Goal: Task Accomplishment & Management: Use online tool/utility

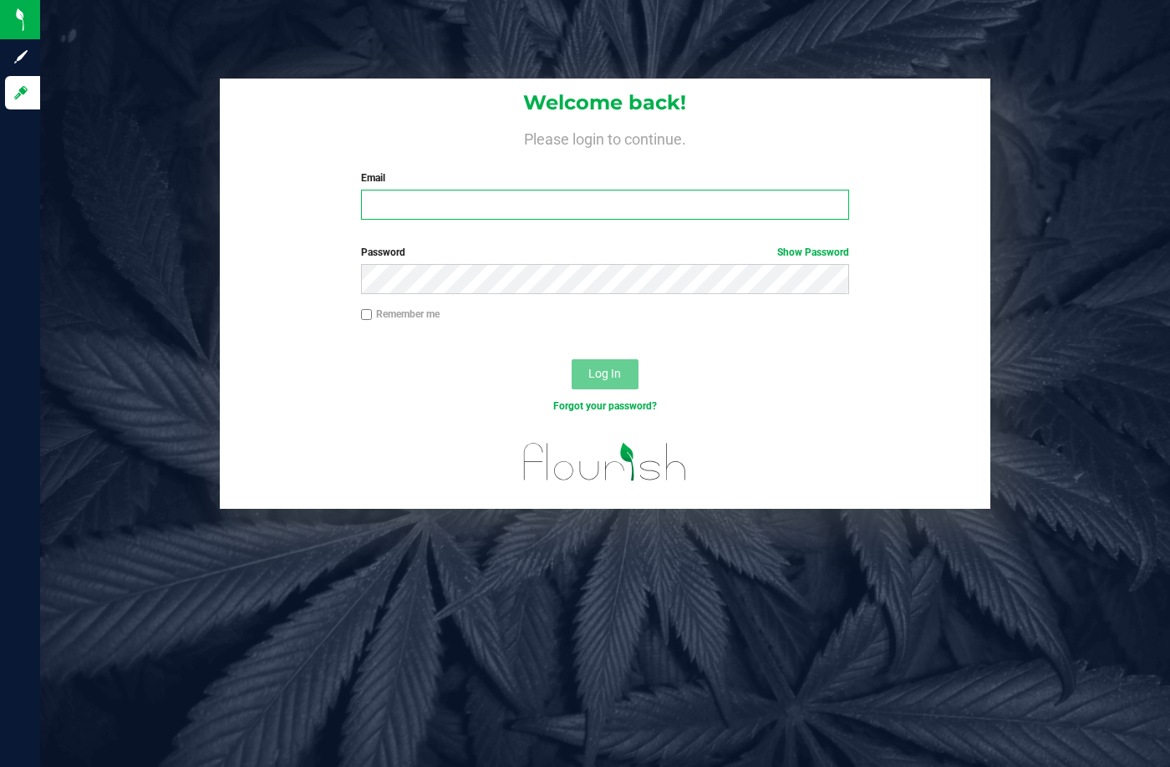
click at [444, 192] on input "Email" at bounding box center [605, 205] width 488 height 30
type input "[EMAIL_ADDRESS][DOMAIN_NAME]"
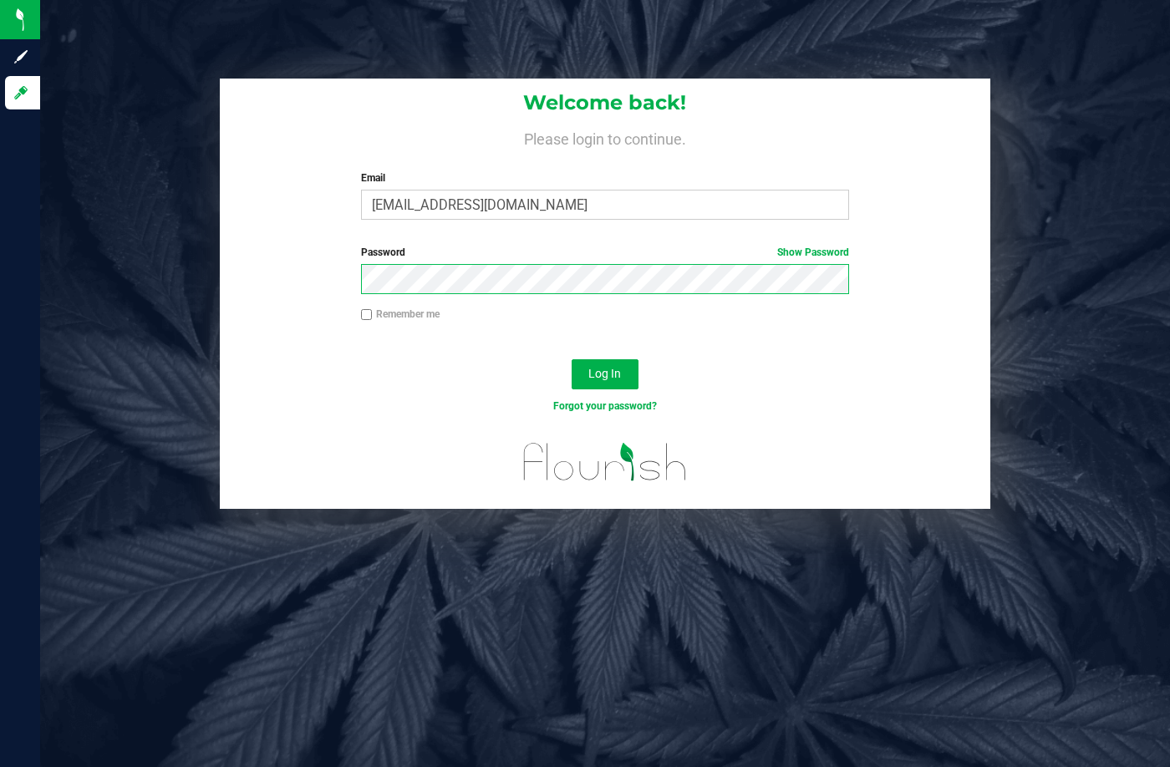
click at [571, 359] on button "Log In" at bounding box center [604, 374] width 67 height 30
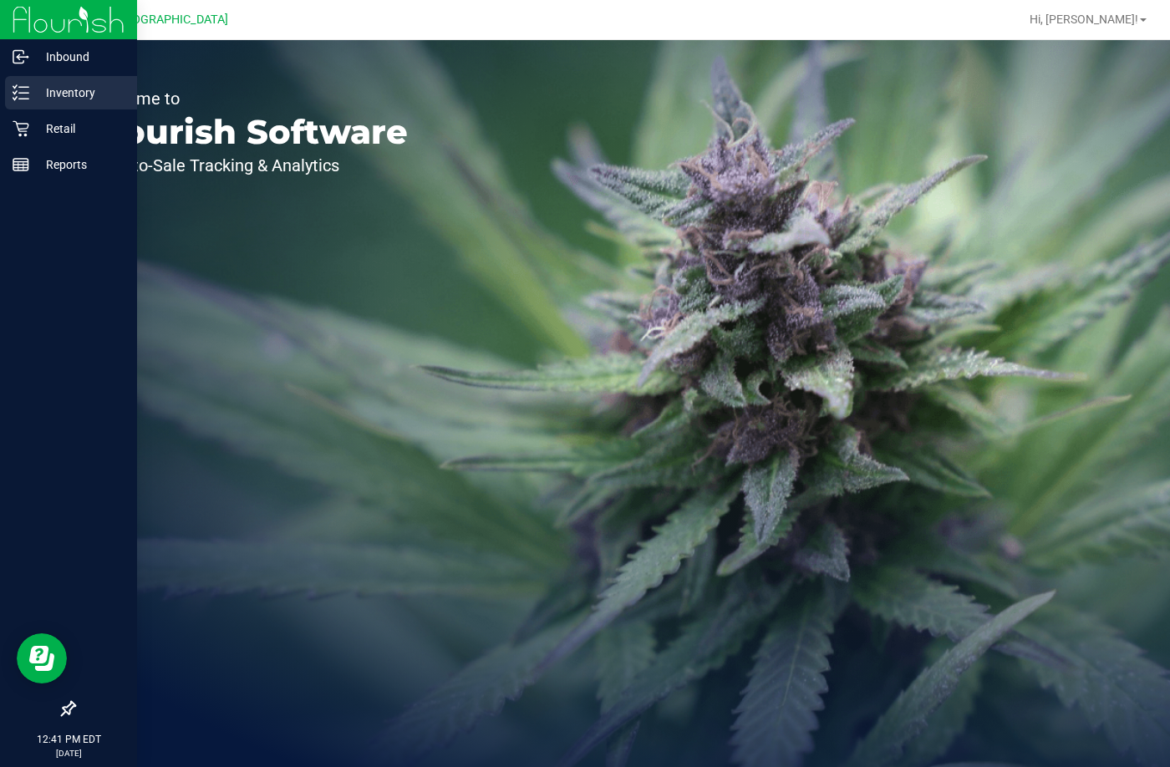
click at [44, 82] on div "Inventory" at bounding box center [71, 92] width 132 height 33
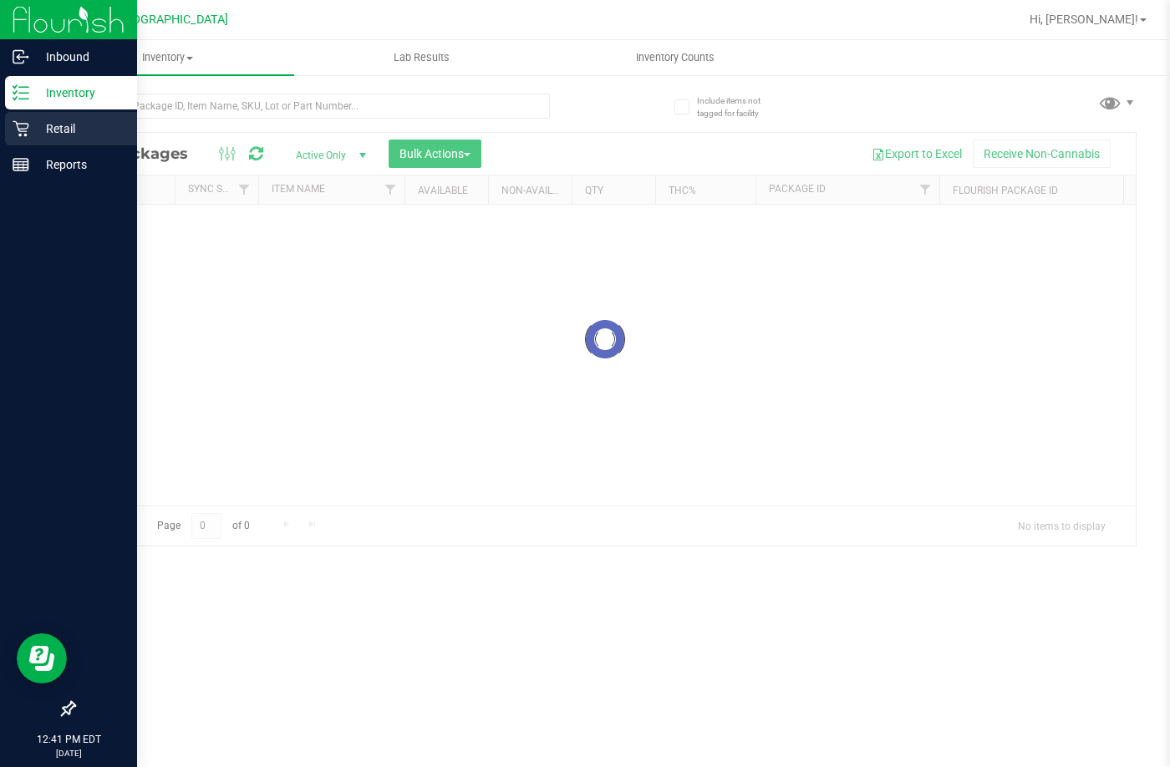
click at [48, 127] on p "Retail" at bounding box center [79, 129] width 100 height 20
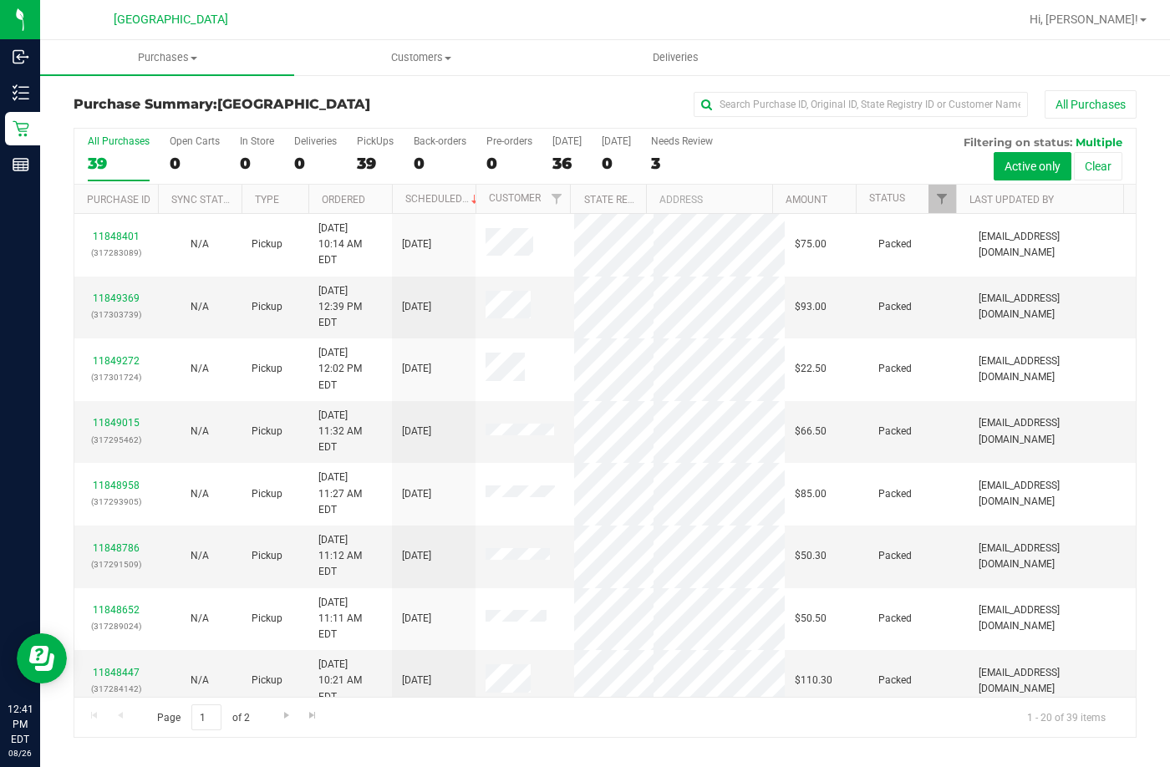
click at [954, 202] on div at bounding box center [956, 199] width 8 height 29
click at [952, 200] on div at bounding box center [956, 199] width 8 height 29
click at [942, 199] on span "Filter" at bounding box center [941, 198] width 13 height 13
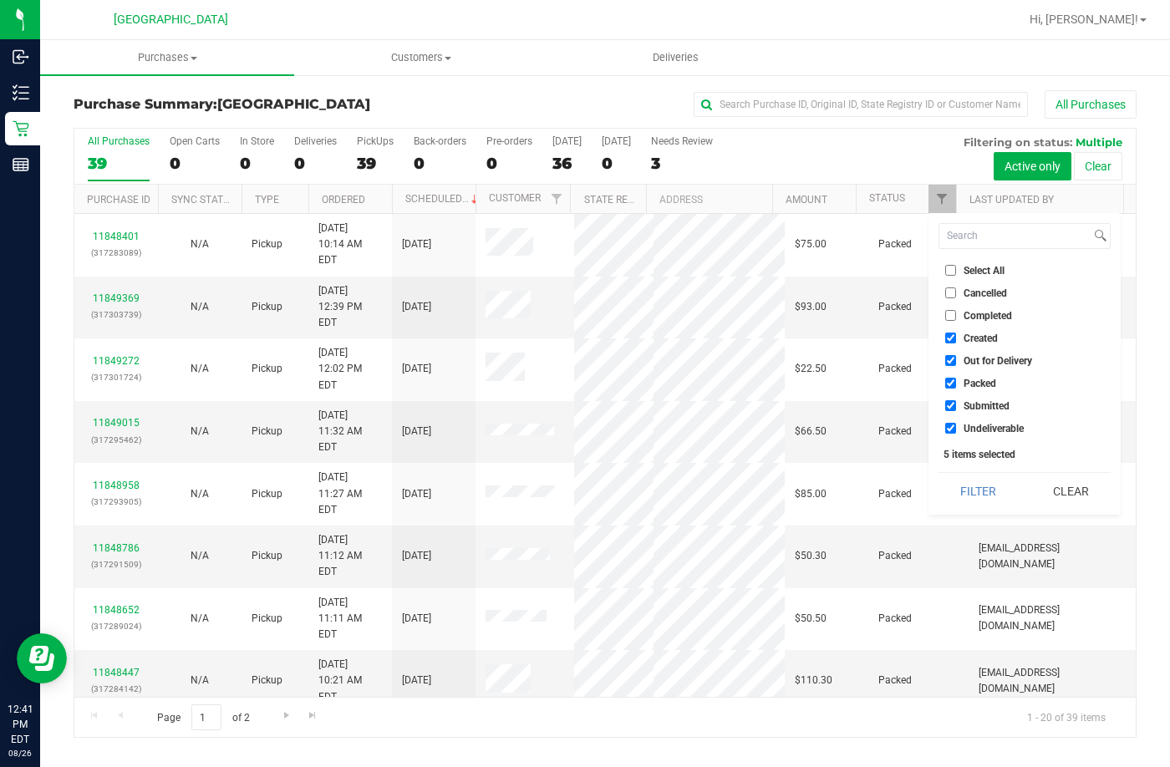
click at [952, 272] on input "Select All" at bounding box center [950, 270] width 11 height 11
checkbox input "true"
drag, startPoint x: 952, startPoint y: 272, endPoint x: 954, endPoint y: 321, distance: 49.4
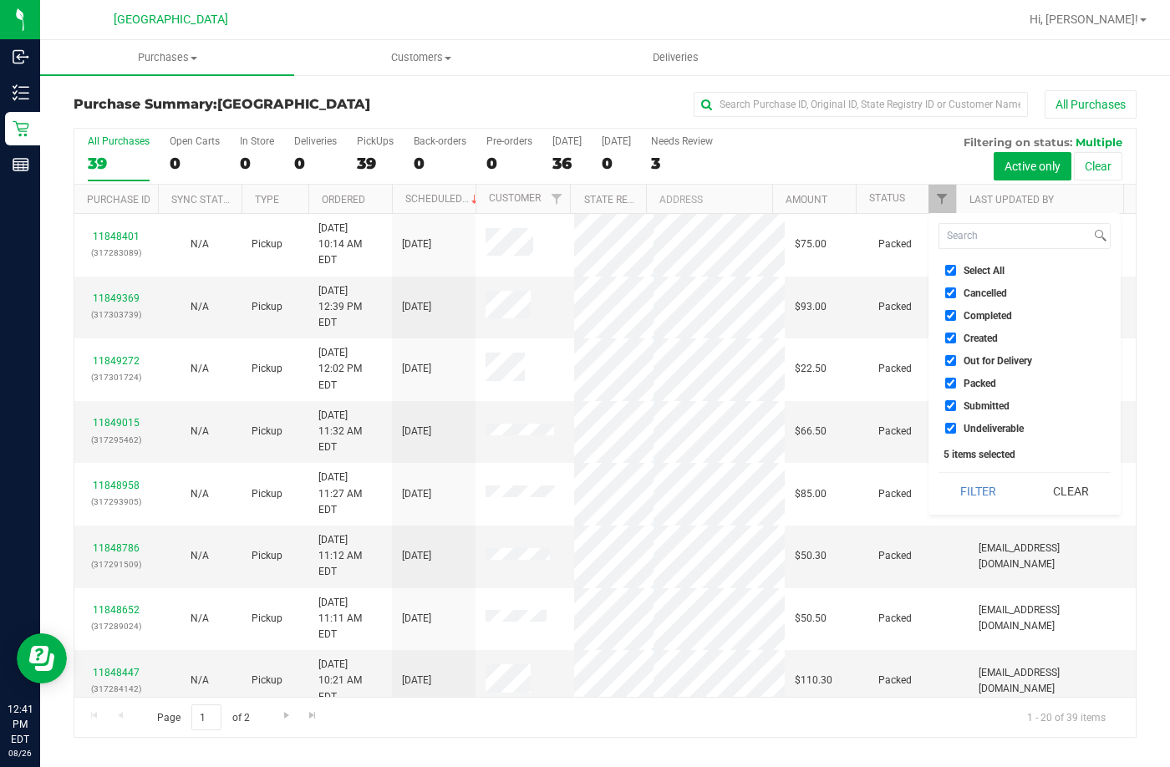
click at [952, 277] on li "Select All" at bounding box center [1024, 270] width 172 height 18
click at [952, 265] on input "Select All" at bounding box center [950, 270] width 11 height 11
checkbox input "false"
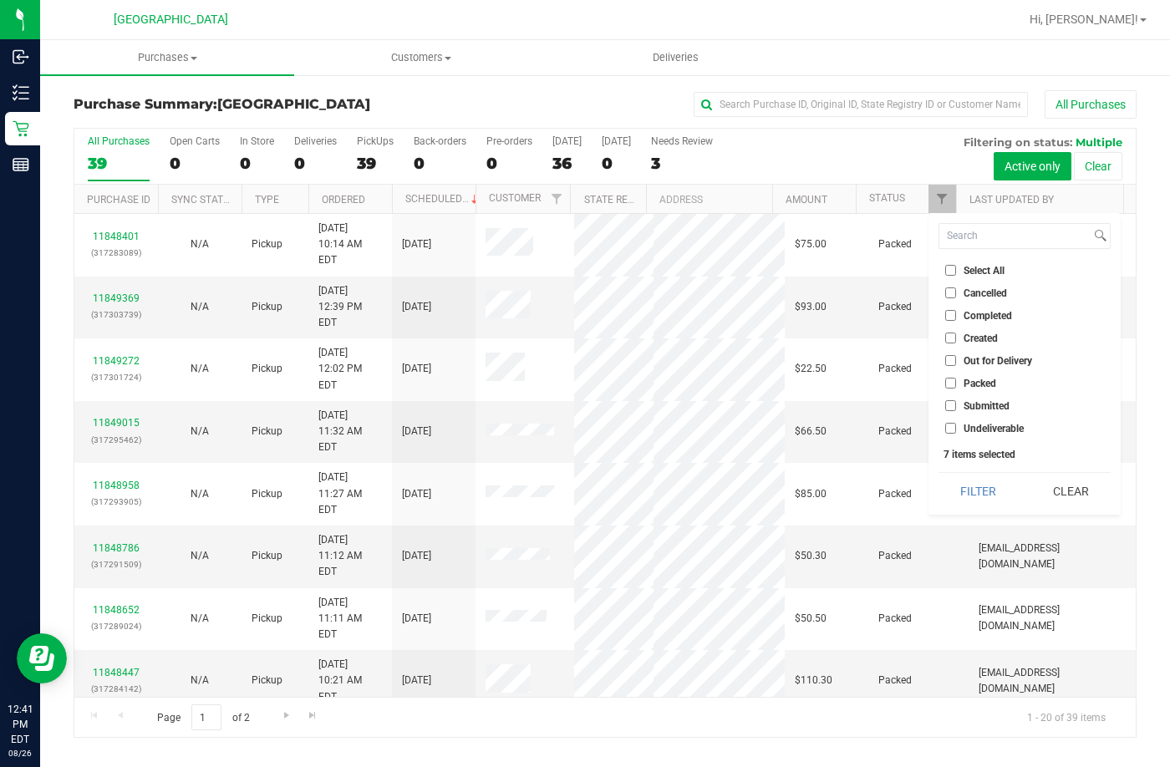
checkbox input "false"
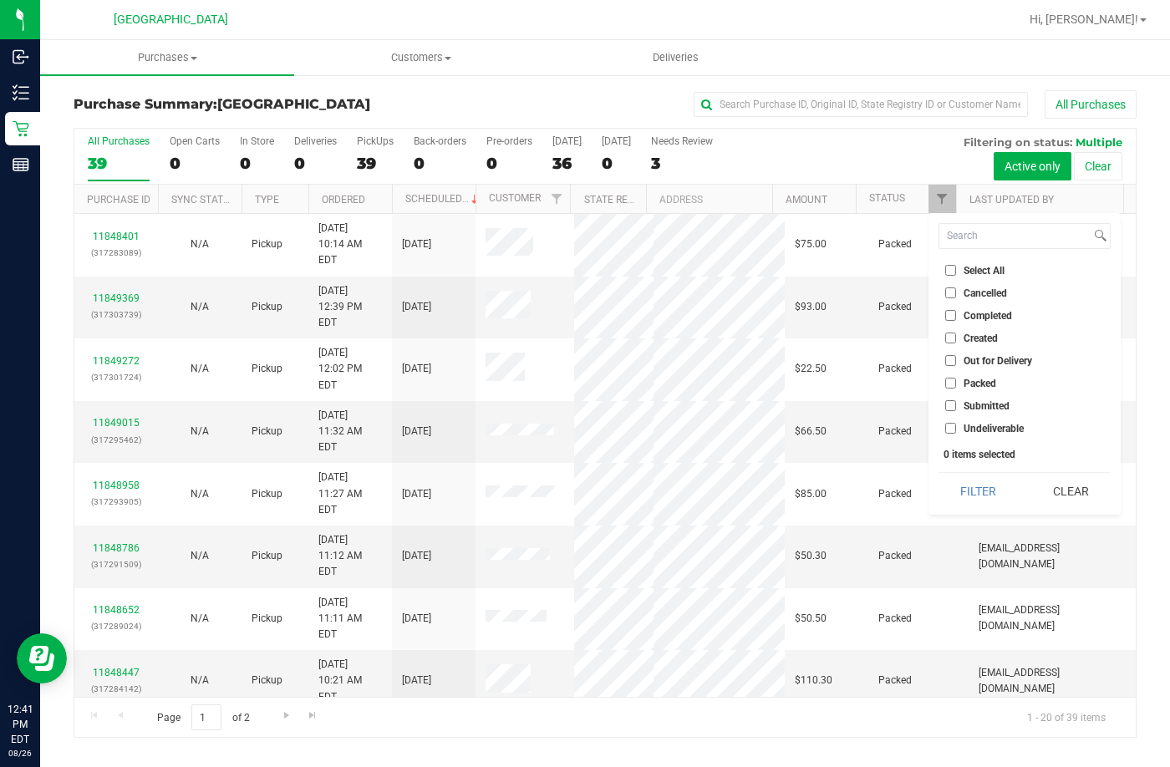
click at [943, 402] on li "Submitted" at bounding box center [1024, 406] width 172 height 18
click at [946, 402] on input "Submitted" at bounding box center [950, 405] width 11 height 11
checkbox input "true"
click at [990, 490] on button "Filter" at bounding box center [978, 491] width 80 height 37
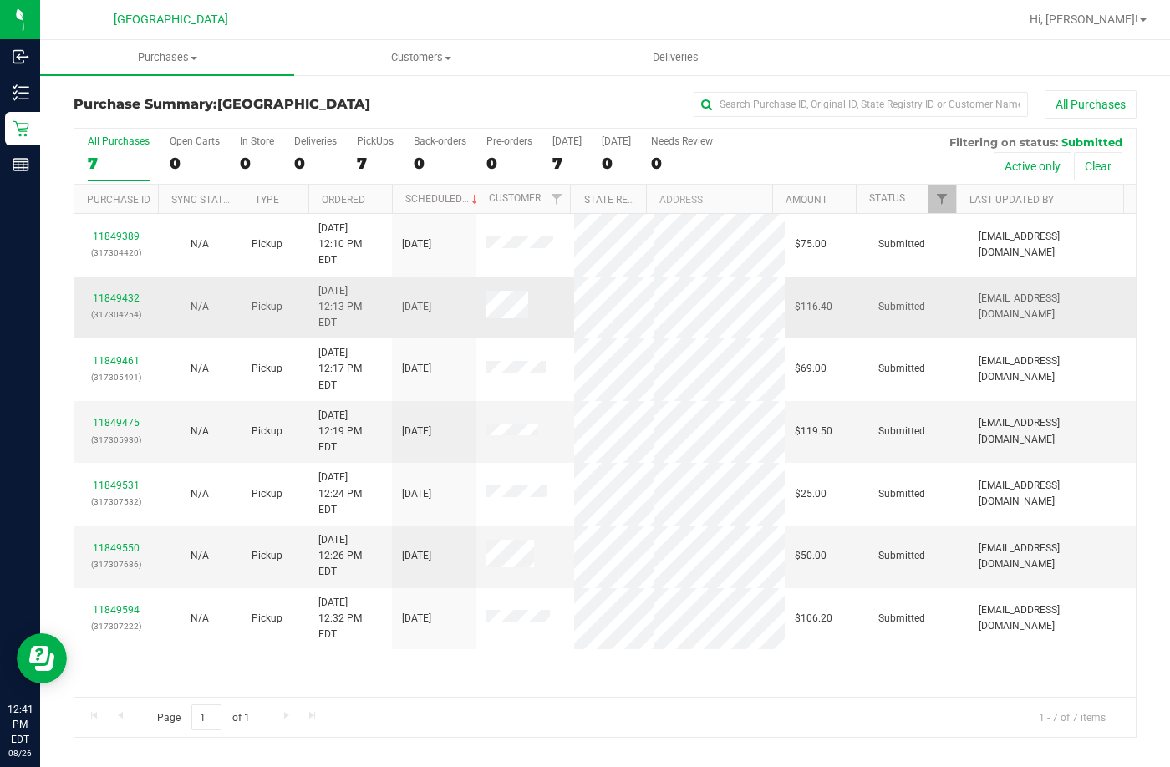
click at [122, 277] on td "11849432 (317304254)" at bounding box center [116, 308] width 84 height 63
click at [130, 292] on link "11849432" at bounding box center [116, 298] width 47 height 12
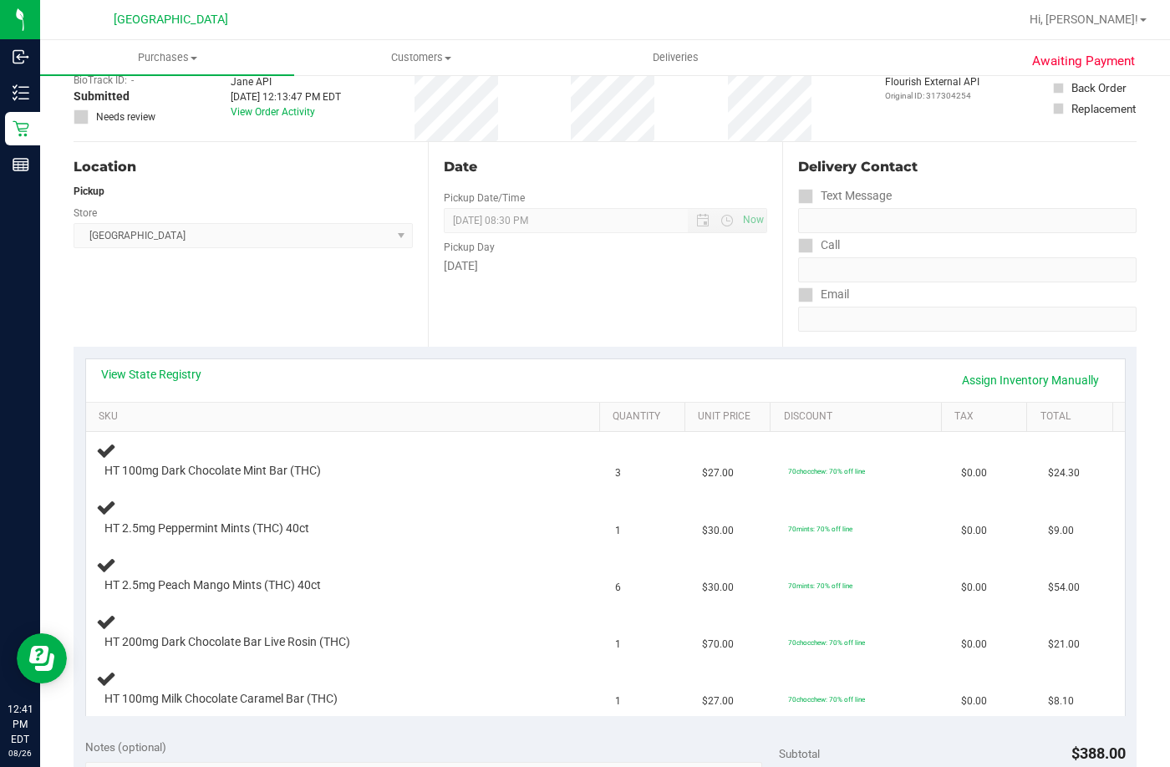
scroll to position [251, 0]
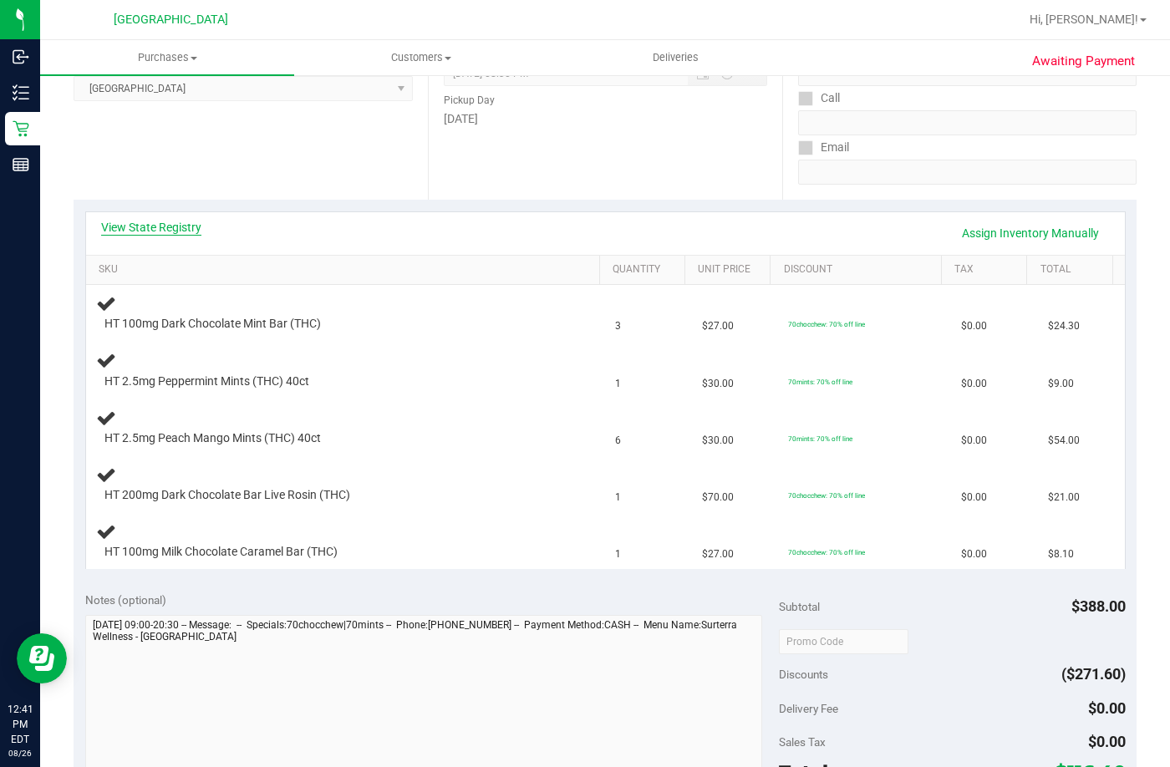
click at [172, 231] on link "View State Registry" at bounding box center [151, 227] width 100 height 17
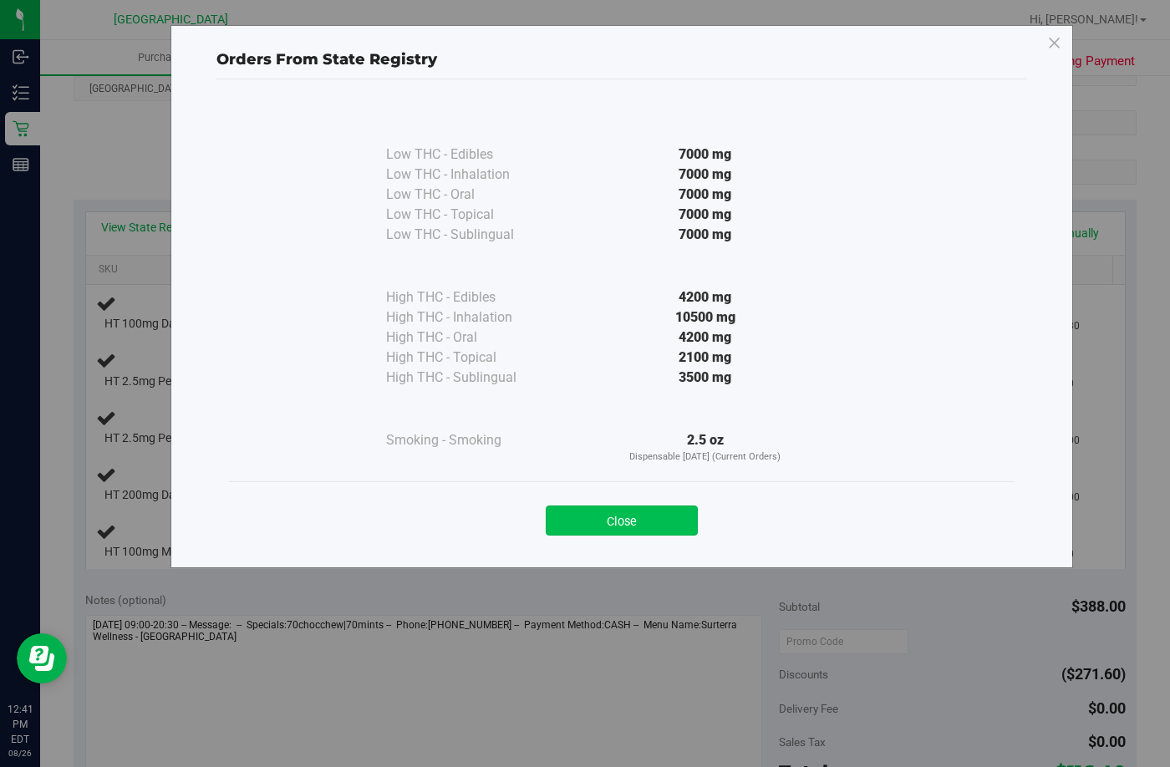
click at [632, 506] on button "Close" at bounding box center [622, 520] width 152 height 30
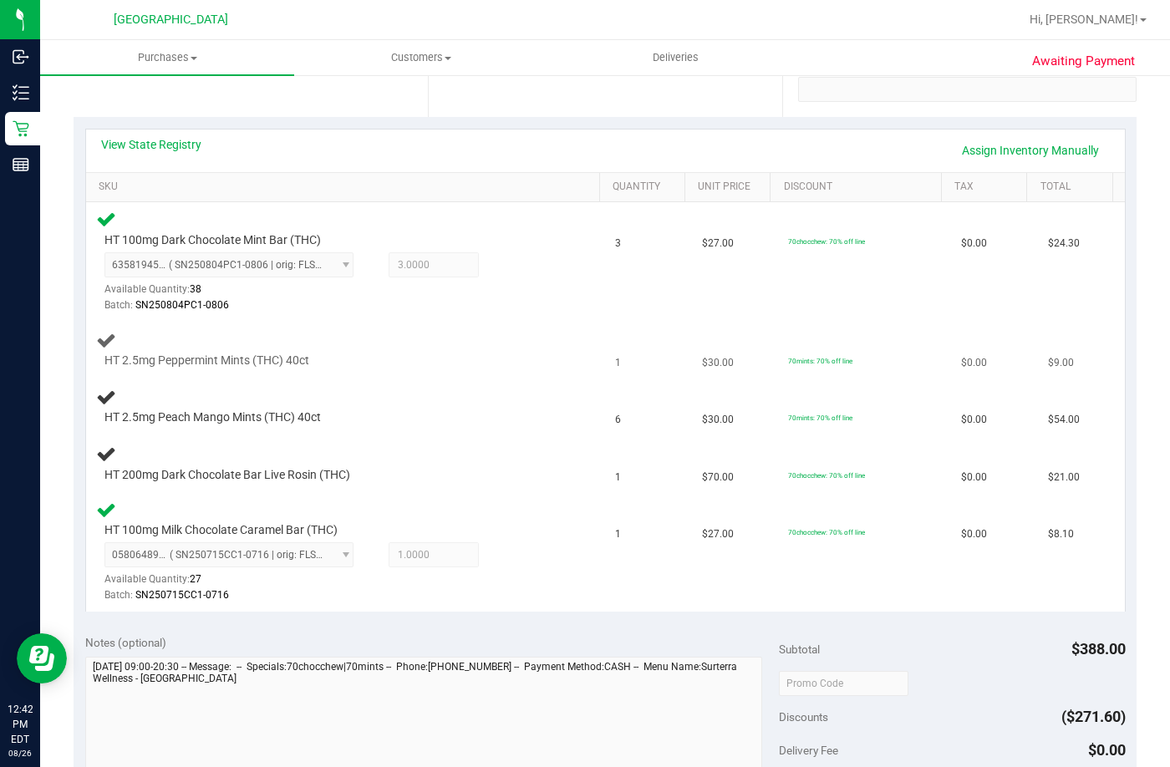
scroll to position [334, 0]
click at [671, 335] on td "1" at bounding box center [648, 349] width 87 height 57
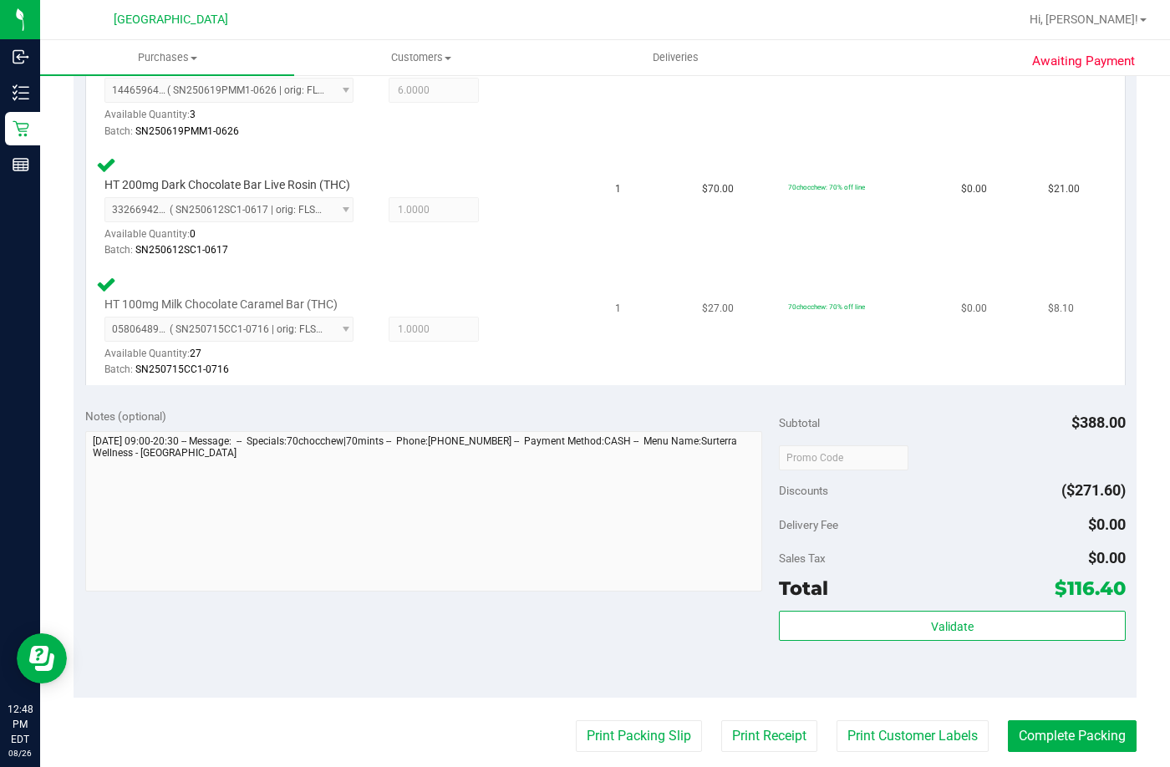
scroll to position [752, 0]
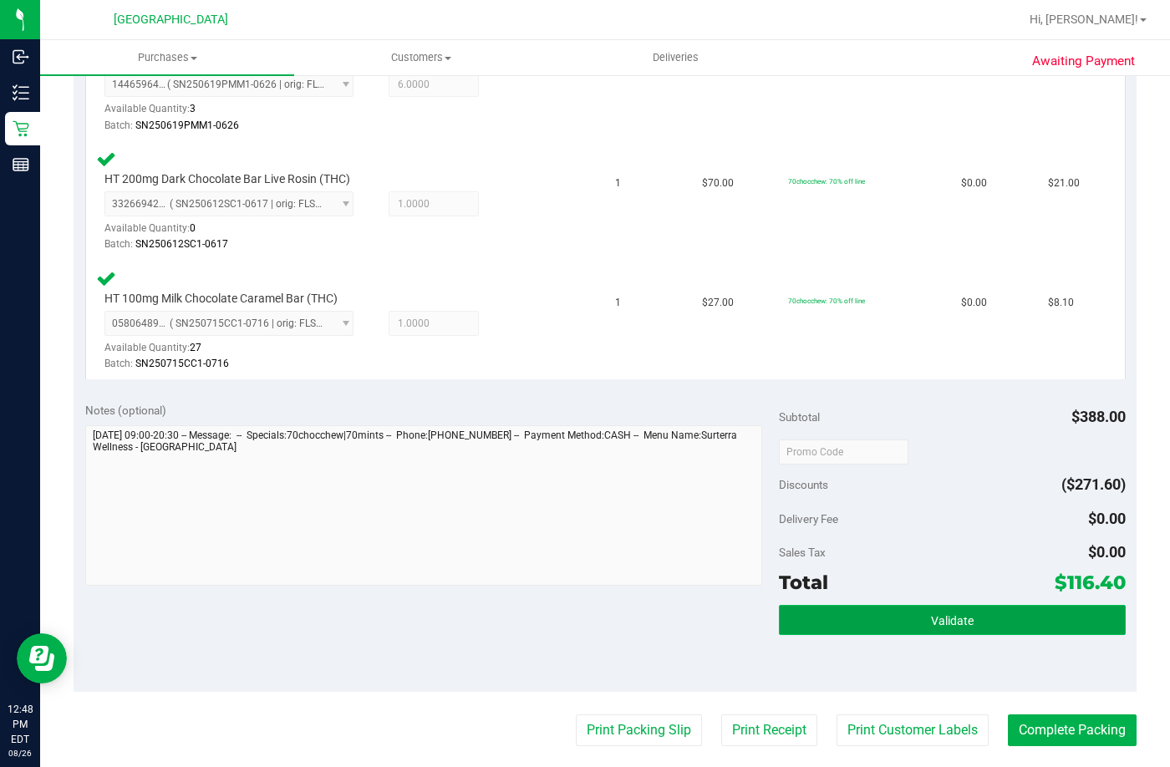
click at [873, 626] on button "Validate" at bounding box center [952, 620] width 347 height 30
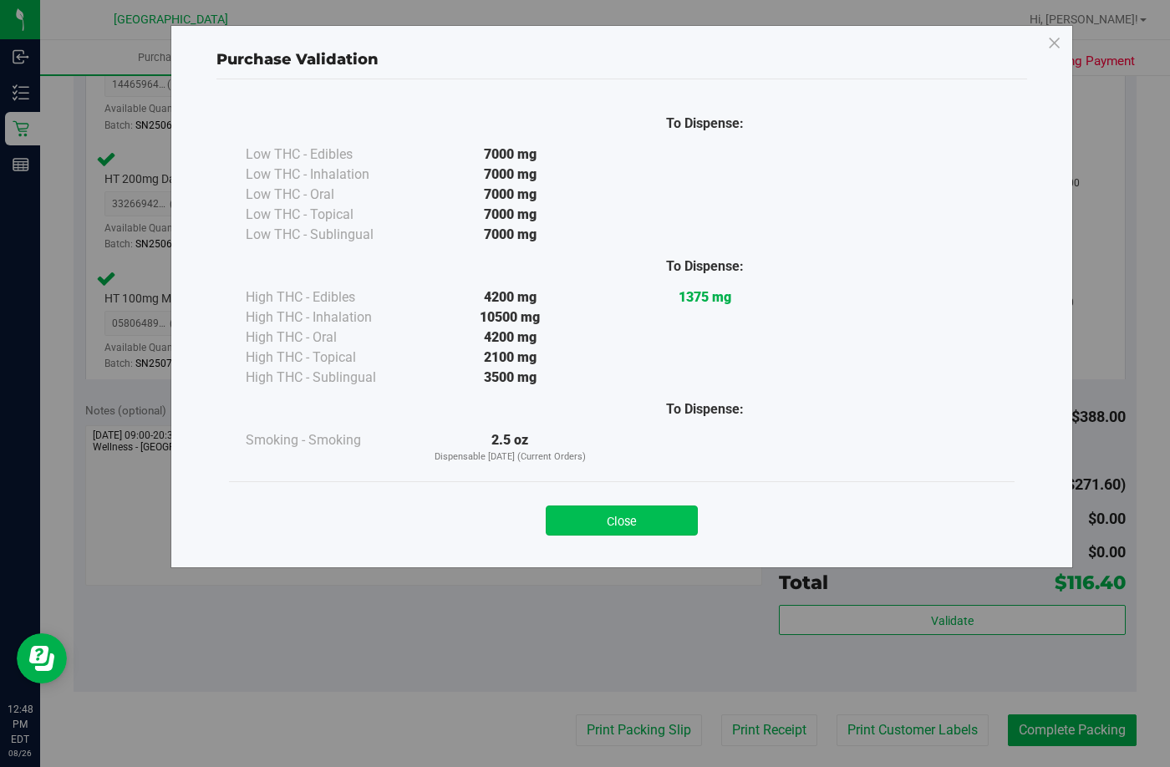
click at [585, 523] on button "Close" at bounding box center [622, 520] width 152 height 30
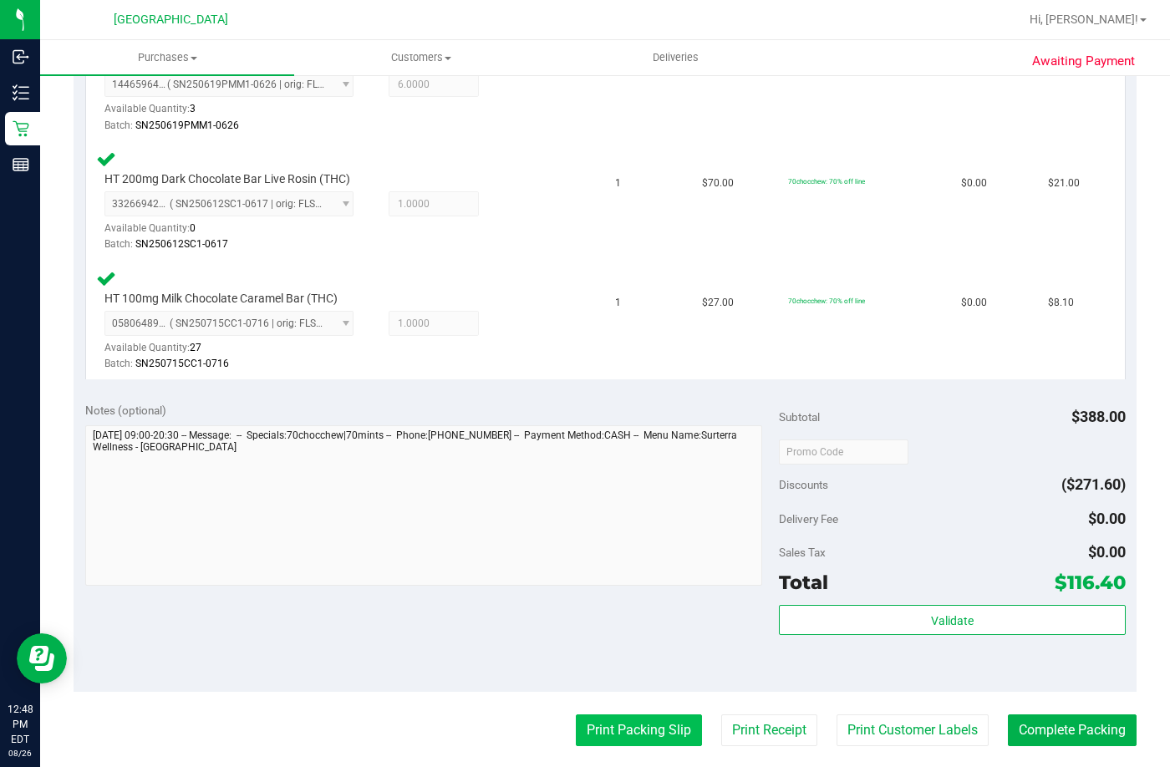
click at [660, 723] on button "Print Packing Slip" at bounding box center [639, 730] width 126 height 32
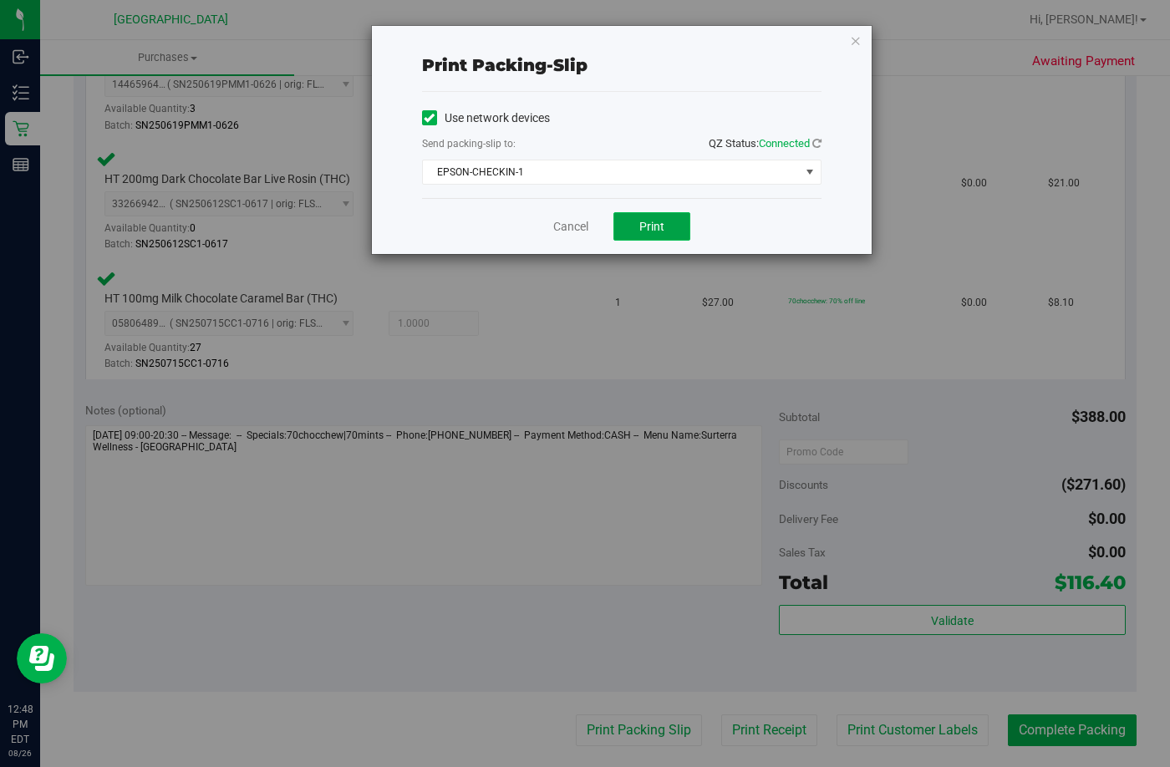
click at [636, 236] on button "Print" at bounding box center [651, 226] width 77 height 28
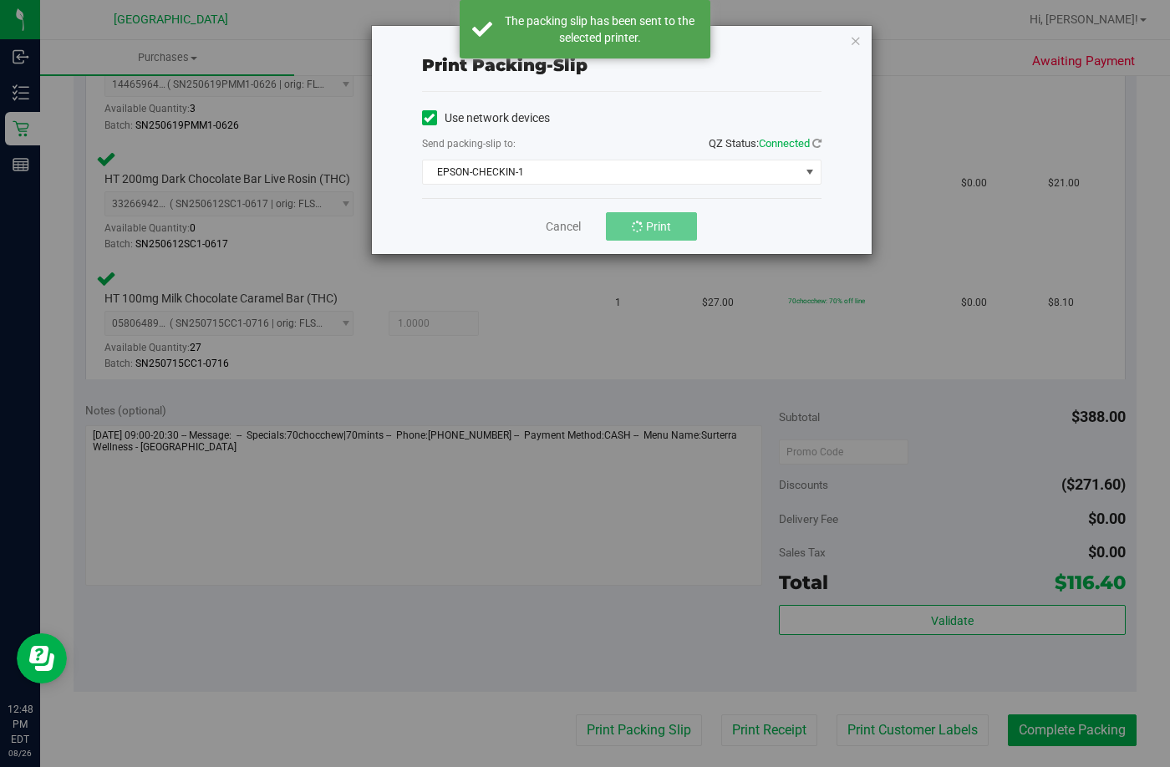
click at [588, 155] on div "Use network devices Send packing-slip to: QZ Status: Connected EPSON-CHECKIN-1 …" at bounding box center [621, 144] width 399 height 79
click at [583, 169] on span "EPSON-CHECKIN-1" at bounding box center [611, 171] width 377 height 23
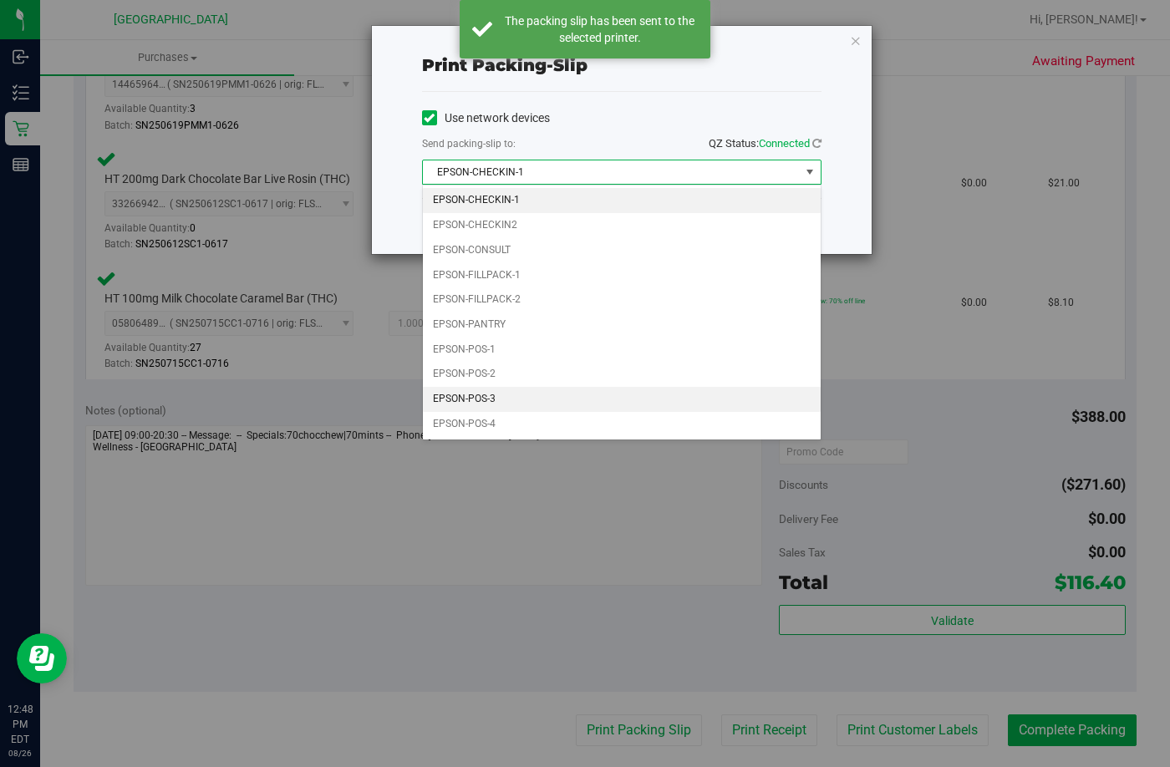
click at [469, 402] on li "EPSON-POS-3" at bounding box center [622, 399] width 398 height 25
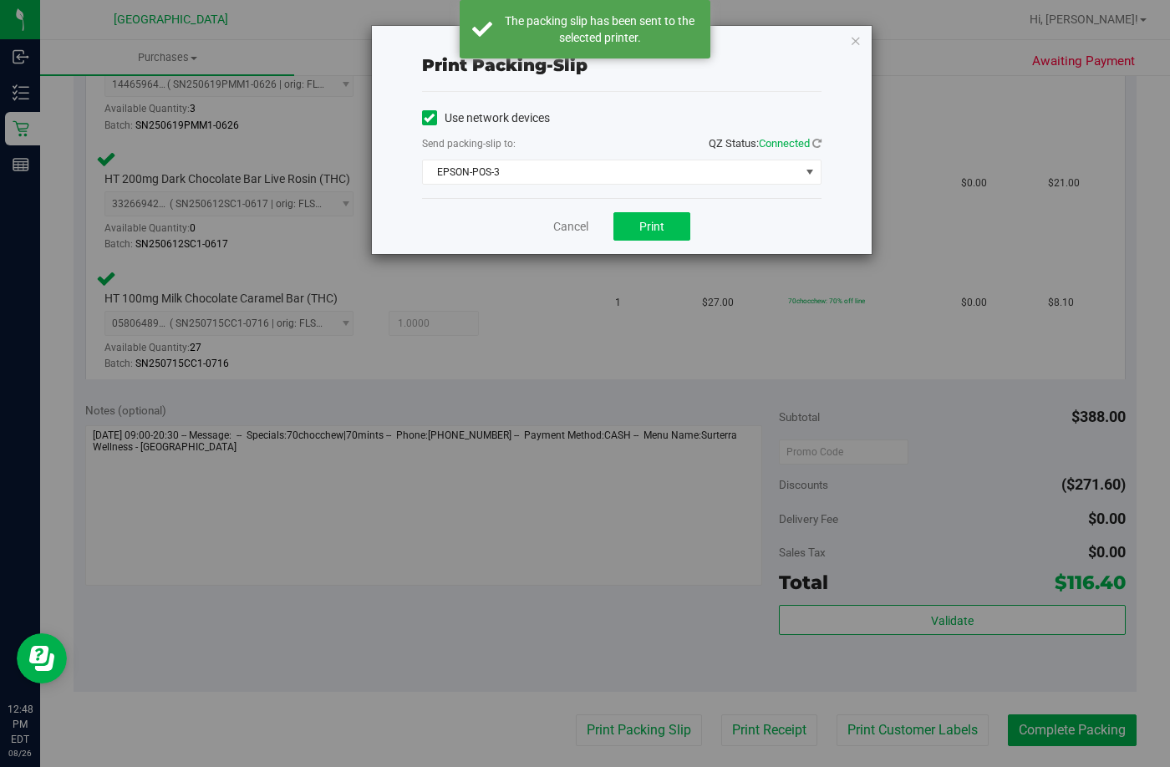
drag, startPoint x: 663, startPoint y: 241, endPoint x: 661, endPoint y: 233, distance: 8.7
click at [661, 233] on div "Cancel Print" at bounding box center [621, 226] width 399 height 56
click at [661, 233] on button "Print" at bounding box center [651, 226] width 77 height 28
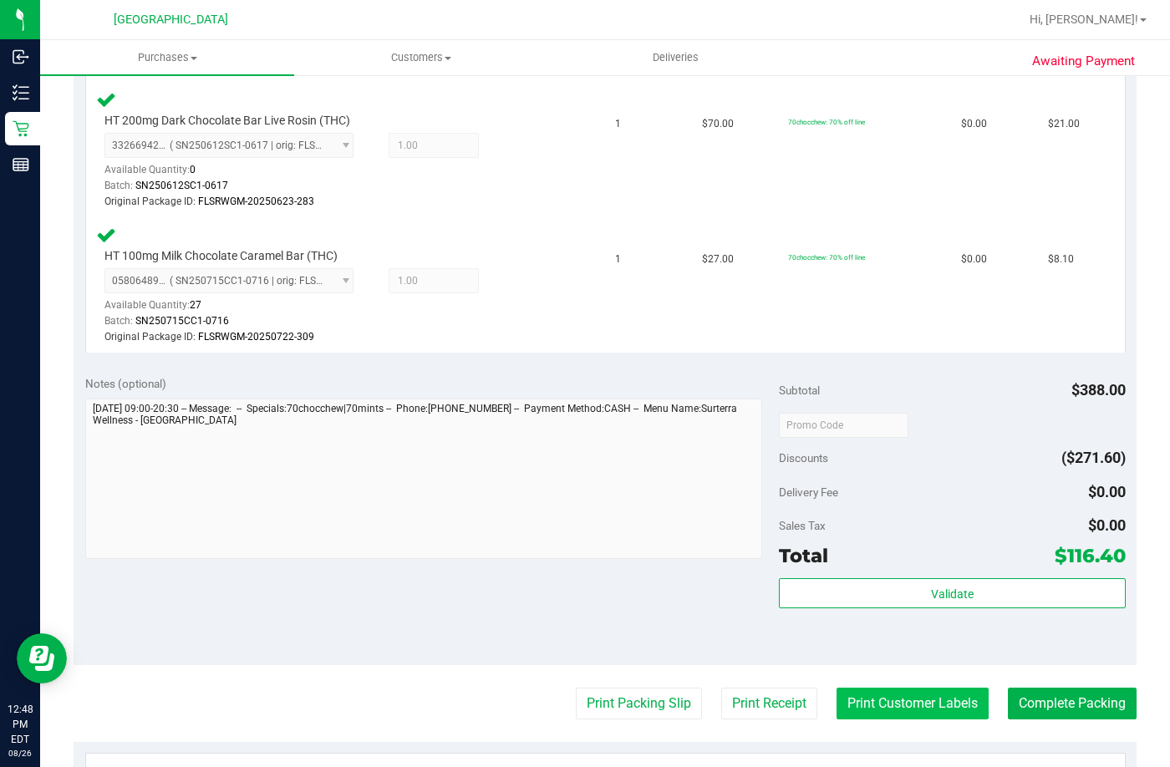
scroll to position [1002, 0]
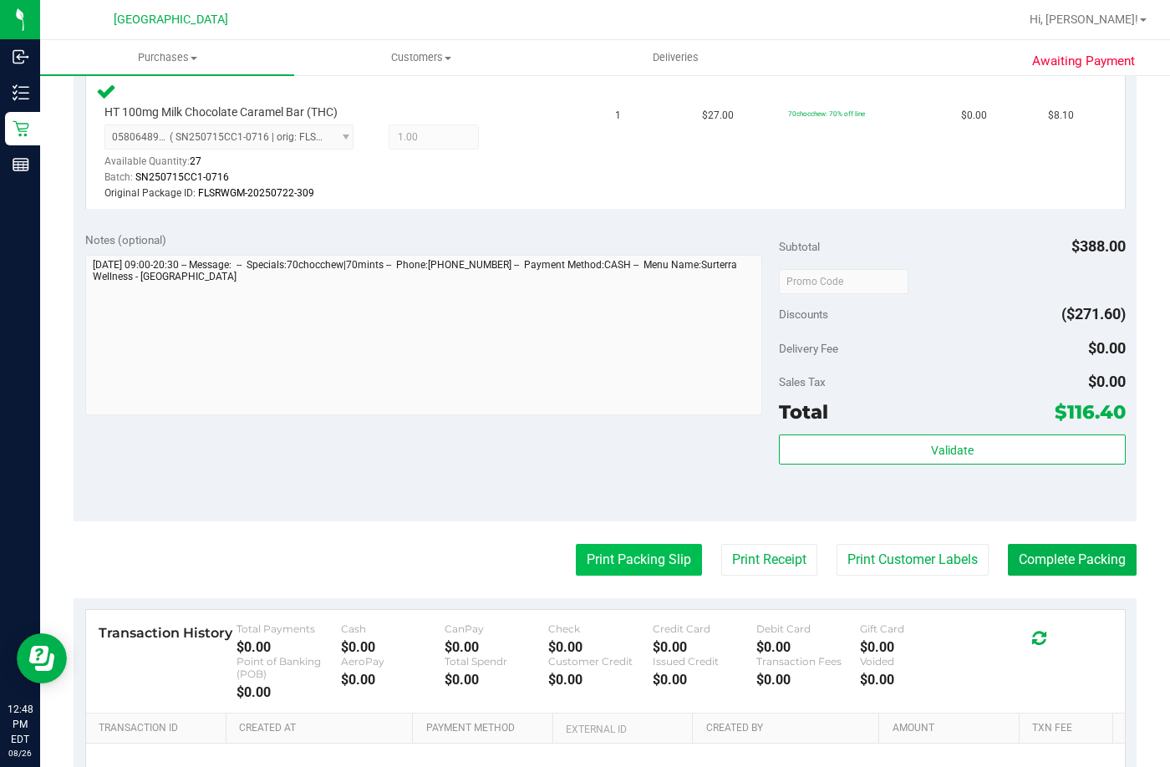
click at [671, 557] on button "Print Packing Slip" at bounding box center [639, 560] width 126 height 32
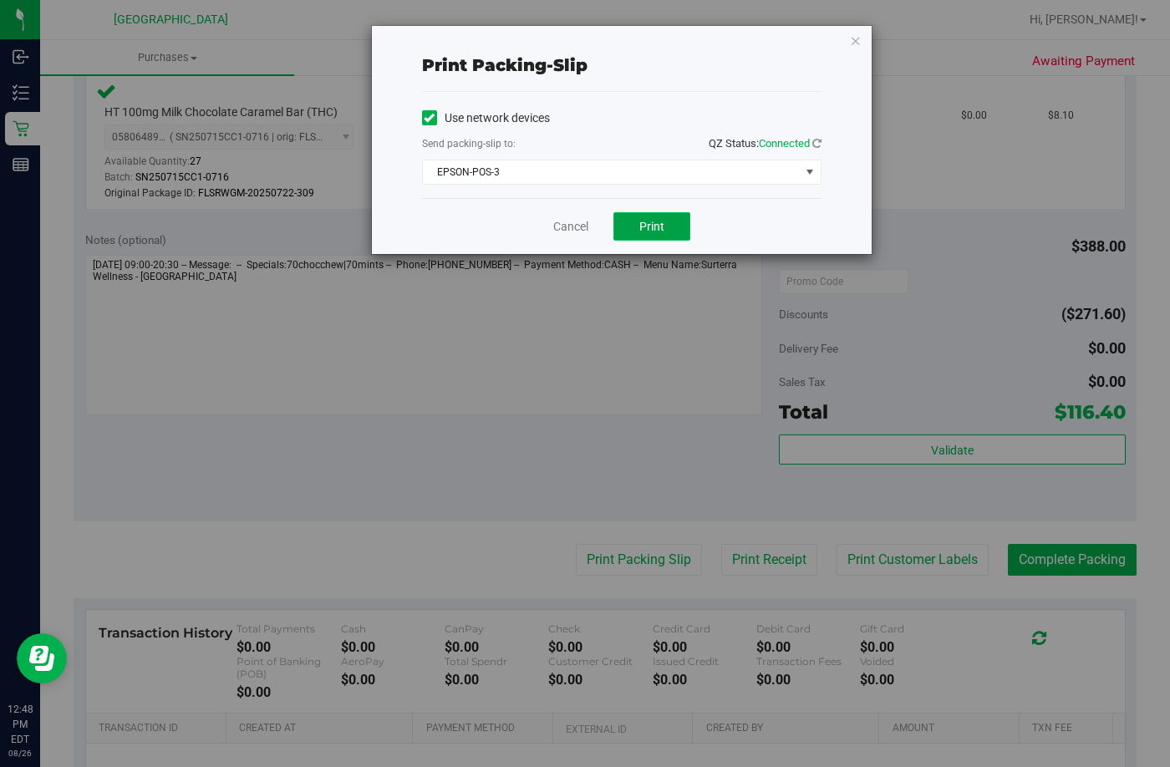
click at [641, 231] on span "Print" at bounding box center [651, 226] width 25 height 13
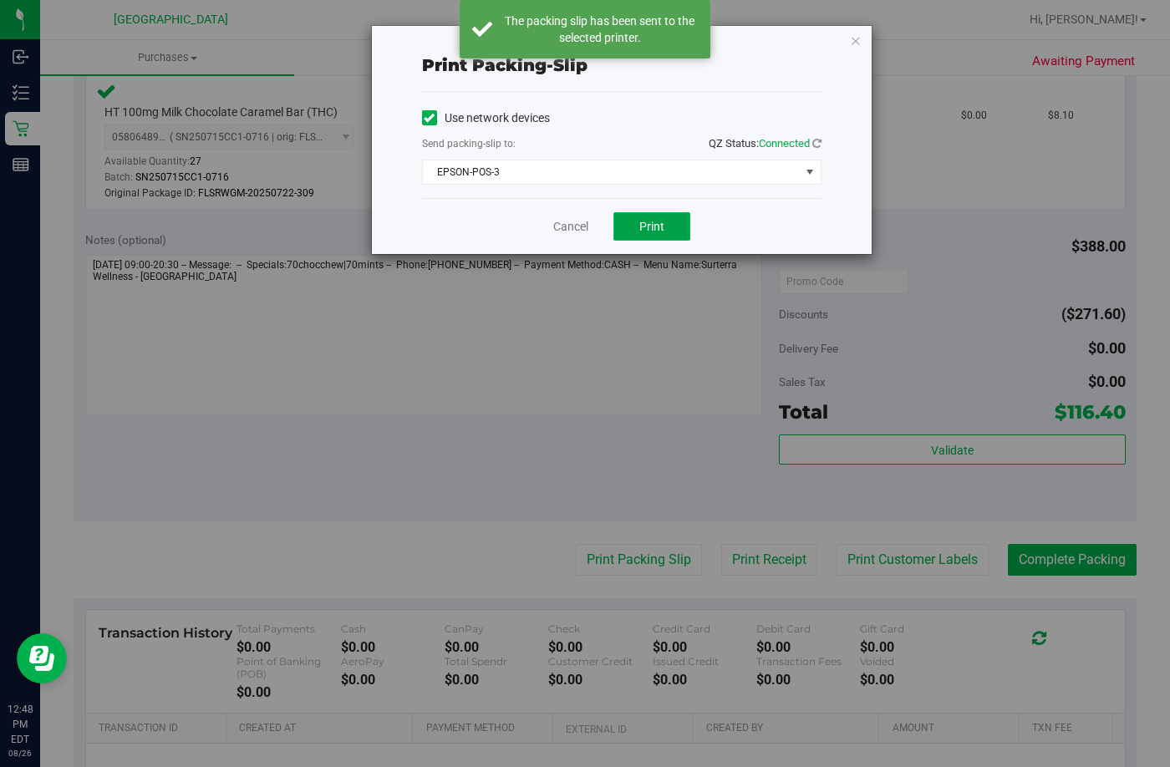
click at [633, 228] on button "Print" at bounding box center [651, 226] width 77 height 28
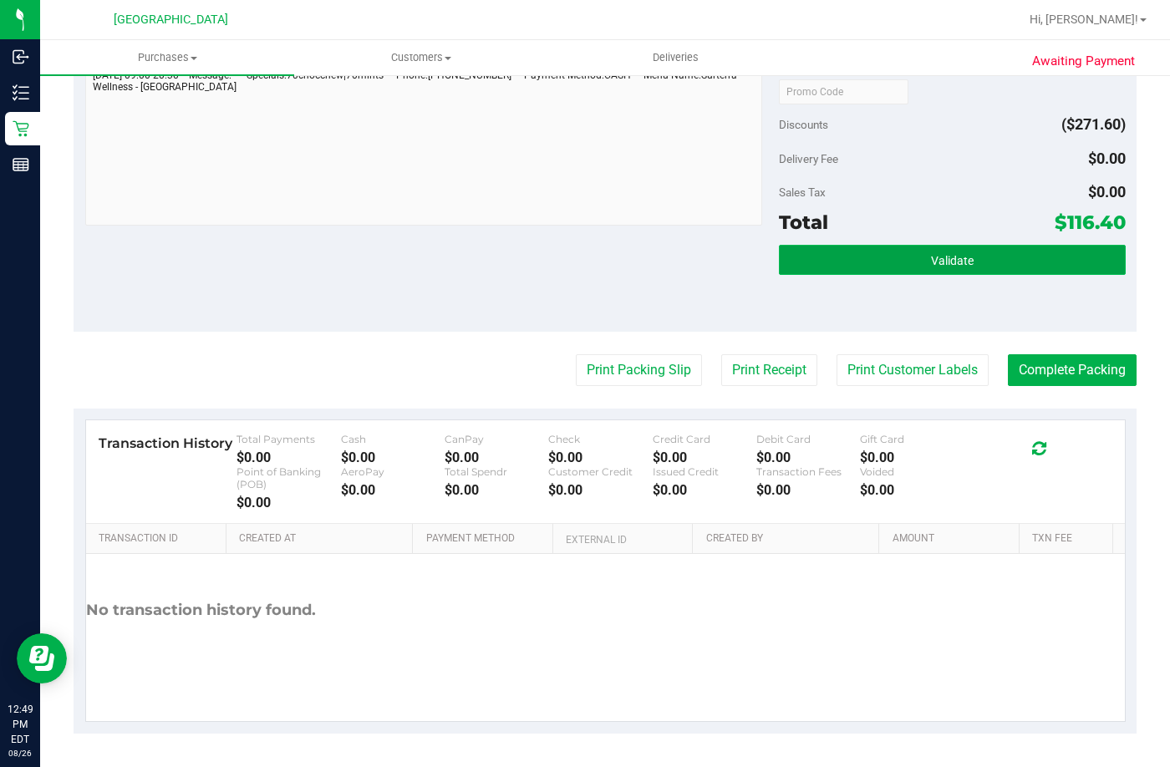
click at [851, 259] on button "Validate" at bounding box center [952, 260] width 347 height 30
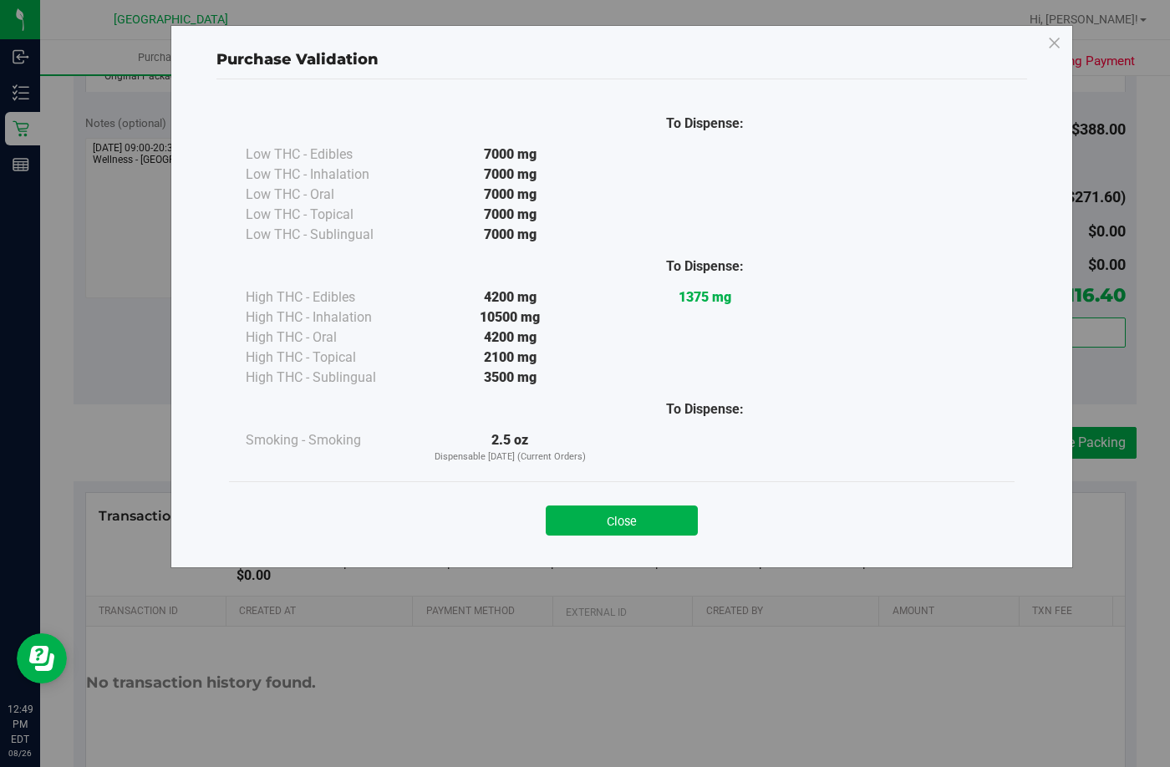
scroll to position [1109, 0]
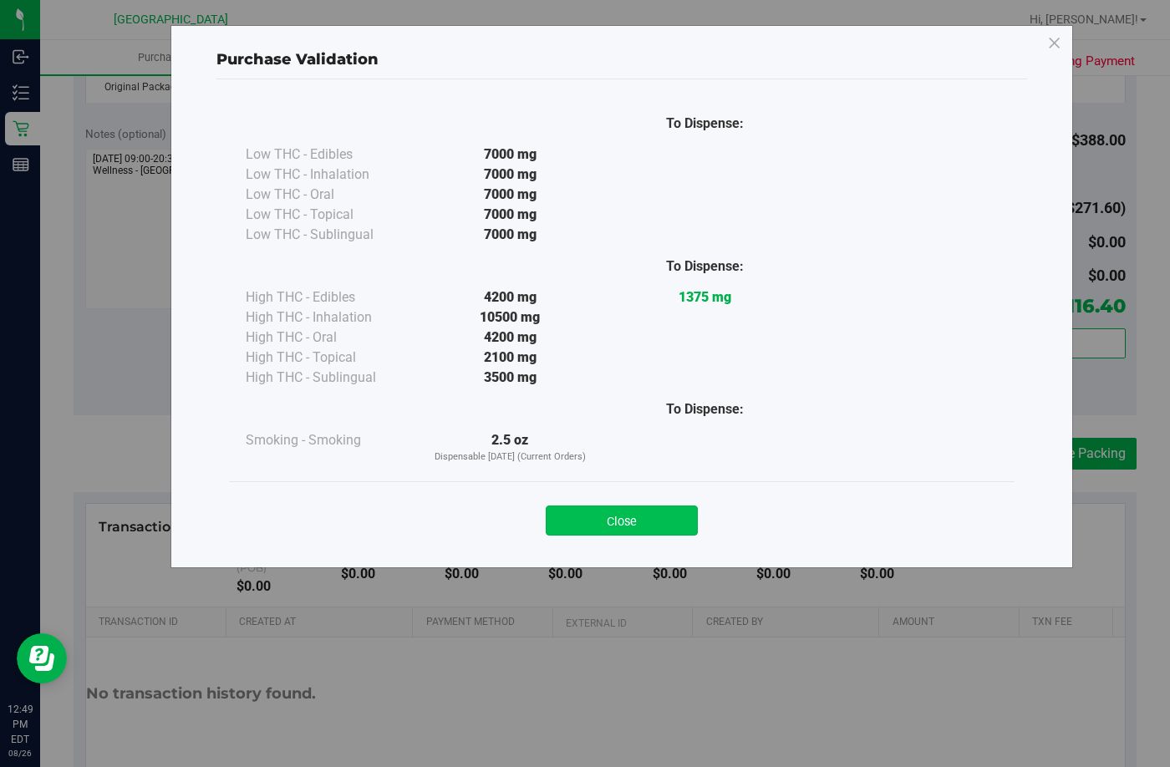
click at [651, 512] on button "Close" at bounding box center [622, 520] width 152 height 30
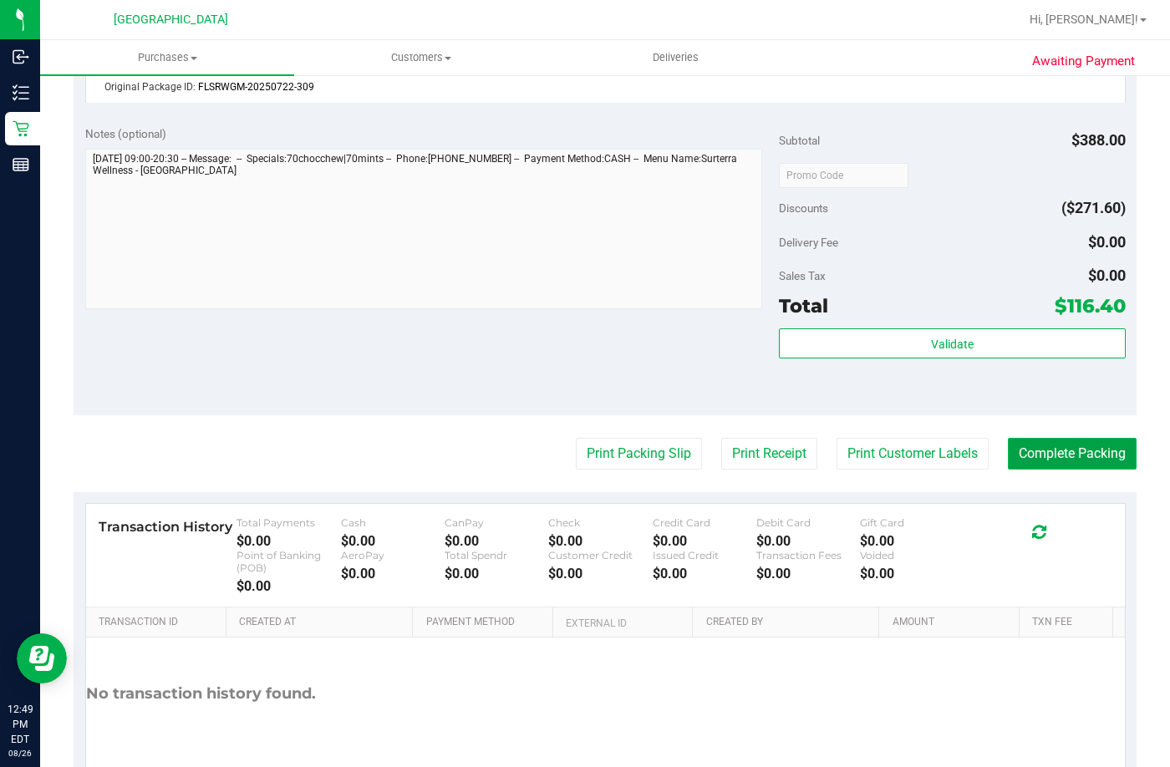
click at [1053, 448] on button "Complete Packing" at bounding box center [1071, 454] width 129 height 32
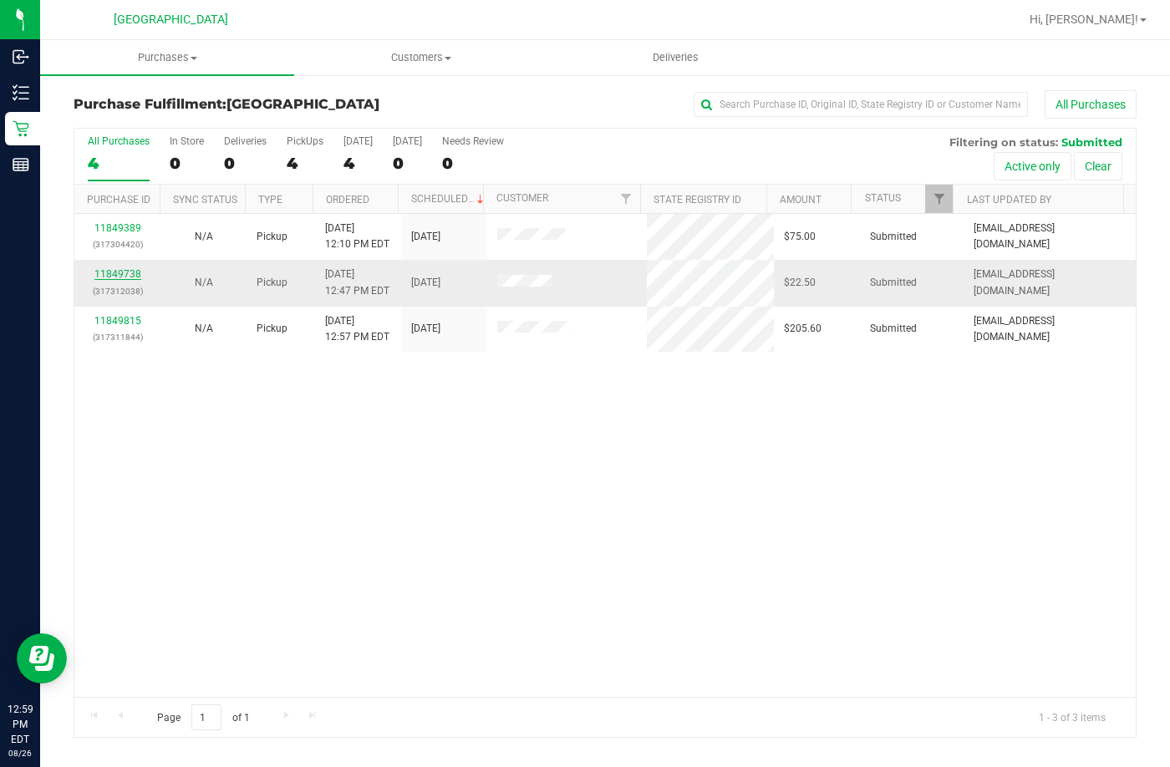
click at [121, 278] on link "11849738" at bounding box center [117, 274] width 47 height 12
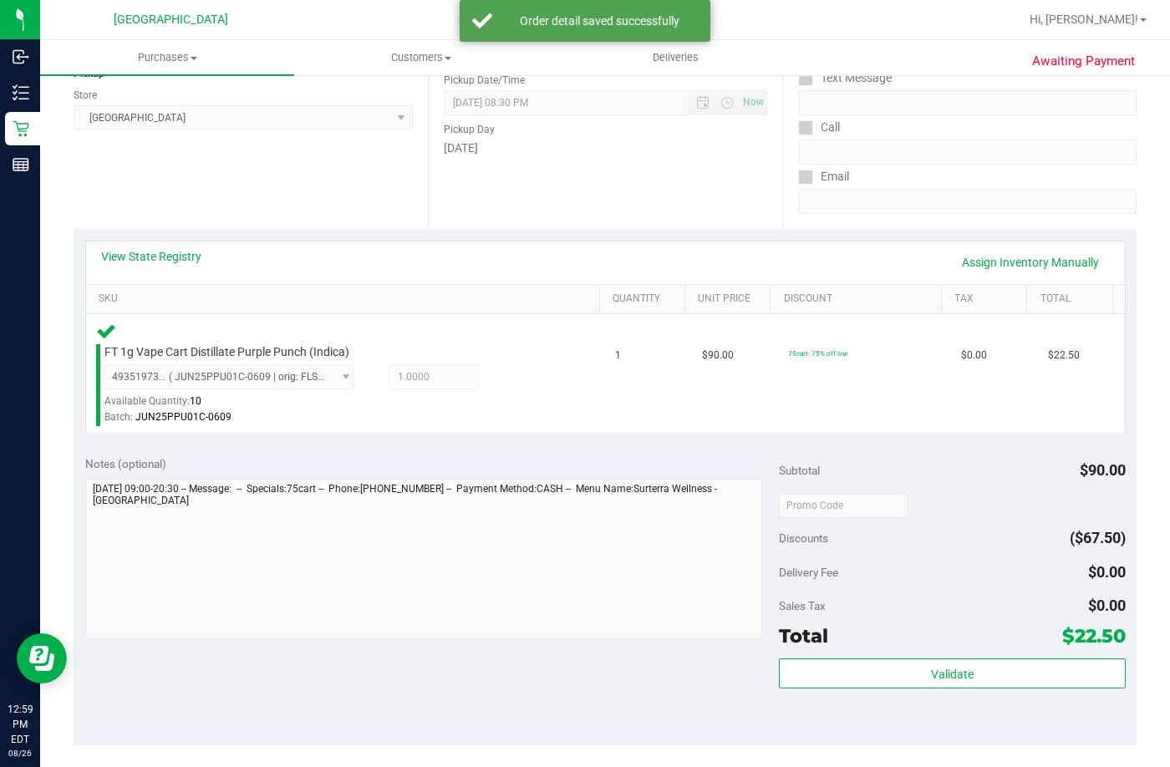
scroll to position [251, 0]
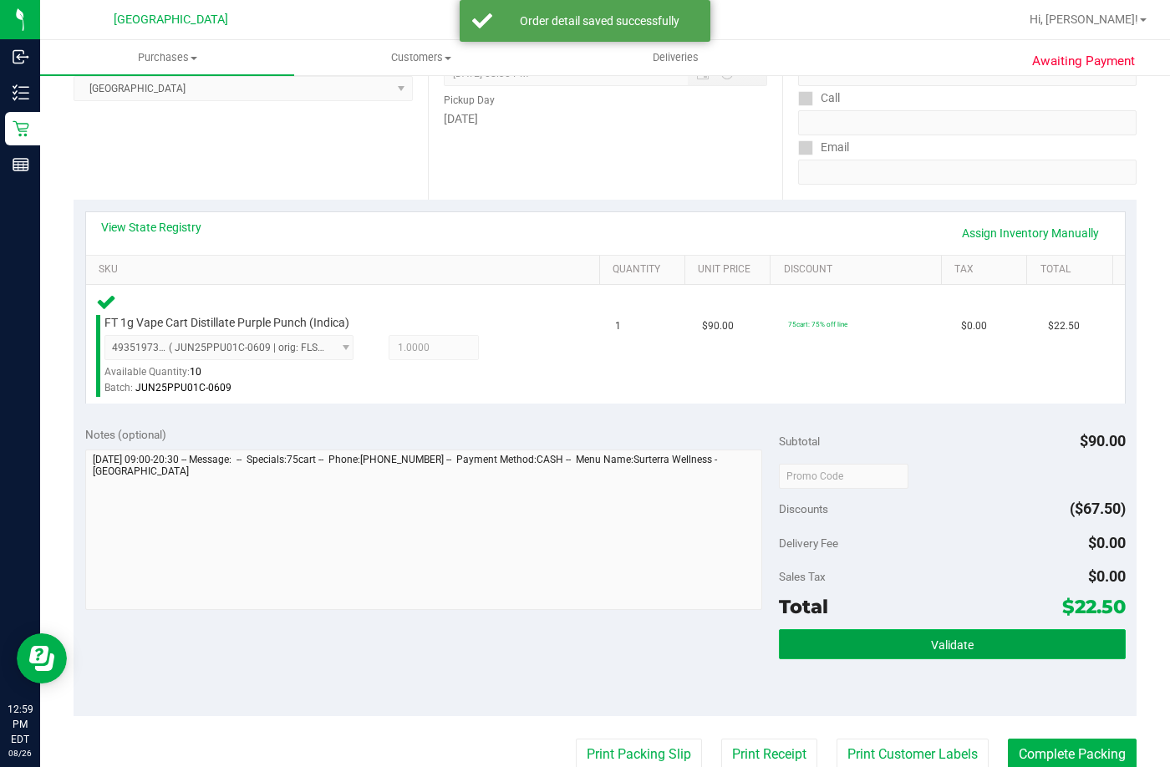
click at [824, 634] on button "Validate" at bounding box center [952, 644] width 347 height 30
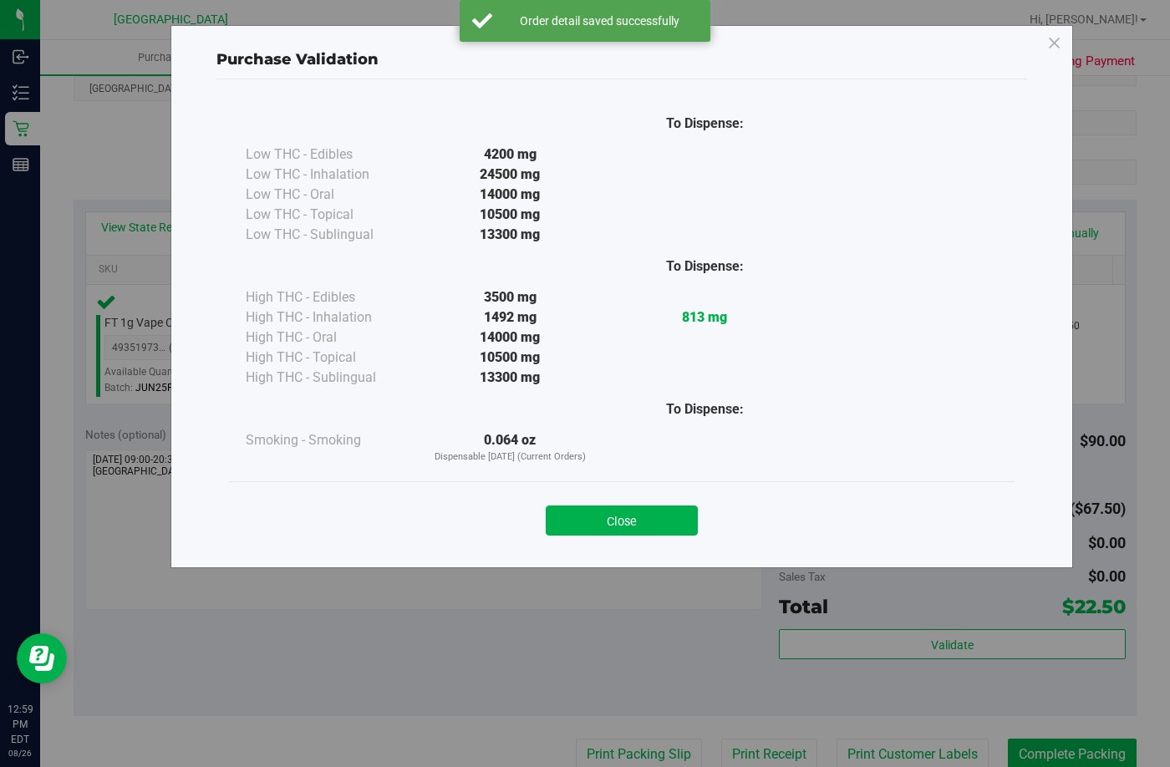
drag, startPoint x: 654, startPoint y: 530, endPoint x: 644, endPoint y: 556, distance: 28.6
click at [653, 529] on button "Close" at bounding box center [622, 520] width 152 height 30
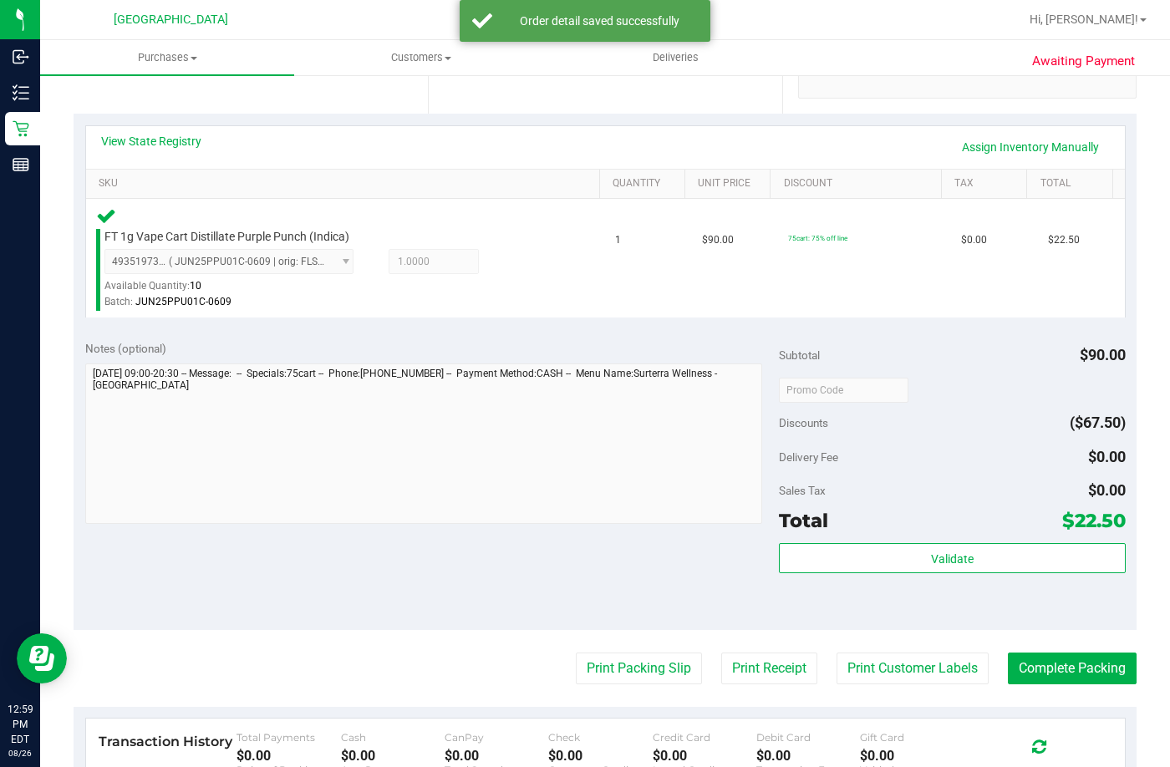
scroll to position [418, 0]
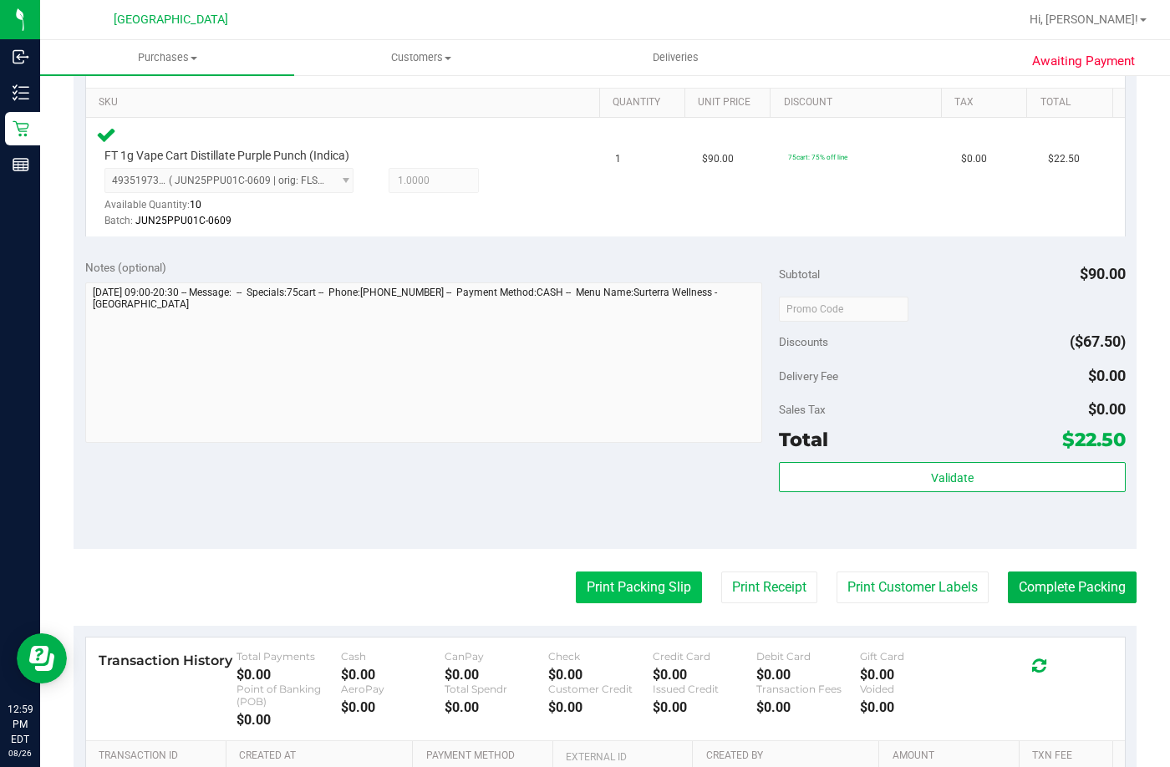
click at [617, 584] on button "Print Packing Slip" at bounding box center [639, 587] width 126 height 32
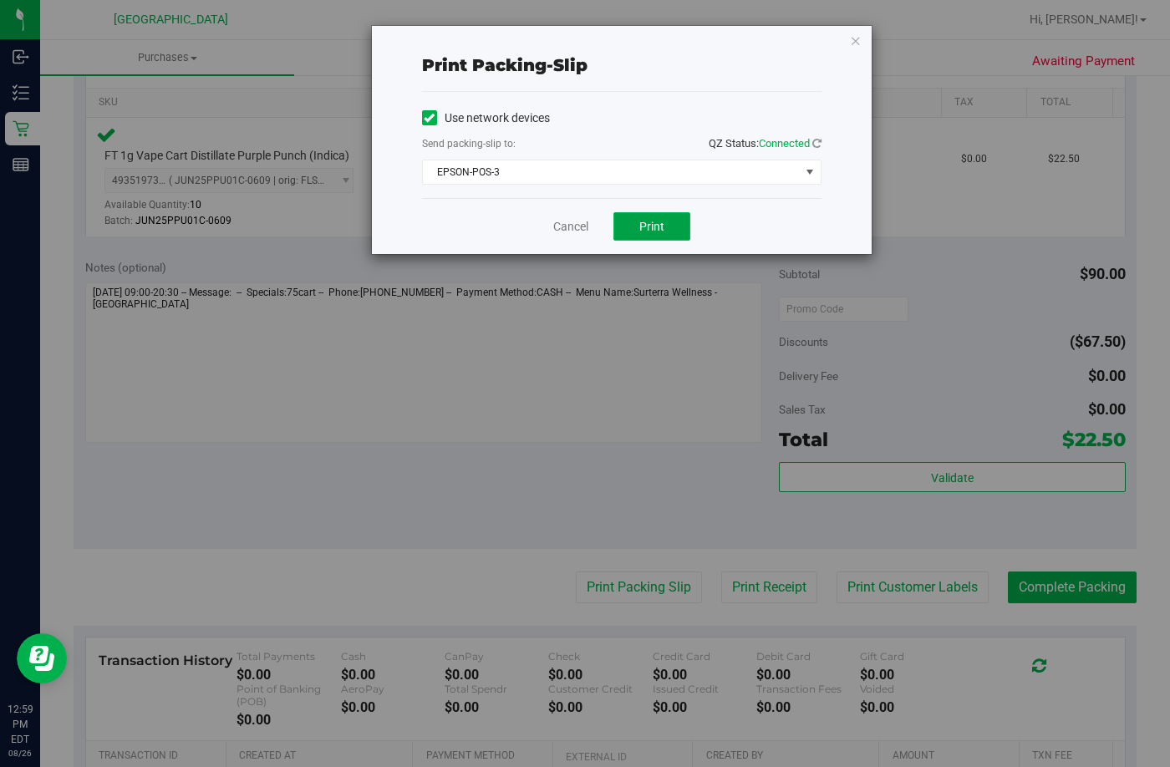
click at [637, 222] on button "Print" at bounding box center [651, 226] width 77 height 28
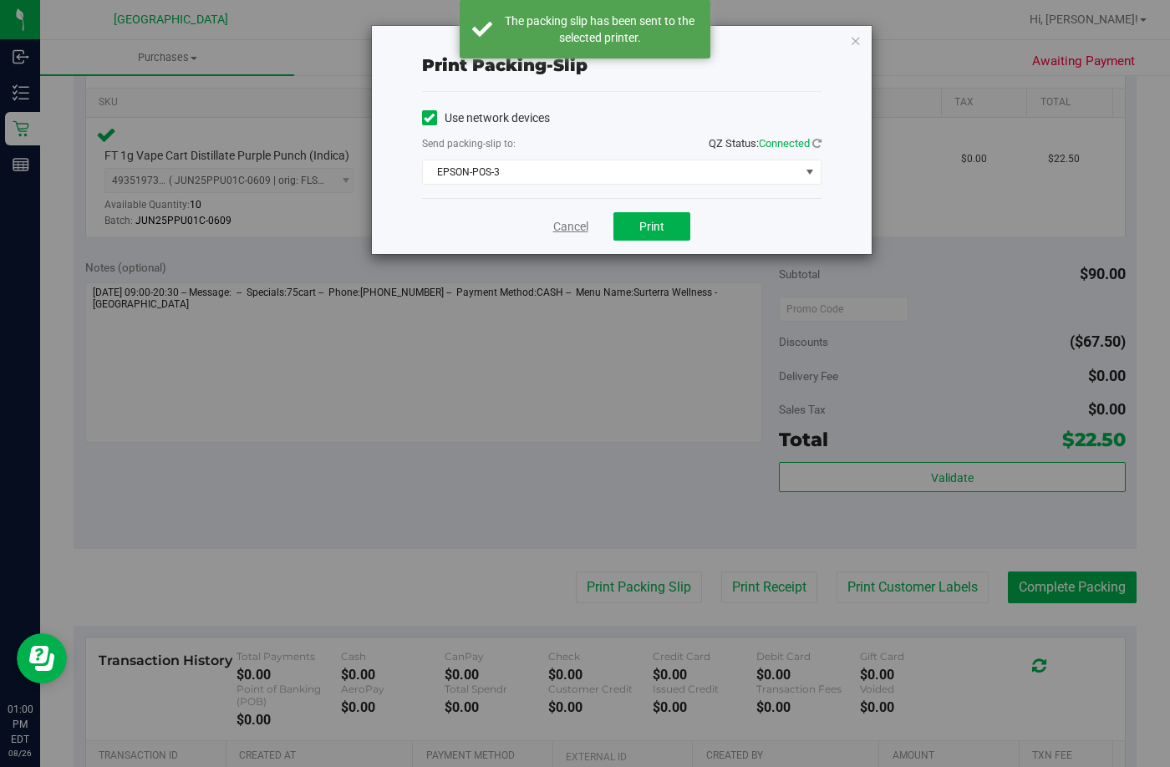
click at [577, 225] on link "Cancel" at bounding box center [570, 227] width 35 height 18
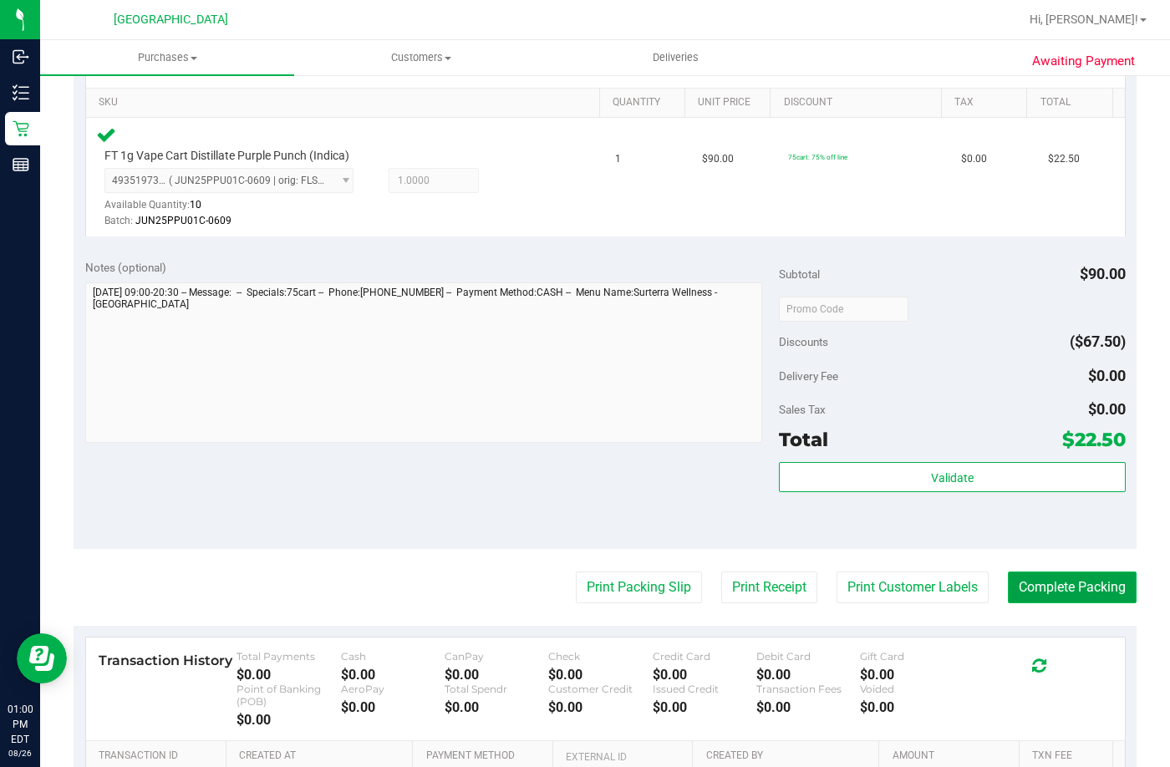
click at [1032, 582] on button "Complete Packing" at bounding box center [1071, 587] width 129 height 32
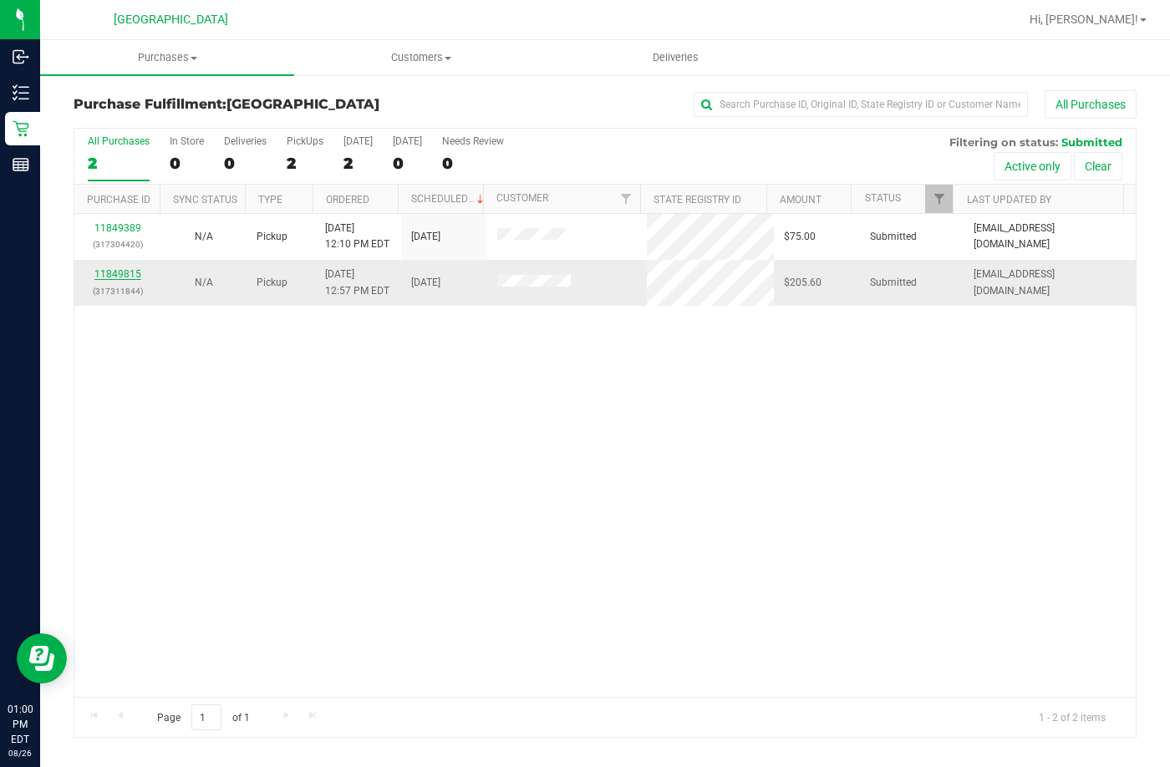
click at [123, 272] on link "11849815" at bounding box center [117, 274] width 47 height 12
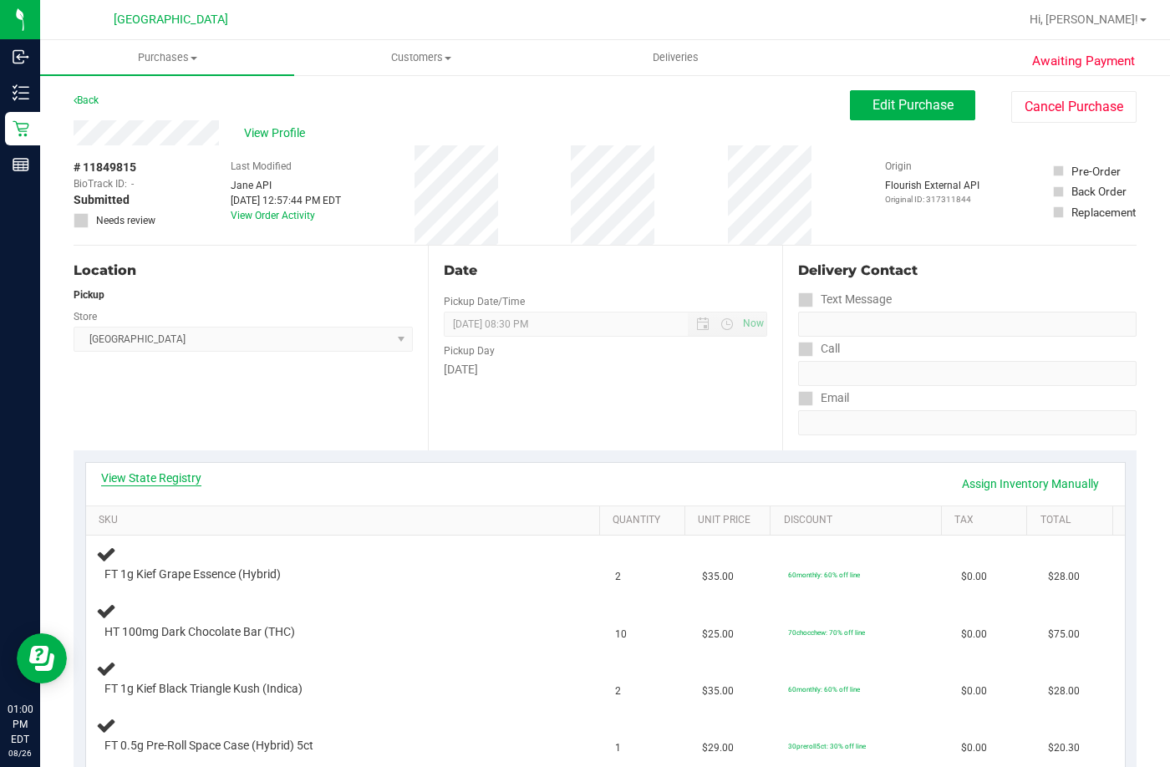
click at [185, 476] on link "View State Registry" at bounding box center [151, 477] width 100 height 17
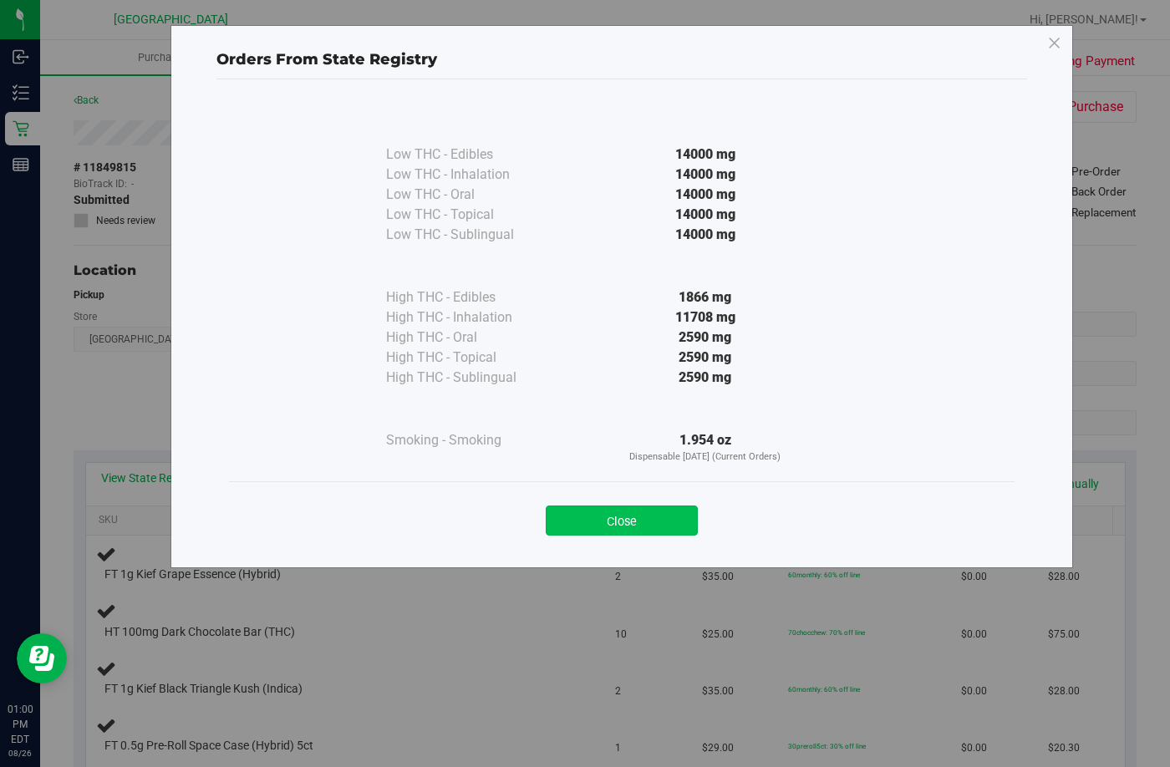
click at [635, 524] on button "Close" at bounding box center [622, 520] width 152 height 30
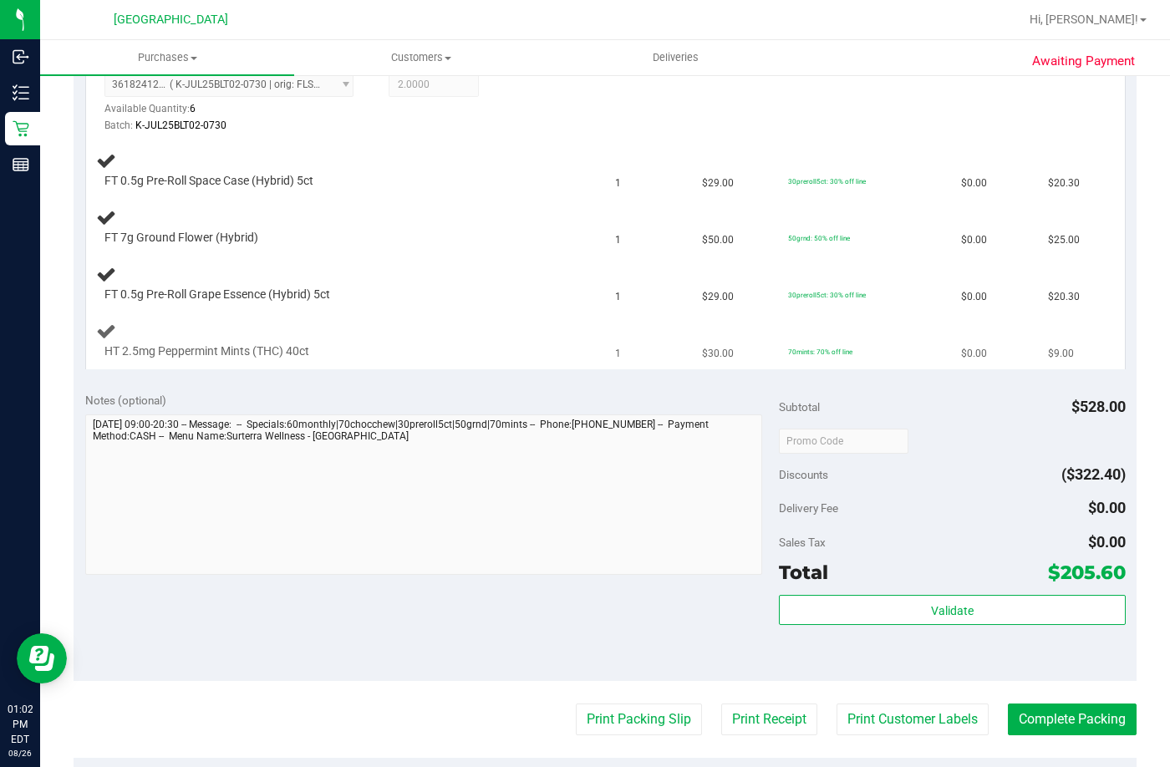
scroll to position [668, 0]
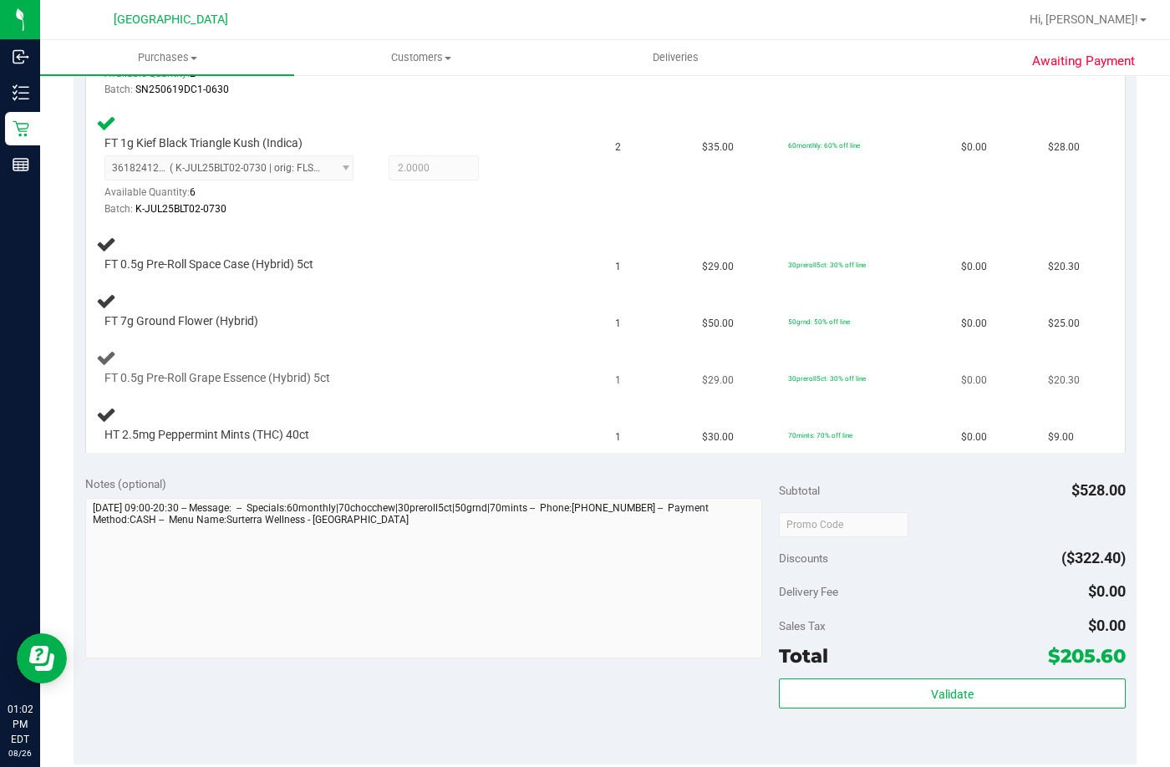
click at [529, 356] on div "FT 0.5g Pre-Roll Grape Essence (Hybrid) 5ct" at bounding box center [346, 367] width 500 height 39
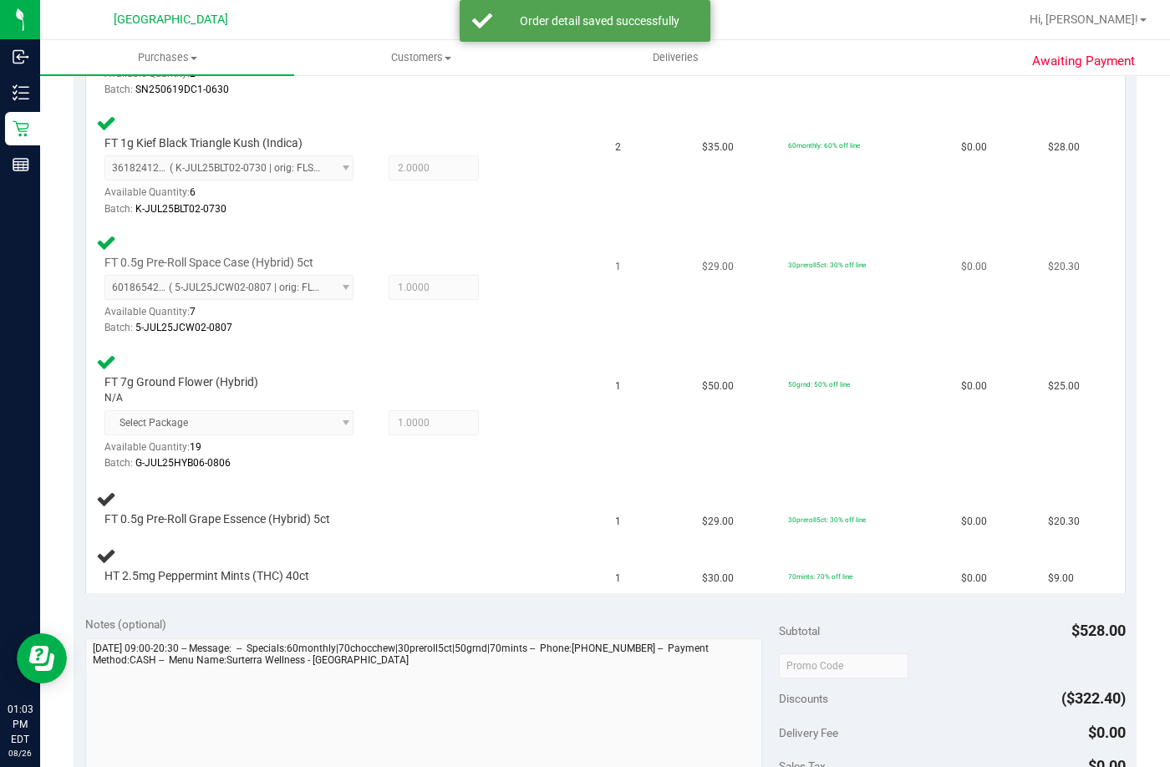
click at [278, 286] on span "6018654289299473 ( 5-JUL25JCW02-0807 | orig: FLSRWGM-20250813-647 ) 60186542892…" at bounding box center [228, 287] width 249 height 25
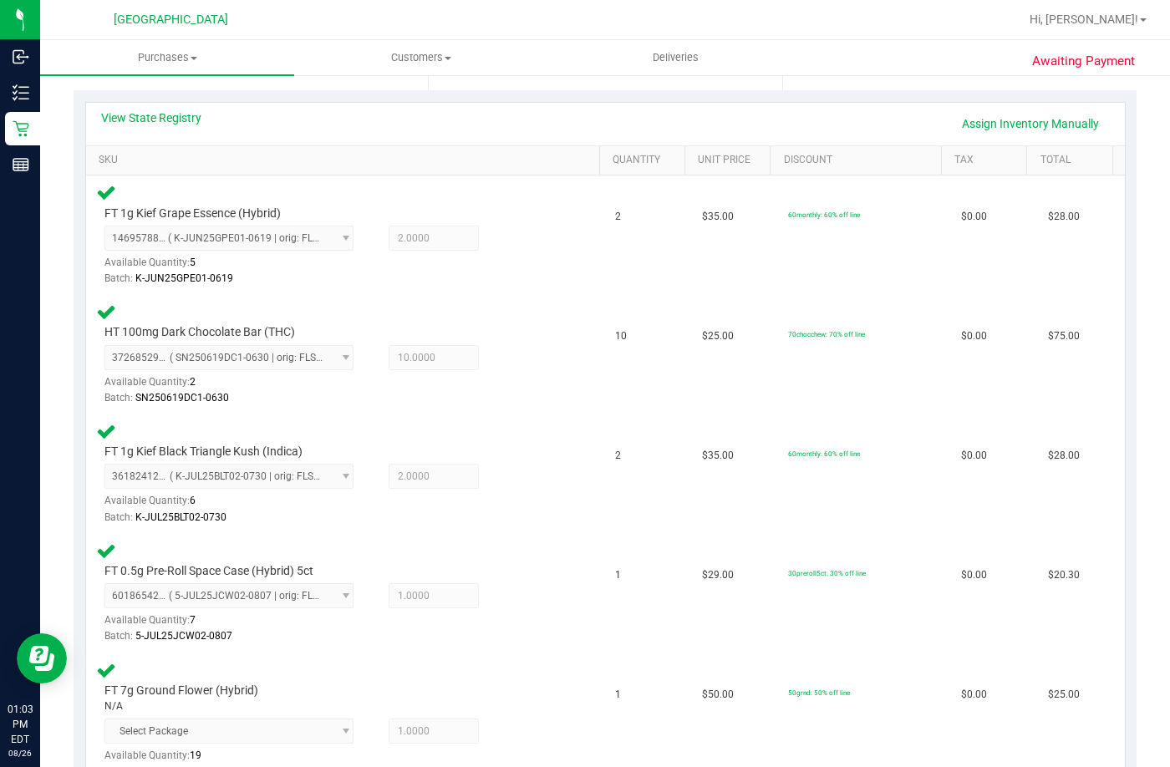
scroll to position [251, 0]
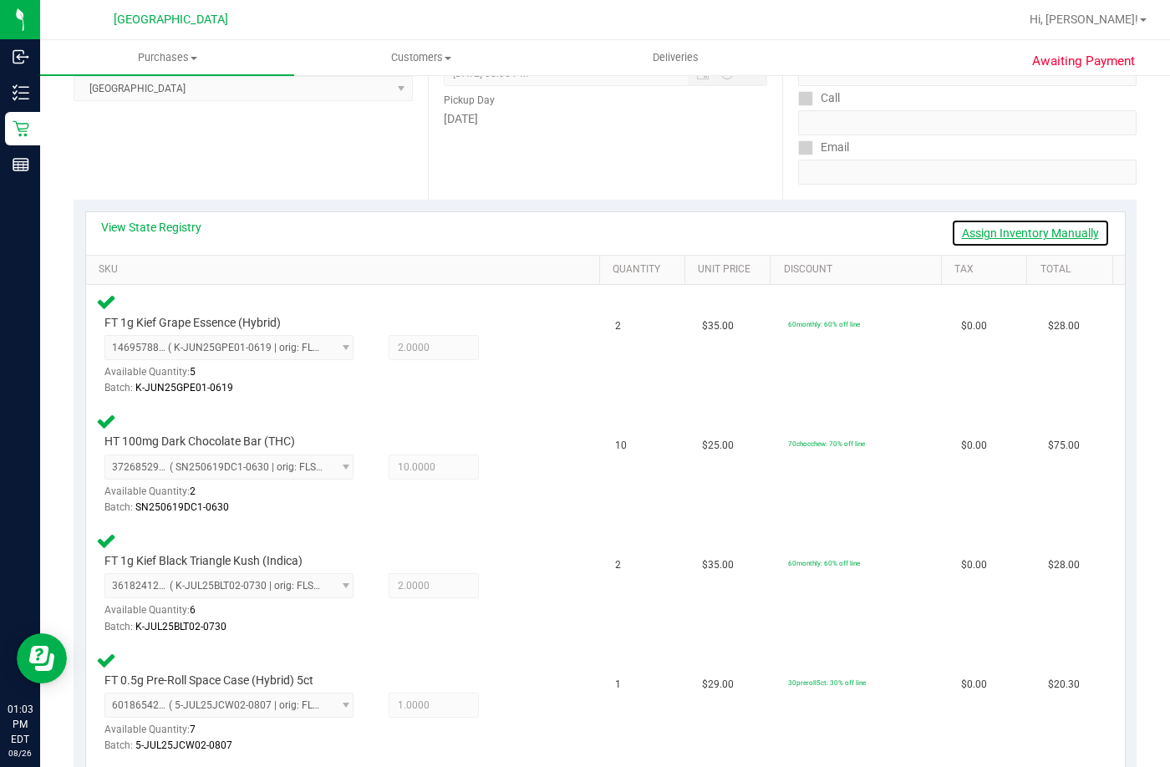
drag, startPoint x: 994, startPoint y: 234, endPoint x: 1007, endPoint y: 248, distance: 19.5
click at [997, 234] on link "Assign Inventory Manually" at bounding box center [1030, 233] width 159 height 28
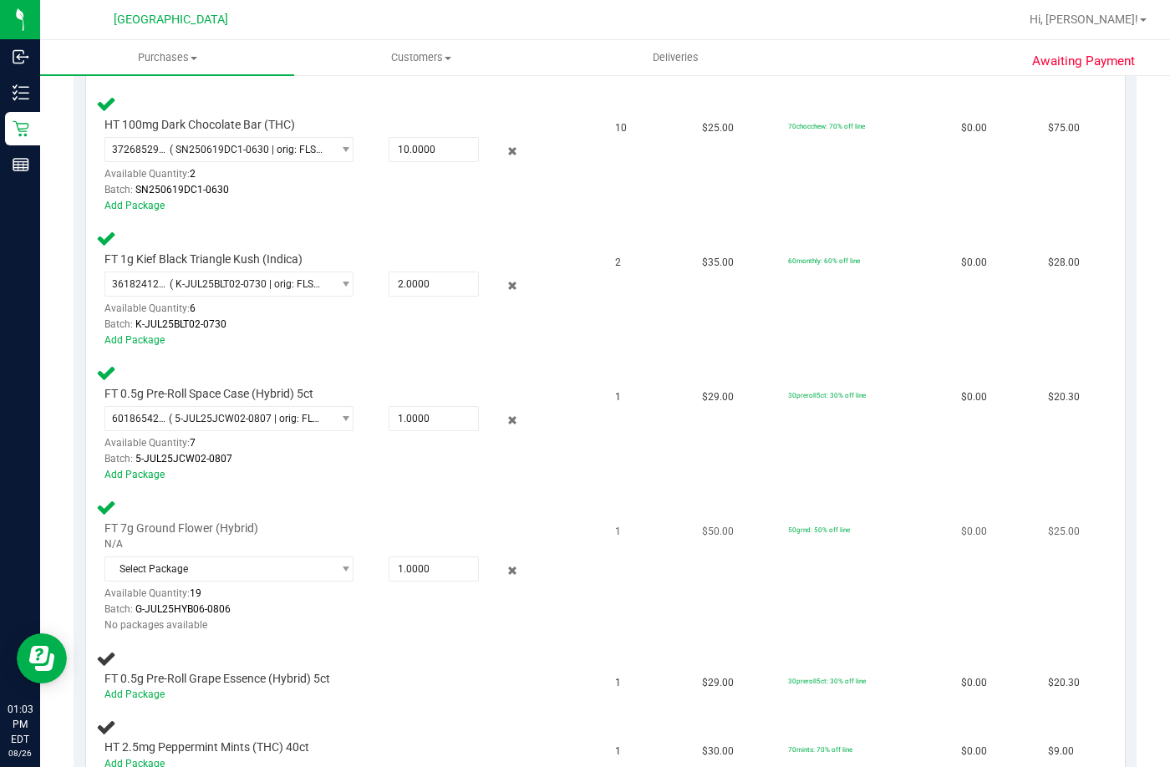
scroll to position [585, 0]
click at [318, 415] on span "( 5-JUL25JCW02-0807 | orig: FLSRWGM-20250813-647 )" at bounding box center [247, 417] width 156 height 12
click at [428, 490] on td "FT 7g Ground Flower (Hybrid) N/A Select Package Available Quantity: 19 1.0000 1…" at bounding box center [346, 564] width 520 height 150
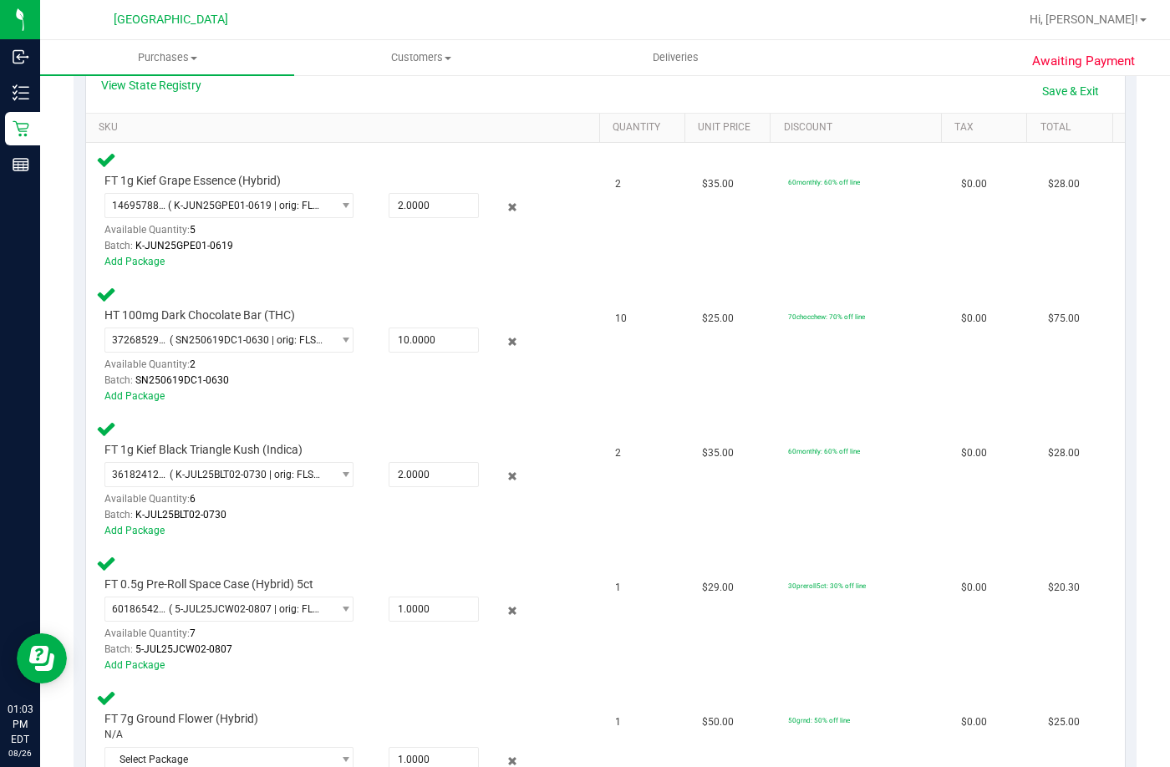
scroll to position [251, 0]
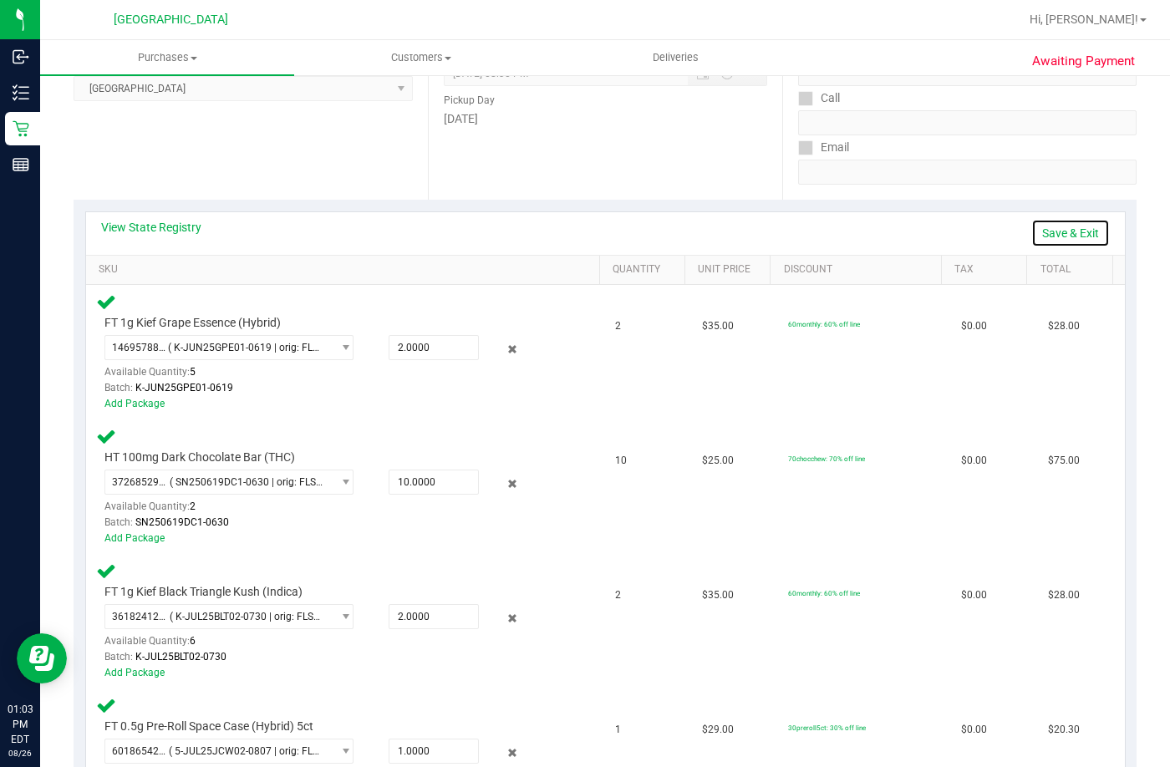
click at [1047, 235] on link "Save & Exit" at bounding box center [1070, 233] width 79 height 28
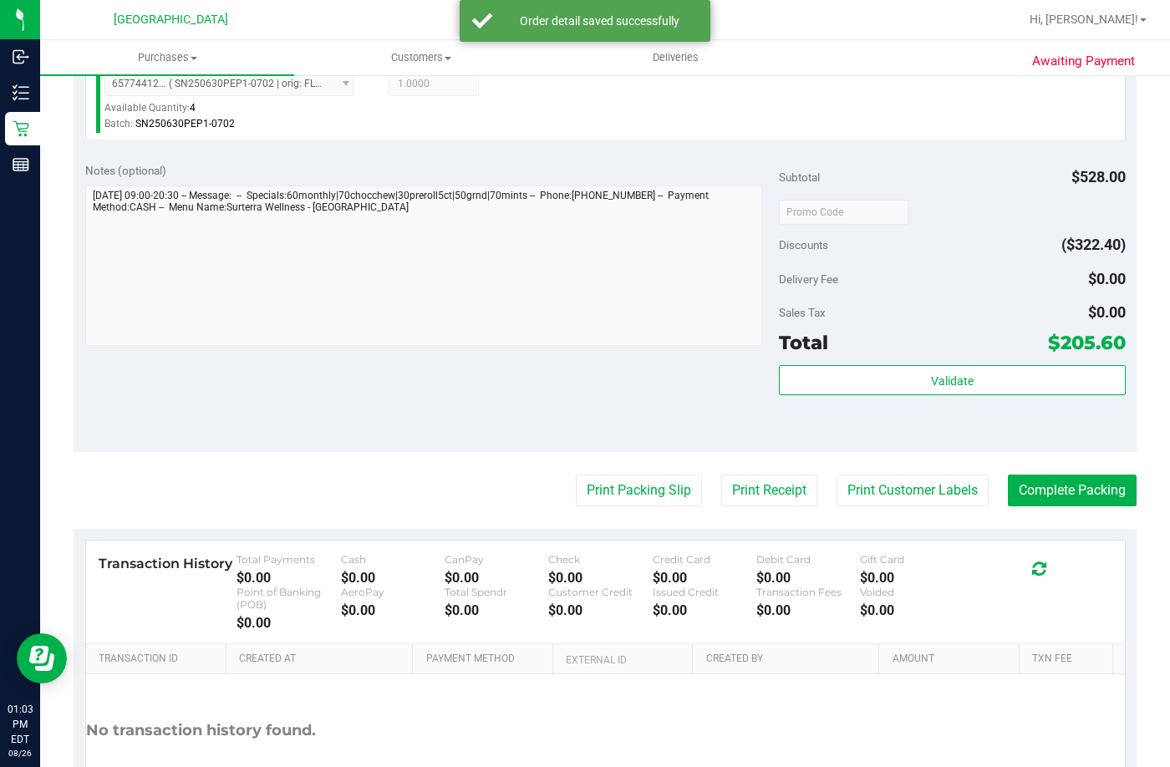
scroll to position [1253, 0]
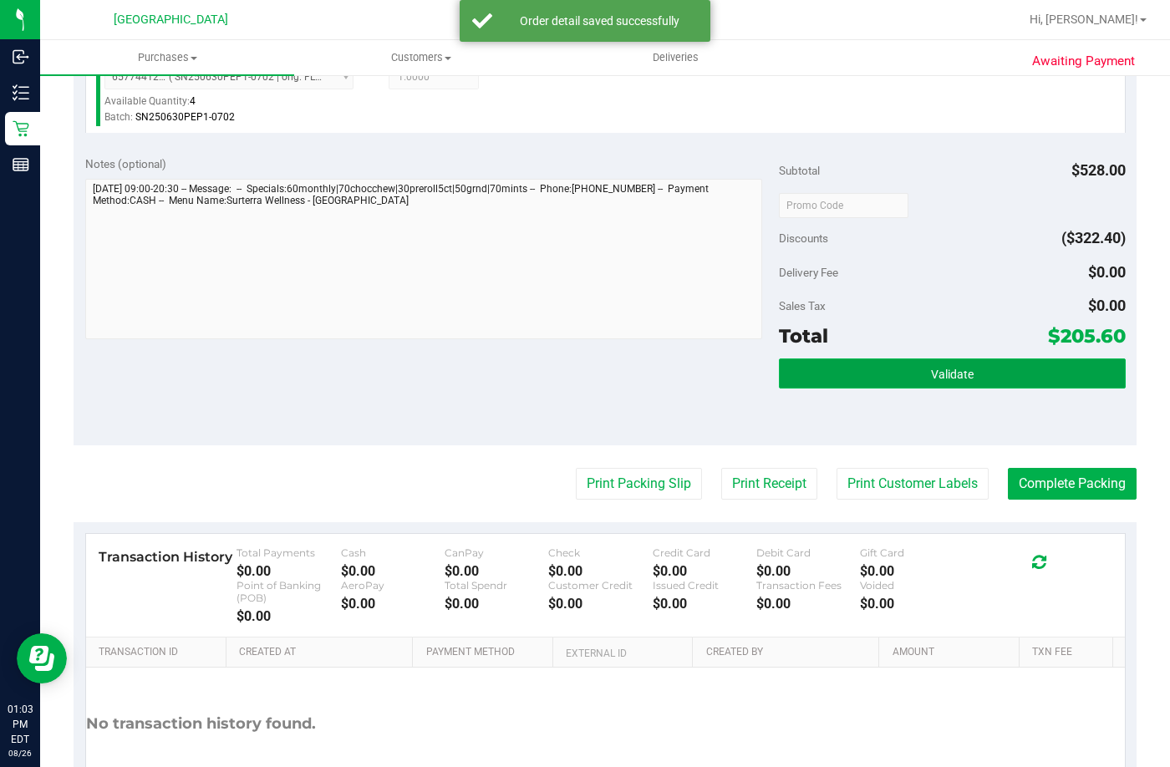
click at [862, 366] on button "Validate" at bounding box center [952, 373] width 347 height 30
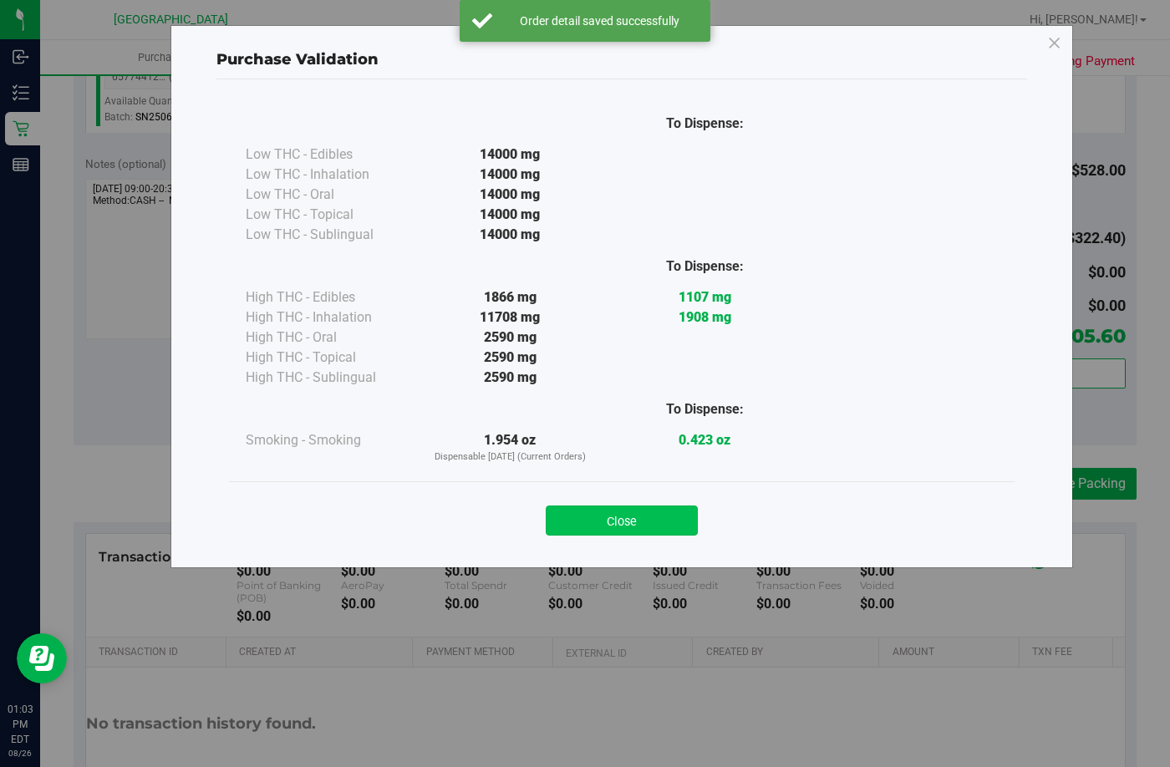
click at [665, 520] on button "Close" at bounding box center [622, 520] width 152 height 30
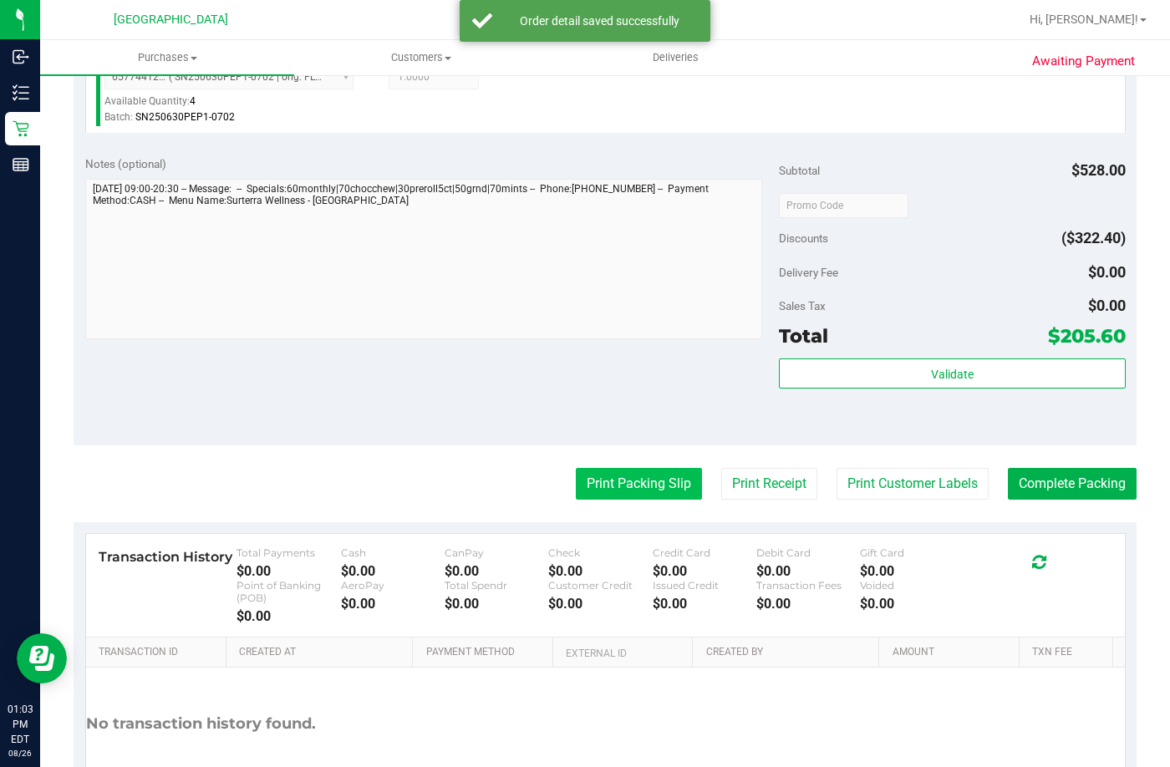
click at [601, 490] on button "Print Packing Slip" at bounding box center [639, 484] width 126 height 32
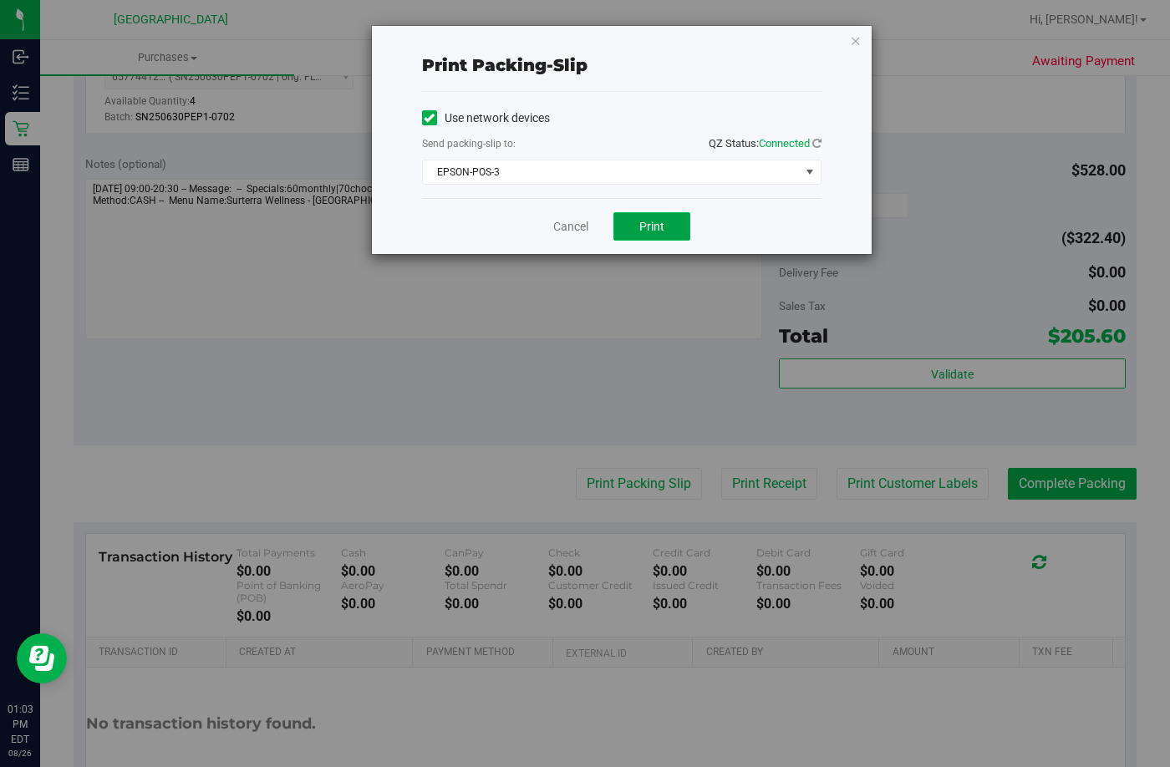
click at [643, 221] on button "Print" at bounding box center [651, 226] width 77 height 28
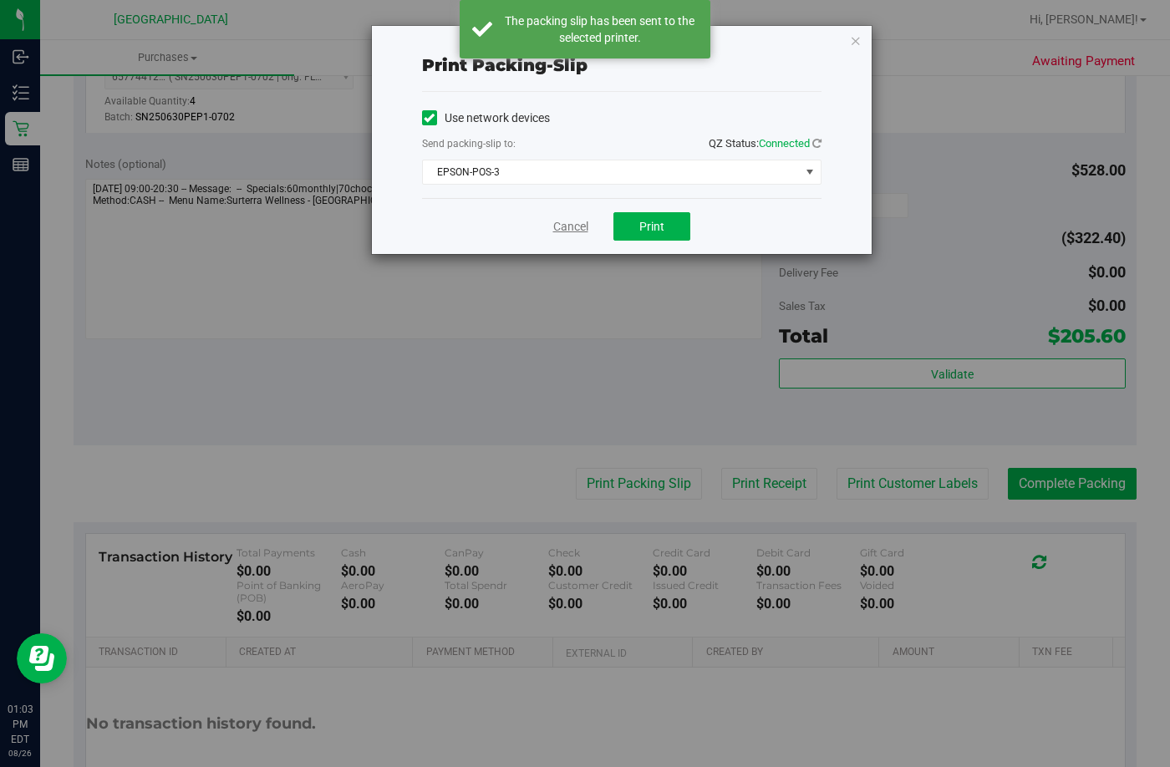
click at [559, 223] on link "Cancel" at bounding box center [570, 227] width 35 height 18
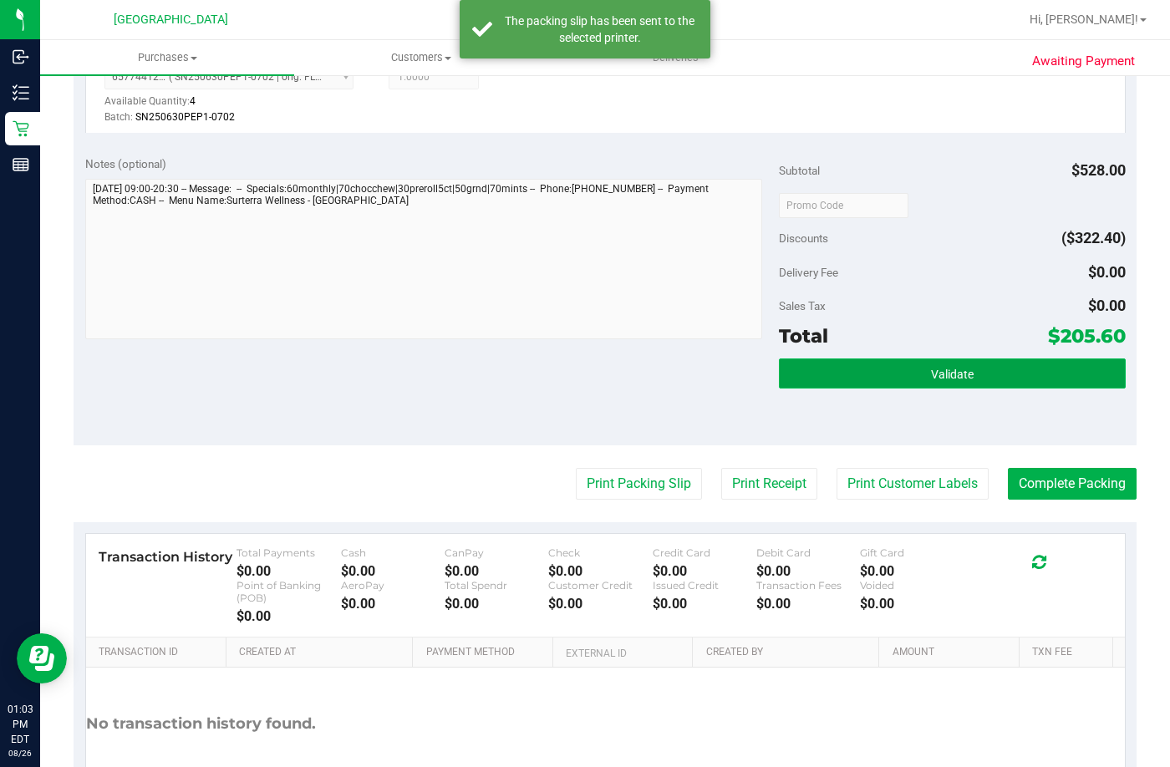
click at [931, 369] on span "Validate" at bounding box center [952, 374] width 43 height 13
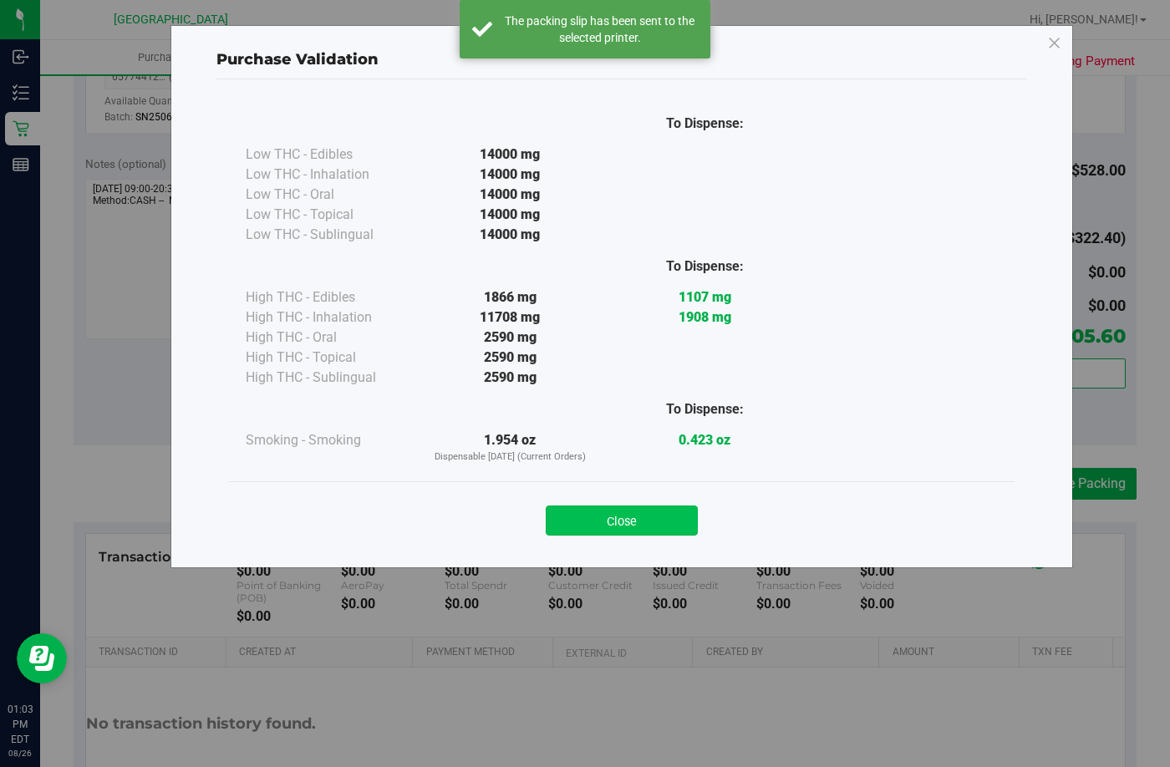
click at [612, 518] on button "Close" at bounding box center [622, 520] width 152 height 30
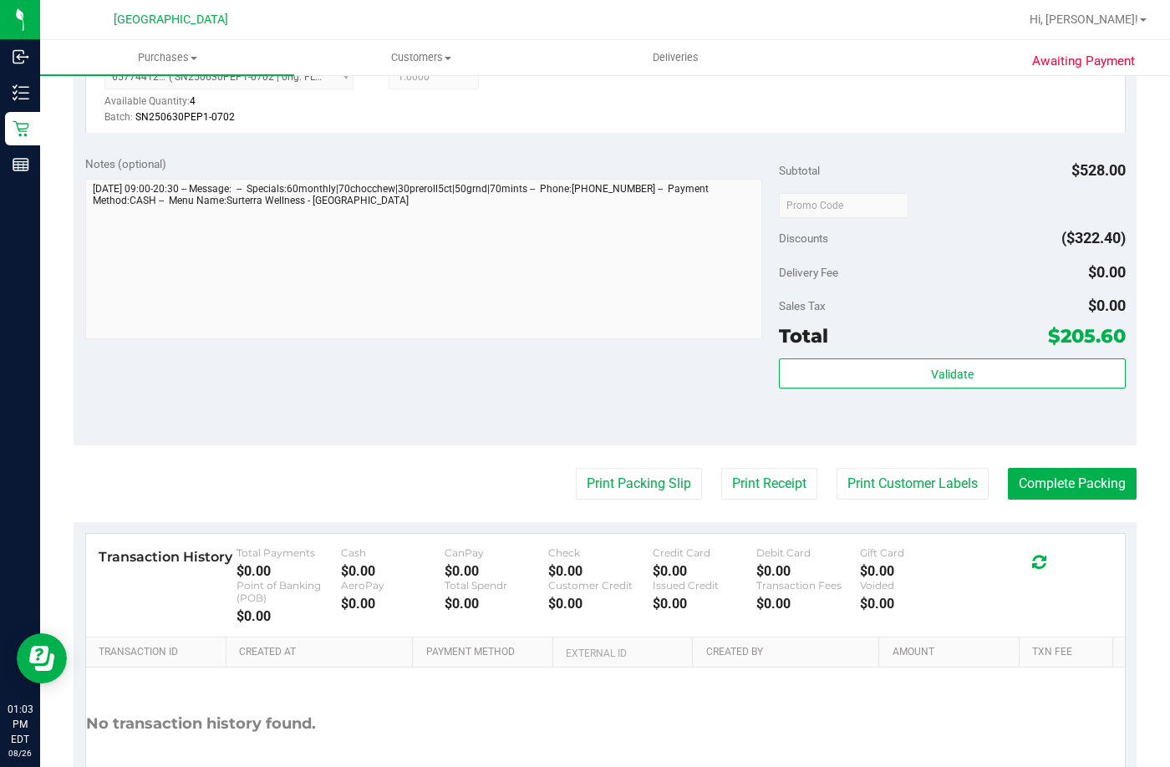
drag, startPoint x: 1038, startPoint y: 499, endPoint x: 1043, endPoint y: 477, distance: 22.1
click at [1043, 483] on button "Complete Packing" at bounding box center [1071, 484] width 129 height 32
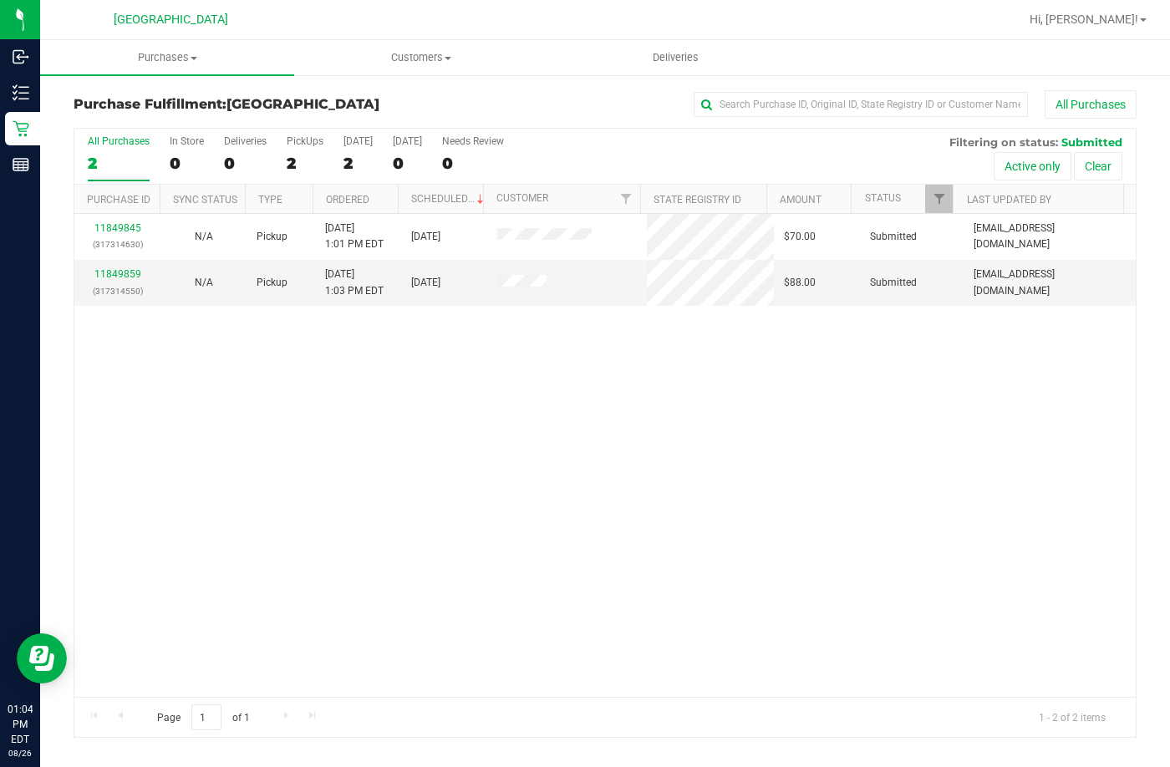
click at [792, 398] on div "11849845 (317314630) N/A Pickup [DATE] 1:01 PM EDT 8/26/2025 $70.00 Submitted […" at bounding box center [604, 455] width 1061 height 483
click at [674, 444] on div "11849845 (317314630) N/A Pickup [DATE] 1:01 PM EDT 8/26/2025 $70.00 Submitted […" at bounding box center [604, 455] width 1061 height 483
click at [379, 417] on div "11849845 (317314630) N/A Pickup [DATE] 1:01 PM EDT 8/26/2025 $70.00 Submitted […" at bounding box center [604, 455] width 1061 height 483
click at [374, 417] on div "11849845 (317314630) N/A Pickup [DATE] 1:01 PM EDT 8/26/2025 $70.00 Submitted […" at bounding box center [604, 455] width 1061 height 483
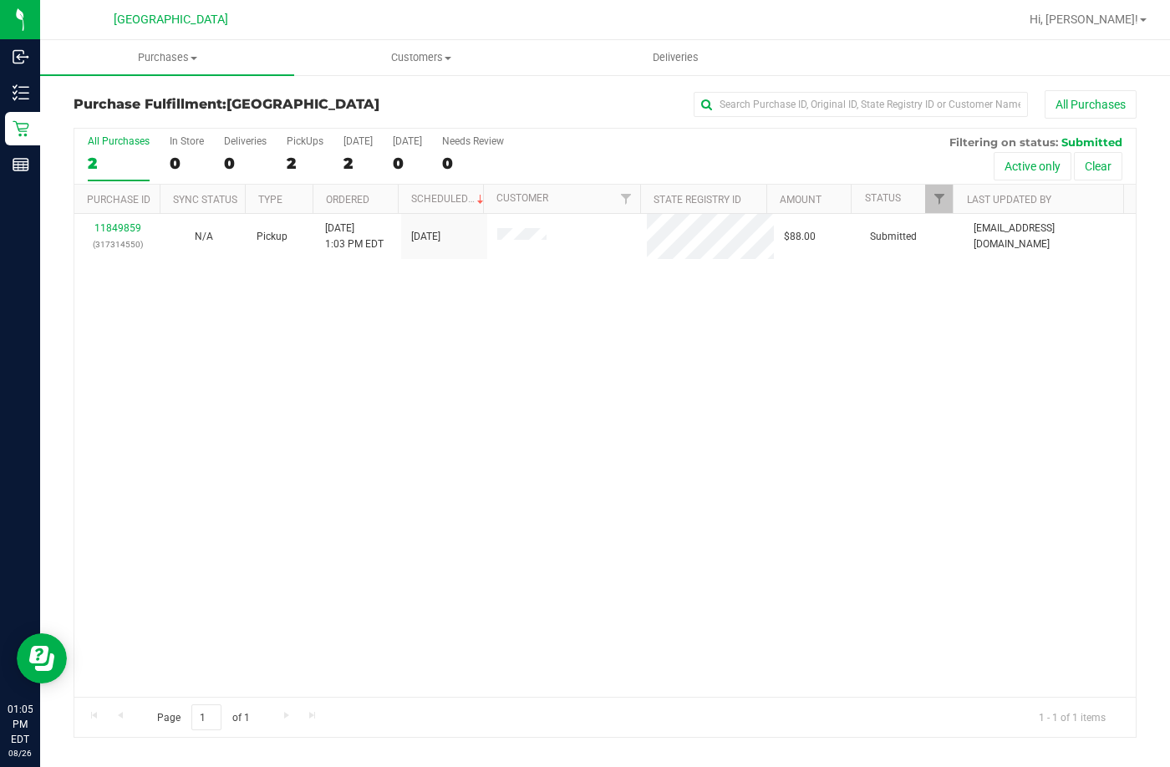
click at [596, 365] on div "11849859 (317314550) N/A Pickup [DATE] 1:03 PM EDT 8/26/2025 $88.00 Submitted […" at bounding box center [604, 455] width 1061 height 483
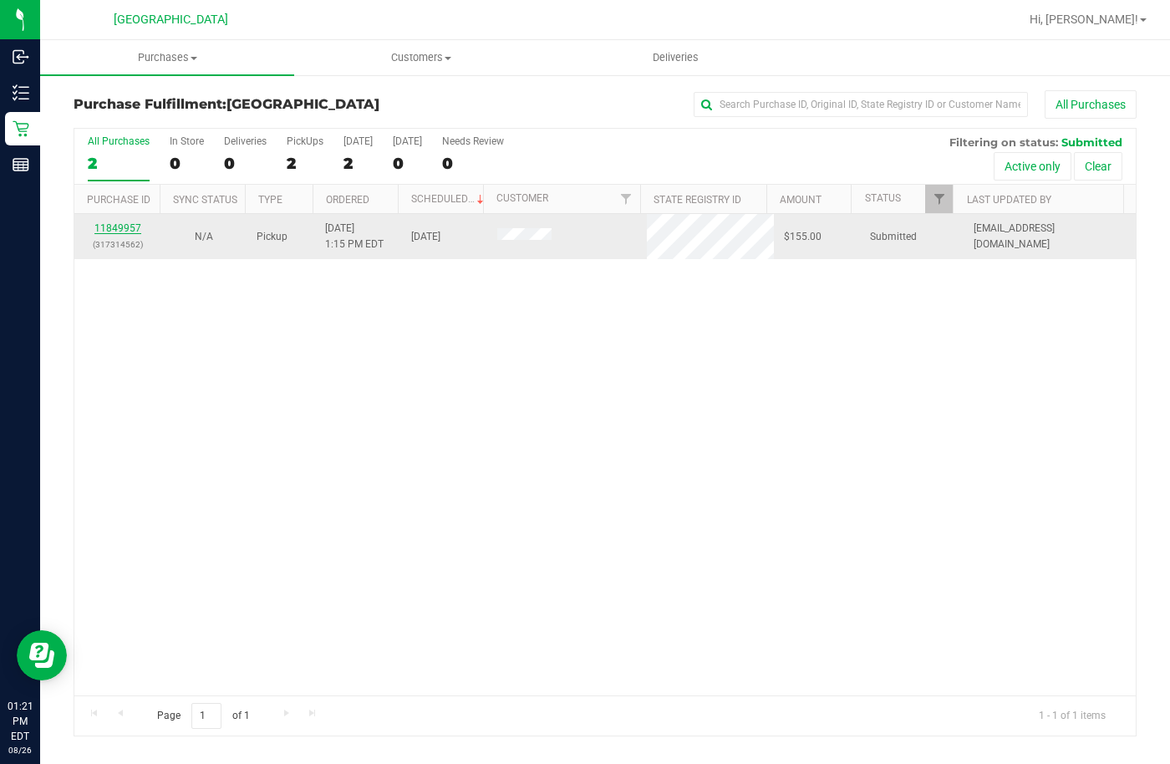
click at [127, 224] on link "11849957" at bounding box center [117, 228] width 47 height 12
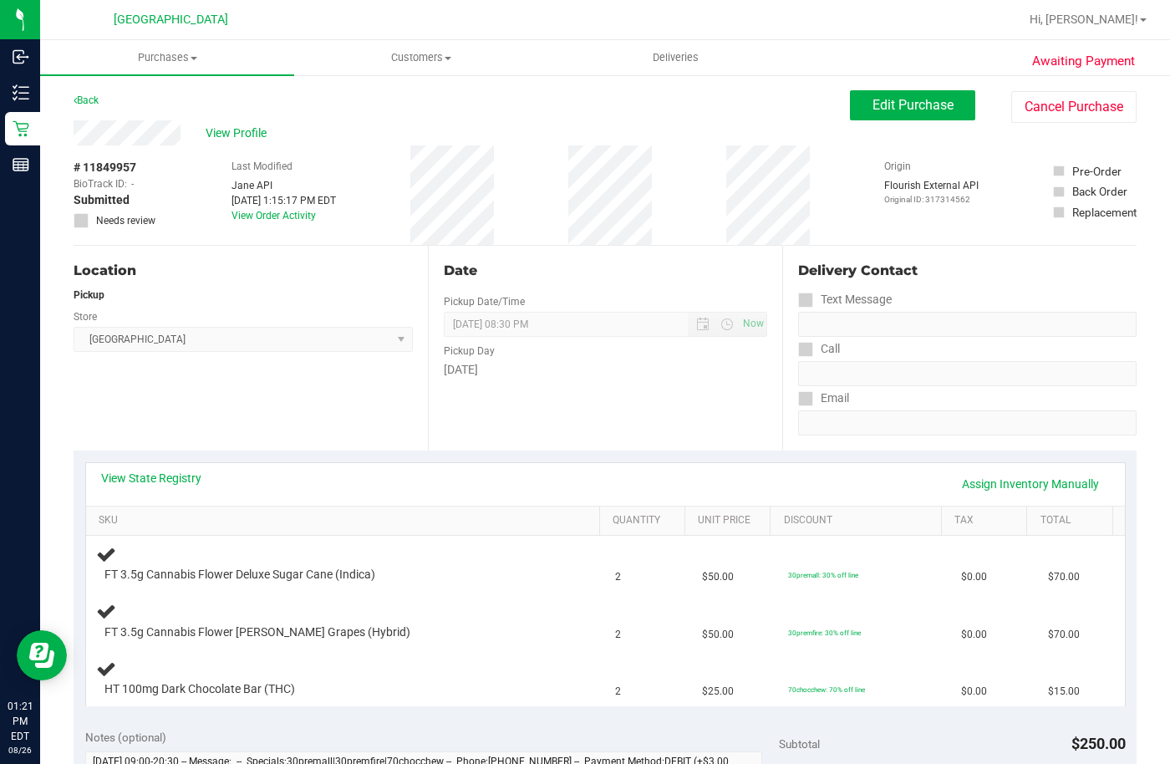
click at [182, 468] on div "View State Registry Assign Inventory Manually" at bounding box center [605, 484] width 1038 height 43
click at [187, 479] on link "View State Registry" at bounding box center [151, 477] width 100 height 17
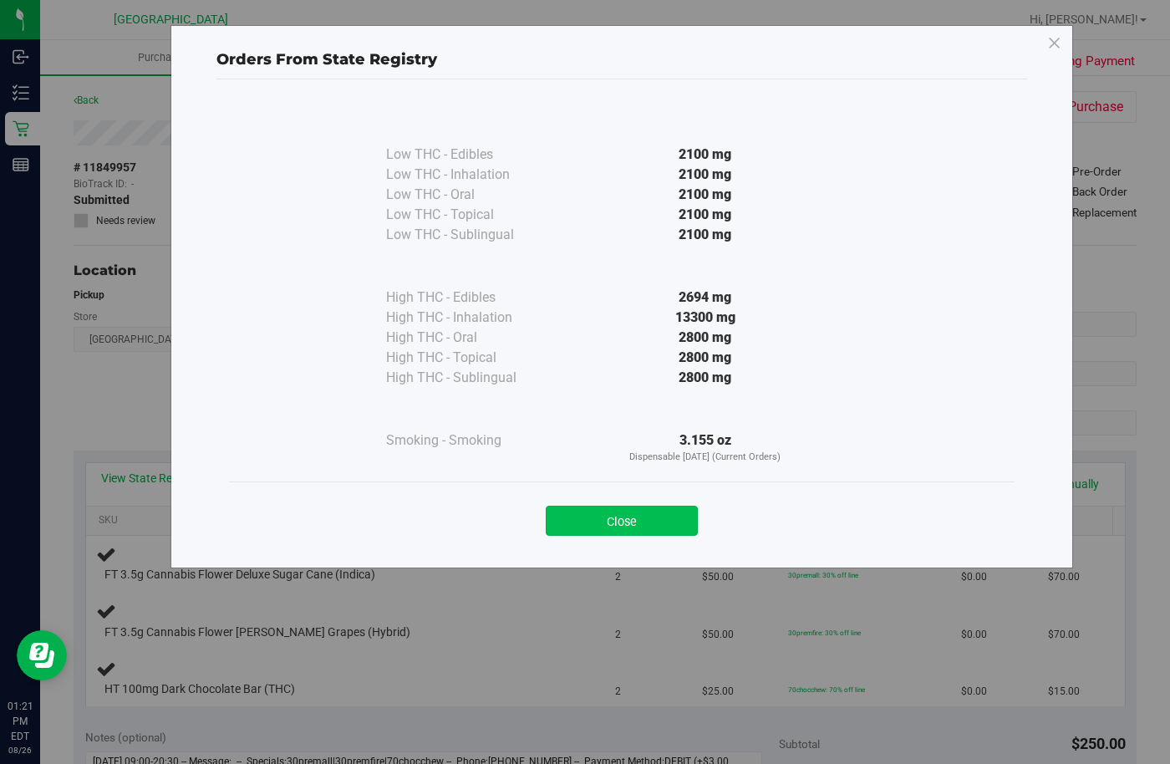
click at [616, 515] on button "Close" at bounding box center [622, 520] width 152 height 30
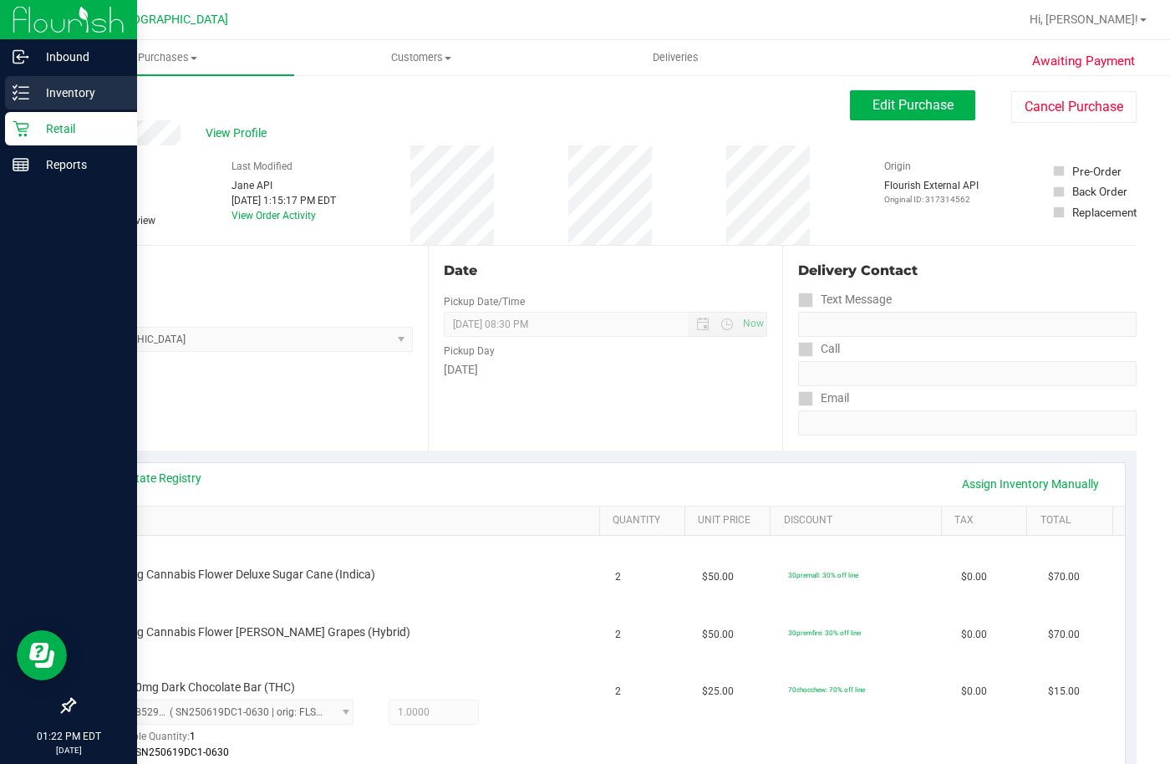
click at [58, 91] on p "Inventory" at bounding box center [79, 93] width 100 height 20
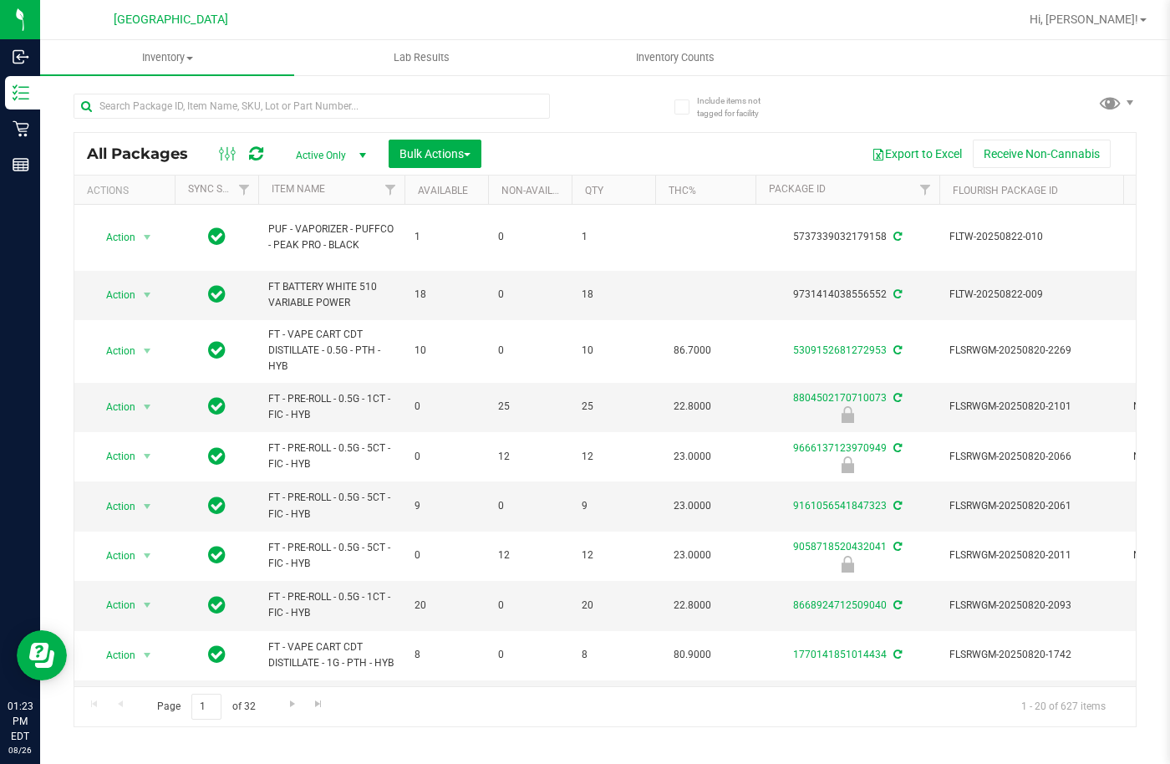
click at [203, 82] on div at bounding box center [339, 105] width 531 height 53
click at [211, 104] on input "text" at bounding box center [312, 106] width 476 height 25
type input "dark choc"
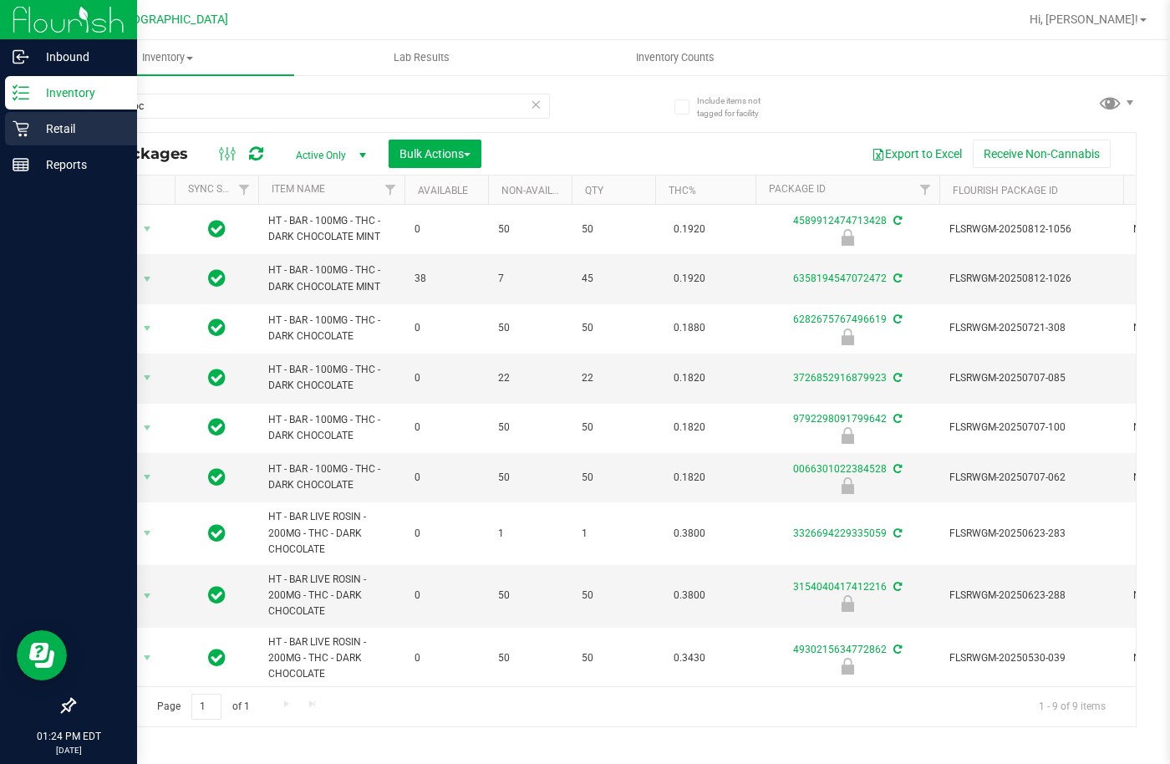
click at [26, 130] on icon at bounding box center [21, 128] width 17 height 17
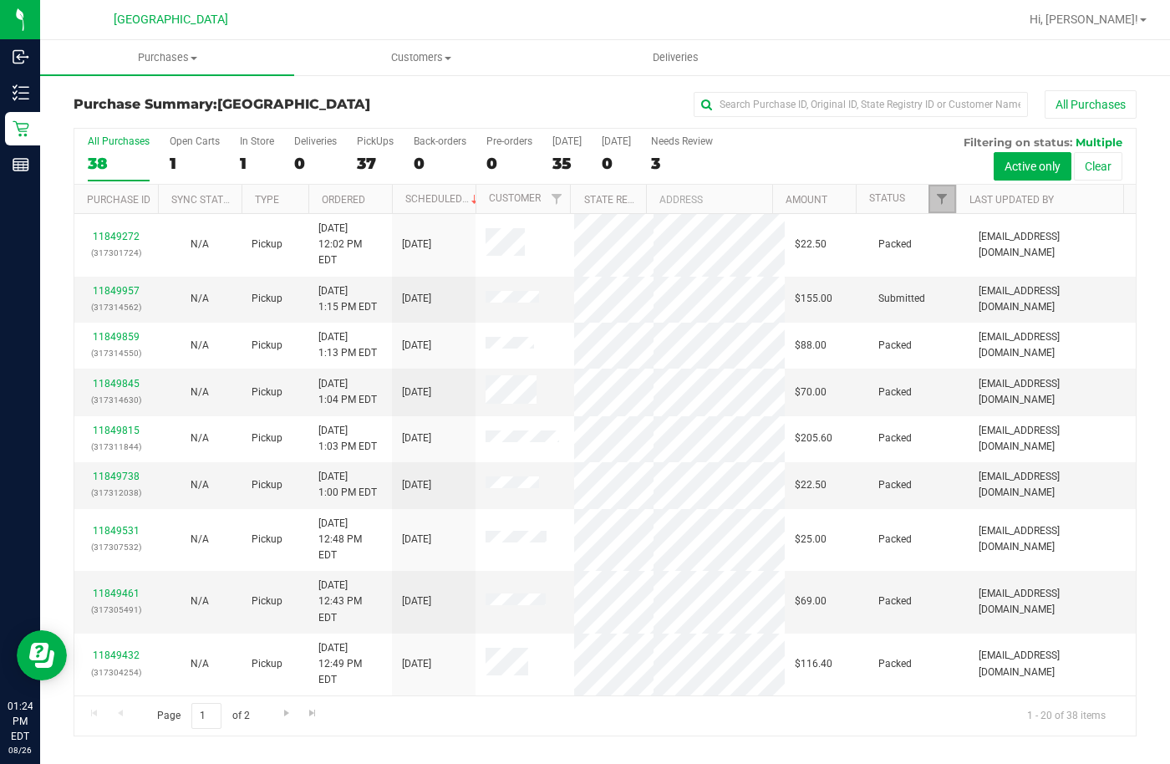
click at [936, 194] on span "Filter" at bounding box center [941, 198] width 13 height 13
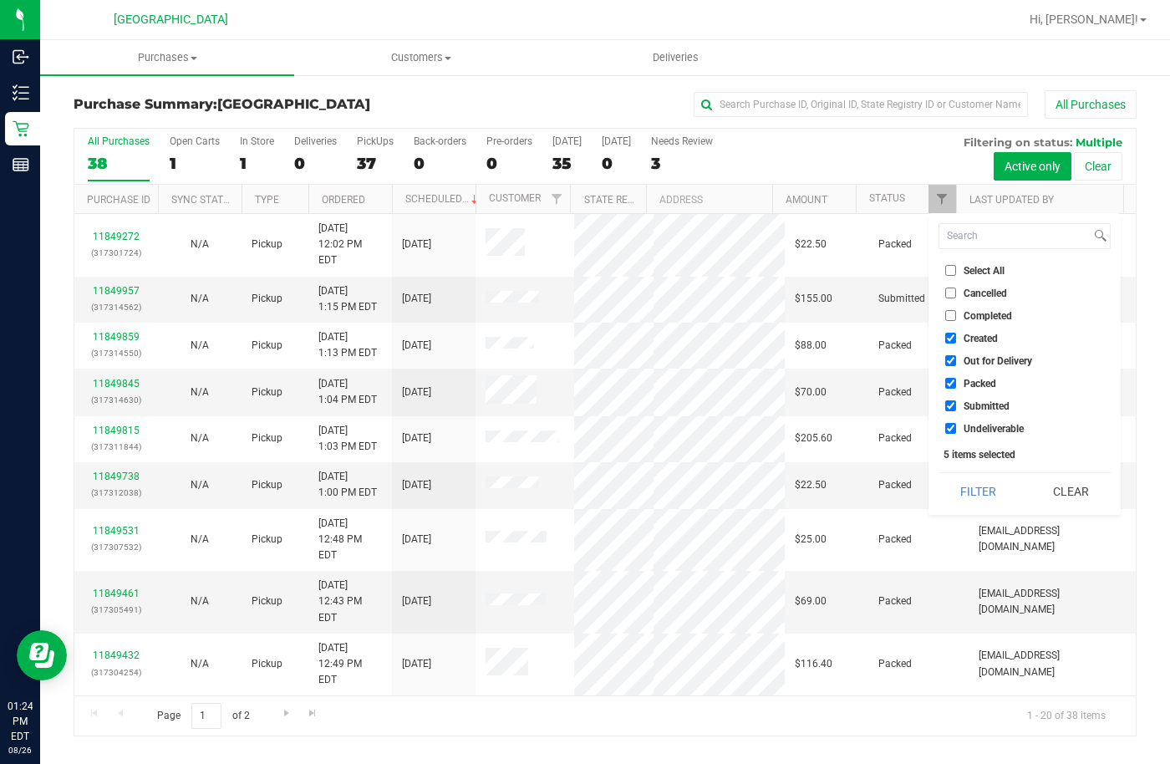
click at [961, 270] on label "Select All" at bounding box center [974, 270] width 59 height 11
click at [956, 270] on input "Select All" at bounding box center [950, 270] width 11 height 11
checkbox input "true"
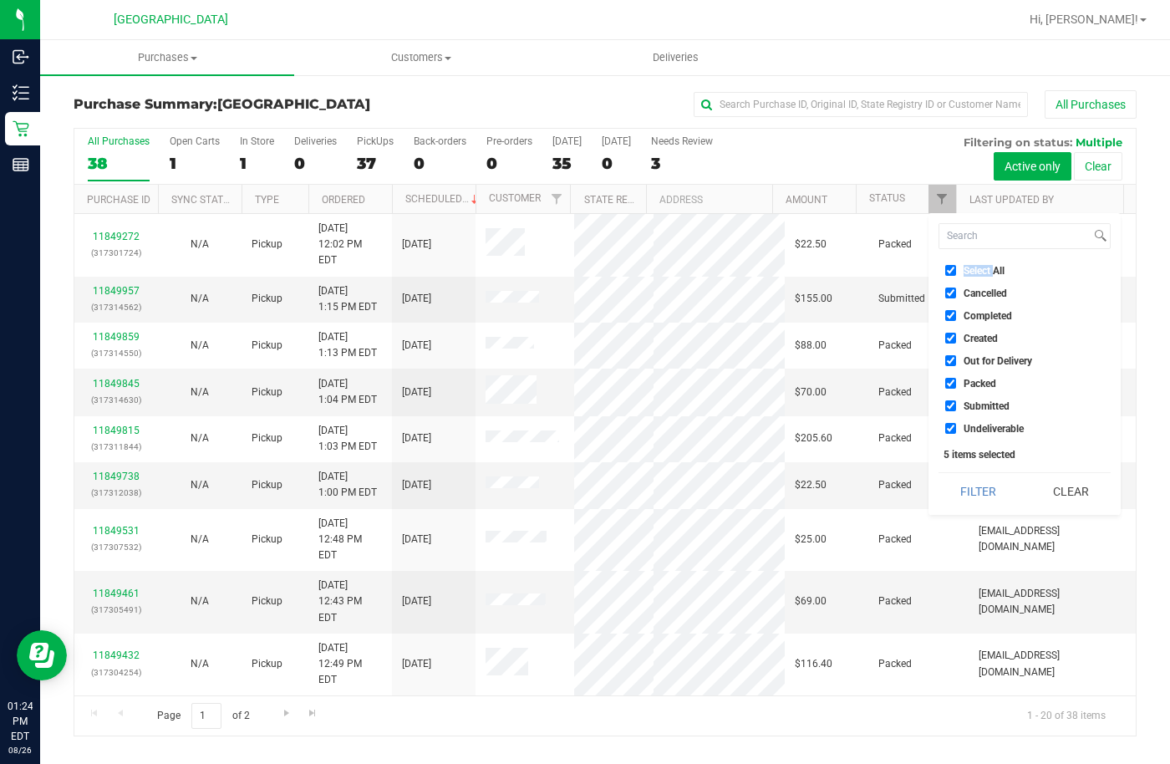
click at [961, 270] on label "Select All" at bounding box center [974, 270] width 59 height 11
click at [956, 270] on input "Select All" at bounding box center [950, 270] width 11 height 11
checkbox input "false"
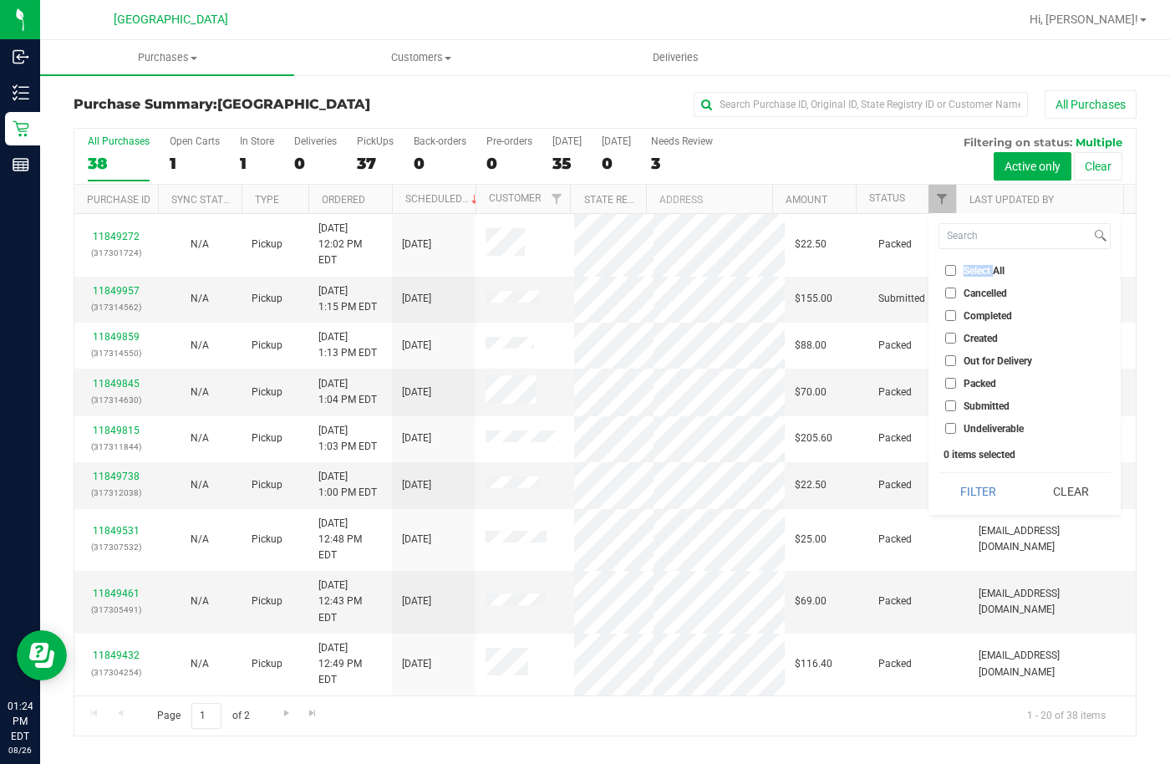
checkbox input "false"
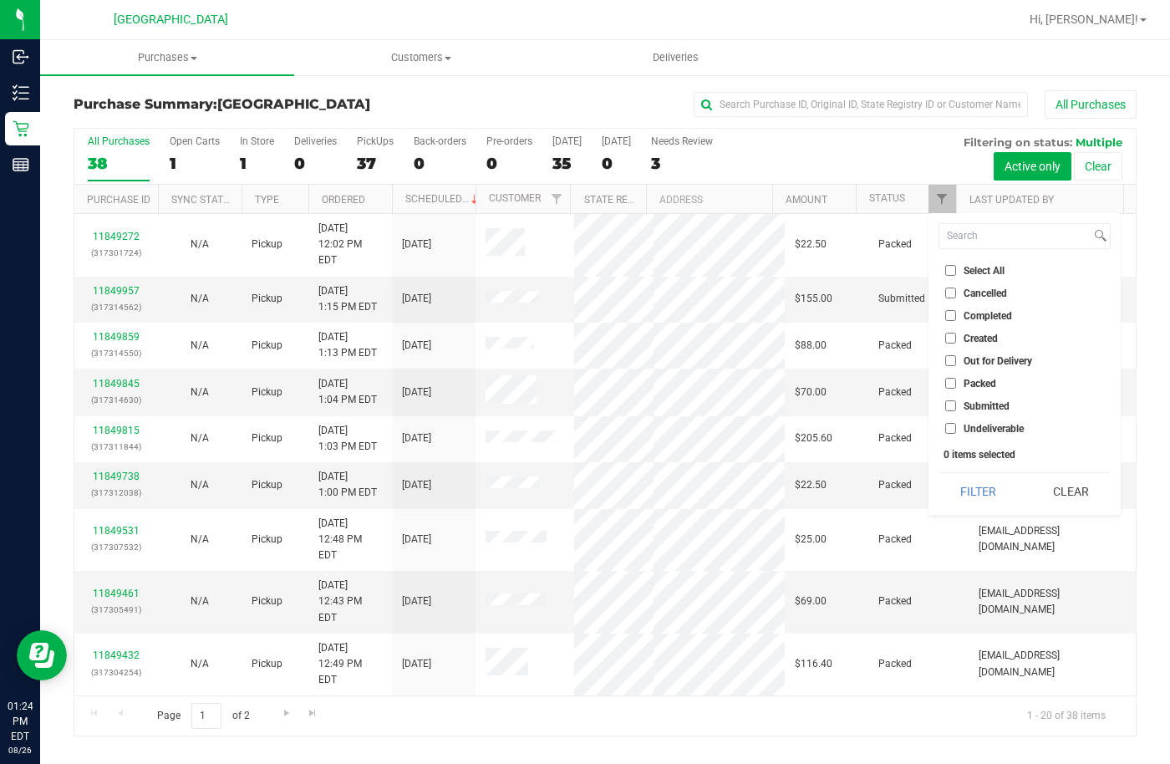
click at [974, 401] on span "Submitted" at bounding box center [986, 406] width 46 height 10
click at [956, 400] on input "Submitted" at bounding box center [950, 405] width 11 height 11
checkbox input "true"
click at [969, 479] on button "Filter" at bounding box center [978, 491] width 80 height 37
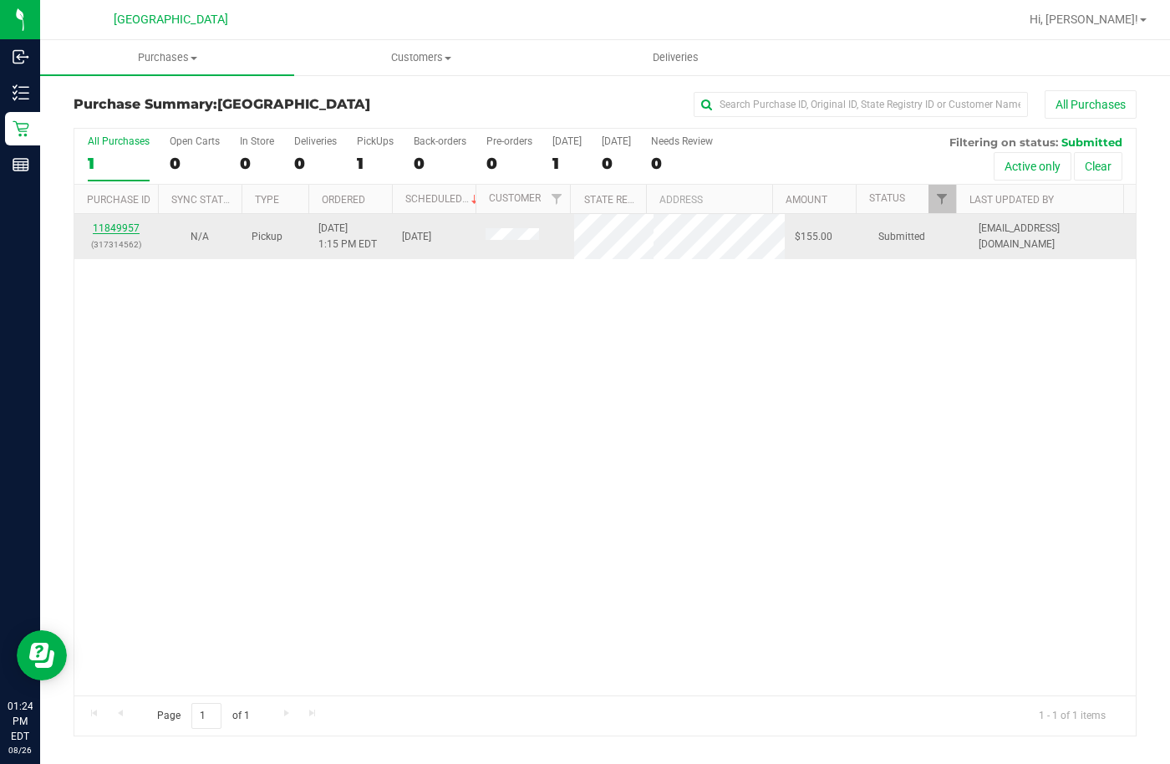
click at [117, 225] on link "11849957" at bounding box center [116, 228] width 47 height 12
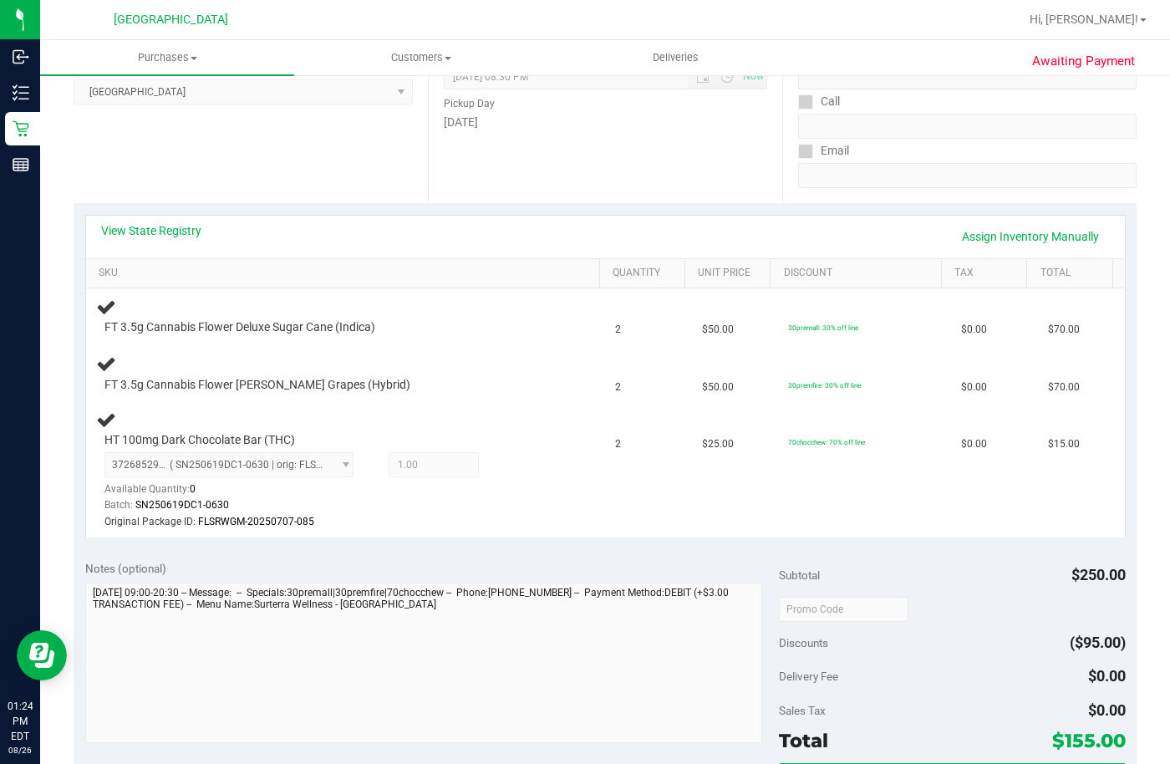
scroll to position [167, 0]
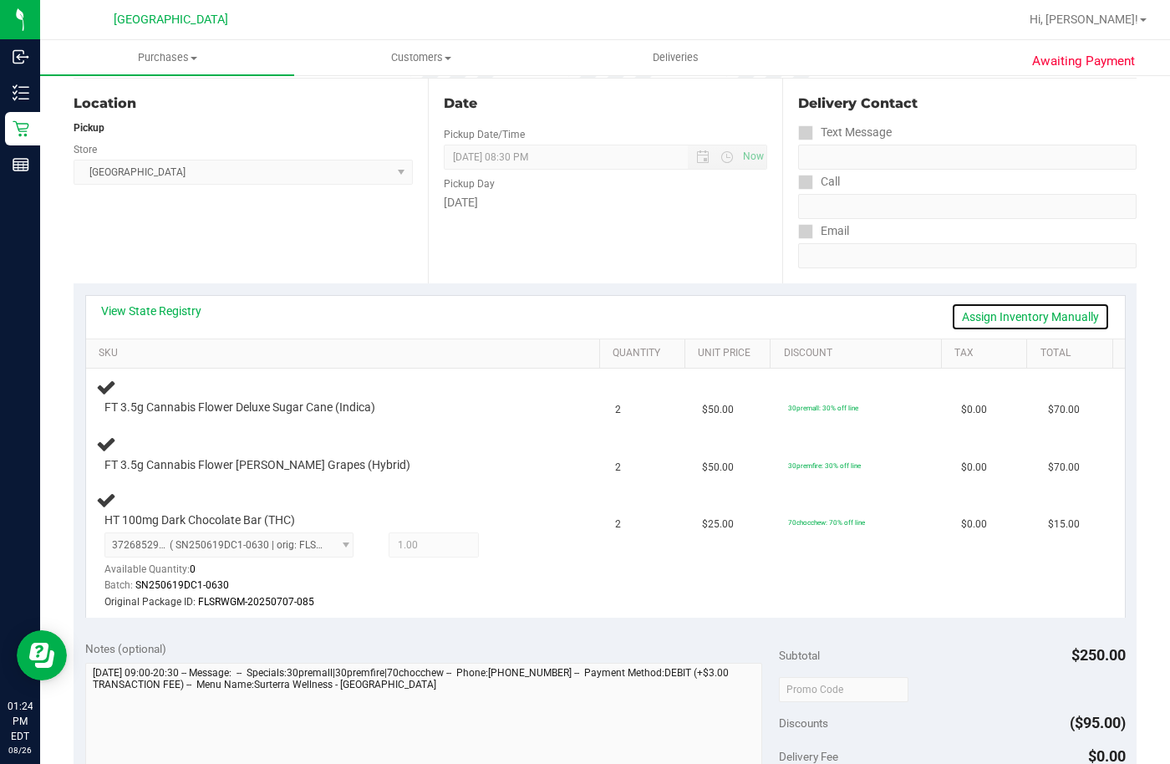
click at [1010, 319] on link "Assign Inventory Manually" at bounding box center [1030, 316] width 159 height 28
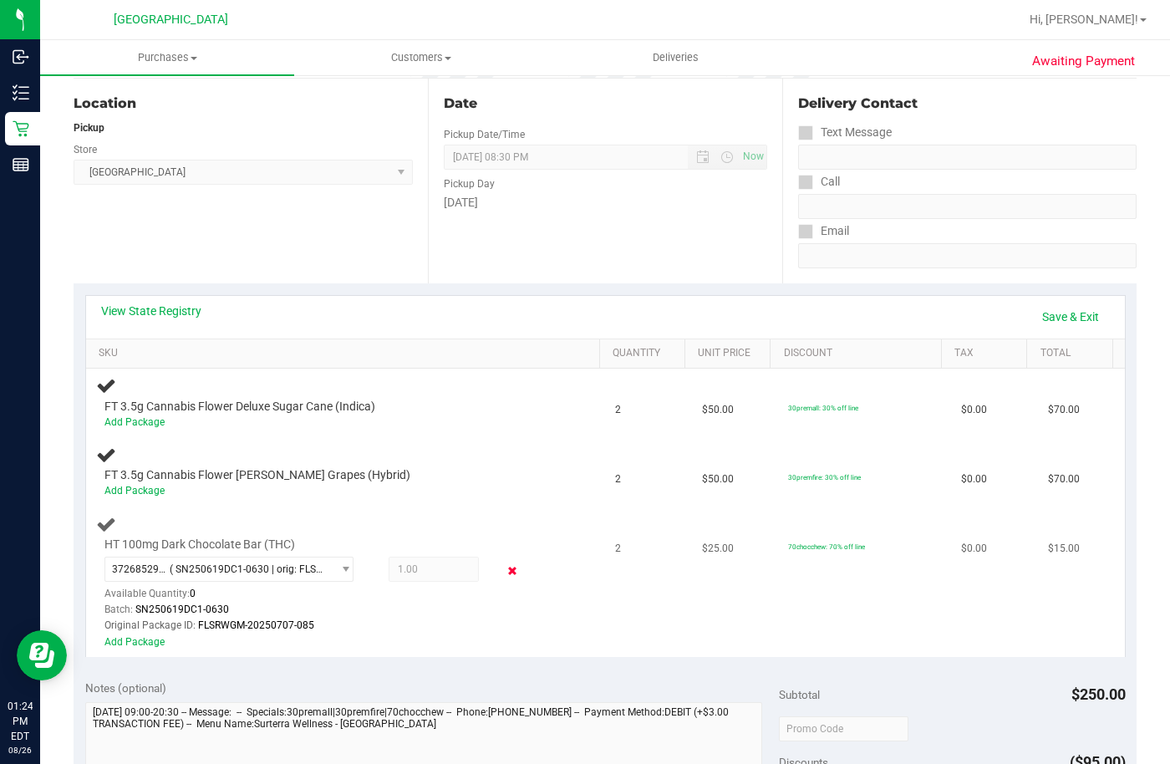
click at [504, 573] on icon at bounding box center [513, 570] width 18 height 19
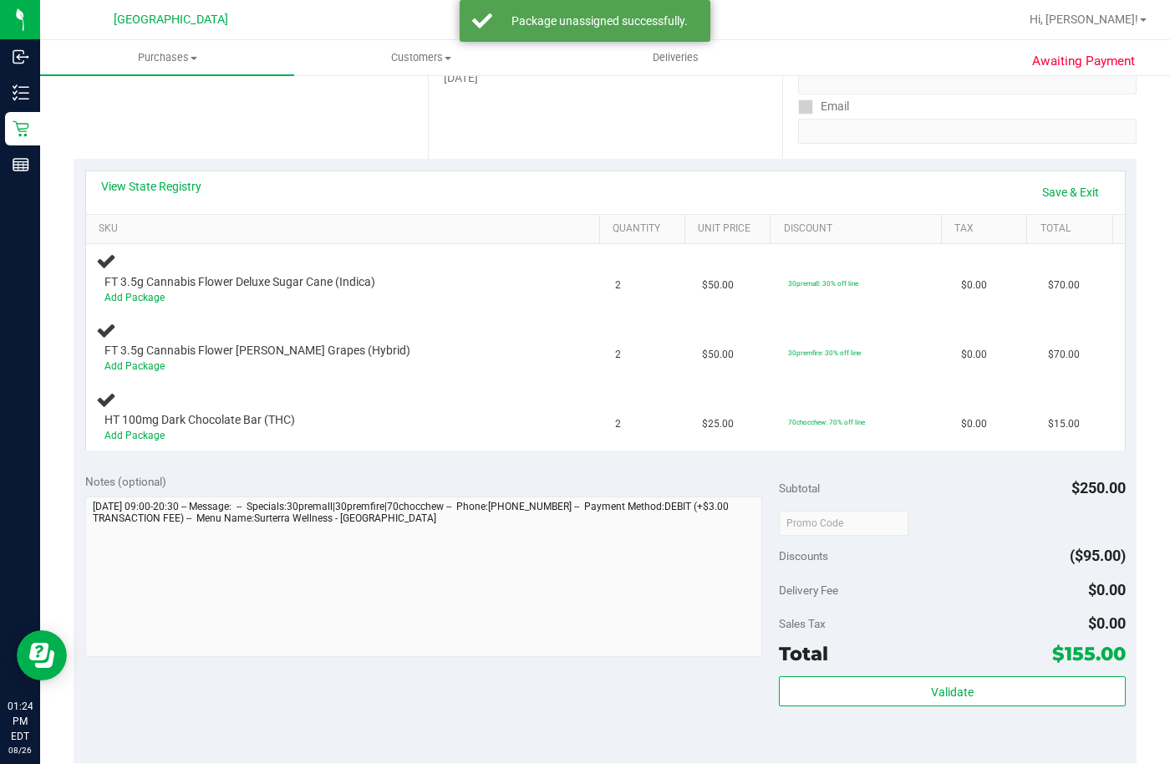
scroll to position [84, 0]
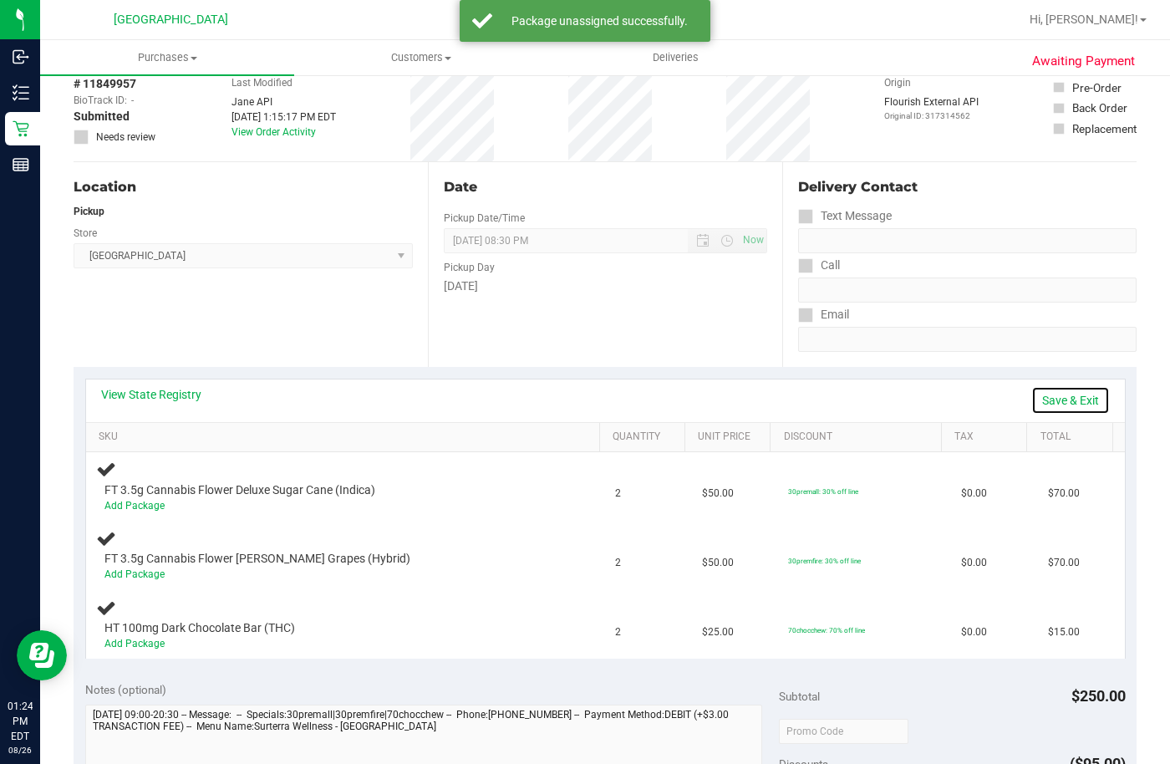
click at [1056, 391] on link "Save & Exit" at bounding box center [1070, 400] width 79 height 28
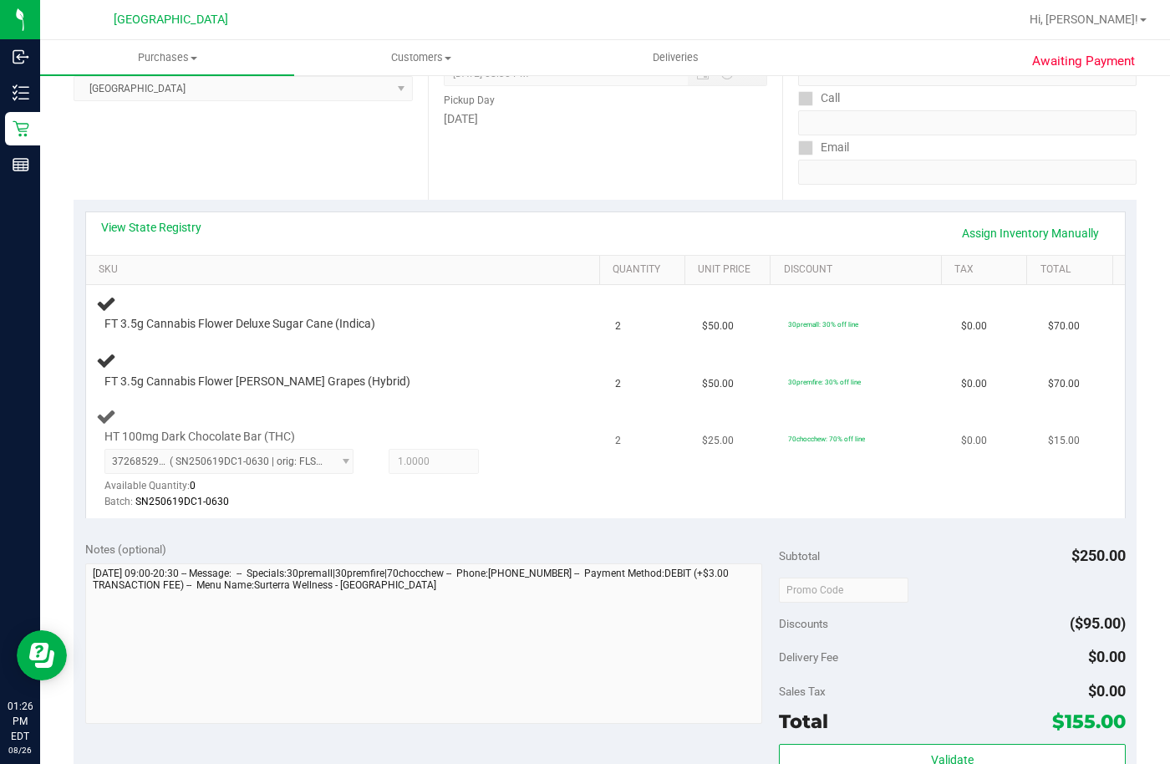
scroll to position [334, 0]
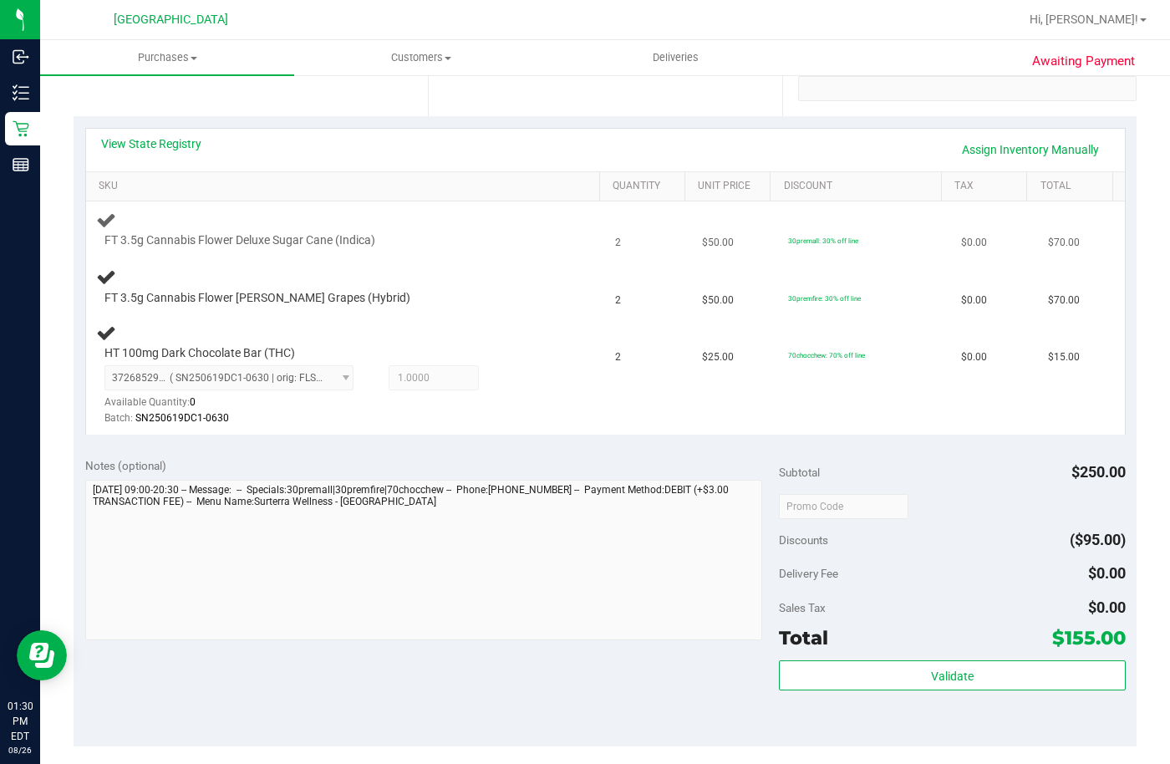
click at [568, 256] on td "FT 3.5g Cannabis Flower Deluxe Sugar Cane (Indica)" at bounding box center [346, 229] width 520 height 57
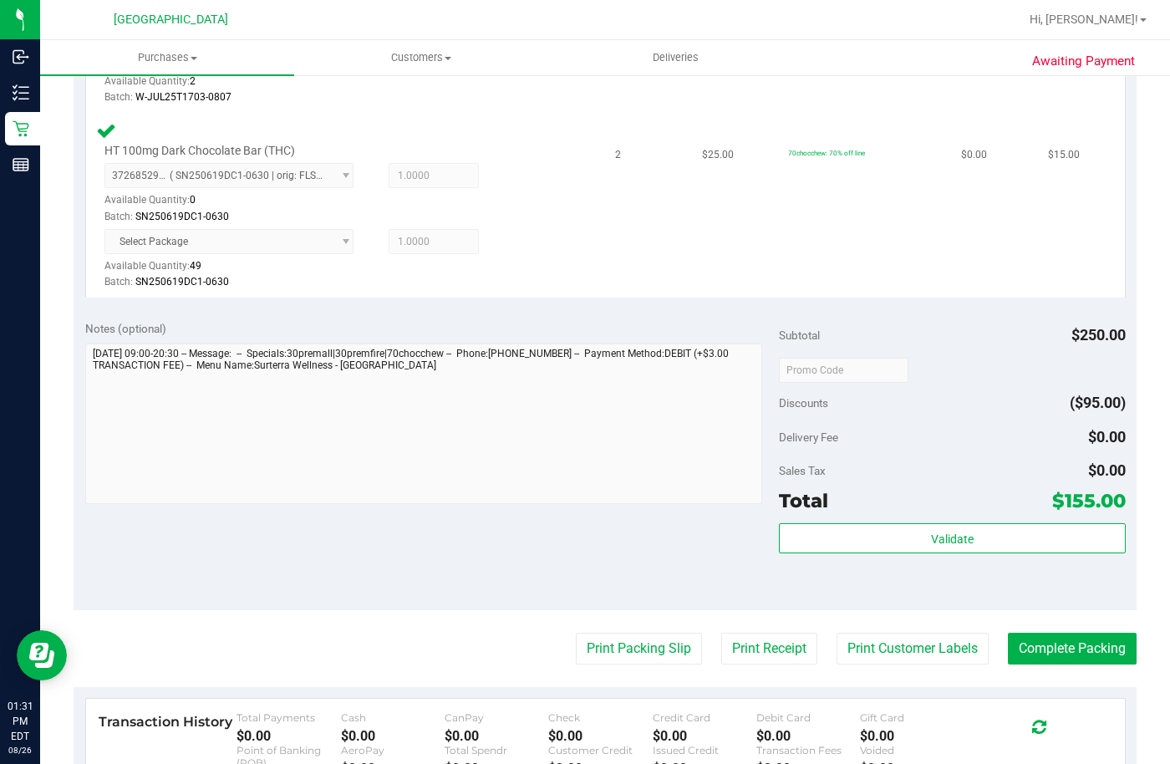
scroll to position [835, 0]
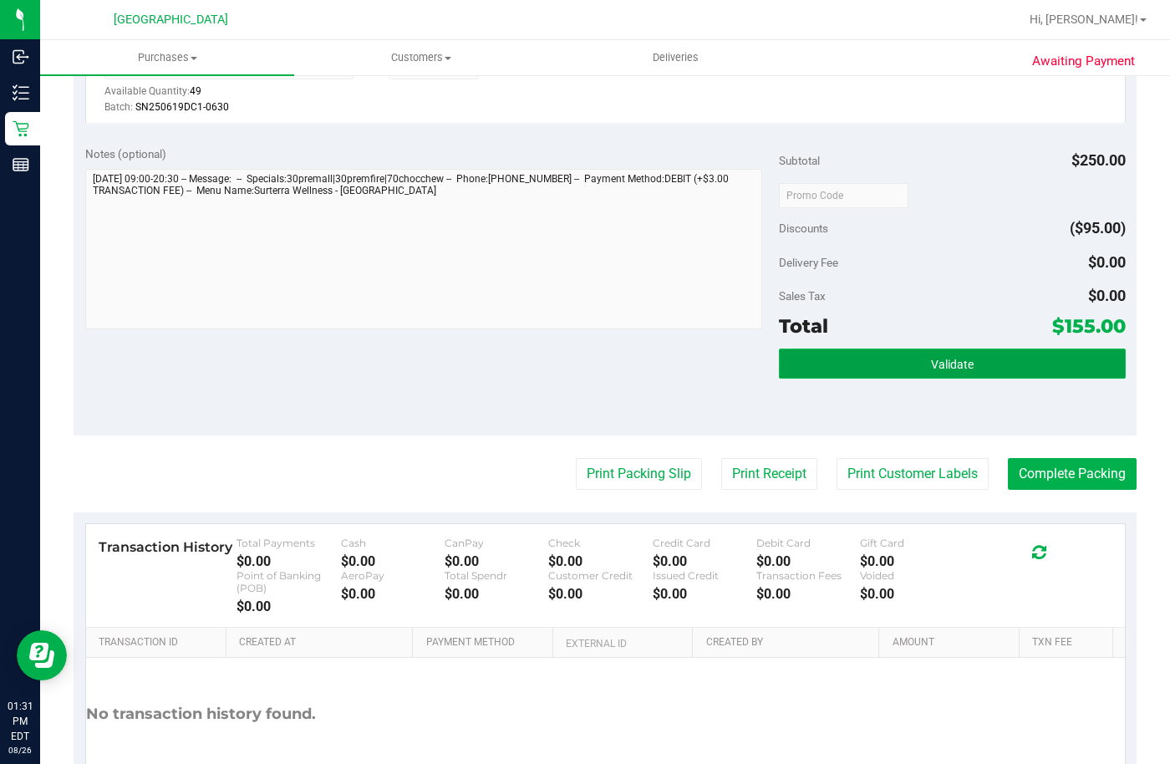
click at [880, 358] on button "Validate" at bounding box center [952, 363] width 347 height 30
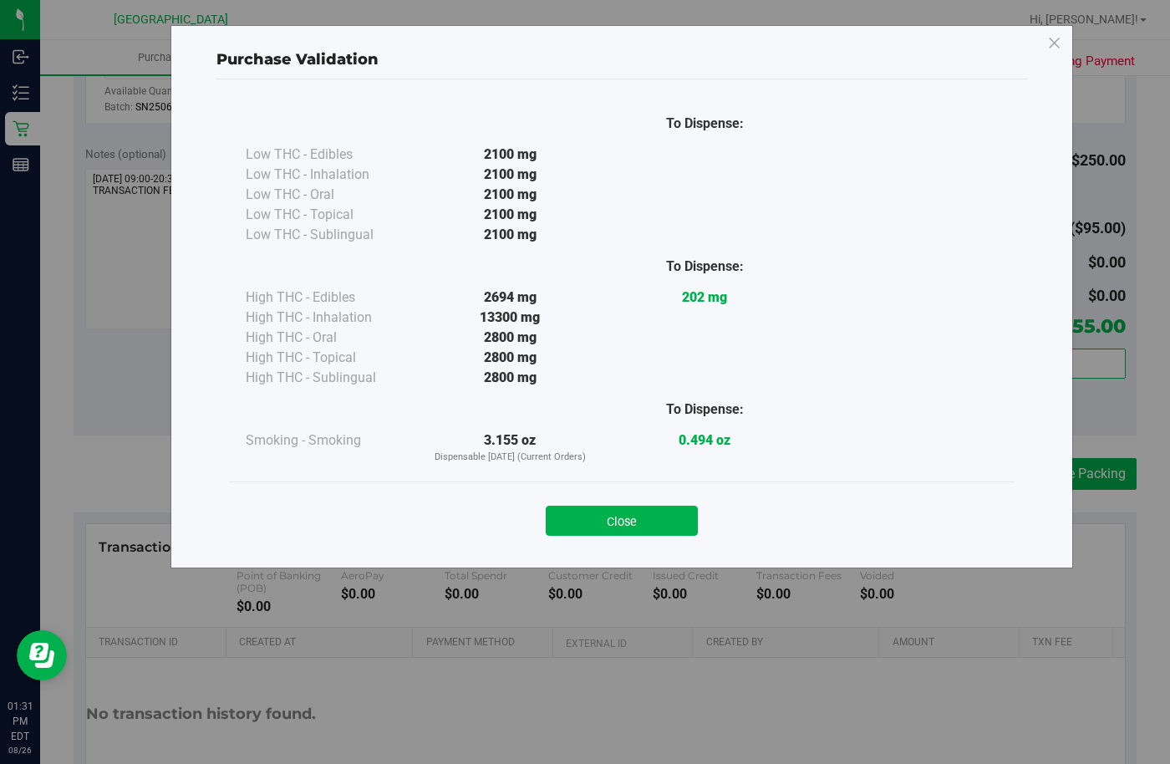
click at [574, 536] on div "Close" at bounding box center [621, 515] width 785 height 68
click at [576, 530] on button "Close" at bounding box center [622, 520] width 152 height 30
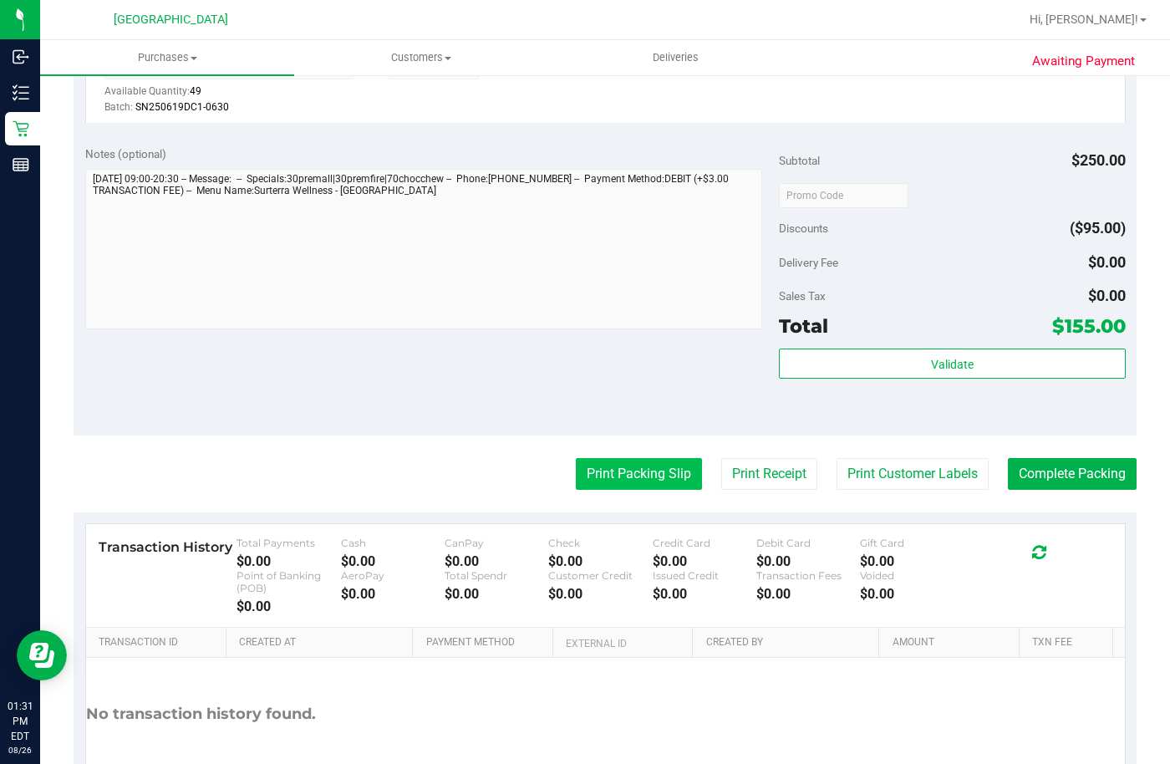
click at [584, 478] on button "Print Packing Slip" at bounding box center [639, 474] width 126 height 32
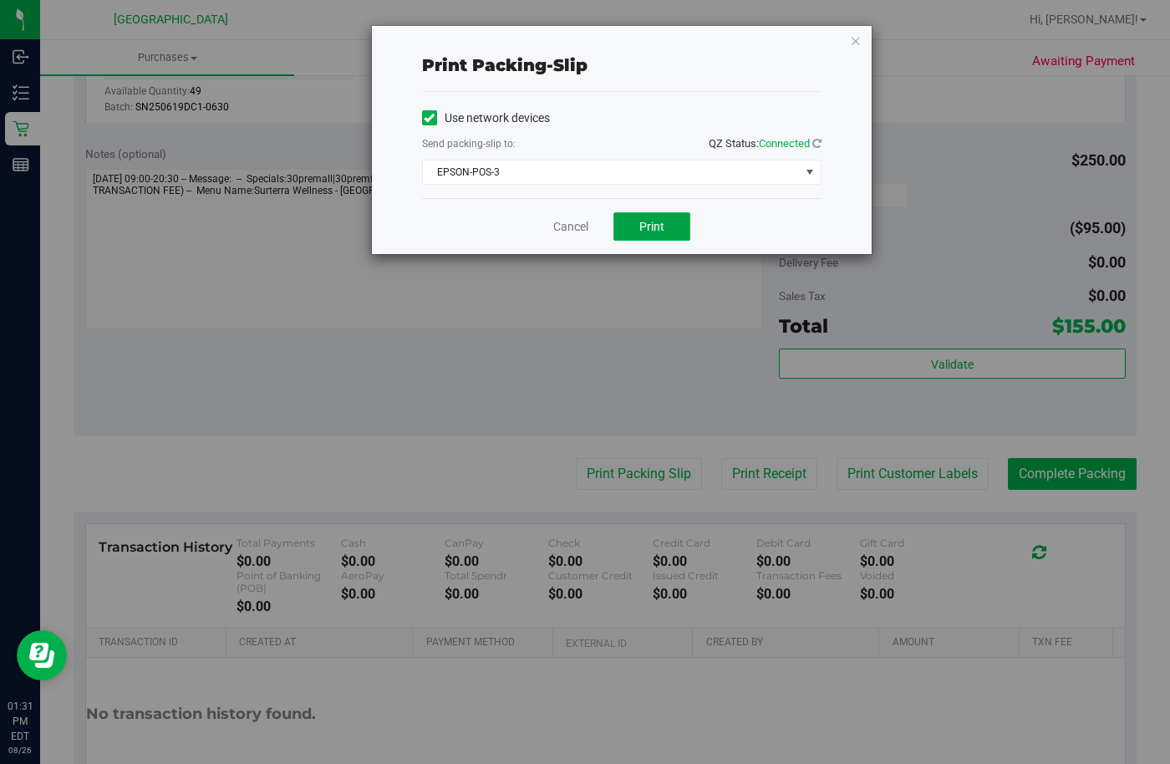
click at [649, 220] on span "Print" at bounding box center [651, 226] width 25 height 13
drag, startPoint x: 572, startPoint y: 215, endPoint x: 587, endPoint y: 220, distance: 15.9
click at [576, 215] on div "Cancel Print" at bounding box center [621, 226] width 399 height 56
click at [587, 220] on link "Cancel" at bounding box center [570, 227] width 35 height 18
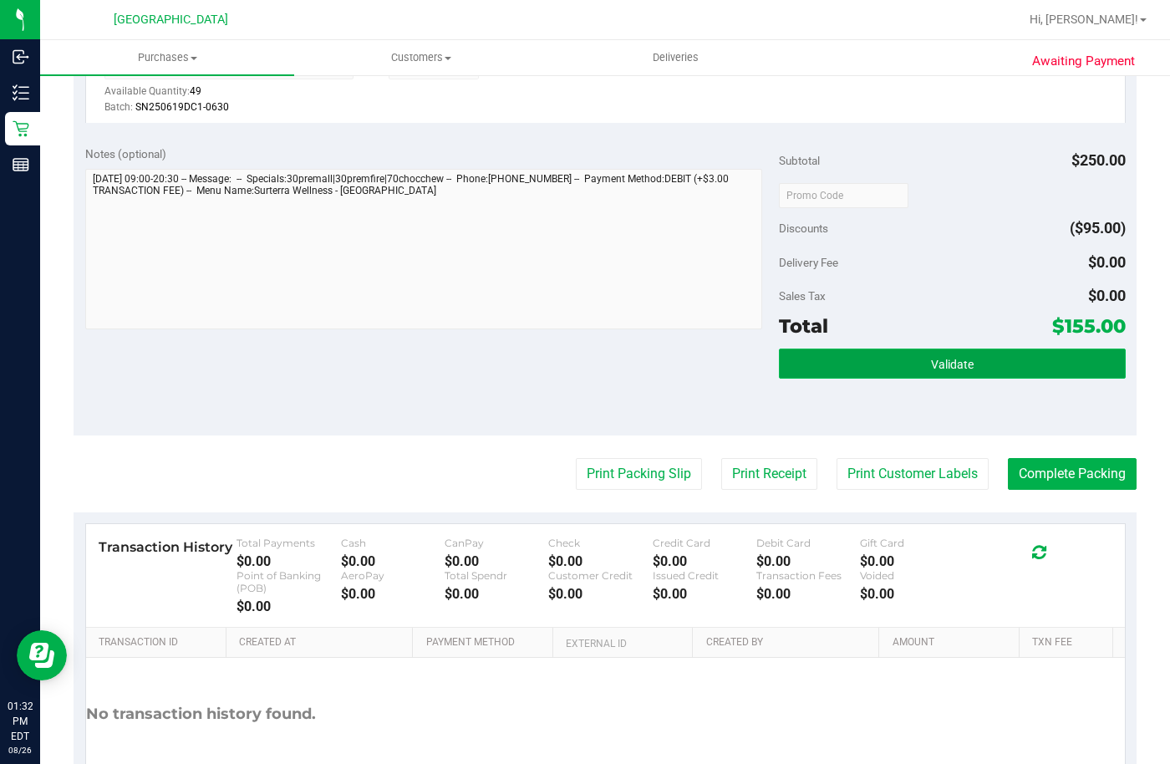
click at [914, 363] on button "Validate" at bounding box center [952, 363] width 347 height 30
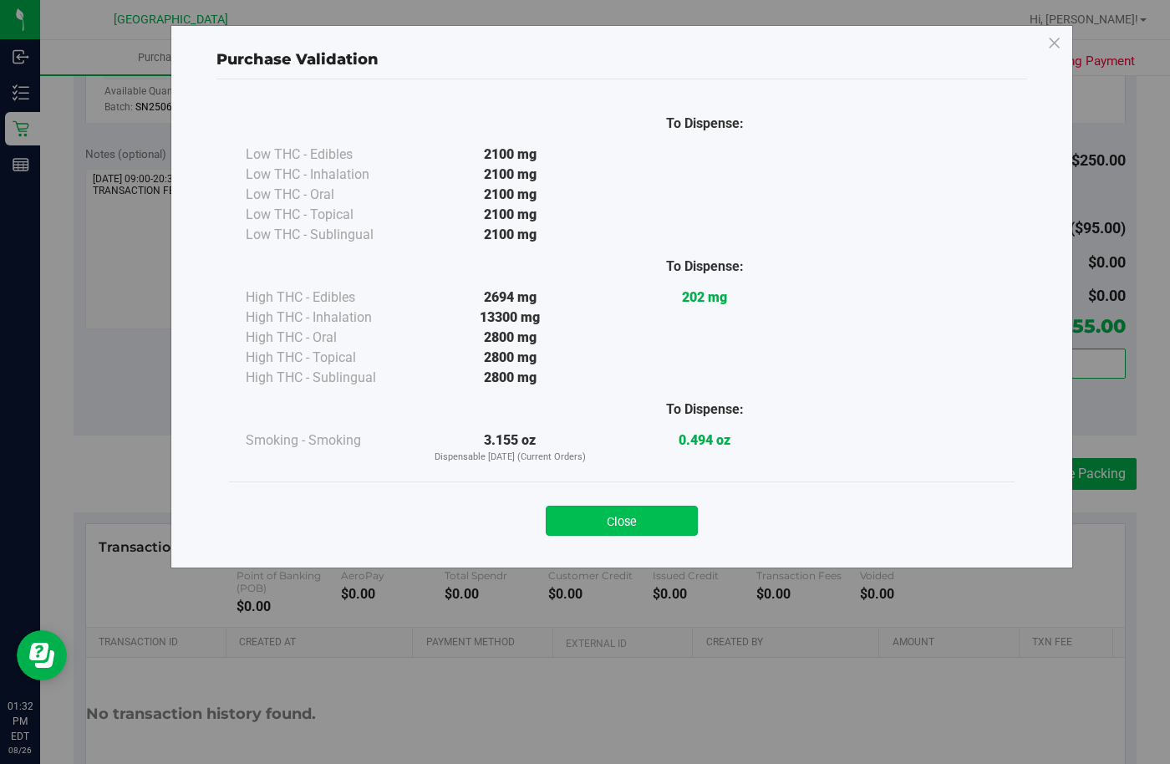
click at [575, 514] on button "Close" at bounding box center [622, 520] width 152 height 30
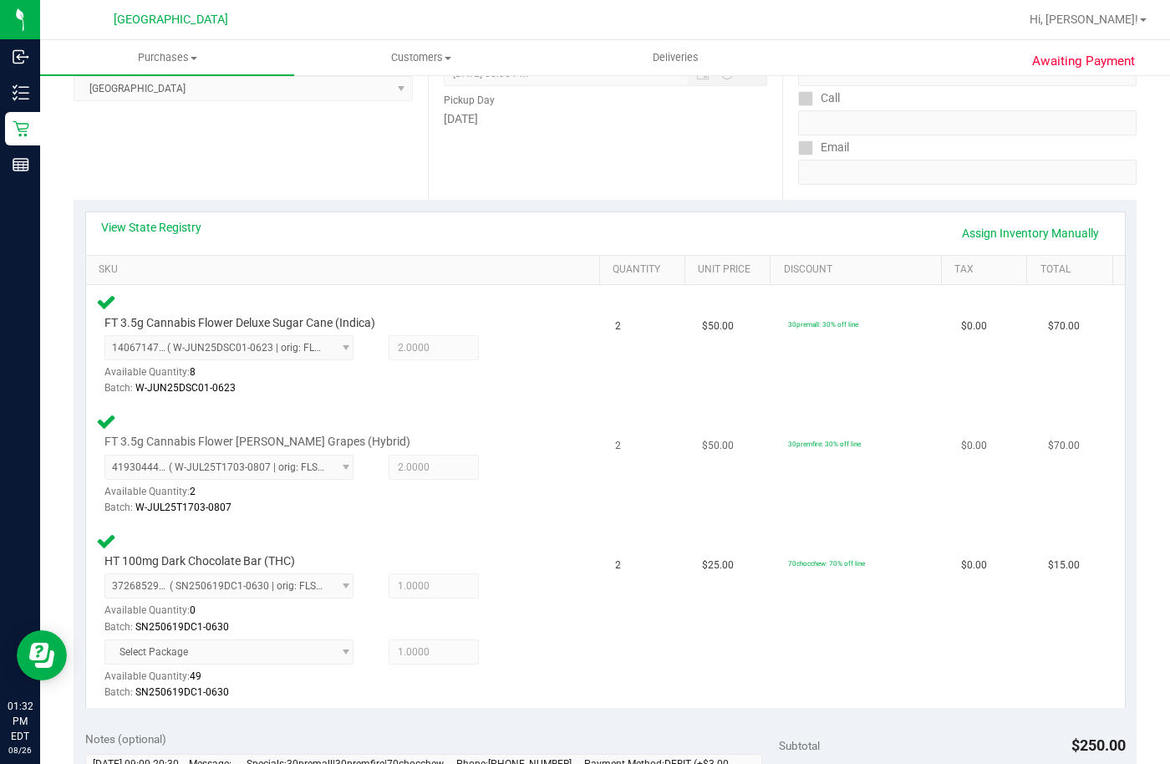
scroll to position [585, 0]
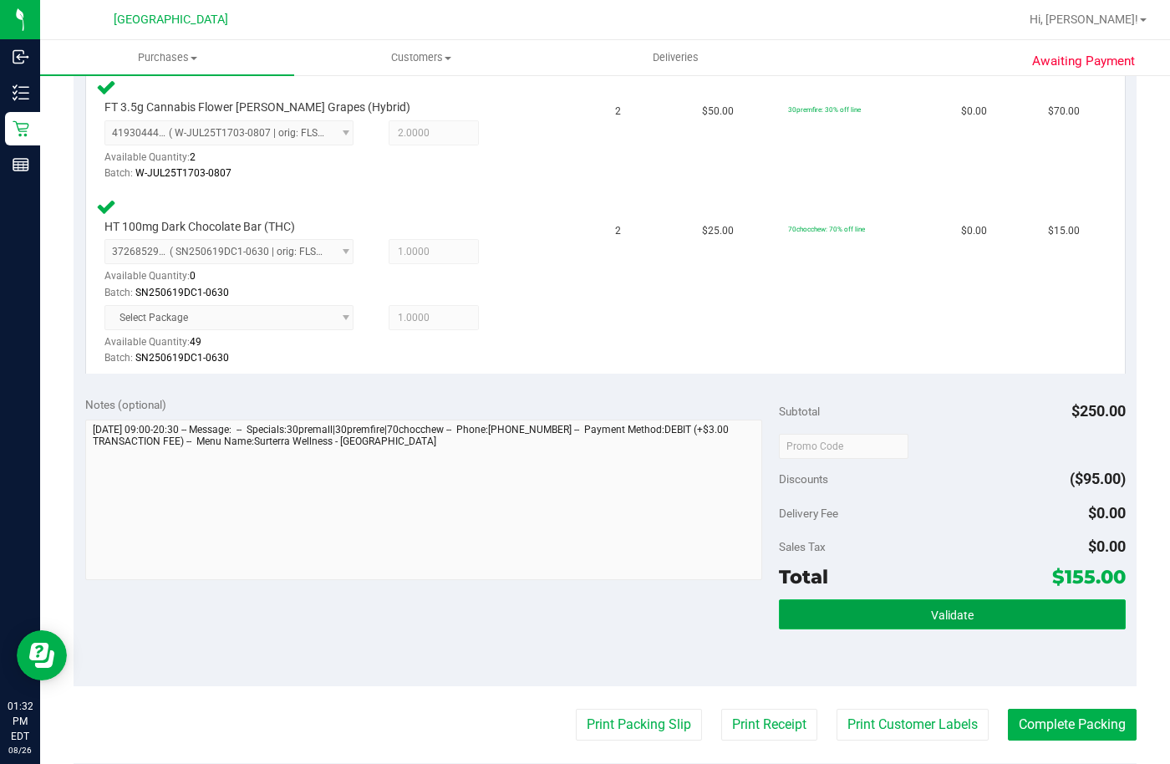
click at [931, 611] on span "Validate" at bounding box center [952, 614] width 43 height 13
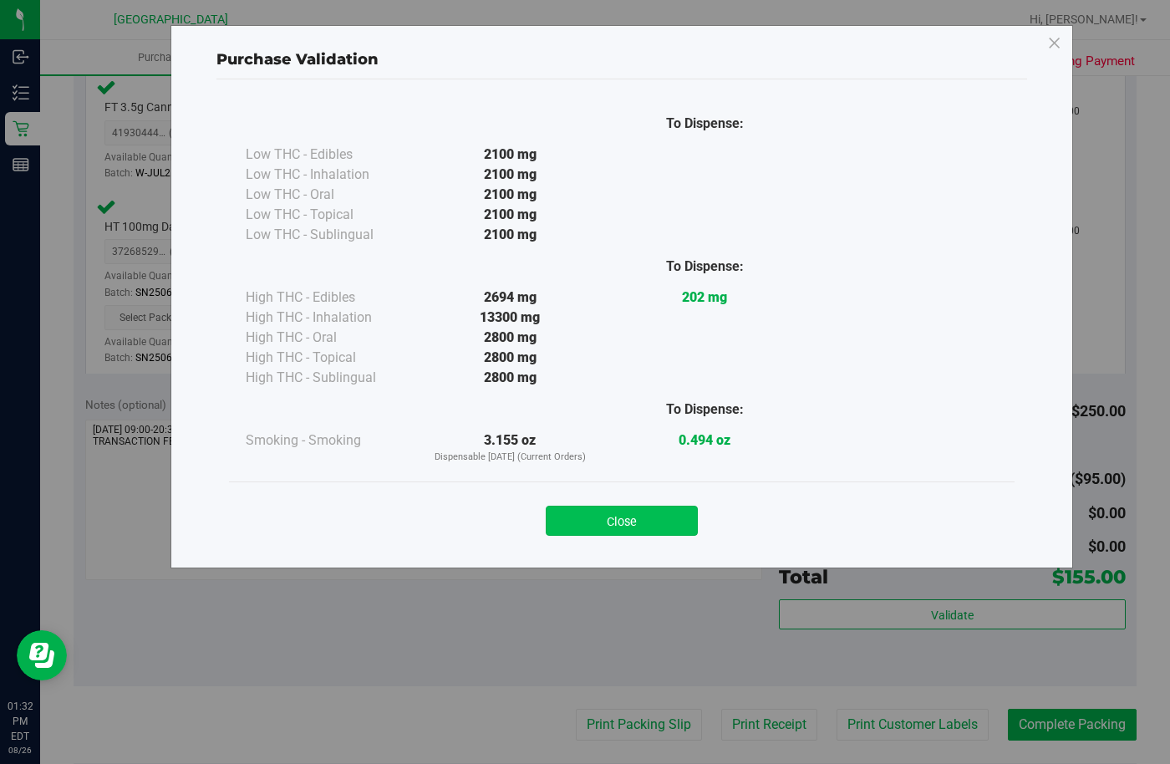
click at [658, 513] on button "Close" at bounding box center [622, 520] width 152 height 30
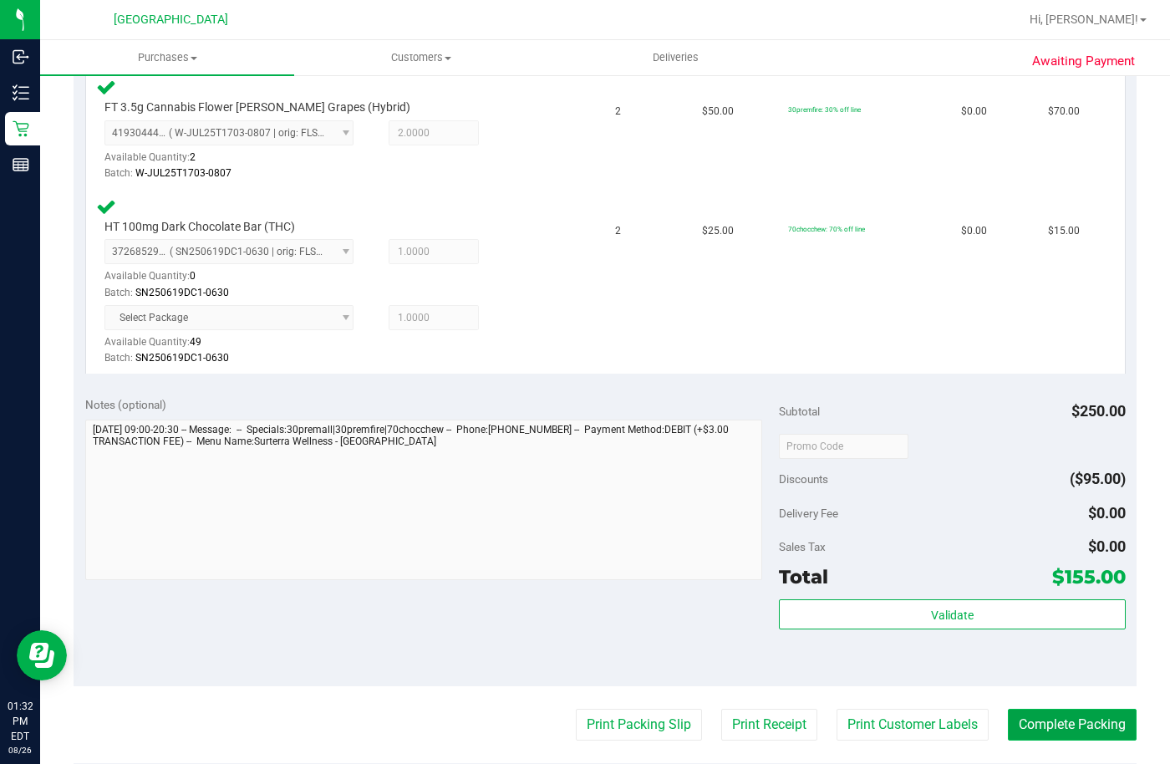
click at [1082, 721] on button "Complete Packing" at bounding box center [1071, 724] width 129 height 32
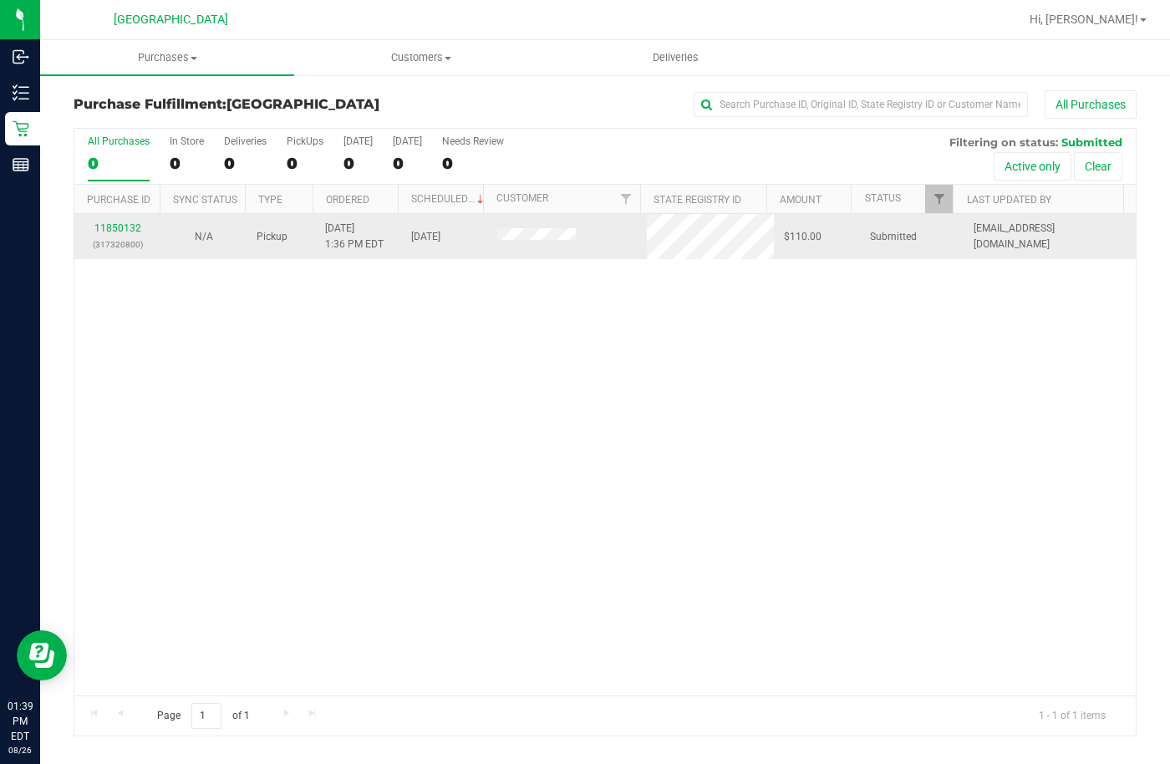
click at [135, 221] on div "11850132 (317320800)" at bounding box center [117, 237] width 66 height 32
click at [101, 229] on link "11850132" at bounding box center [117, 228] width 47 height 12
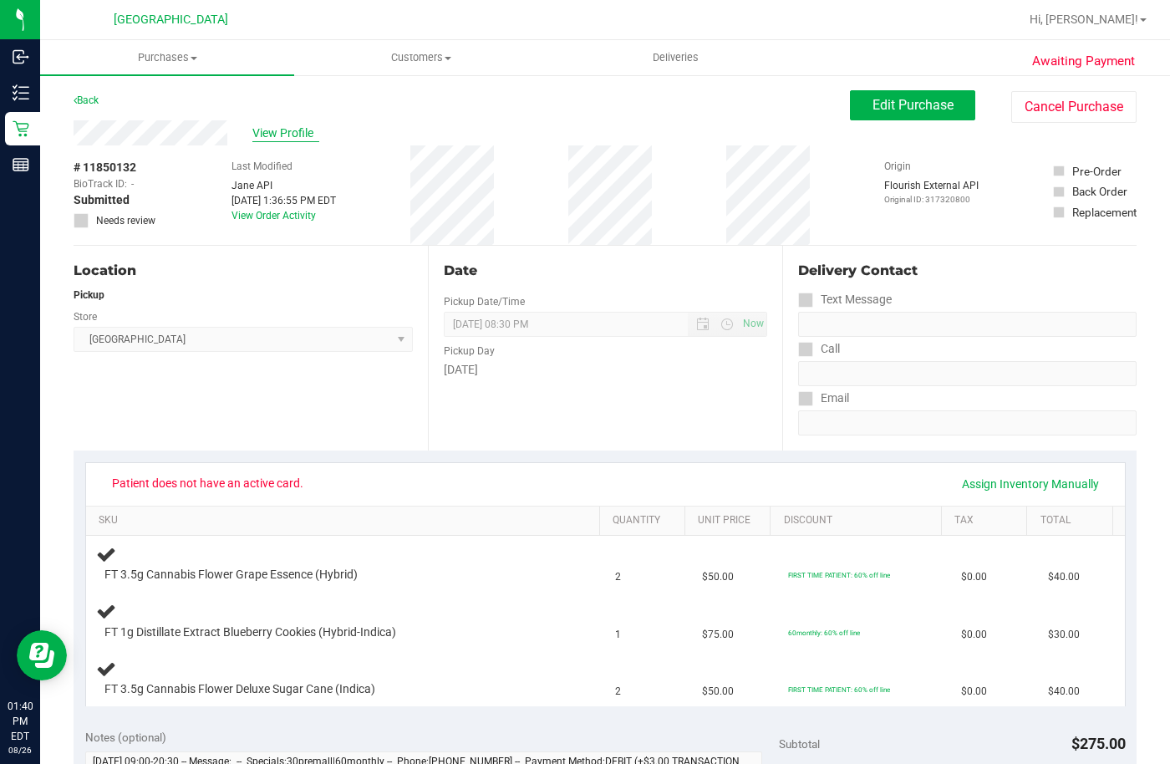
click at [301, 134] on span "View Profile" at bounding box center [285, 133] width 67 height 18
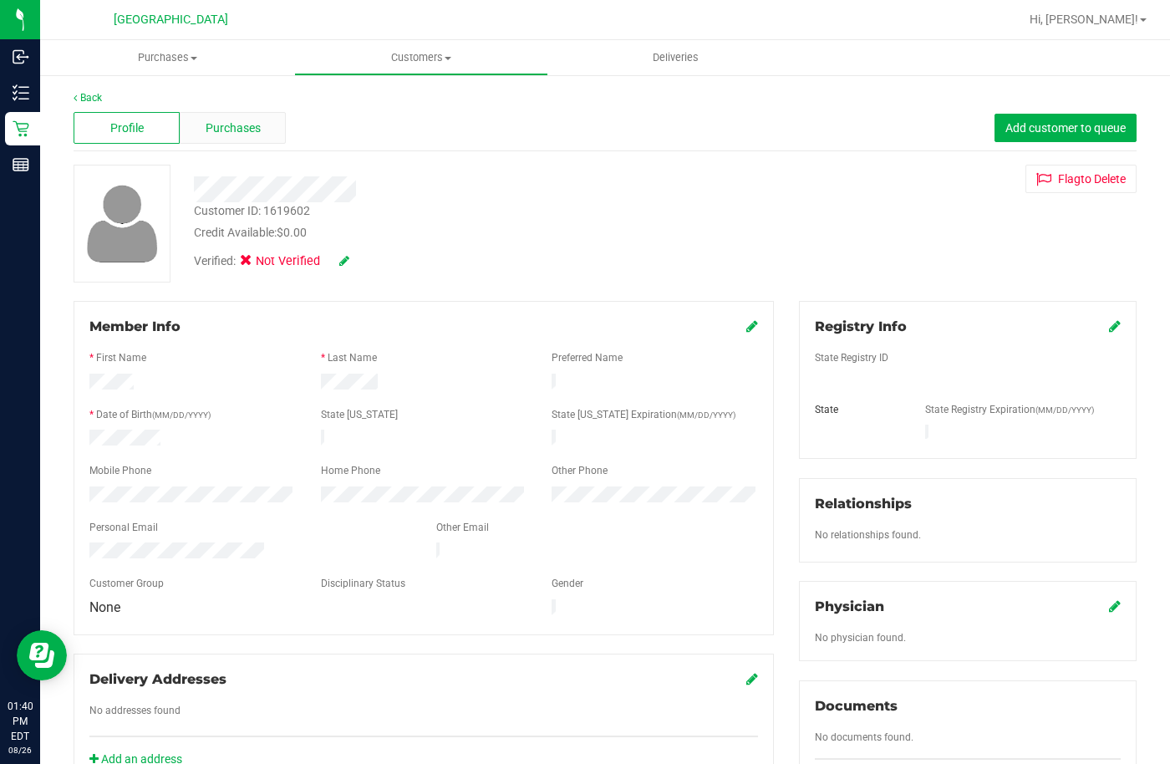
click at [206, 130] on span "Purchases" at bounding box center [233, 128] width 55 height 18
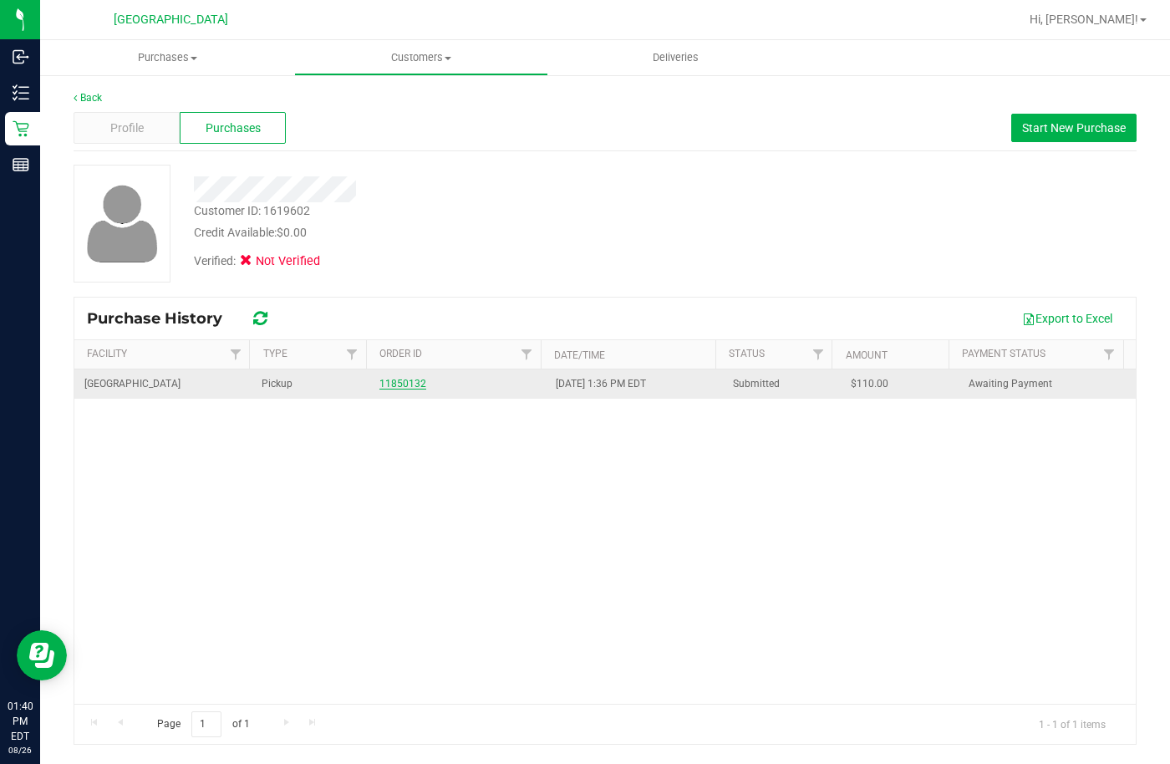
click at [400, 386] on link "11850132" at bounding box center [402, 384] width 47 height 12
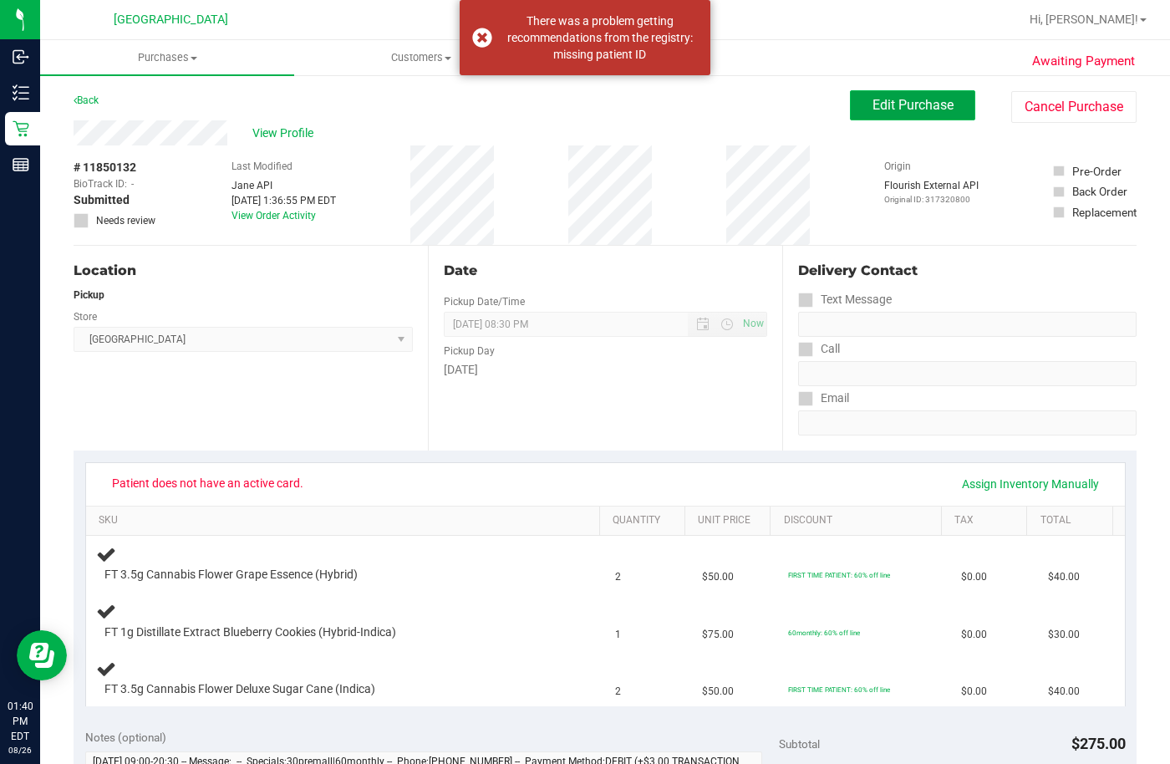
click at [887, 99] on span "Edit Purchase" at bounding box center [912, 105] width 81 height 16
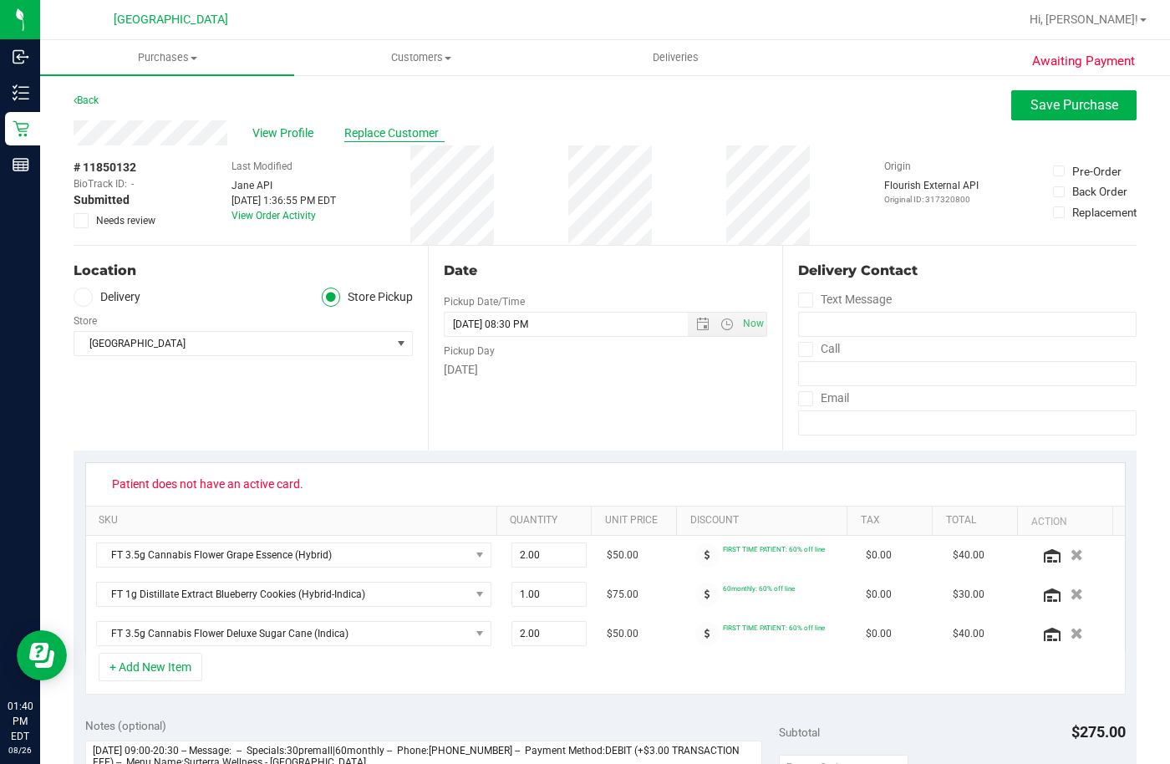
click at [420, 141] on span "Replace Customer" at bounding box center [394, 133] width 100 height 18
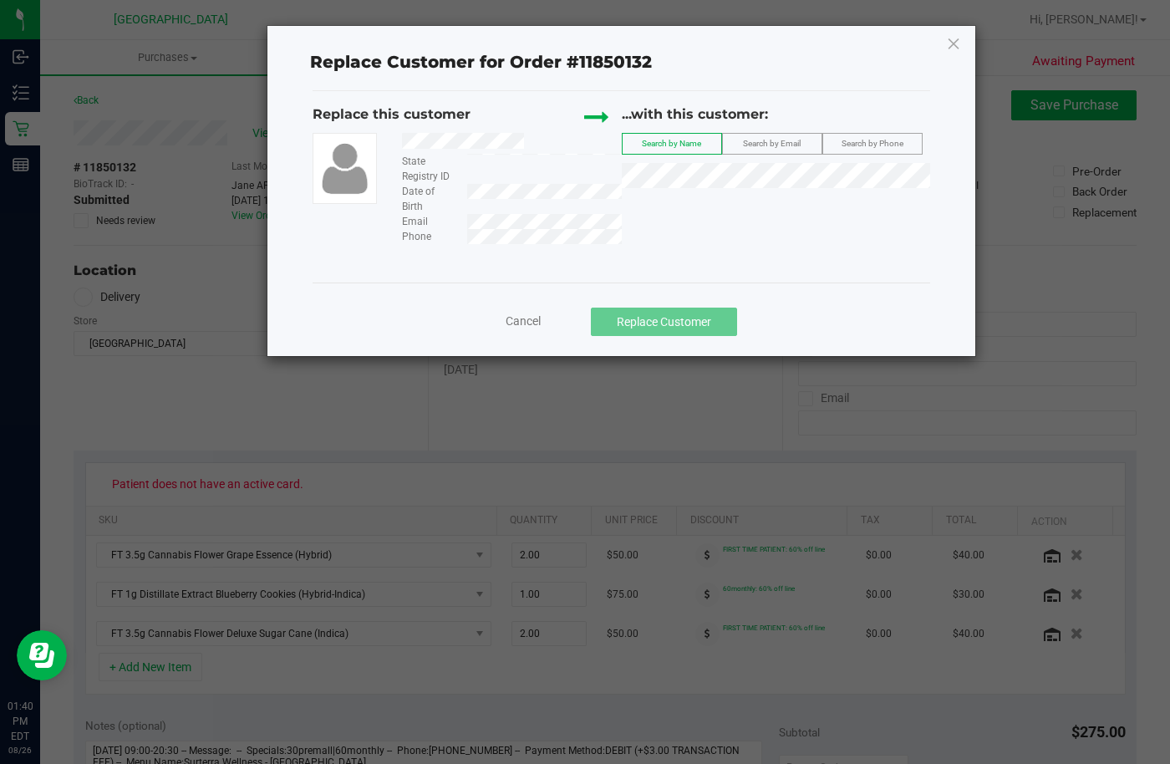
click at [742, 193] on div "...with this customer: Search by Name Search by Email Search by Phone" at bounding box center [776, 150] width 309 height 92
click at [787, 206] on li "[PERSON_NAME]" at bounding box center [775, 203] width 307 height 23
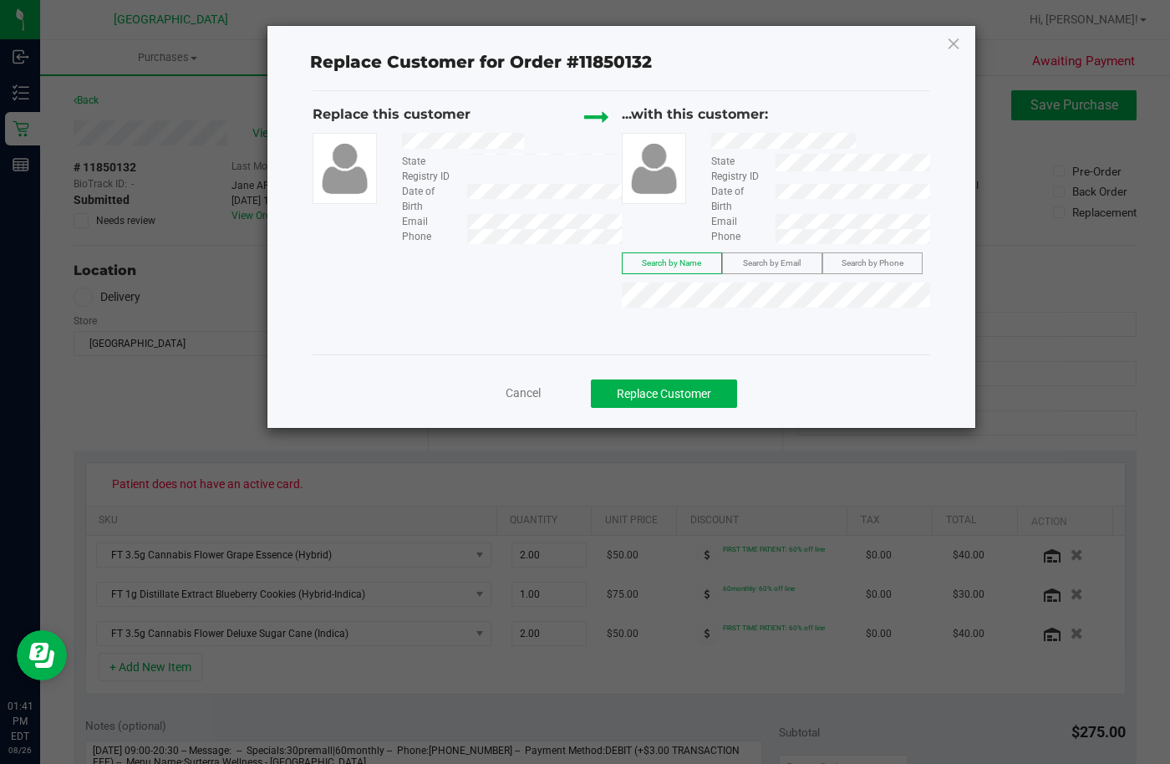
click at [817, 436] on ngb-modal-window "Replace Customer for Order #11850132 Replace this customer State Registry ID Da…" at bounding box center [591, 382] width 1182 height 764
click at [673, 392] on button "Replace Customer" at bounding box center [664, 393] width 146 height 28
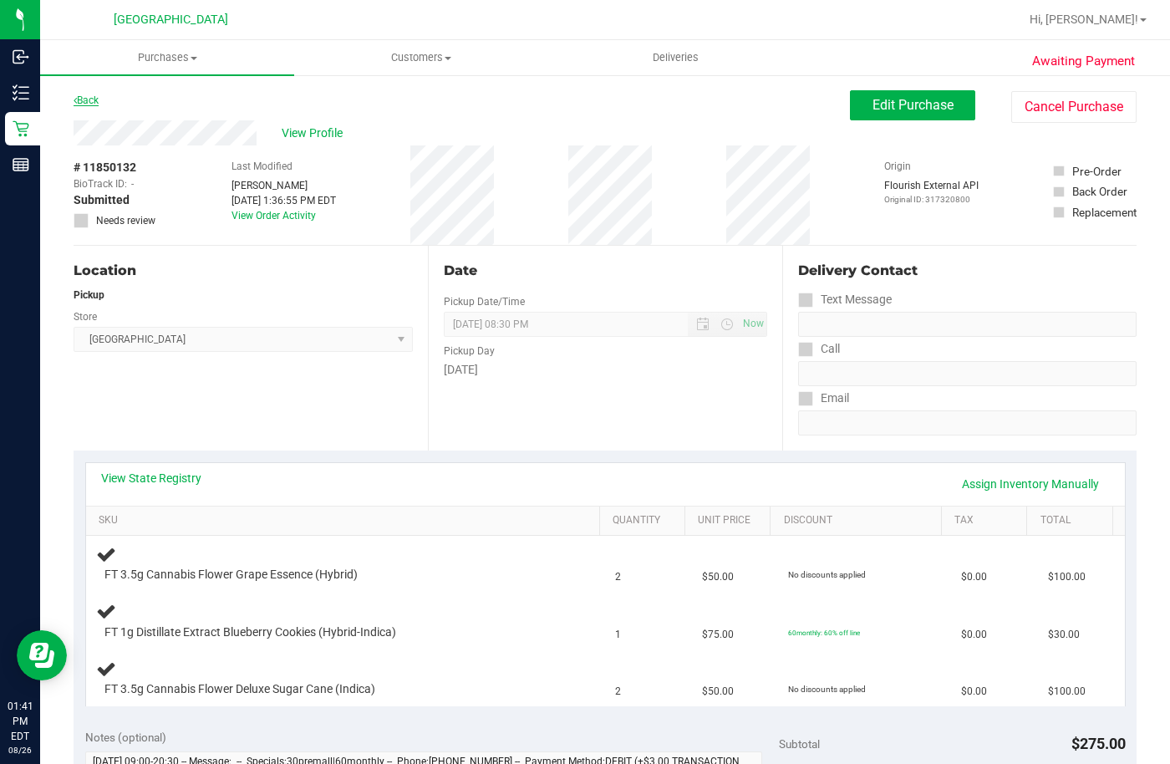
click at [84, 104] on link "Back" at bounding box center [86, 100] width 25 height 12
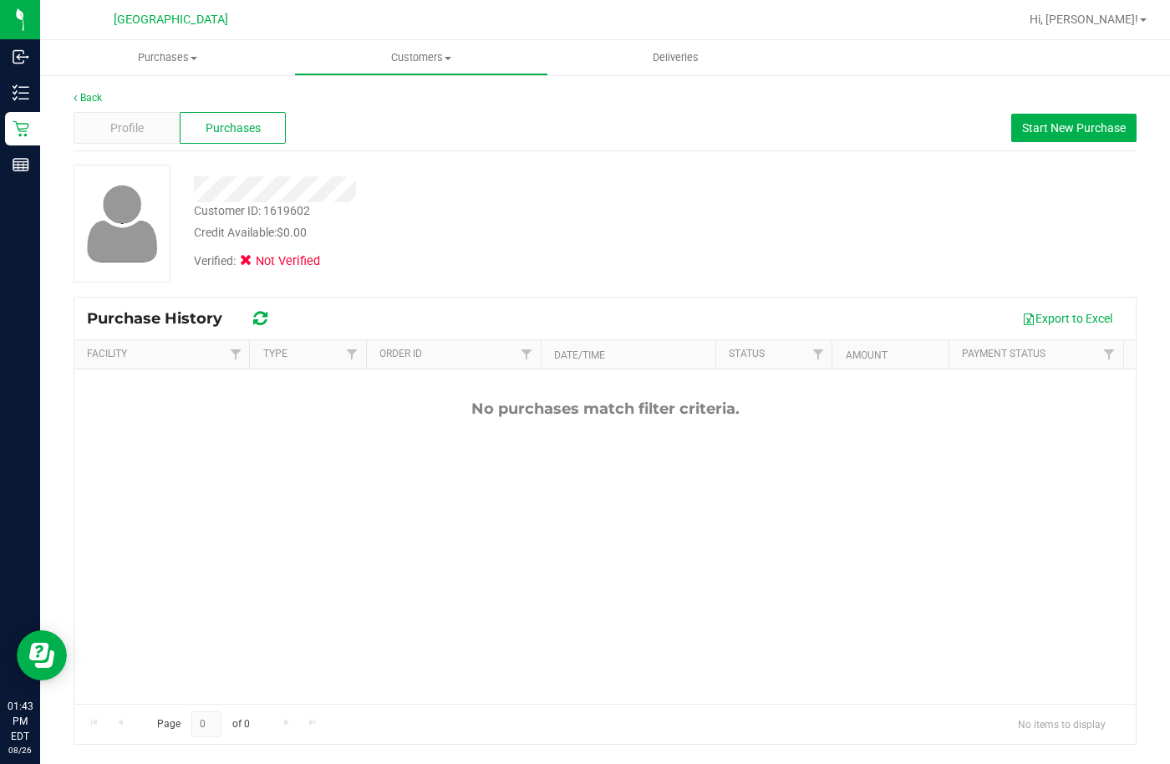
drag, startPoint x: 613, startPoint y: 221, endPoint x: 851, endPoint y: 85, distance: 274.3
click at [615, 221] on div "Customer ID: 1619602 Credit Available: $0.00" at bounding box center [453, 221] width 544 height 39
click at [40, 125] on div "Back Profile Purchases Start New Purchase Customer ID: 1619602 Credit Available…" at bounding box center [604, 418] width 1129 height 688
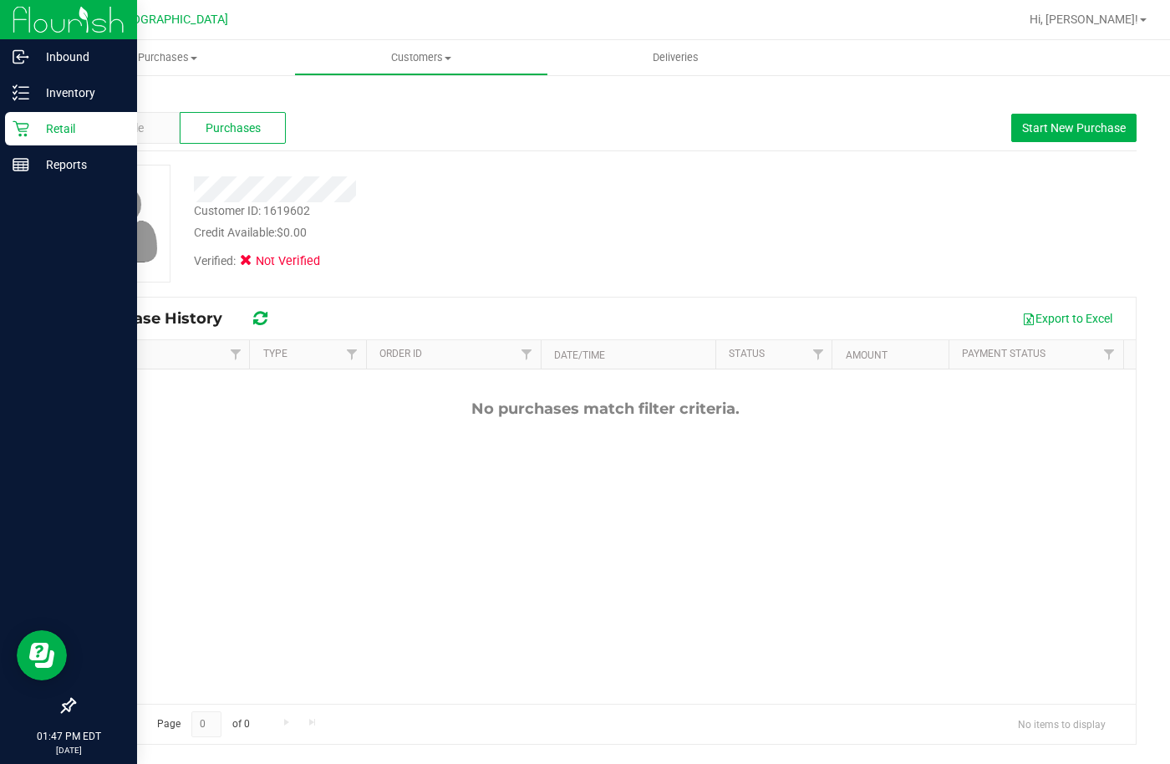
click at [27, 121] on icon at bounding box center [21, 128] width 17 height 17
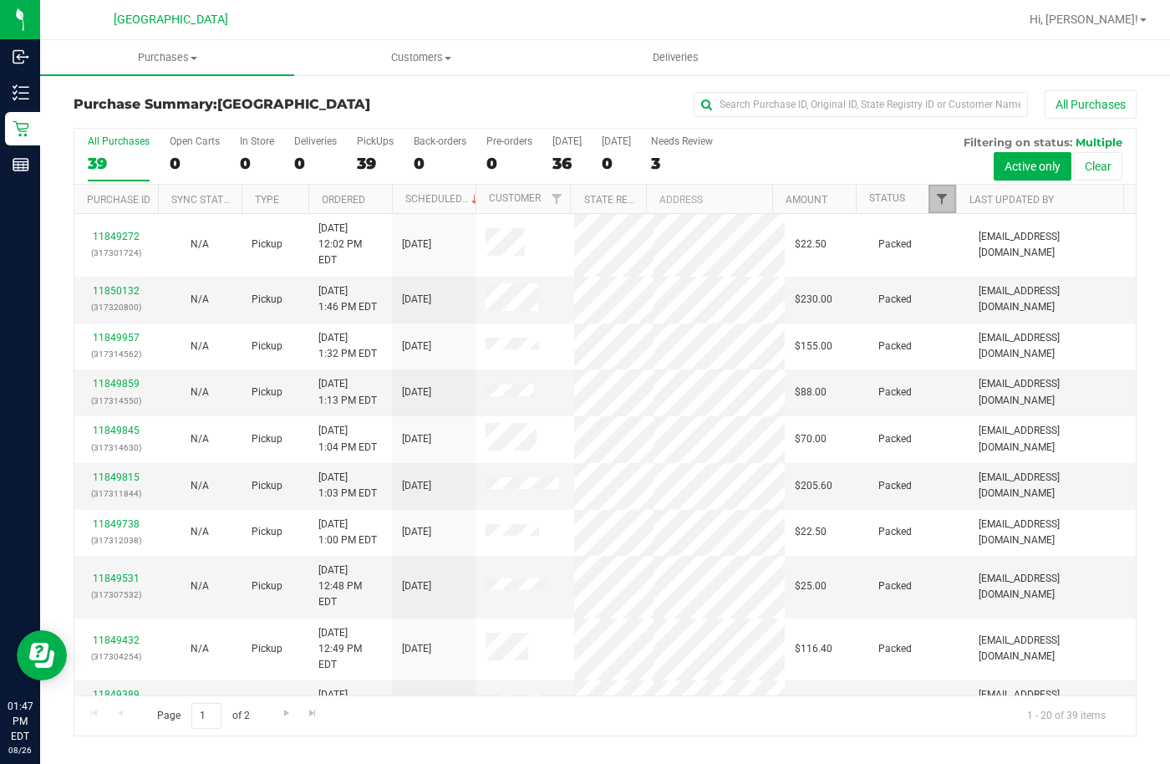
click at [941, 195] on span "Filter" at bounding box center [941, 198] width 13 height 13
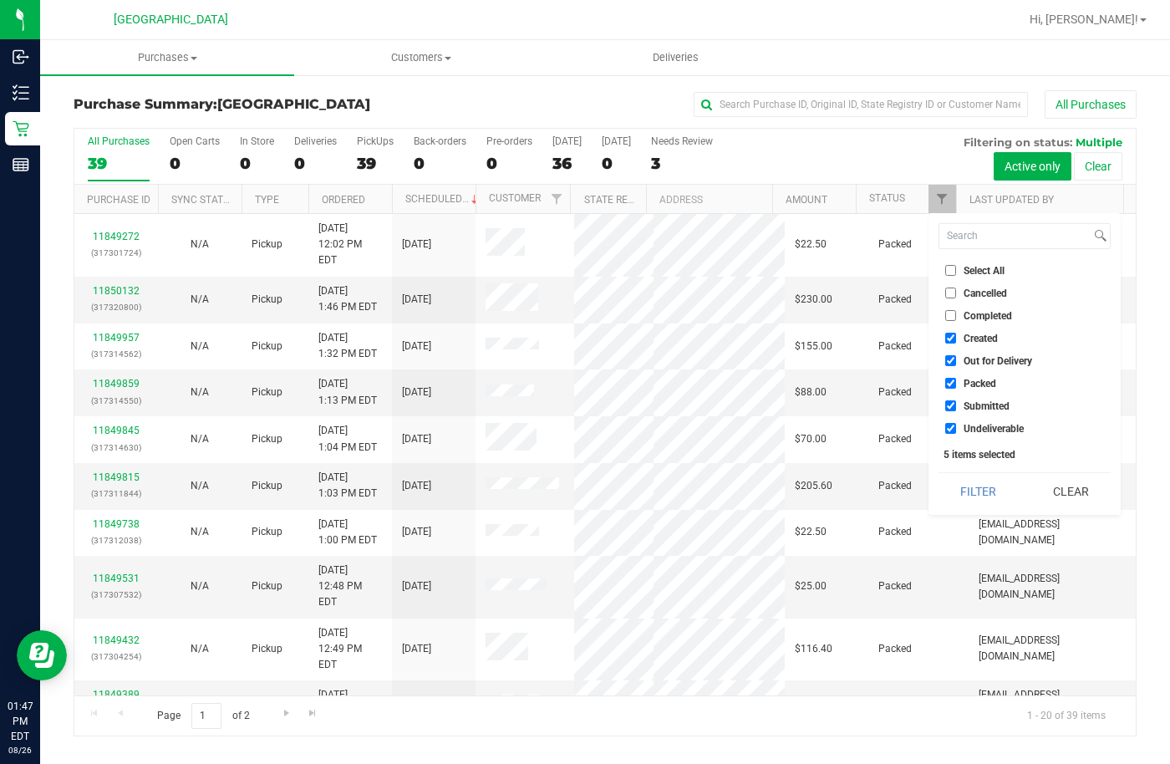
click at [956, 266] on label "Select All" at bounding box center [974, 270] width 59 height 11
click at [956, 266] on input "Select All" at bounding box center [950, 270] width 11 height 11
checkbox input "true"
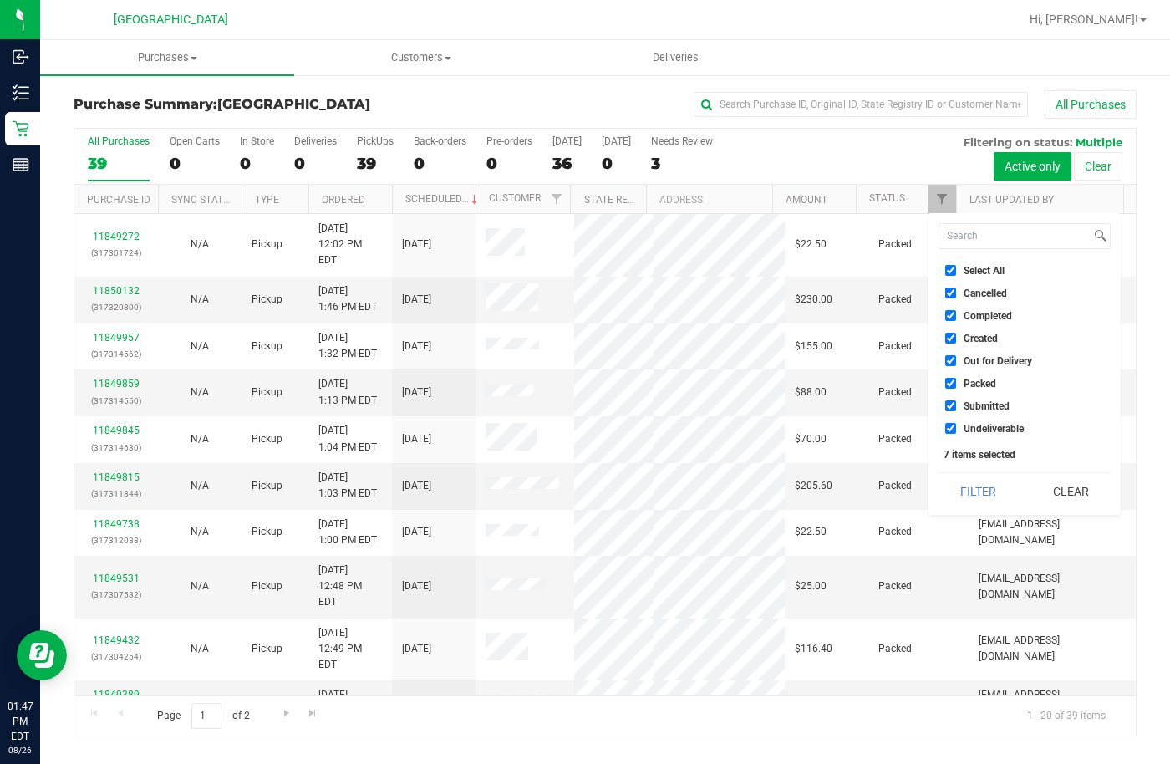
click at [956, 267] on label "Select All" at bounding box center [974, 270] width 59 height 11
click at [956, 267] on input "Select All" at bounding box center [950, 270] width 11 height 11
checkbox input "false"
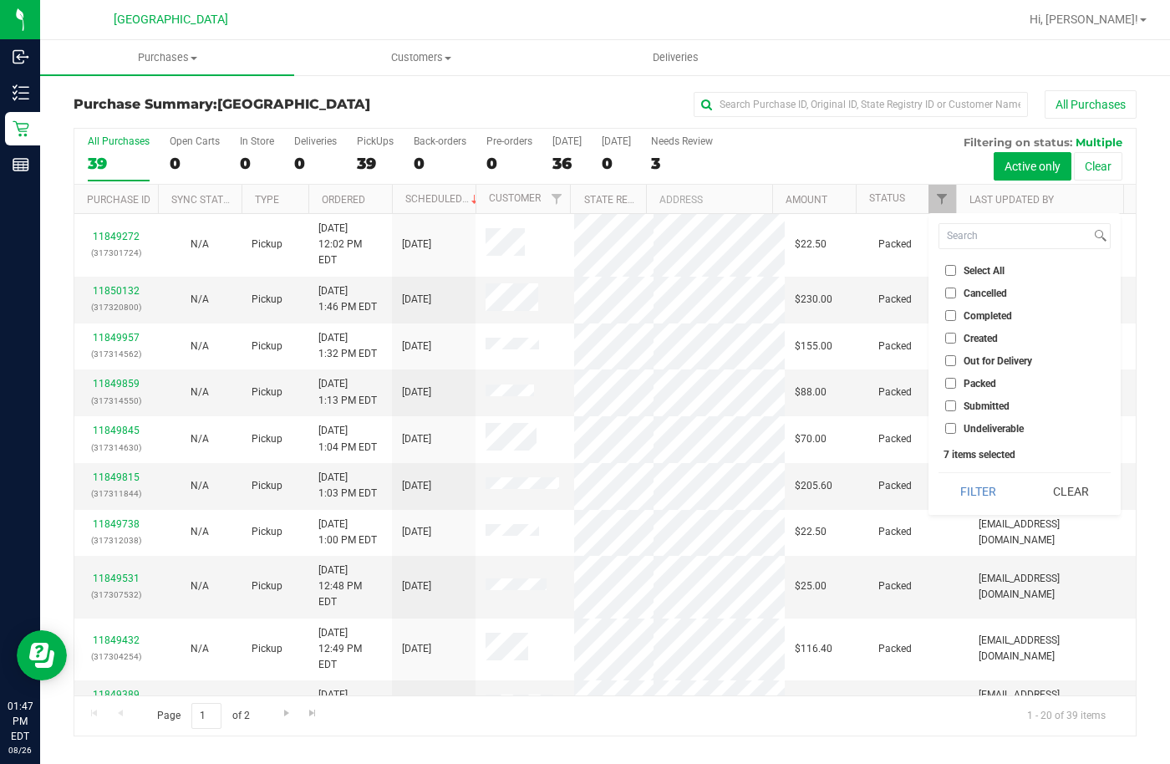
checkbox input "false"
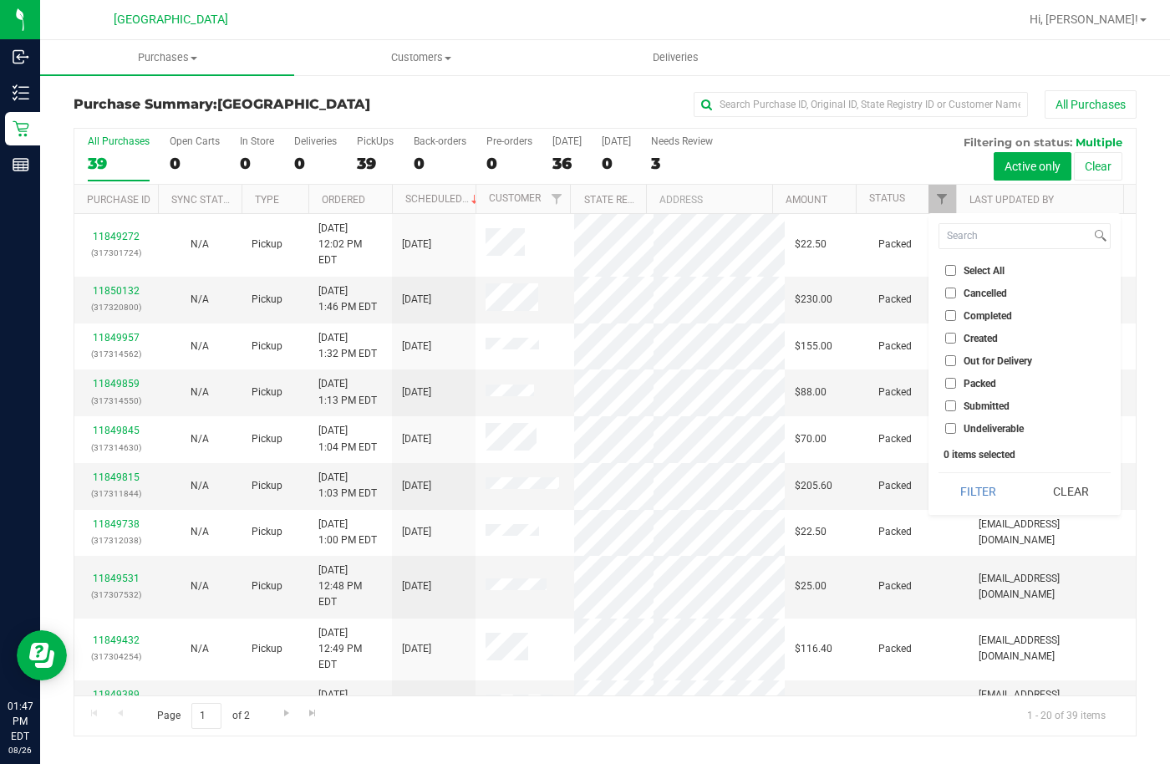
click at [950, 406] on input "Submitted" at bounding box center [950, 405] width 11 height 11
checkbox input "true"
click at [953, 479] on button "Filter" at bounding box center [978, 491] width 80 height 37
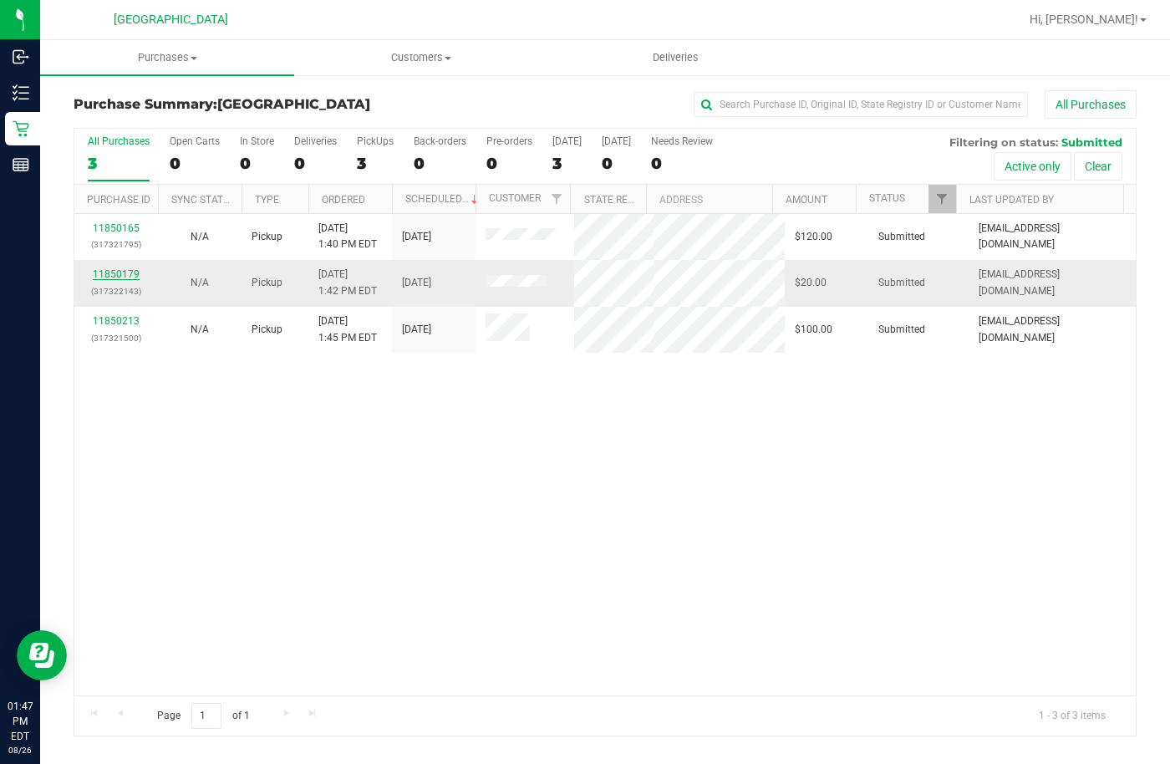
click at [135, 268] on link "11850179" at bounding box center [116, 274] width 47 height 12
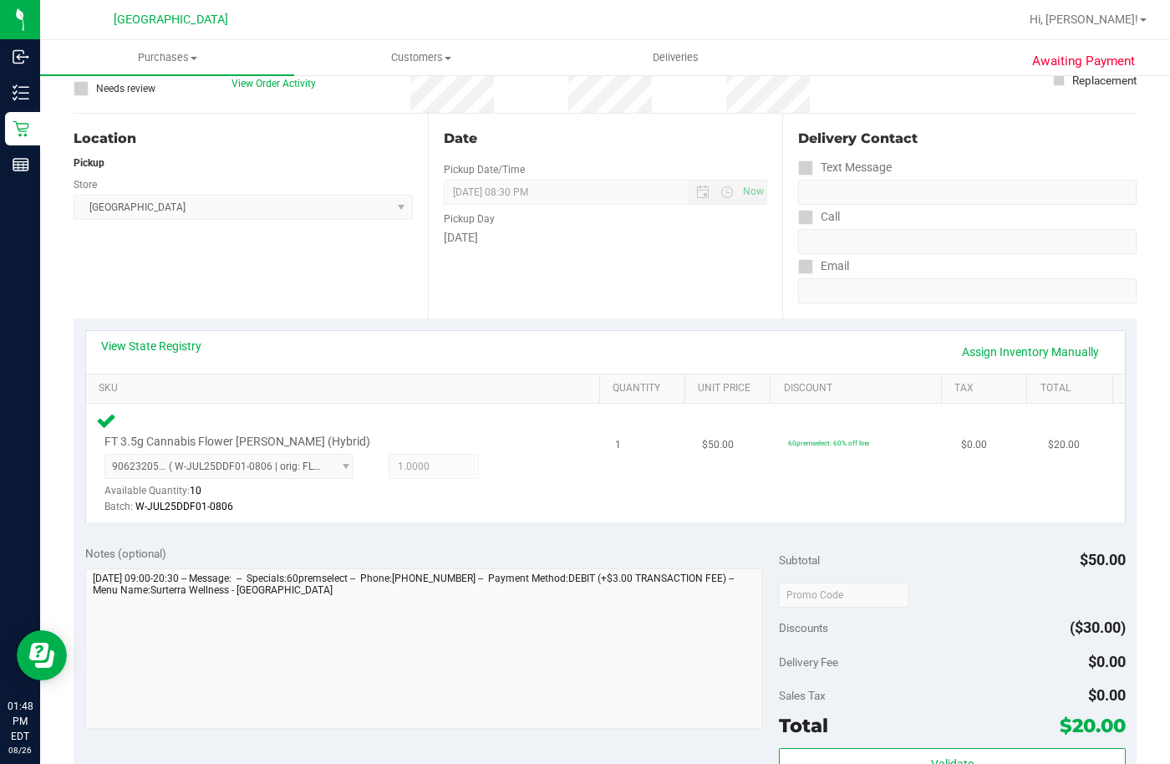
scroll to position [251, 0]
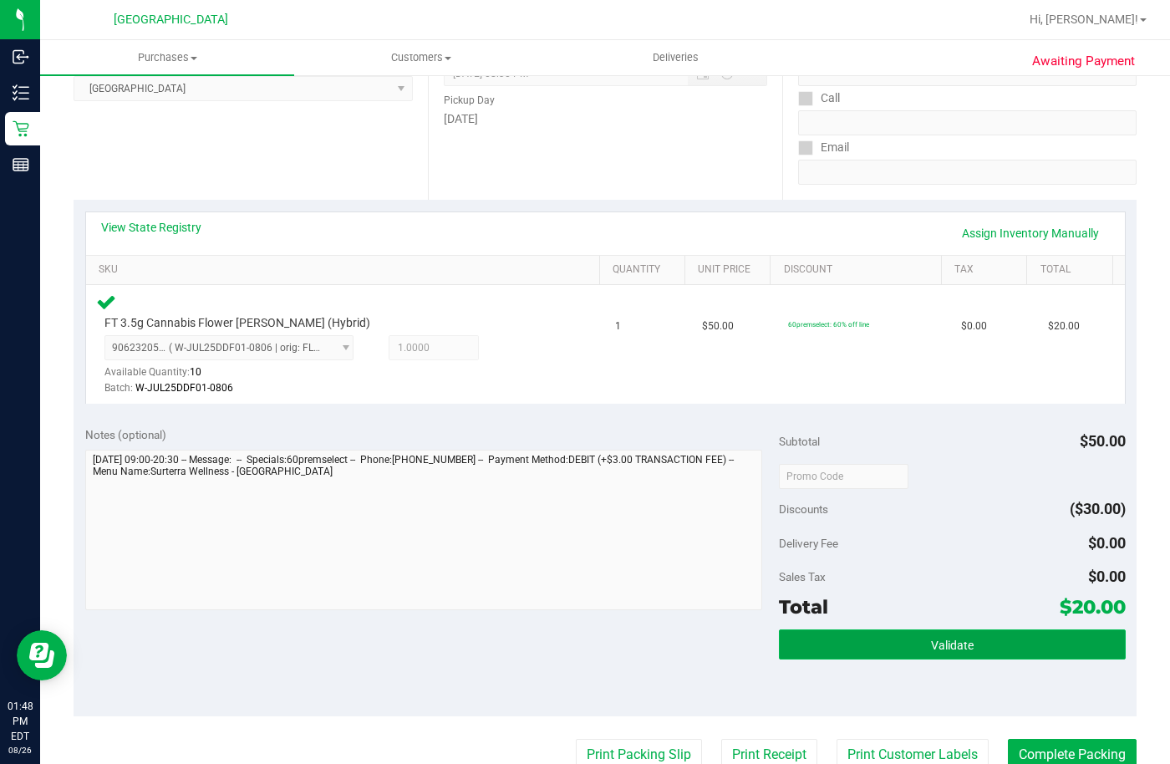
click at [931, 642] on span "Validate" at bounding box center [952, 644] width 43 height 13
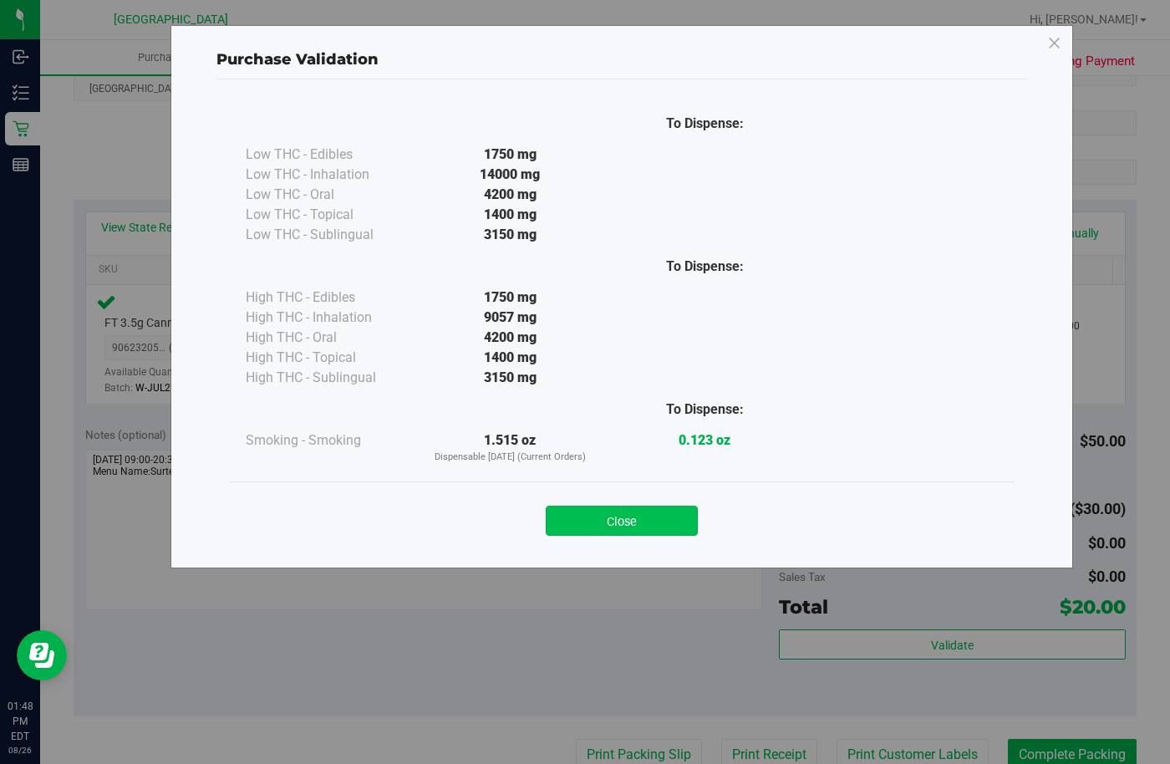
click at [615, 525] on button "Close" at bounding box center [622, 520] width 152 height 30
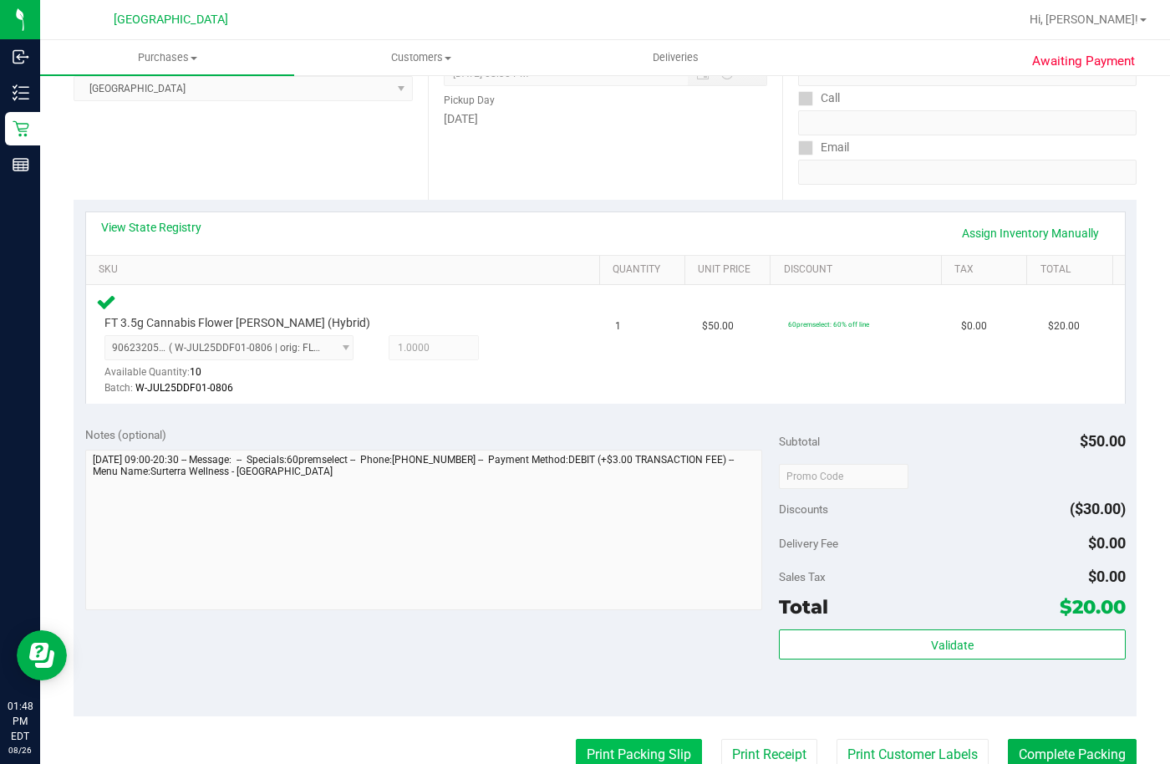
click at [637, 756] on button "Print Packing Slip" at bounding box center [639, 754] width 126 height 32
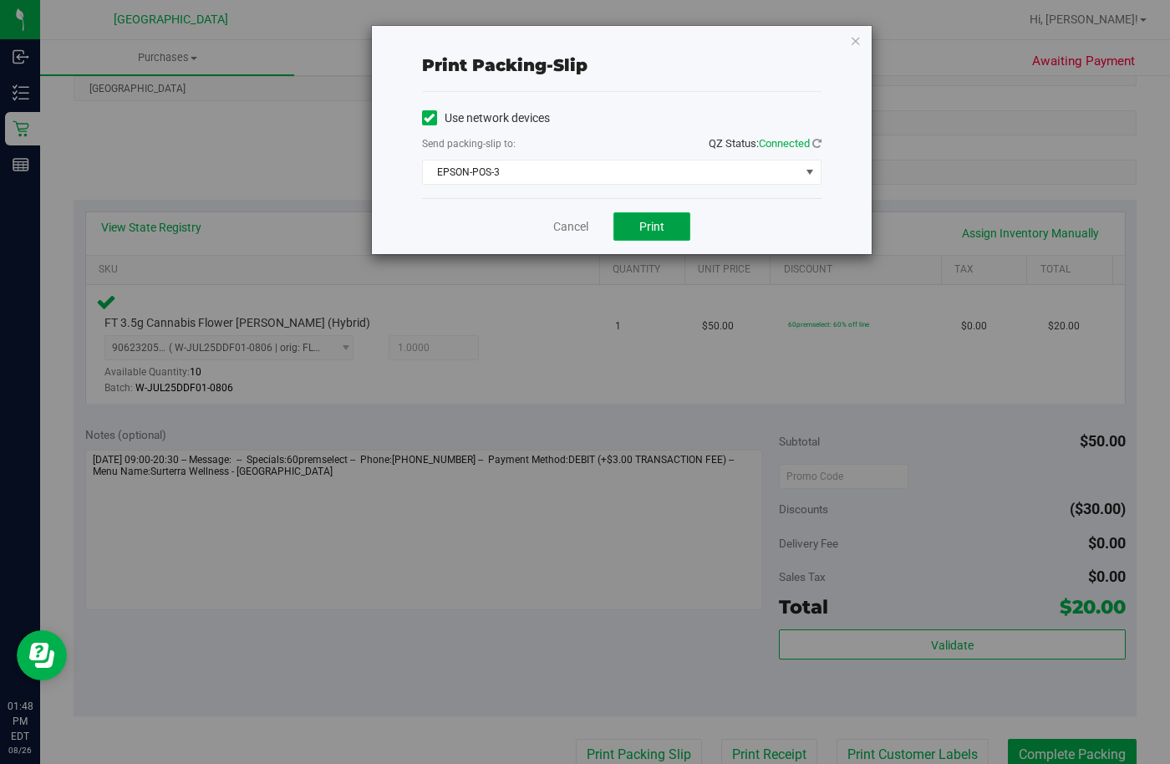
click at [662, 240] on button "Print" at bounding box center [651, 226] width 77 height 28
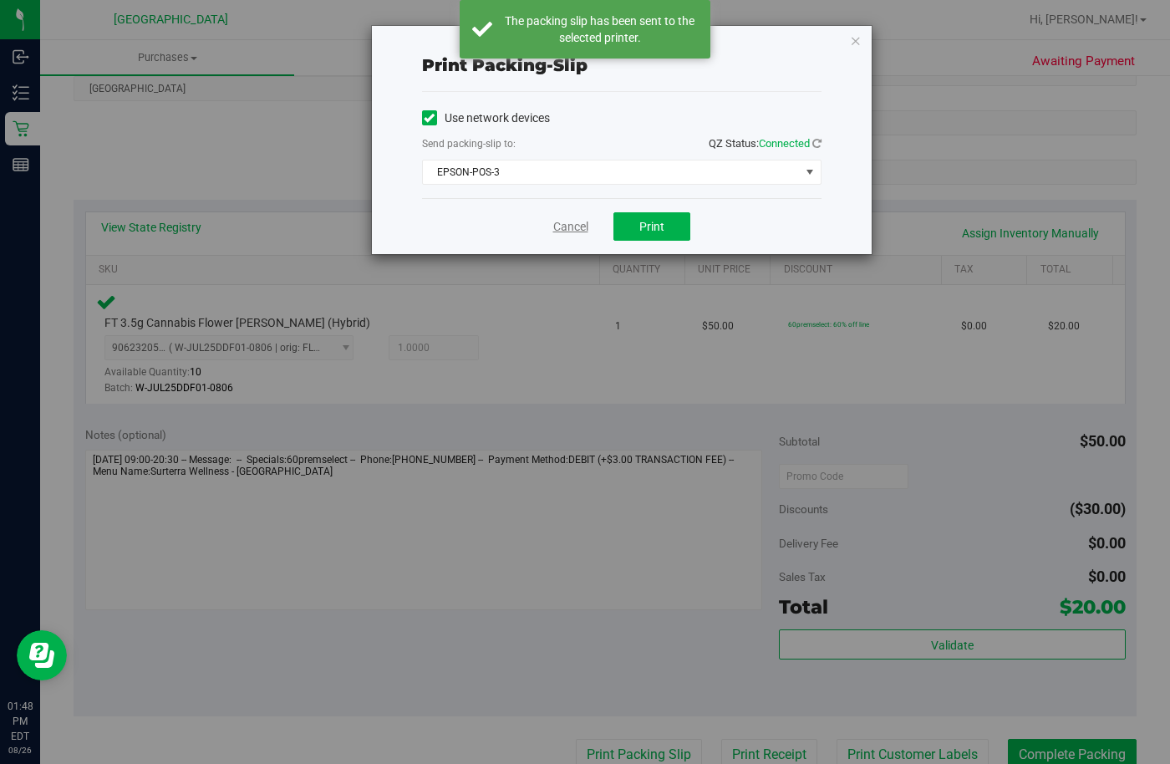
click at [570, 226] on link "Cancel" at bounding box center [570, 227] width 35 height 18
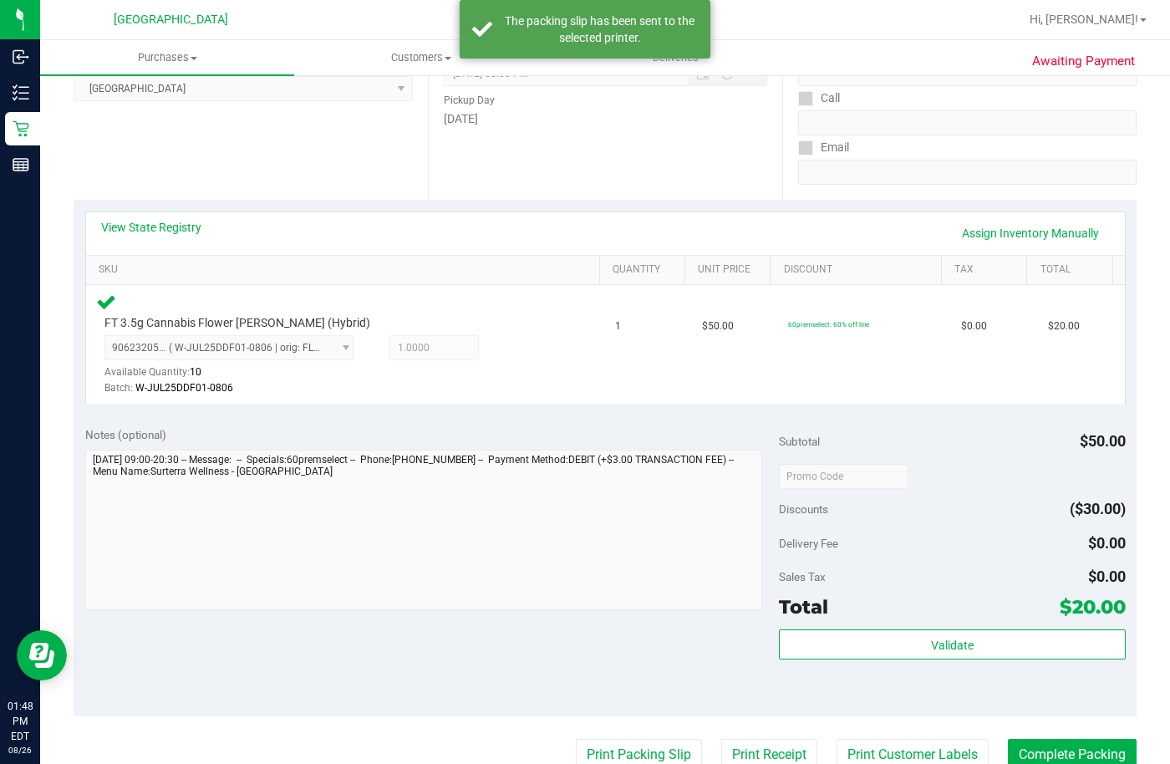
scroll to position [257, 0]
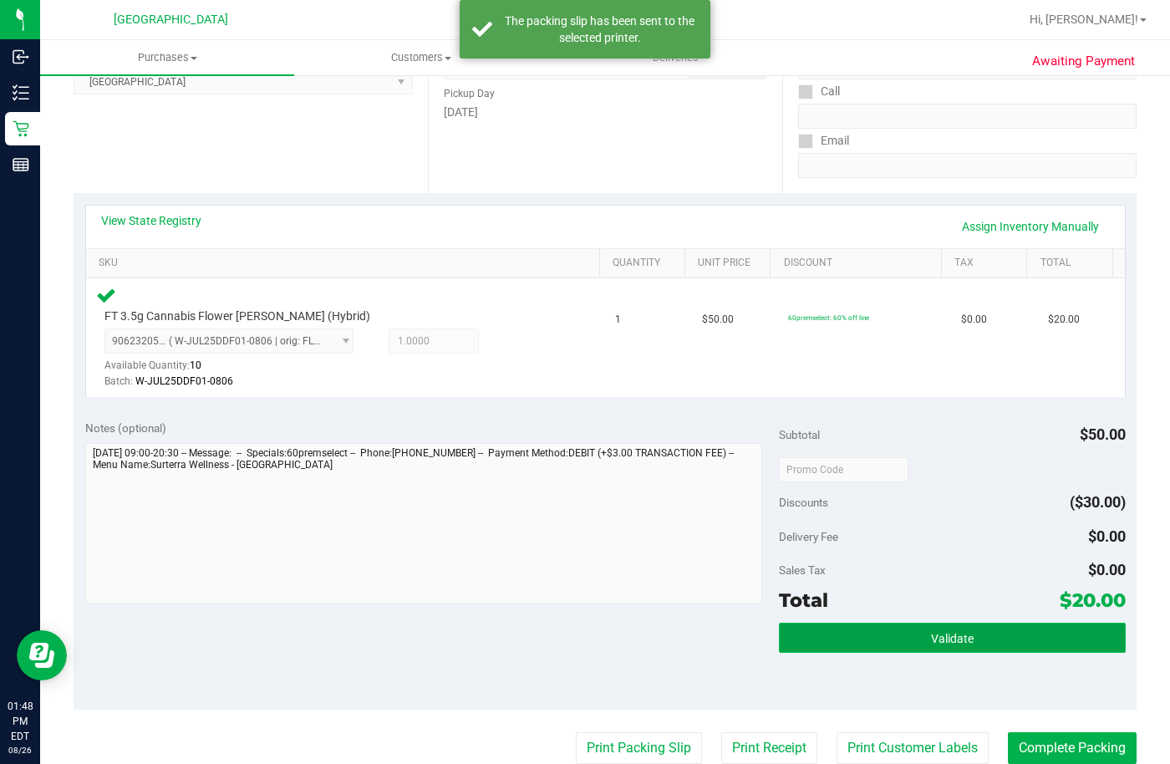
click at [885, 650] on button "Validate" at bounding box center [952, 637] width 347 height 30
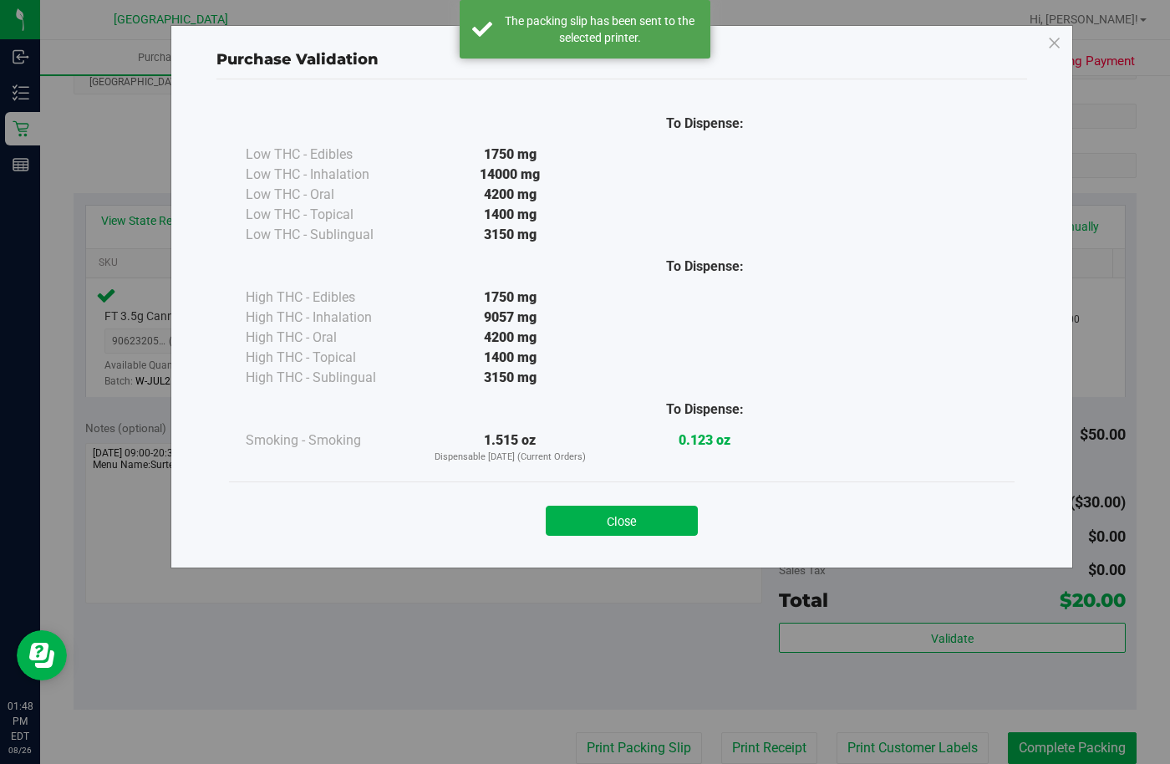
drag, startPoint x: 581, startPoint y: 522, endPoint x: 601, endPoint y: 509, distance: 23.4
click at [582, 517] on button "Close" at bounding box center [622, 520] width 152 height 30
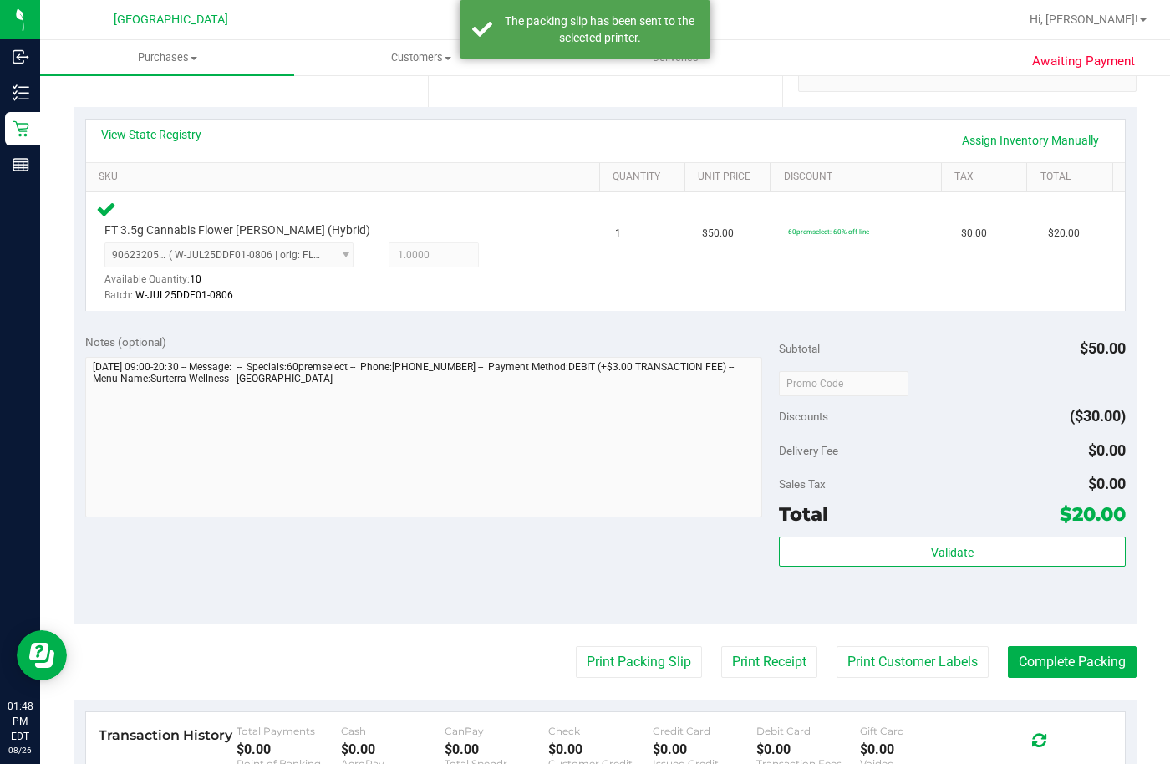
scroll to position [424, 0]
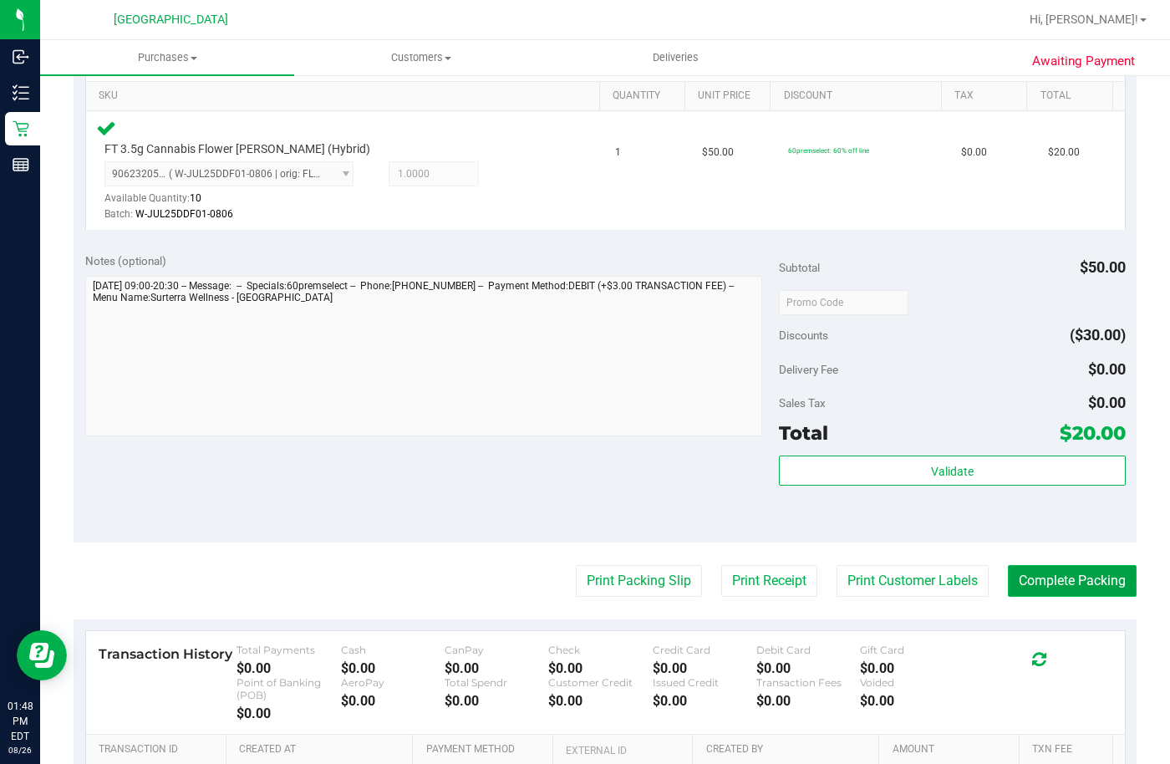
click at [1067, 578] on button "Complete Packing" at bounding box center [1071, 581] width 129 height 32
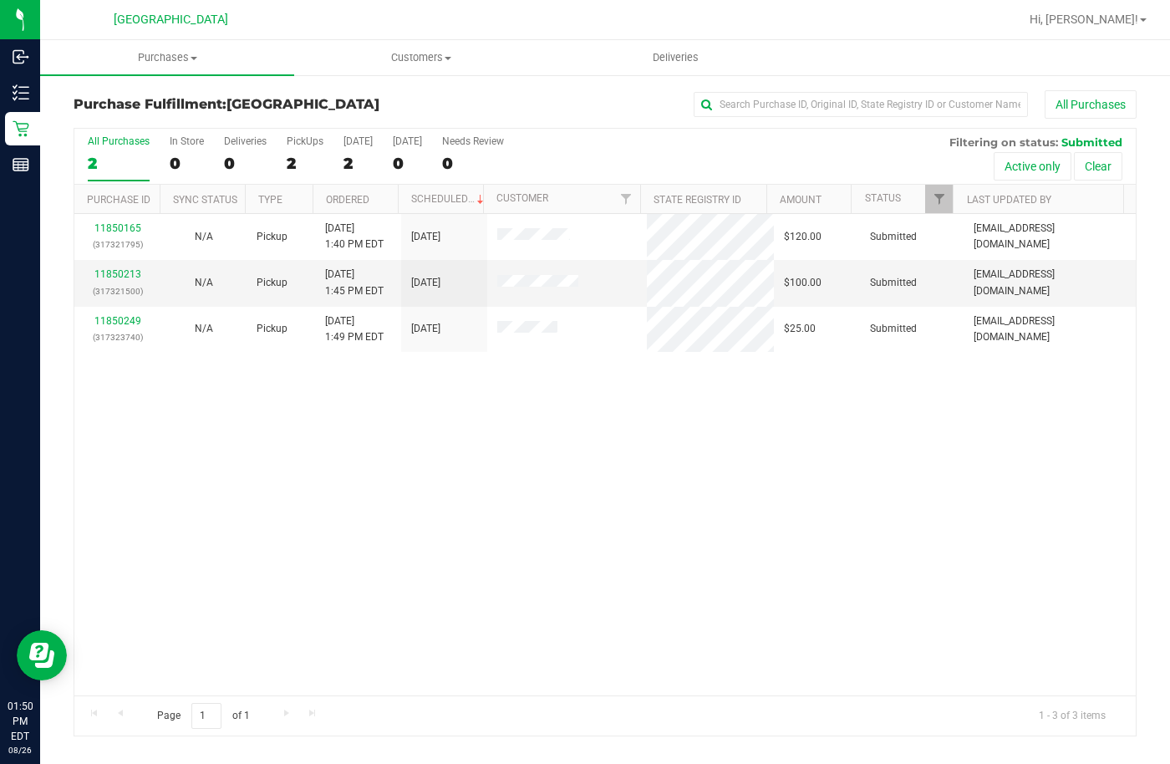
click at [454, 411] on div "11850165 (317321795) N/A Pickup [DATE] 1:40 PM EDT 8/26/2025 $120.00 Submitted …" at bounding box center [604, 454] width 1061 height 481
click at [135, 275] on link "11850213" at bounding box center [117, 274] width 47 height 12
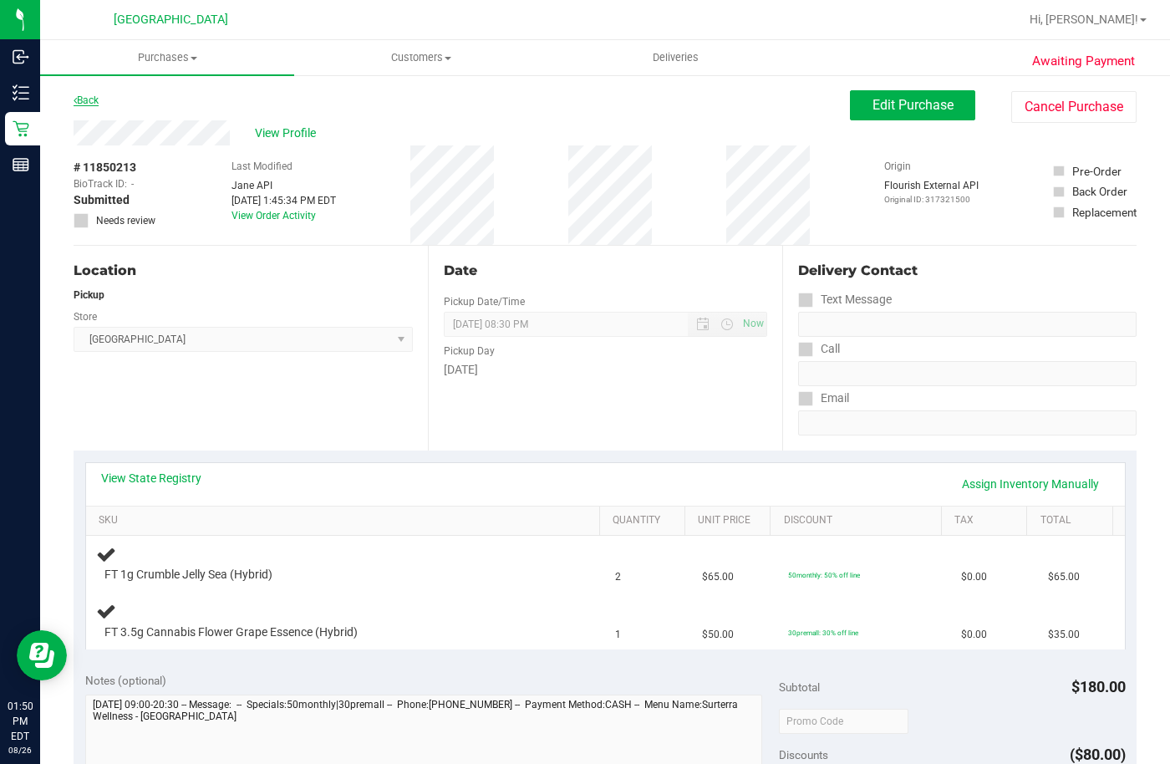
drag, startPoint x: 64, startPoint y: 98, endPoint x: 77, endPoint y: 99, distance: 12.6
click at [65, 97] on div "Awaiting Payment Back Edit Purchase Cancel Purchase View Profile # 11850213 Bio…" at bounding box center [604, 735] width 1129 height 1322
click at [89, 103] on link "Back" at bounding box center [86, 100] width 25 height 12
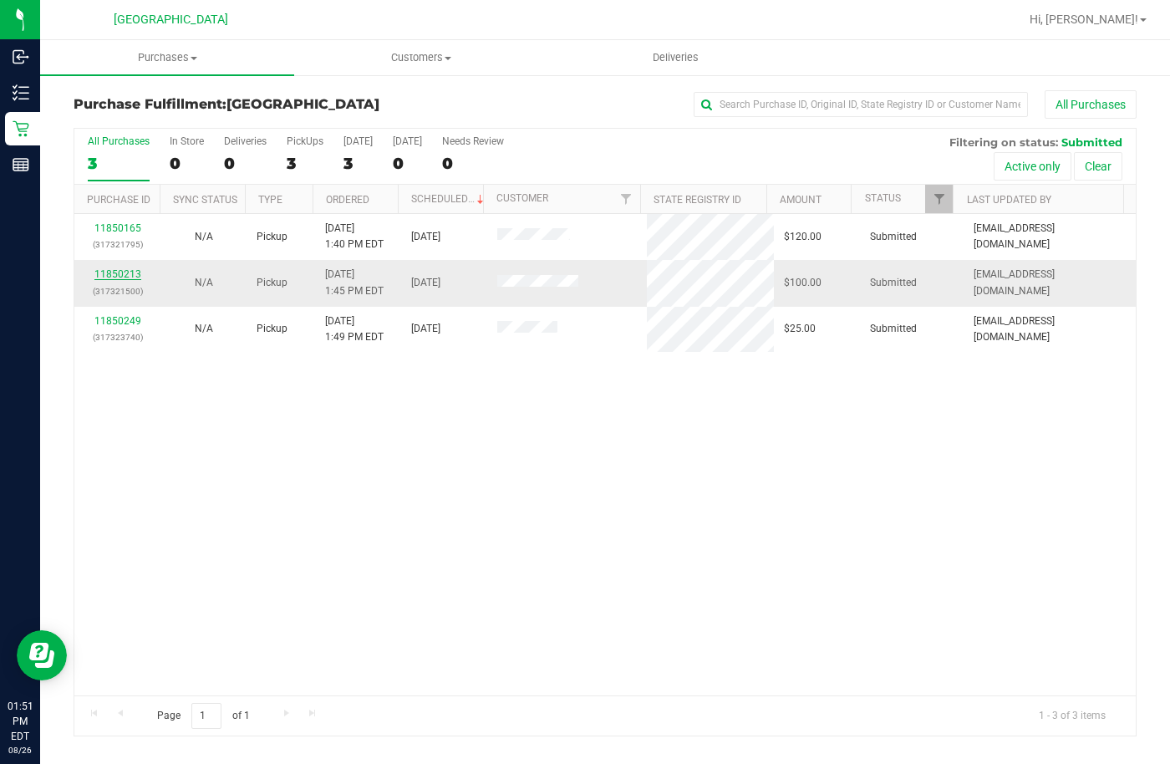
click at [122, 273] on link "11850213" at bounding box center [117, 274] width 47 height 12
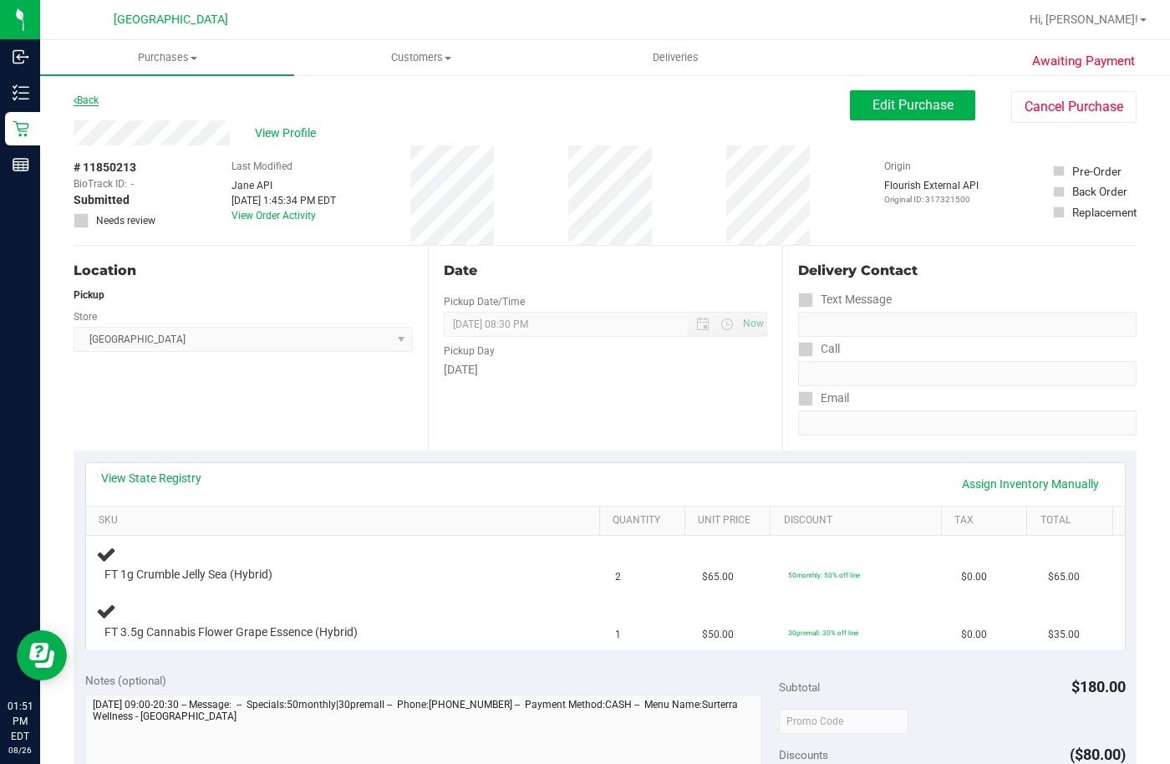
click at [84, 97] on link "Back" at bounding box center [86, 100] width 25 height 12
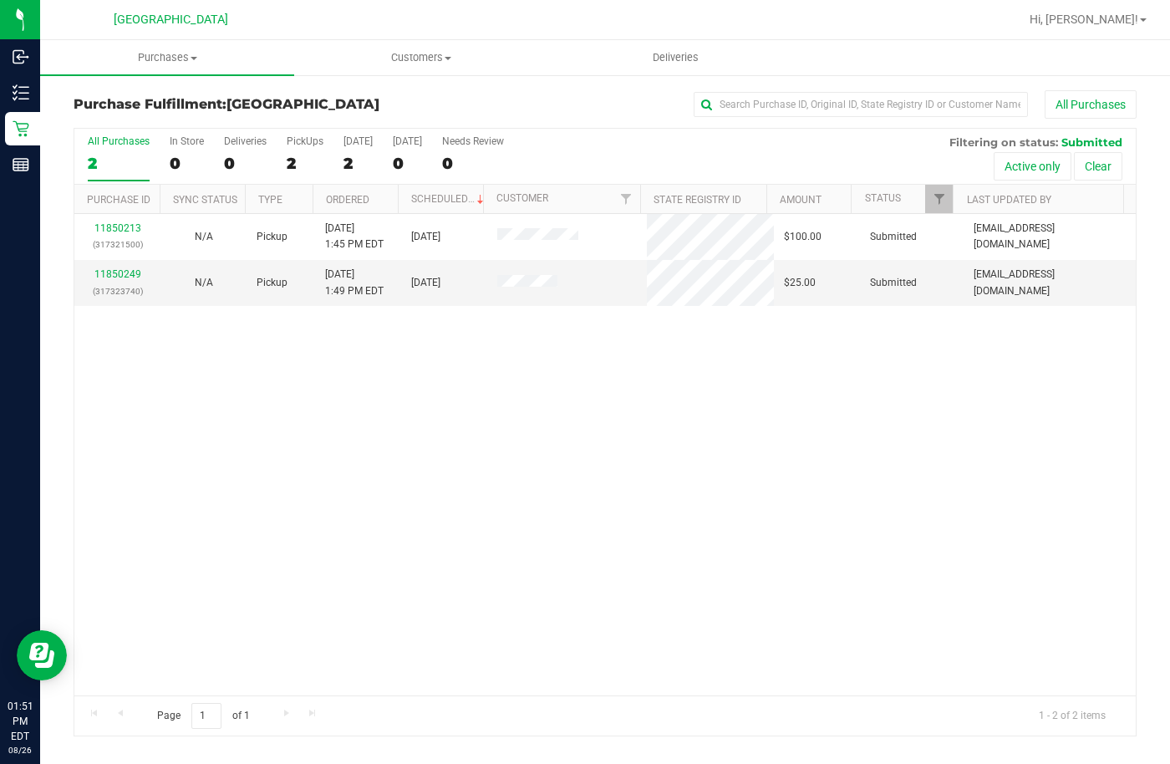
click at [184, 326] on div "11850213 (317321500) N/A Pickup [DATE] 1:45 PM EDT 8/26/2025 $100.00 Submitted …" at bounding box center [604, 454] width 1061 height 481
click at [110, 275] on link "11850249" at bounding box center [117, 274] width 47 height 12
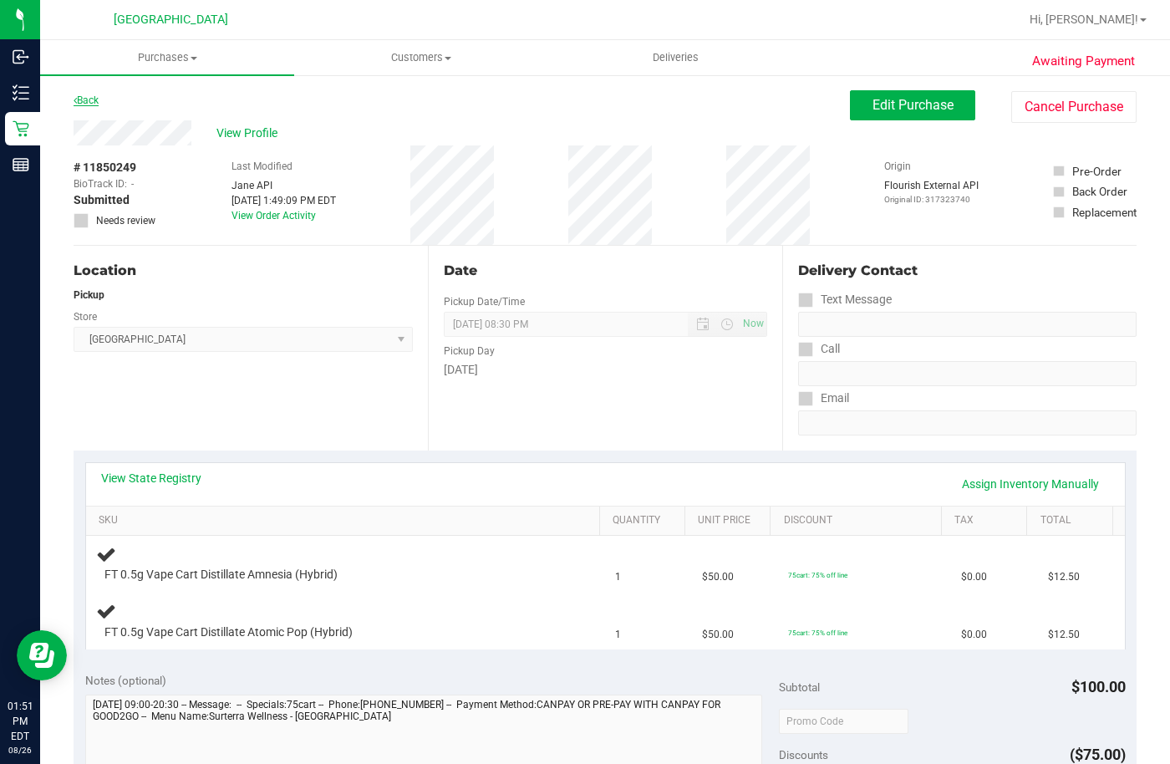
click at [74, 98] on icon at bounding box center [75, 100] width 3 height 10
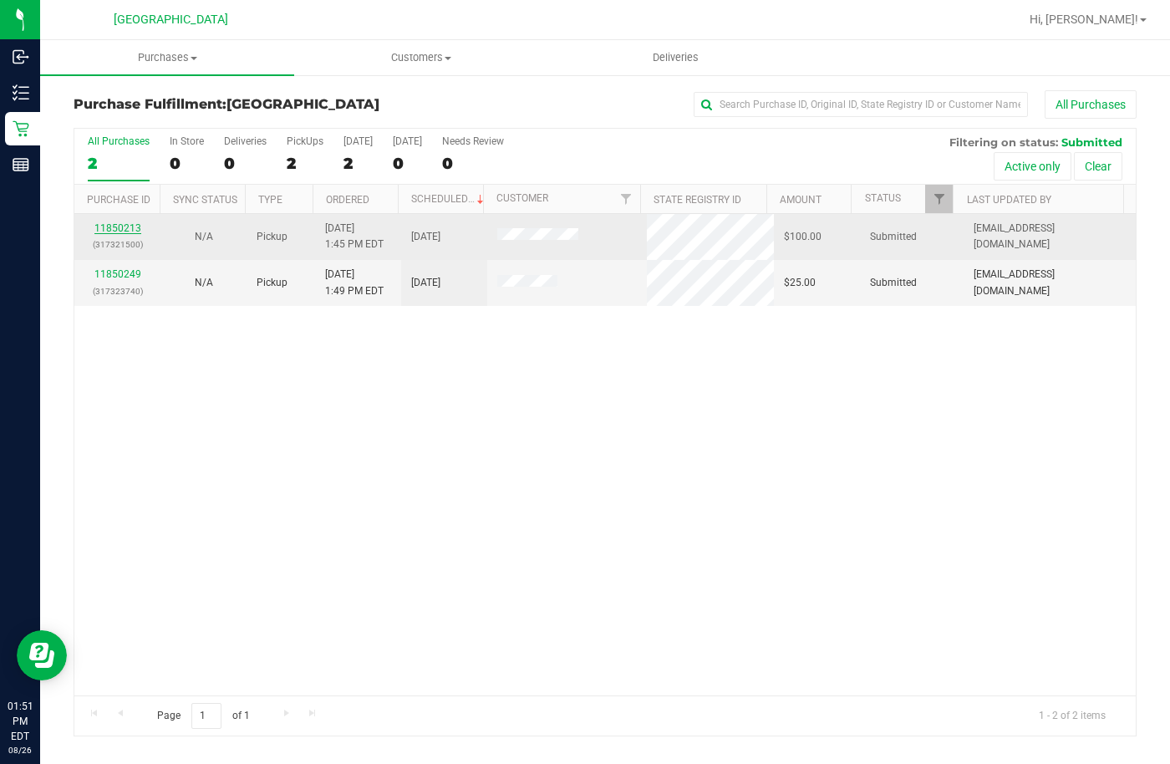
click at [127, 230] on link "11850213" at bounding box center [117, 228] width 47 height 12
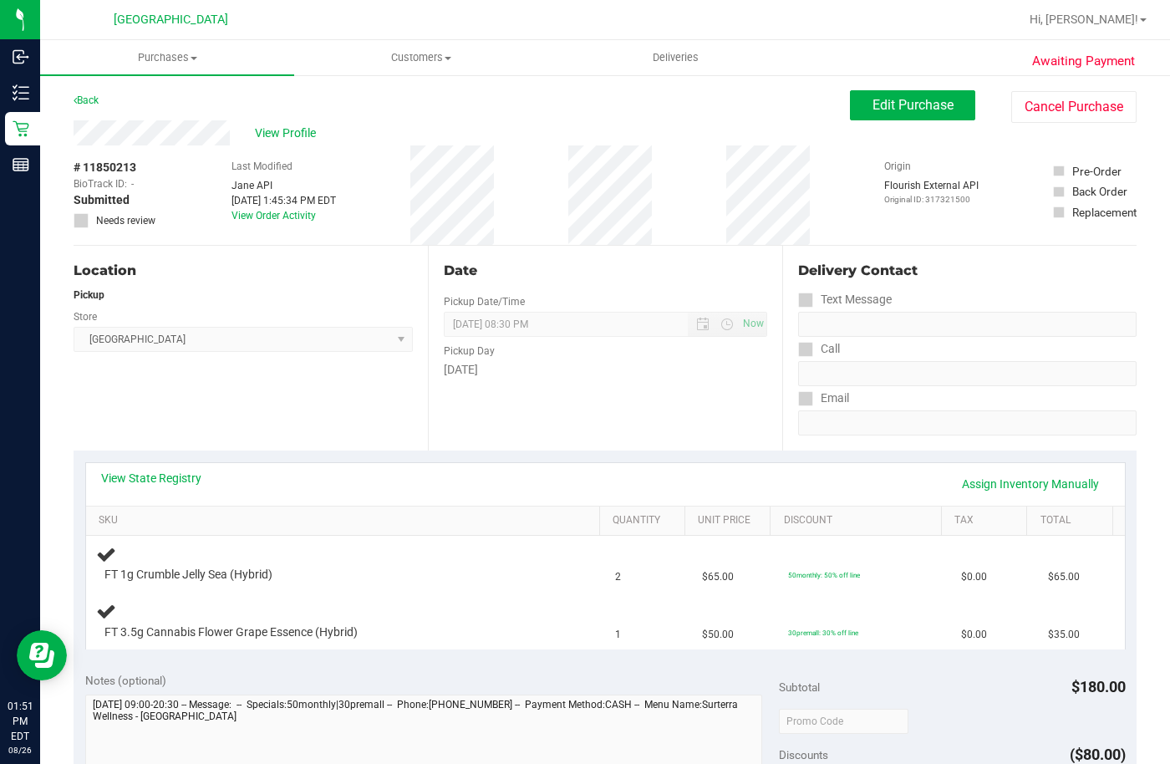
click at [176, 81] on div "Awaiting Payment Back Edit Purchase Cancel Purchase View Profile # 11850213 Bio…" at bounding box center [604, 735] width 1129 height 1322
click at [1067, 102] on button "Cancel Purchase" at bounding box center [1073, 107] width 125 height 32
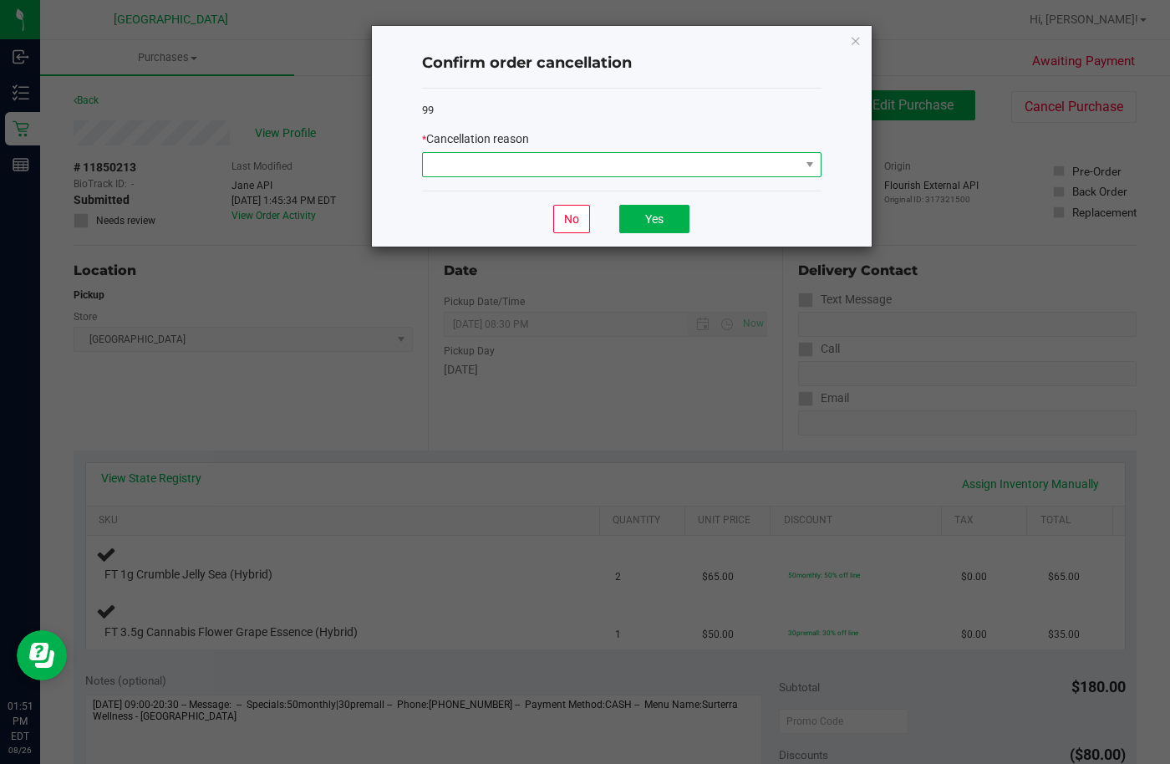
click at [546, 167] on span at bounding box center [611, 164] width 377 height 23
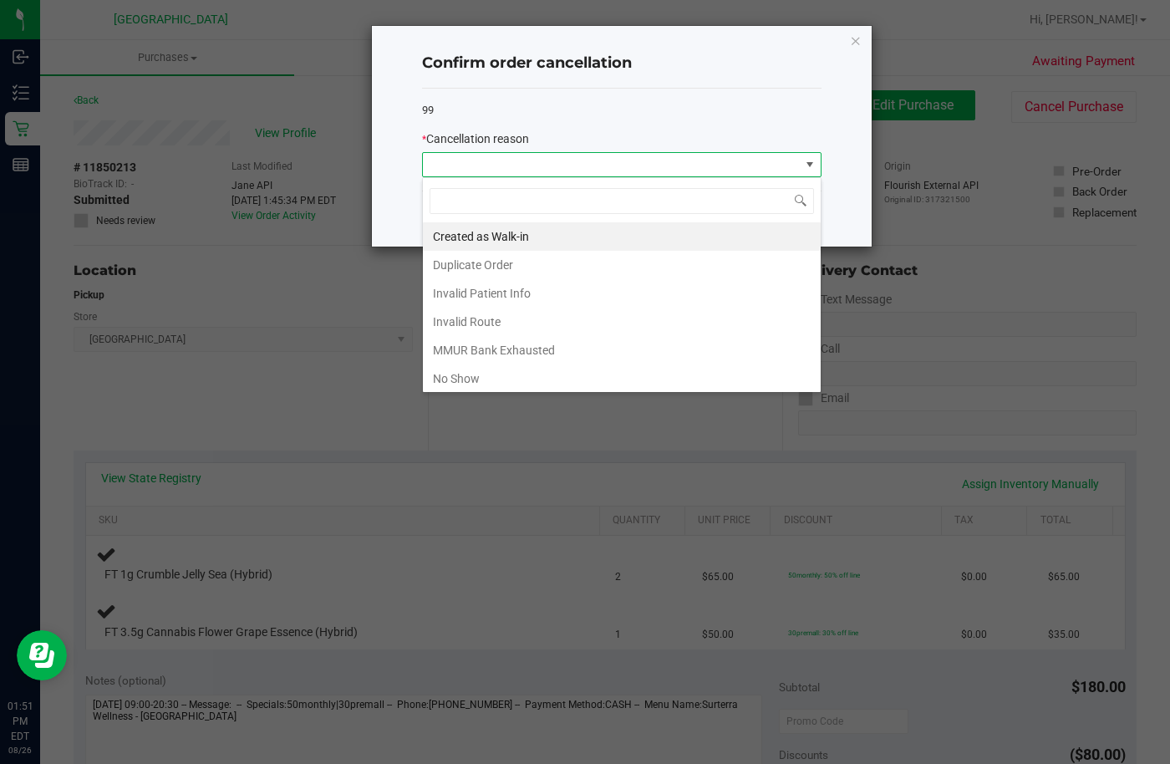
scroll to position [89, 0]
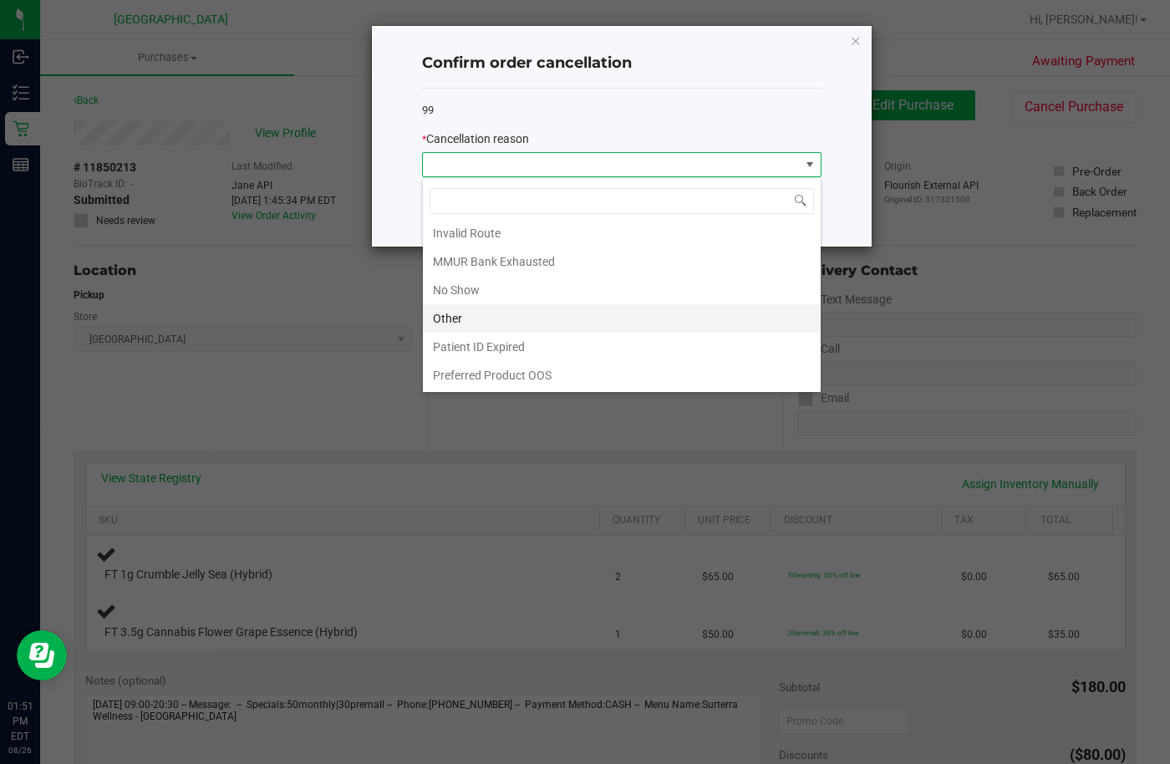
click at [470, 312] on li "Other" at bounding box center [622, 318] width 398 height 28
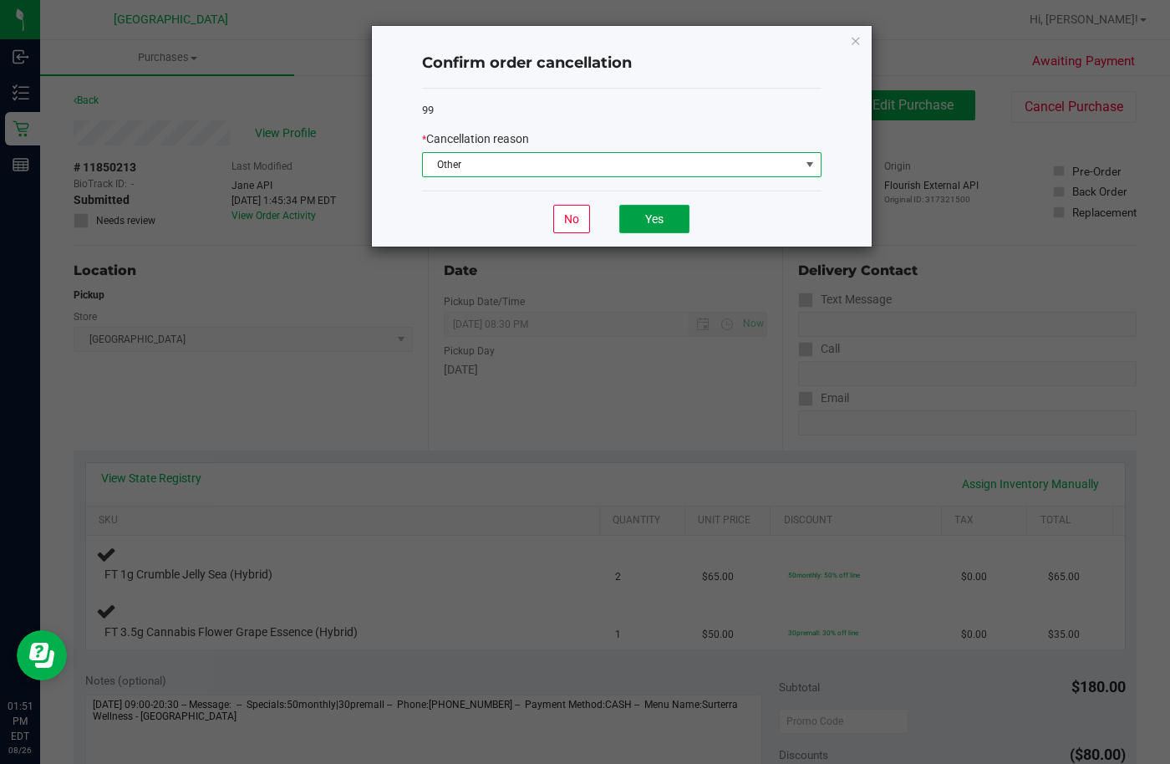
click at [661, 230] on button "Yes" at bounding box center [654, 219] width 70 height 28
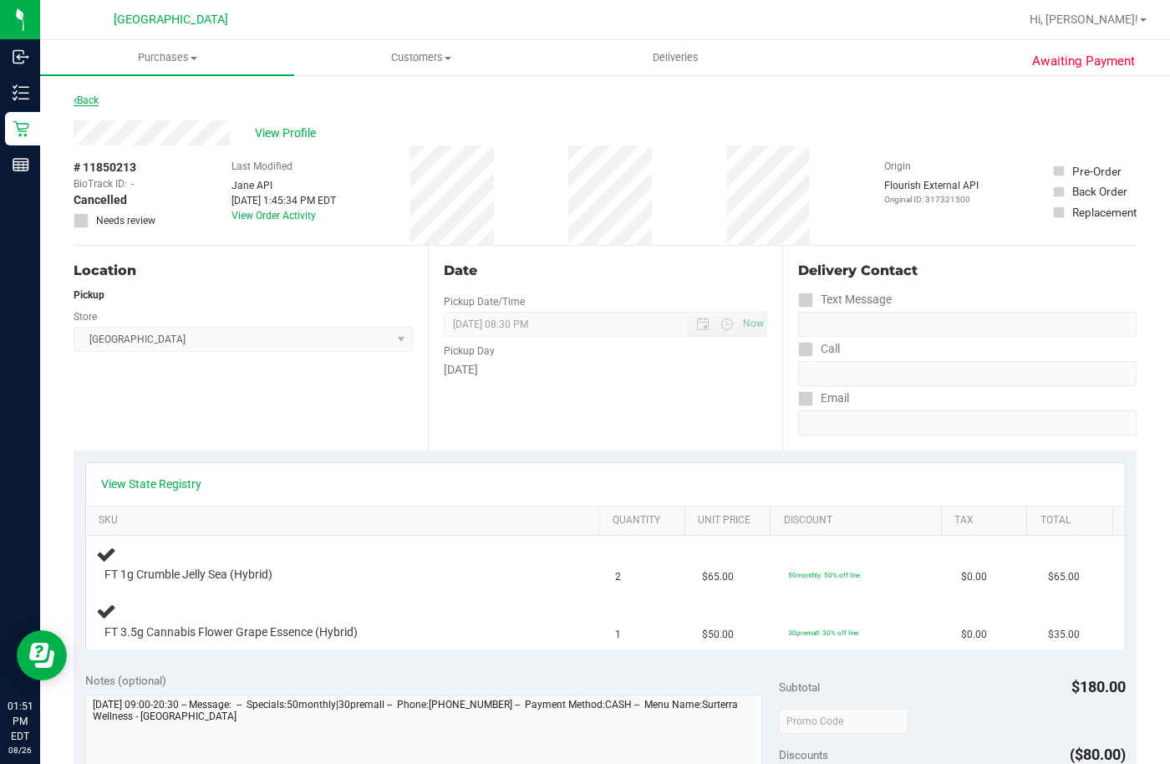
click at [94, 100] on link "Back" at bounding box center [86, 100] width 25 height 12
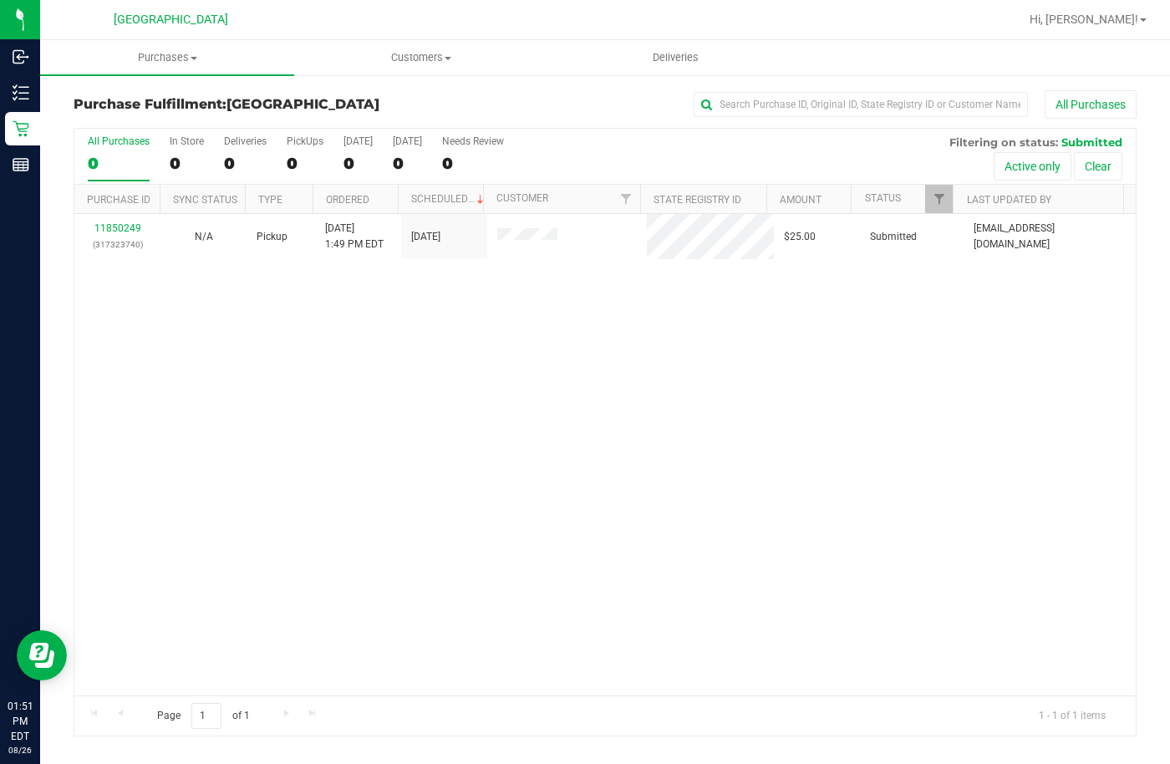
click at [548, 348] on div "11850249 (317323740) N/A Pickup [DATE] 1:49 PM EDT 8/26/2025 $25.00 Submitted […" at bounding box center [604, 454] width 1061 height 481
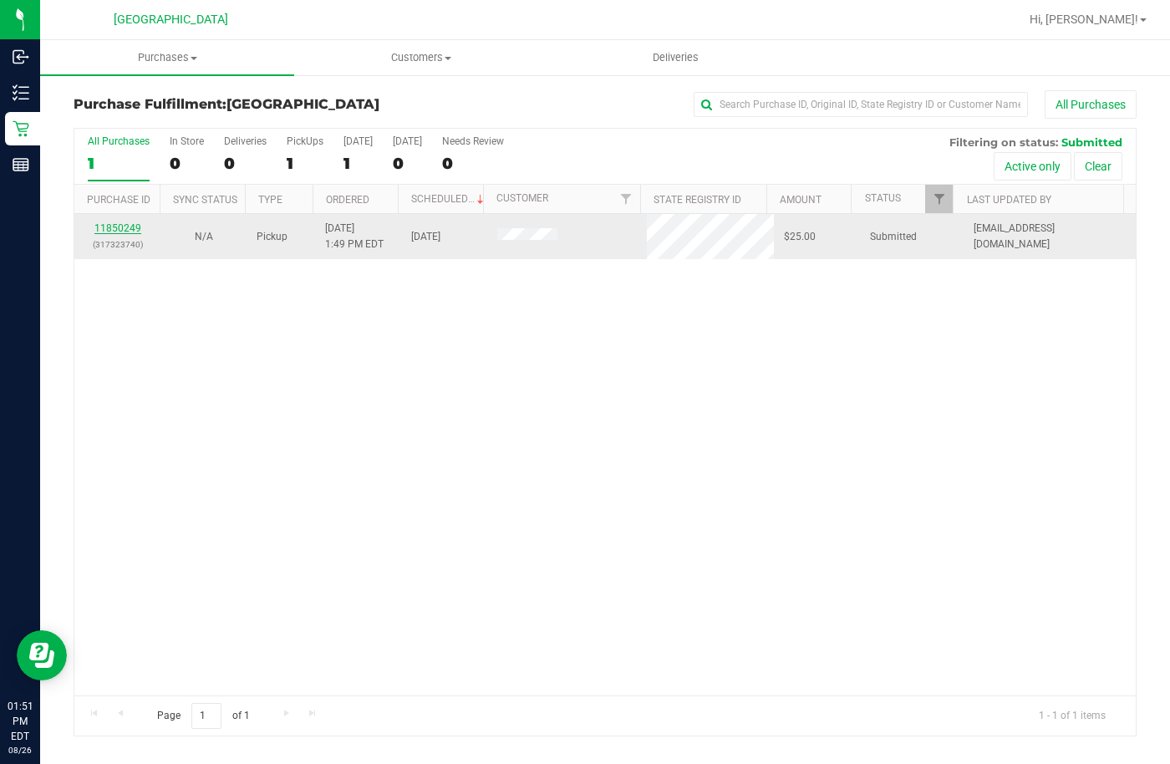
click at [125, 227] on link "11850249" at bounding box center [117, 228] width 47 height 12
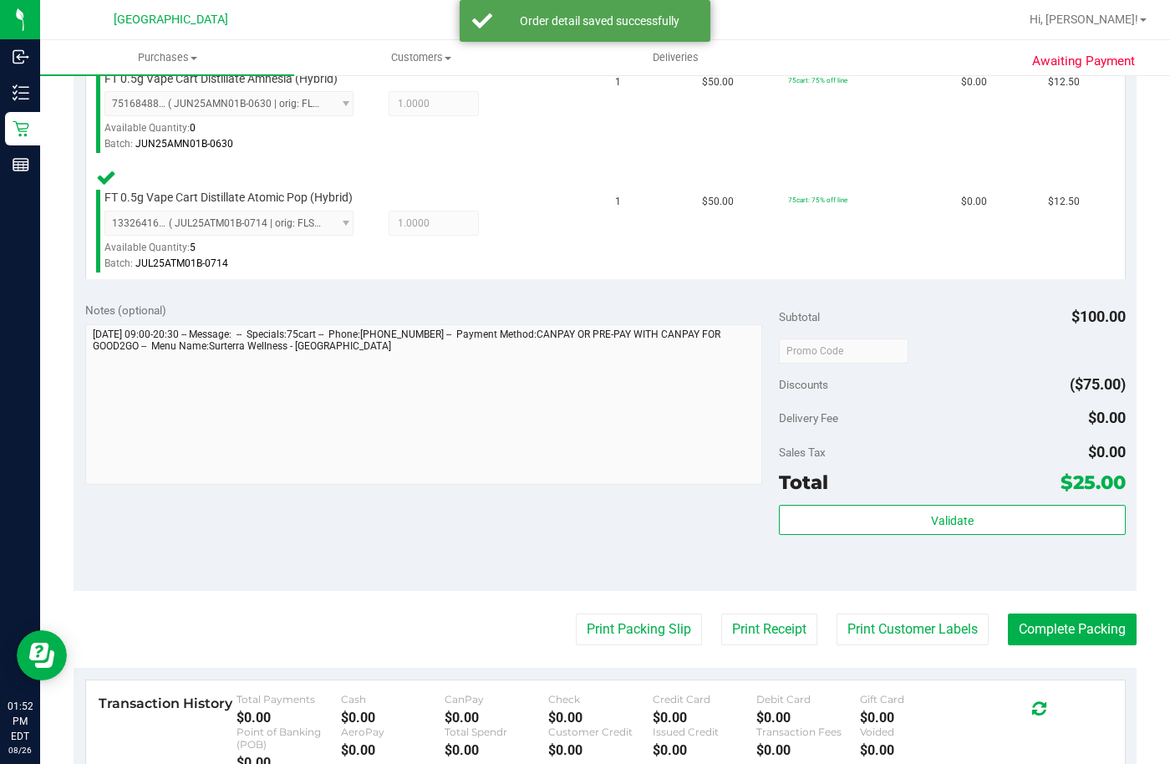
scroll to position [585, 0]
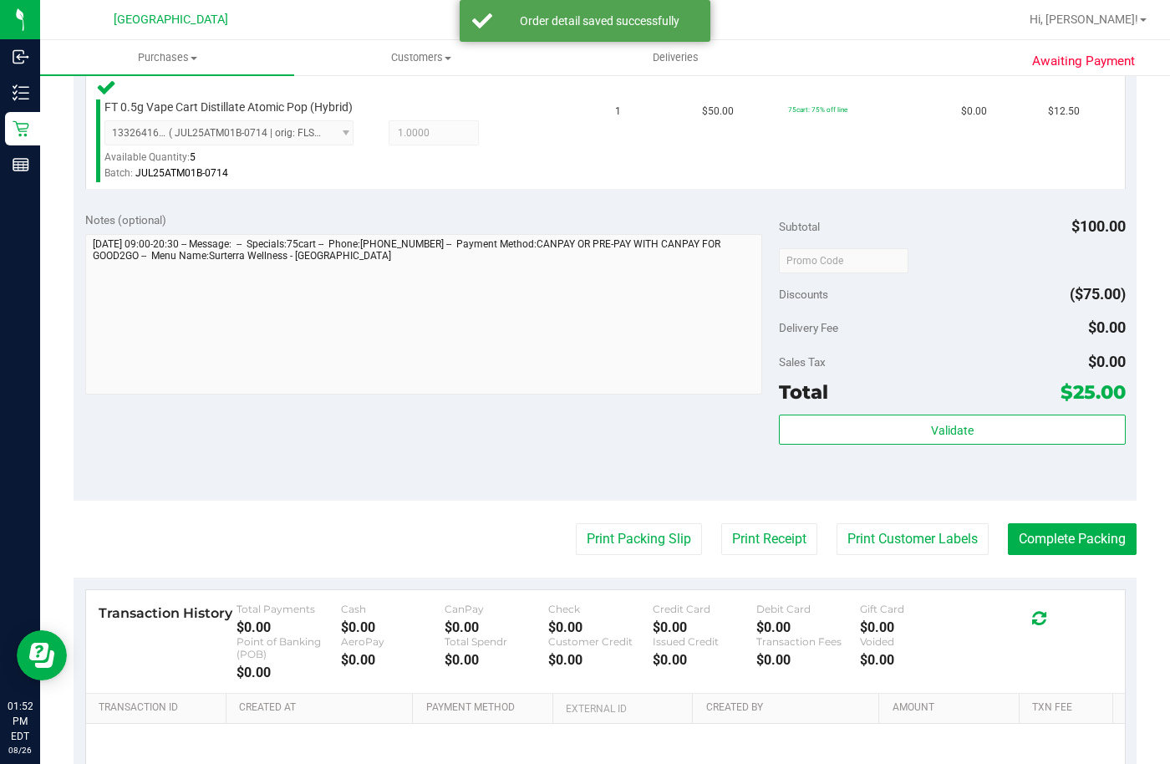
click at [873, 446] on div "Validate" at bounding box center [952, 451] width 347 height 75
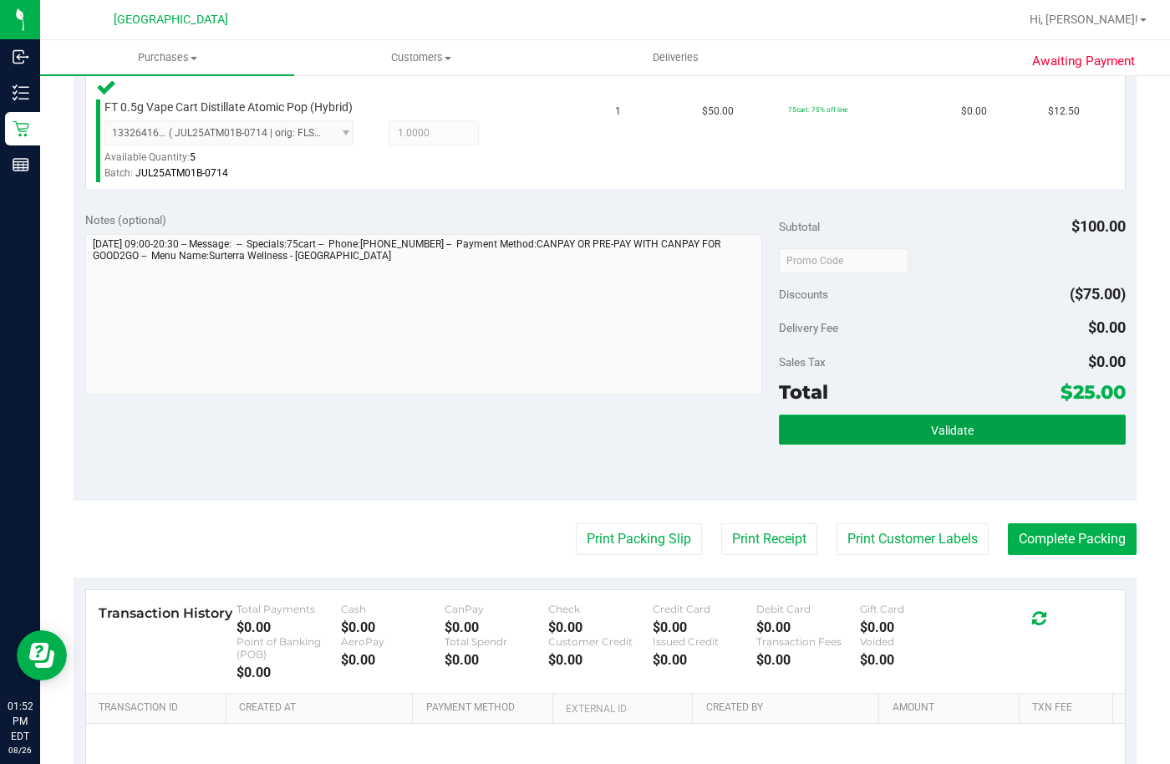
click at [869, 430] on button "Validate" at bounding box center [952, 429] width 347 height 30
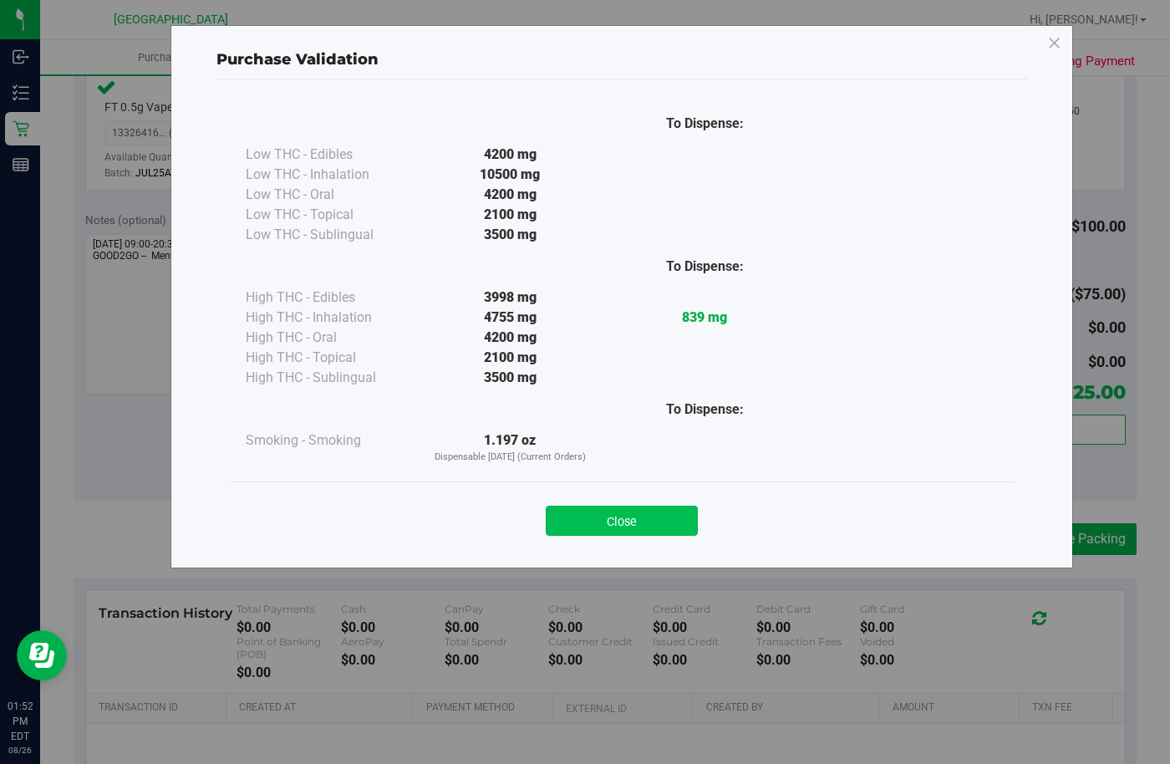
click at [630, 520] on button "Close" at bounding box center [622, 520] width 152 height 30
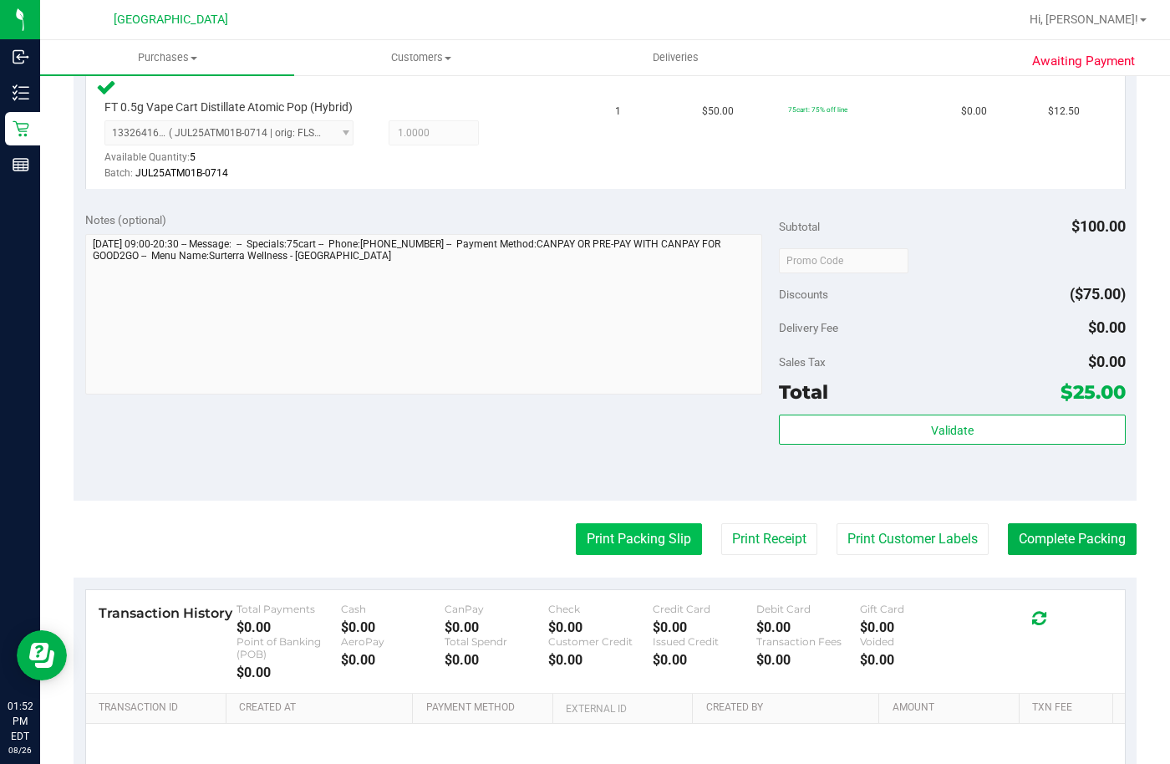
click at [637, 531] on button "Print Packing Slip" at bounding box center [639, 539] width 126 height 32
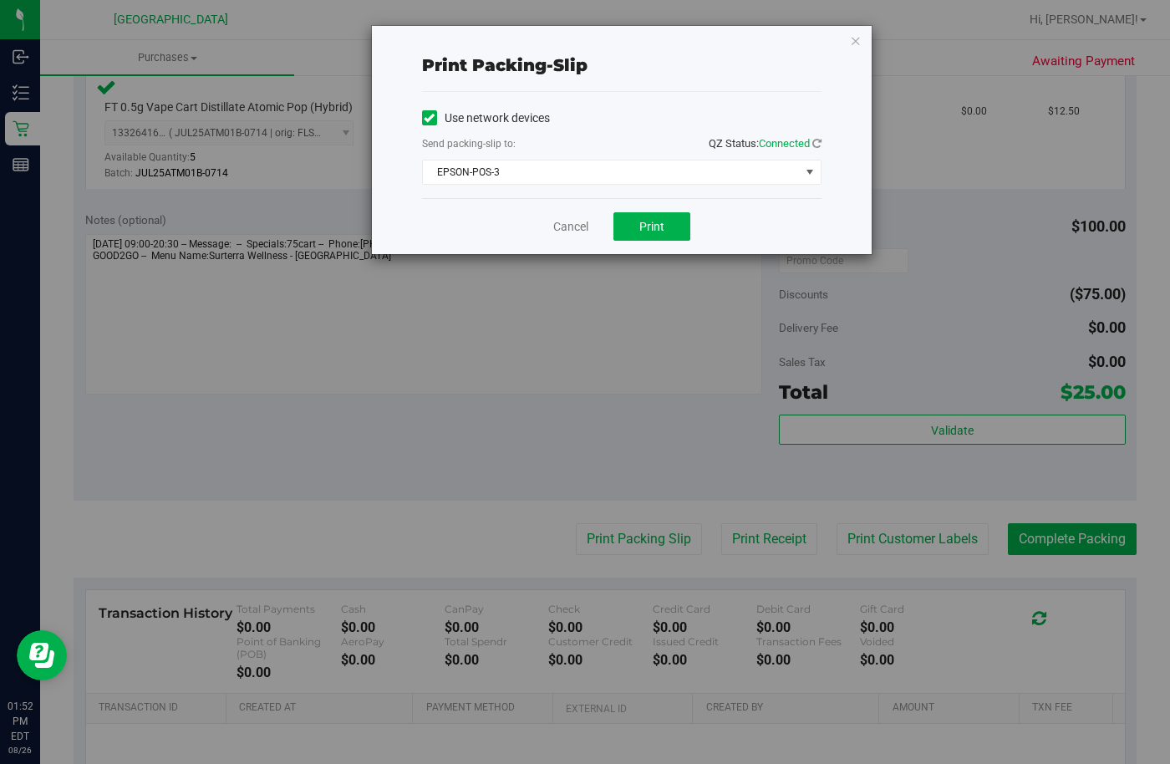
click at [677, 211] on div "Cancel Print" at bounding box center [621, 226] width 399 height 56
click at [669, 236] on button "Print" at bounding box center [651, 226] width 77 height 28
click at [553, 224] on link "Cancel" at bounding box center [570, 227] width 35 height 18
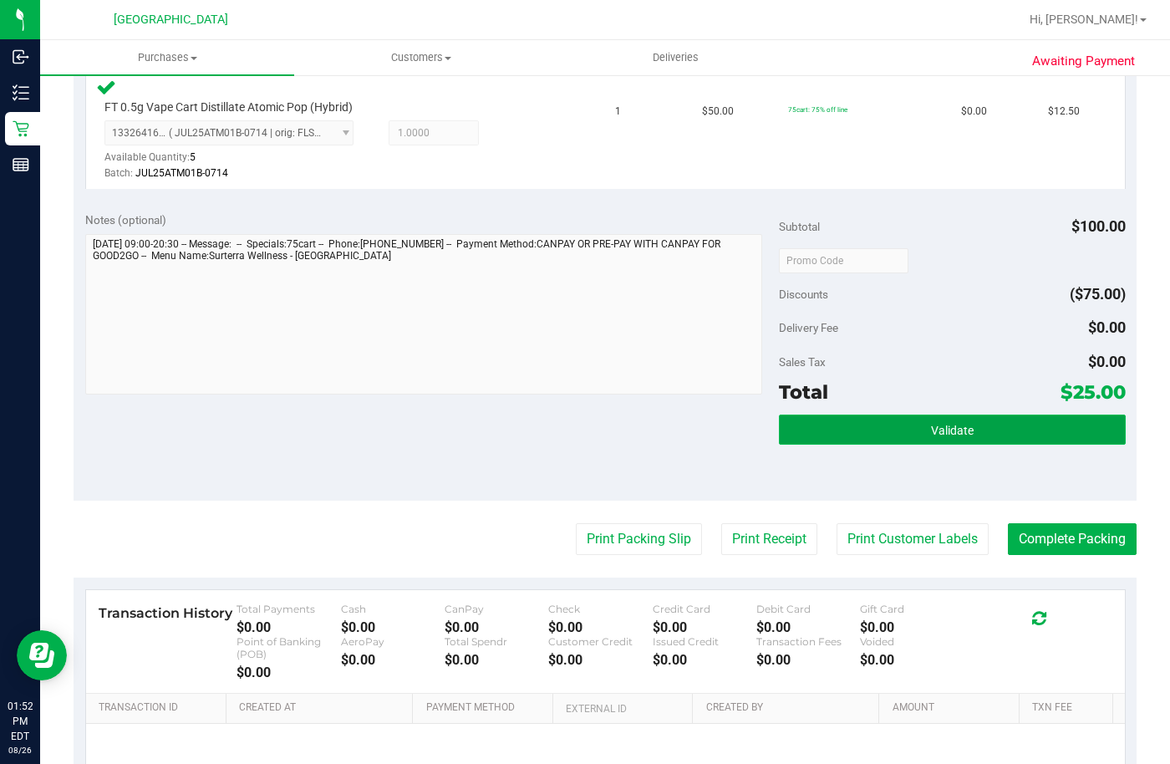
click at [840, 440] on button "Validate" at bounding box center [952, 429] width 347 height 30
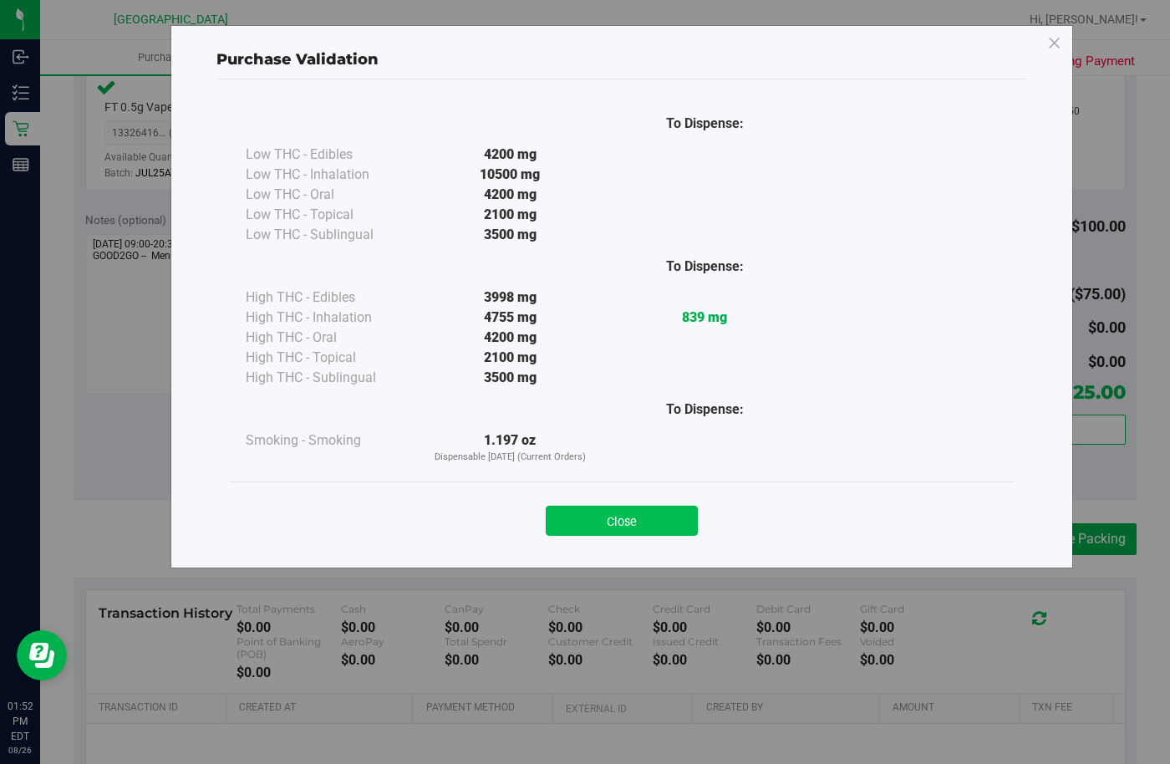
click at [591, 517] on button "Close" at bounding box center [622, 520] width 152 height 30
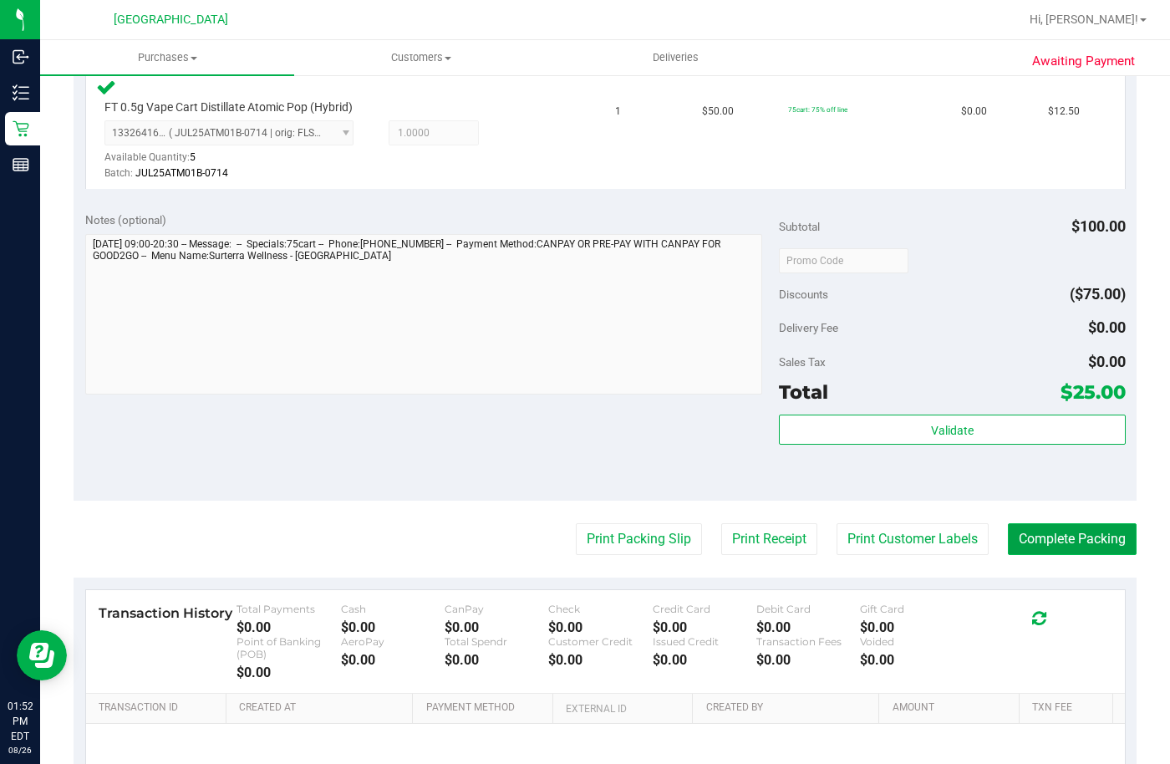
click at [1016, 535] on button "Complete Packing" at bounding box center [1071, 539] width 129 height 32
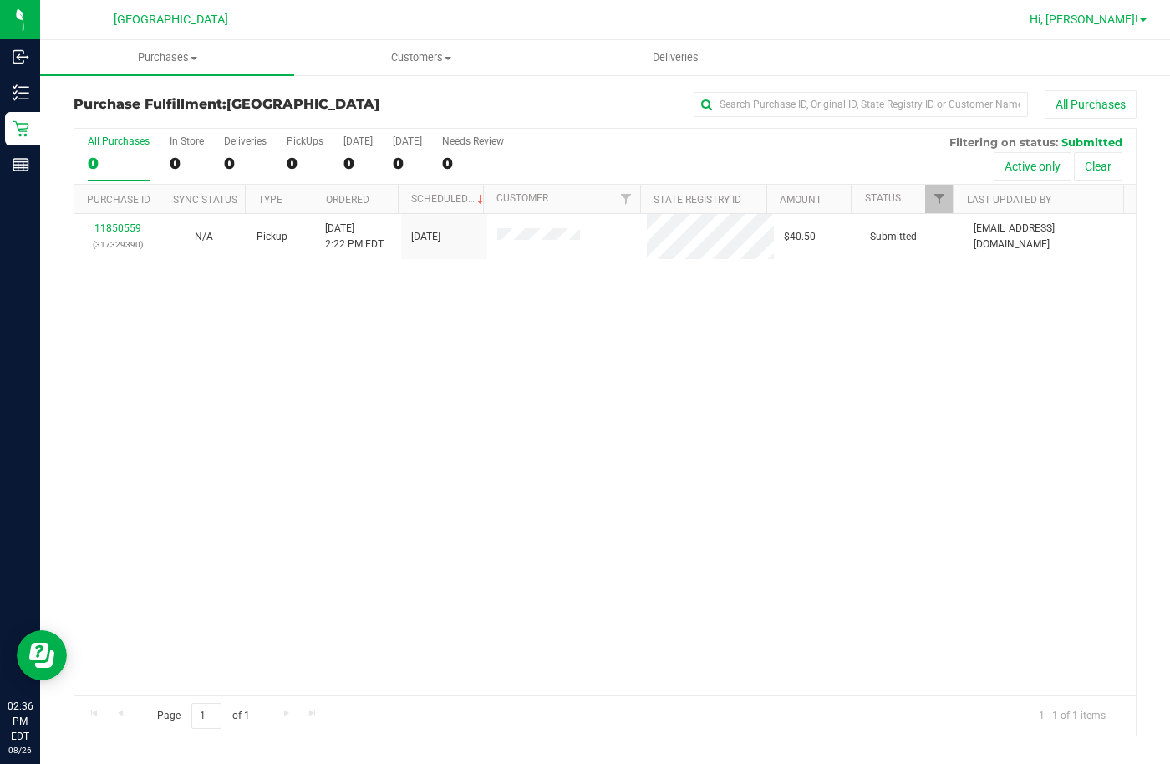
click at [1128, 20] on span "Hi, [PERSON_NAME]!" at bounding box center [1083, 19] width 109 height 13
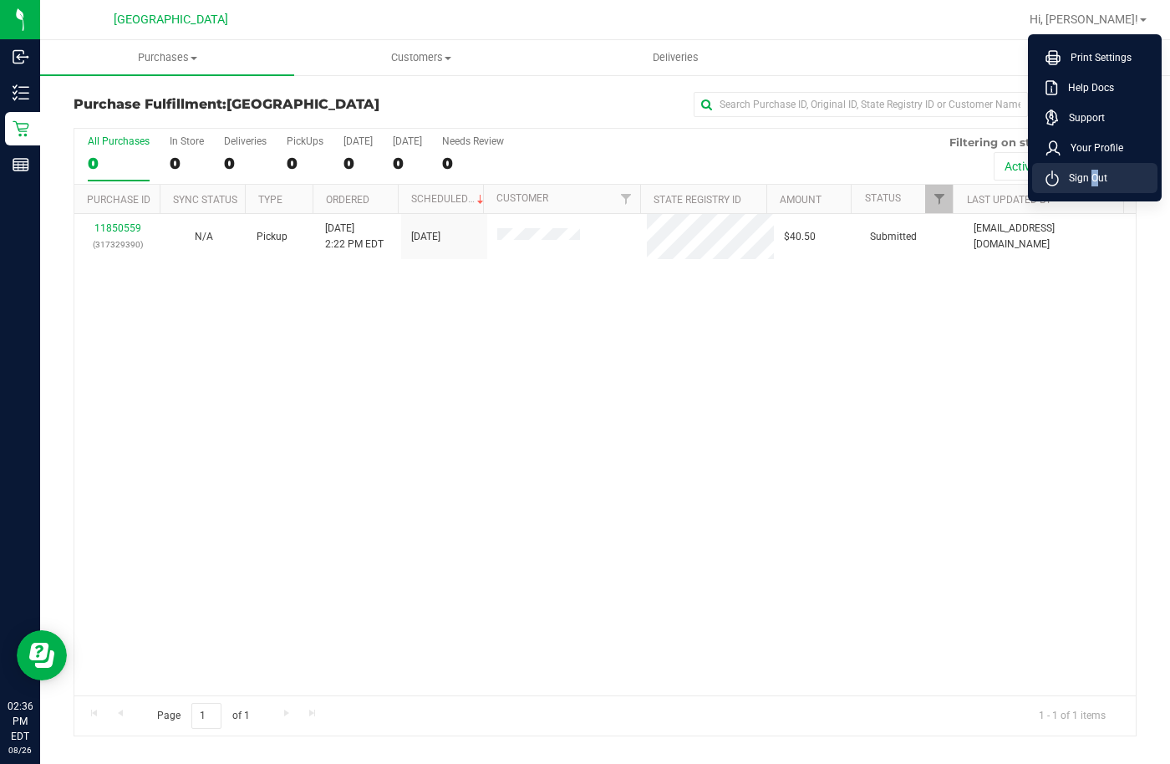
click at [1089, 185] on span "Sign Out" at bounding box center [1082, 178] width 48 height 17
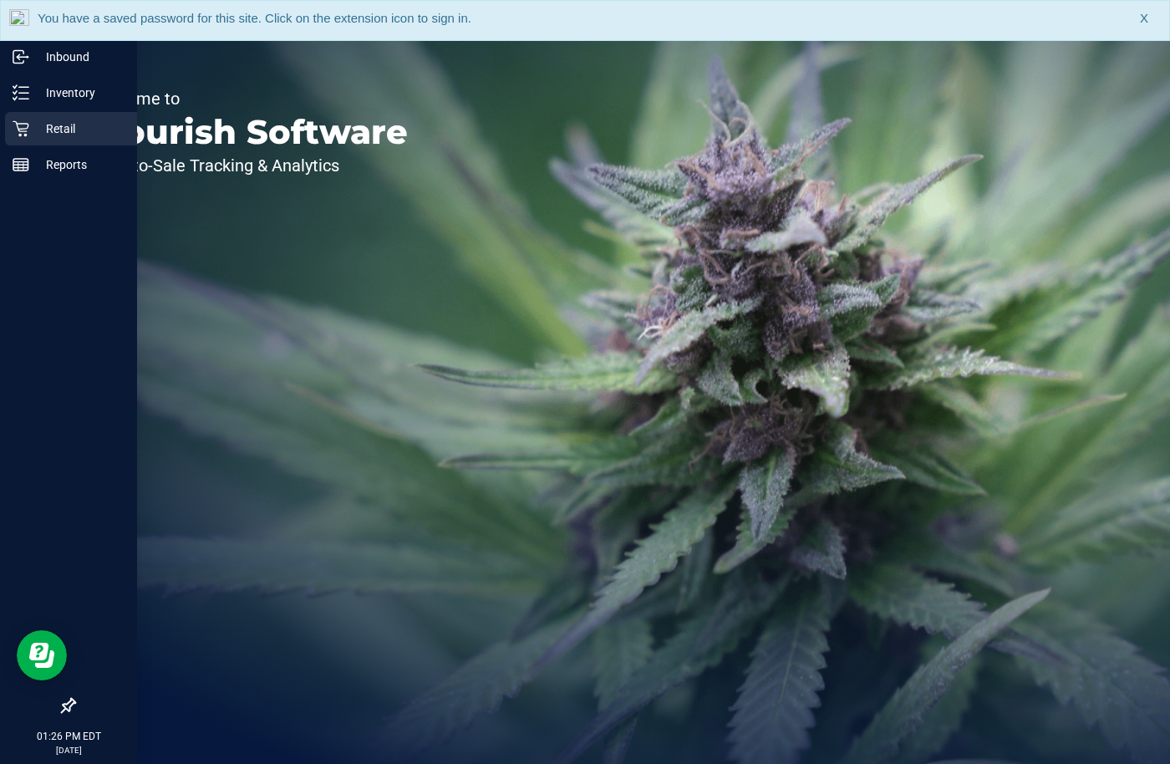
click at [35, 131] on p "Retail" at bounding box center [79, 129] width 100 height 20
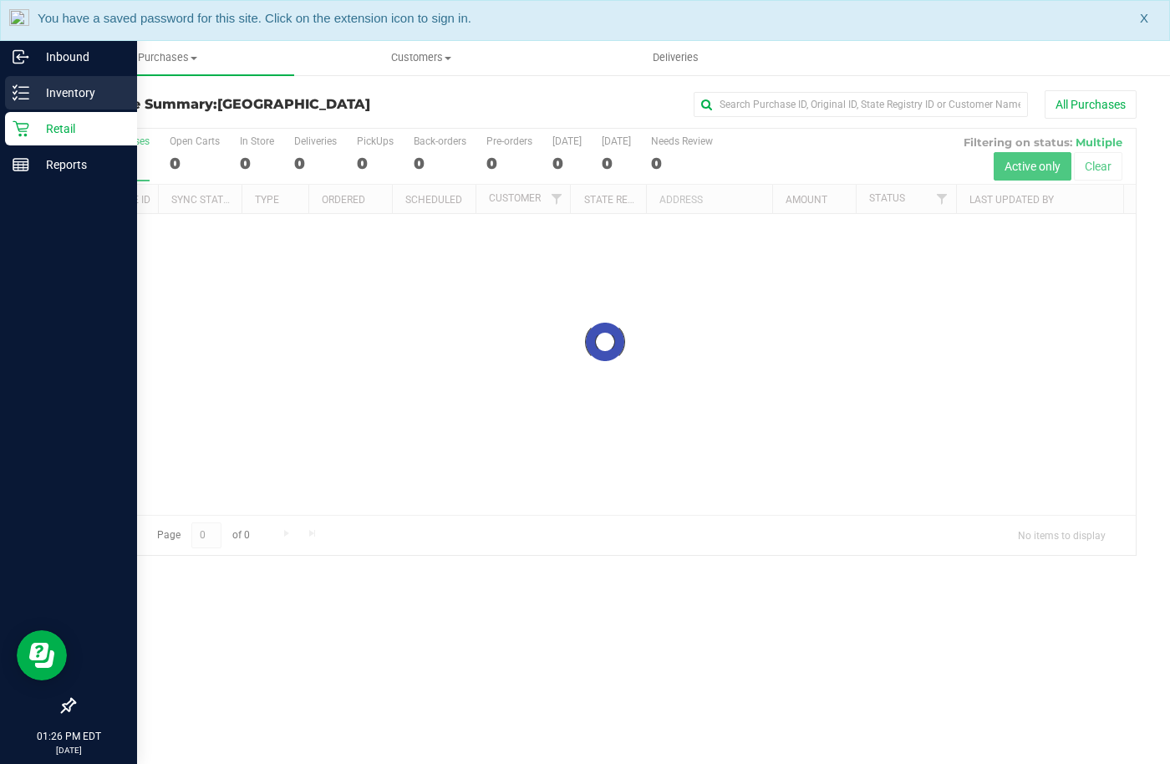
click at [73, 95] on p "Inventory" at bounding box center [79, 93] width 100 height 20
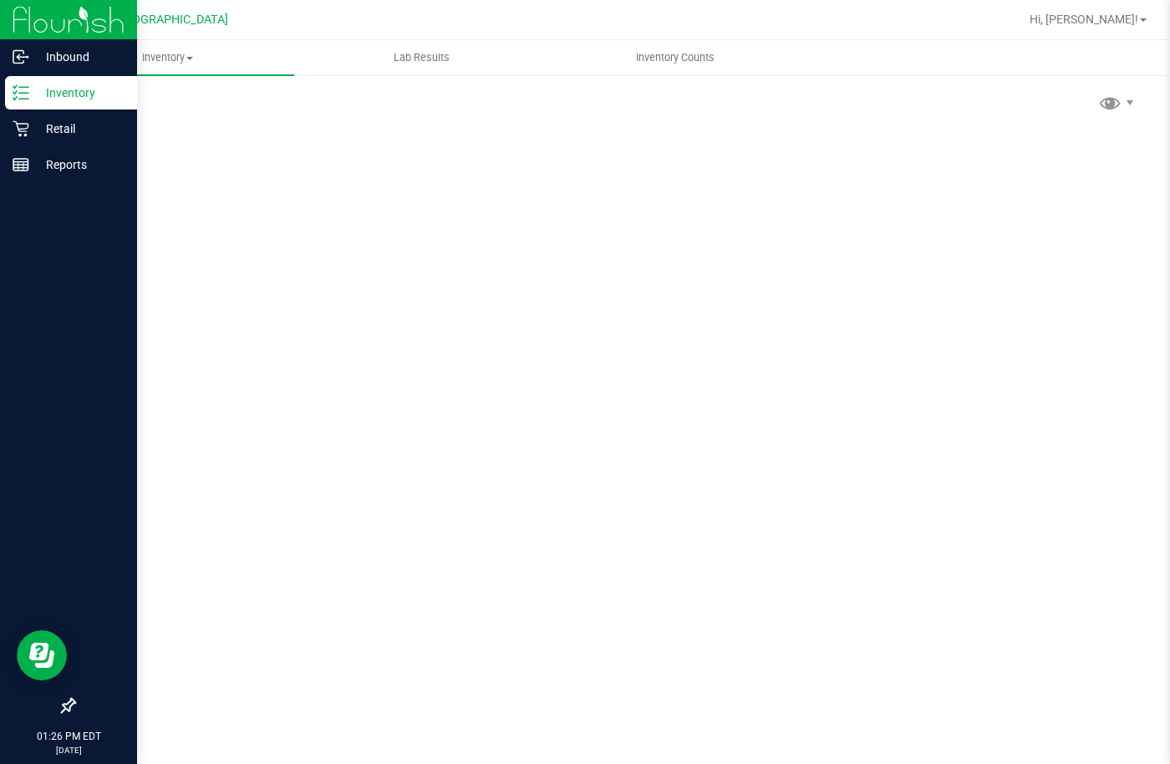
click at [33, 91] on p "Inventory" at bounding box center [79, 93] width 100 height 20
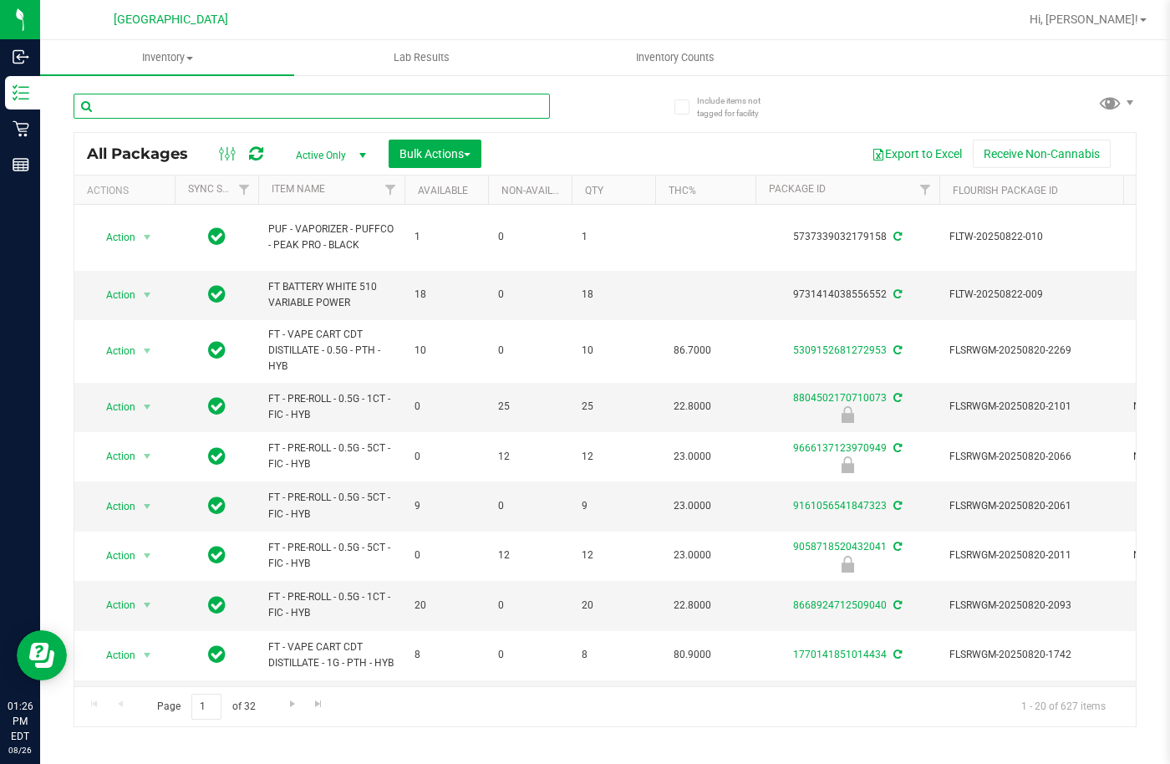
click at [302, 109] on input "text" at bounding box center [312, 106] width 476 height 25
type input "0066301022384528"
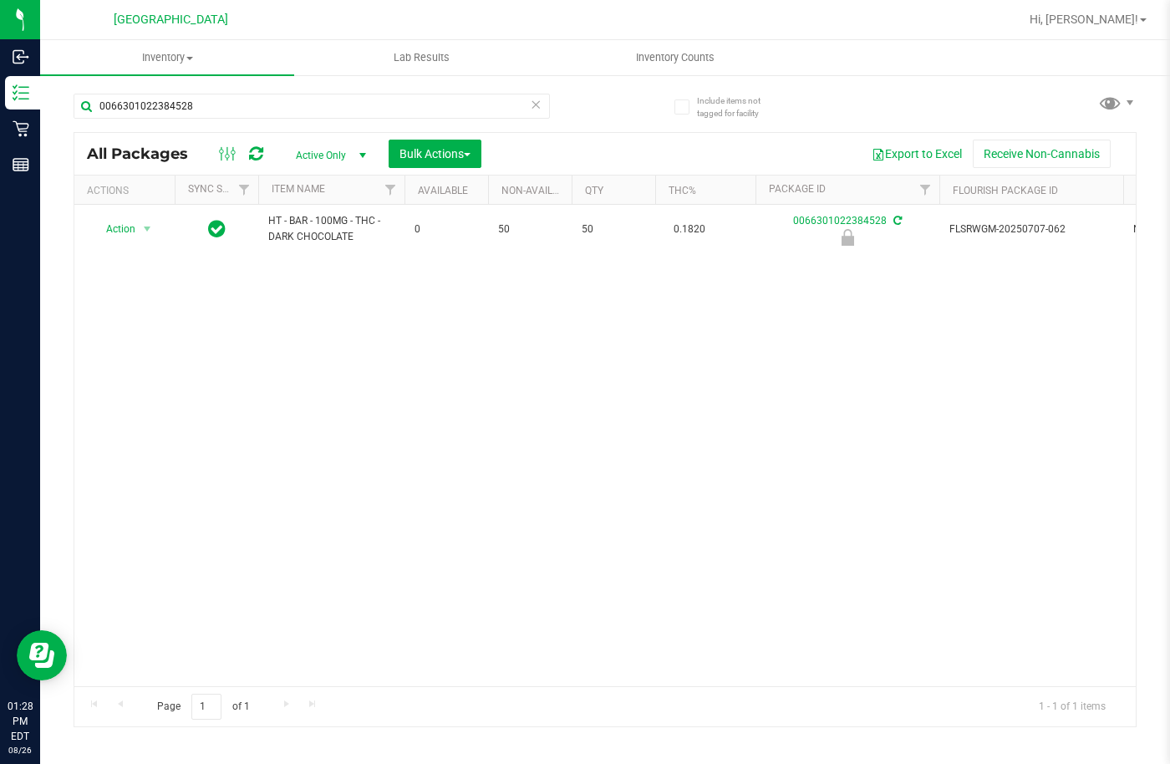
click at [344, 385] on div "Action Action Edit attributes Global inventory Locate package Package audit log…" at bounding box center [604, 445] width 1061 height 481
click at [230, 113] on input "0066301022384528" at bounding box center [312, 106] width 476 height 25
click at [426, 500] on div "Action Action Edit attributes Global inventory Locate package Package audit log…" at bounding box center [604, 445] width 1061 height 481
click at [602, 409] on div "Action Action Edit attributes Global inventory Locate package Package audit log…" at bounding box center [604, 445] width 1061 height 481
click at [842, 340] on div "Action Action Edit attributes Global inventory Locate package Package audit log…" at bounding box center [604, 445] width 1061 height 481
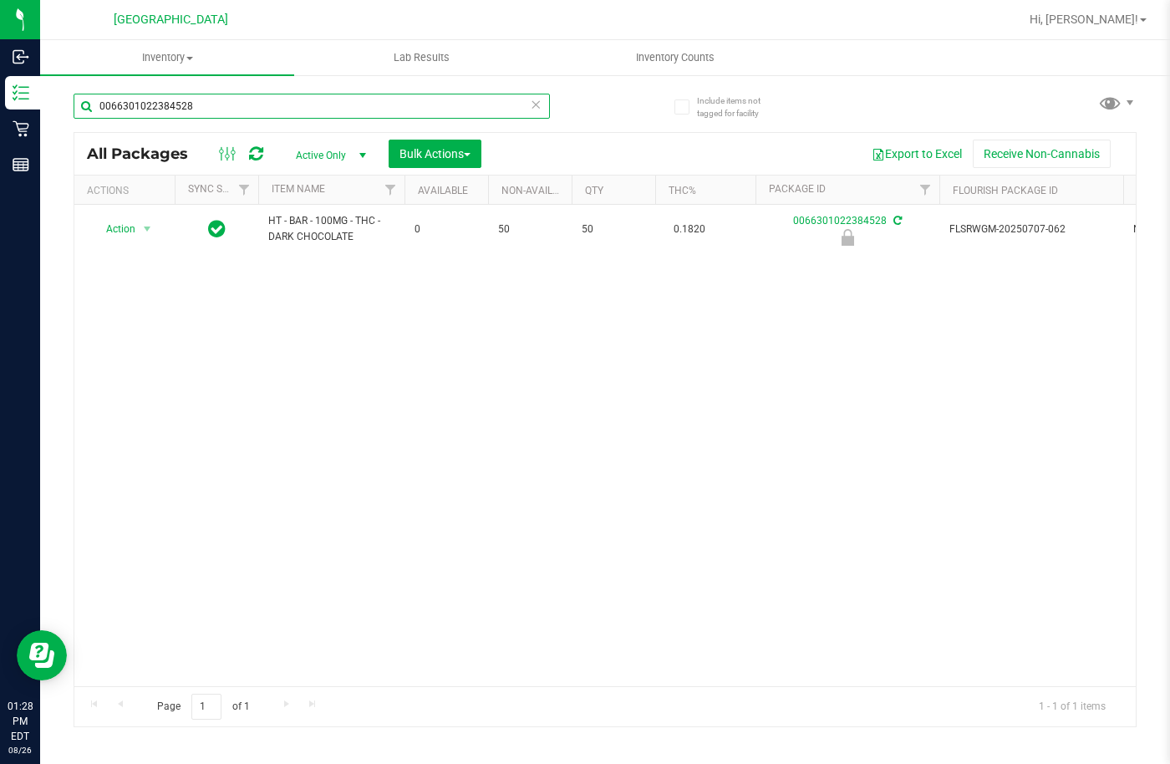
click at [317, 112] on input "0066301022384528" at bounding box center [312, 106] width 476 height 25
click at [444, 490] on div "Action Action Edit attributes Global inventory Locate package Package audit log…" at bounding box center [604, 445] width 1061 height 481
drag, startPoint x: 200, startPoint y: 107, endPoint x: 49, endPoint y: 90, distance: 152.1
click at [49, 90] on div "Include items not tagged for facility 0066301022384528 All Packages Active Only…" at bounding box center [604, 329] width 1129 height 510
click at [596, 403] on div "Action Action Edit attributes Global inventory Locate package Package audit log…" at bounding box center [604, 445] width 1061 height 481
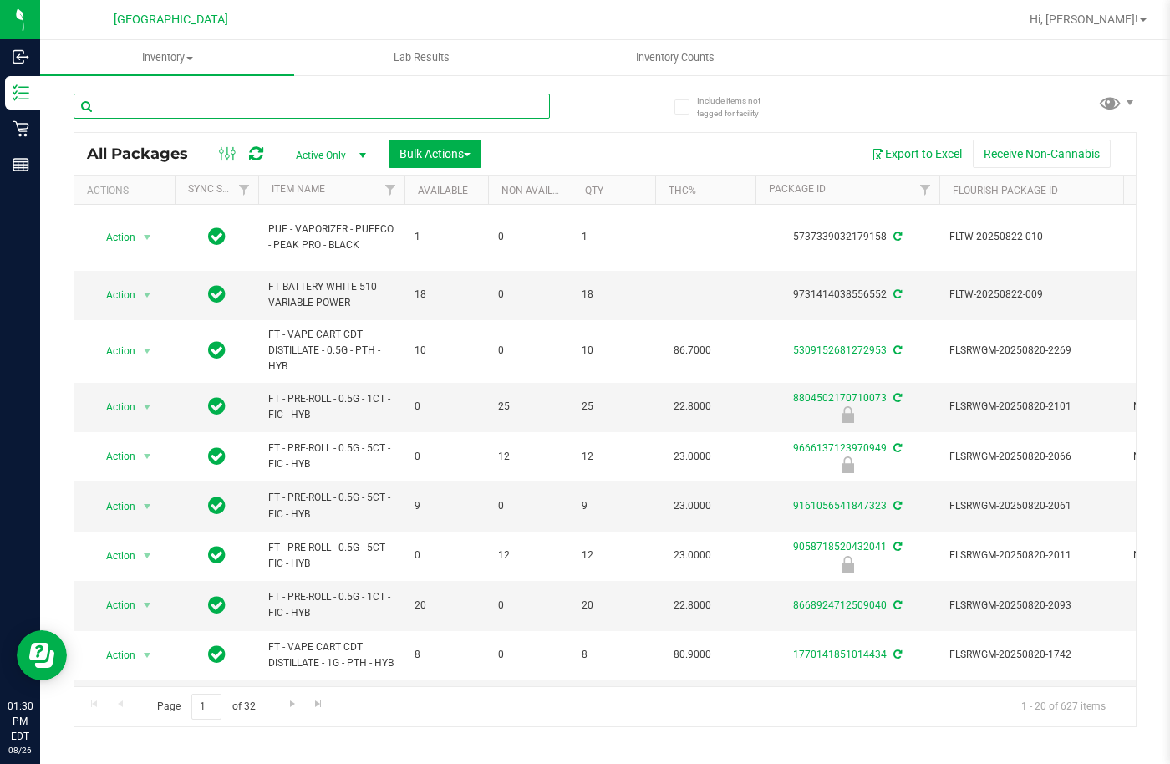
click at [200, 109] on input "text" at bounding box center [312, 106] width 476 height 25
type input "0066301022384528"
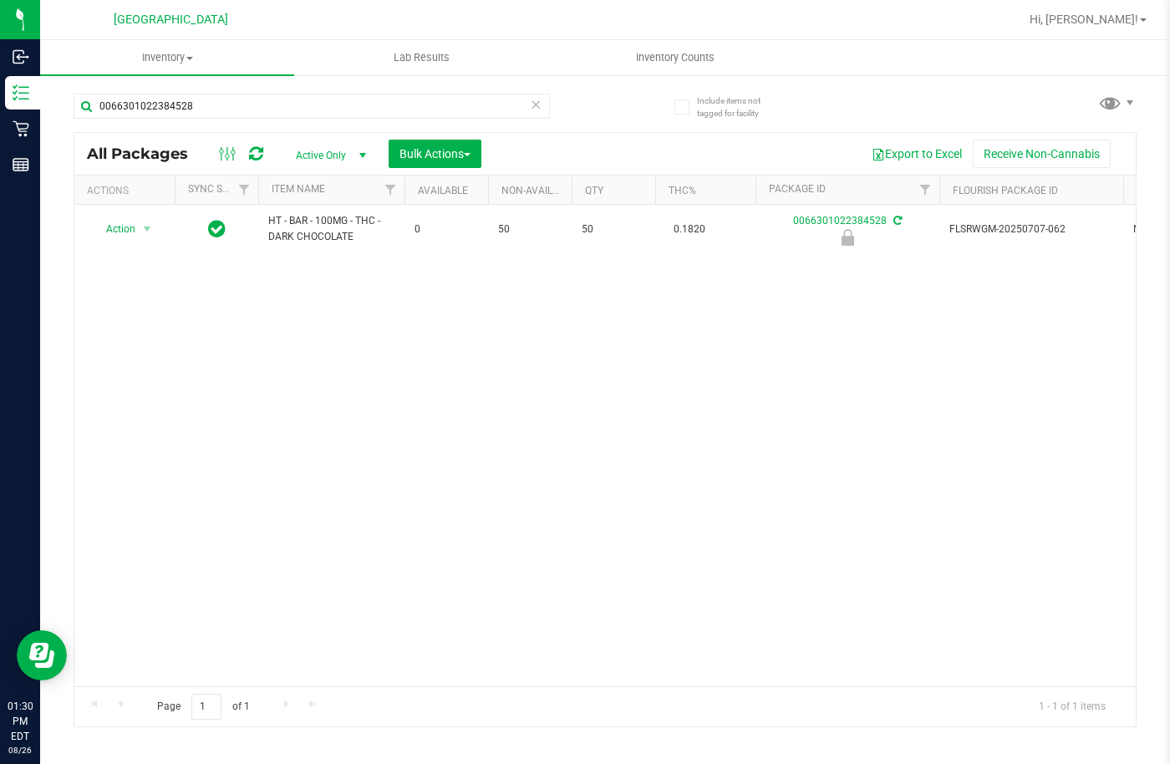
click at [323, 307] on div "Action Action Edit attributes Global inventory Locate package Package audit log…" at bounding box center [604, 445] width 1061 height 481
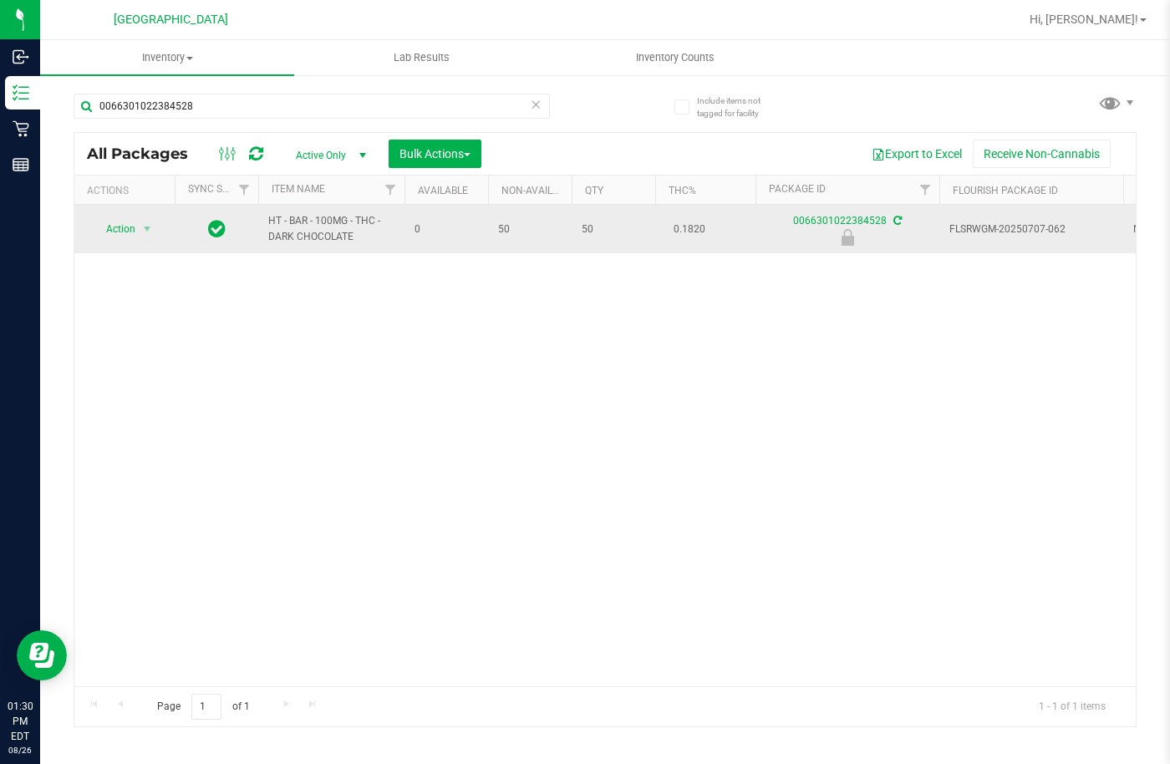
drag, startPoint x: 160, startPoint y: 231, endPoint x: 137, endPoint y: 228, distance: 22.8
click at [159, 231] on div "Action Action Edit attributes Global inventory Locate package Package audit log…" at bounding box center [124, 228] width 80 height 23
click at [135, 228] on span "Action" at bounding box center [113, 228] width 45 height 23
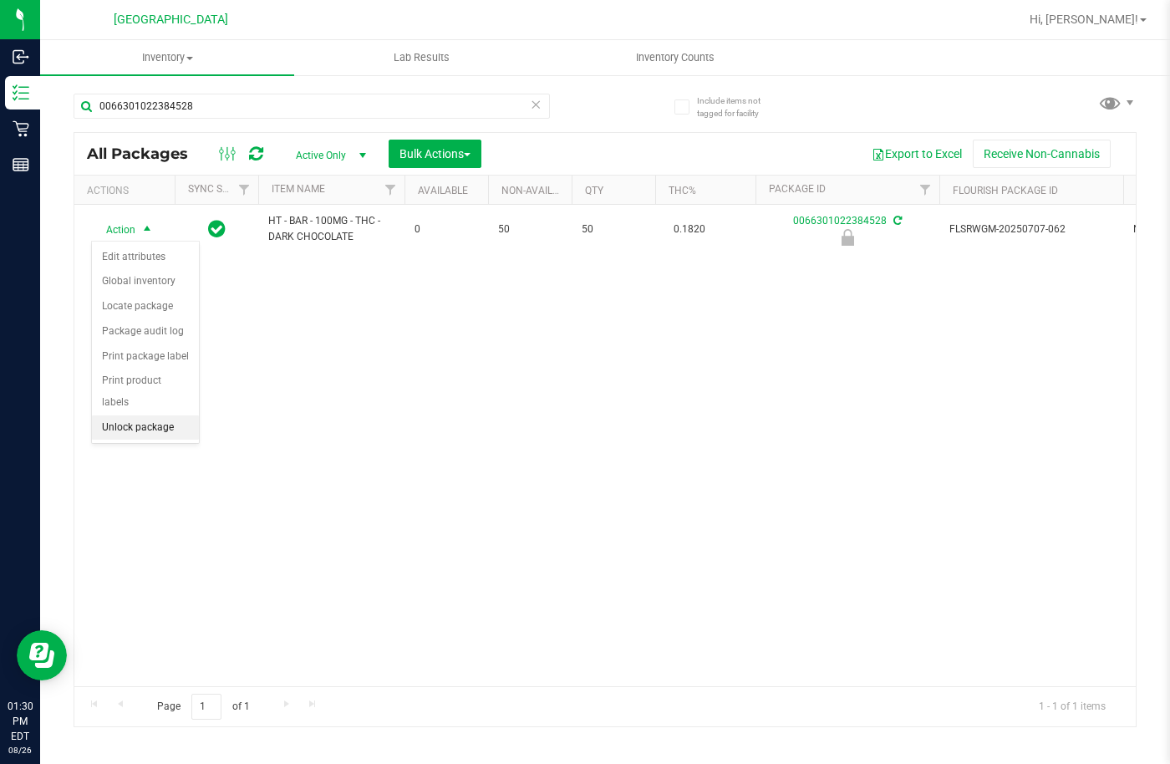
click at [149, 415] on li "Unlock package" at bounding box center [145, 427] width 107 height 25
click at [535, 257] on div "Action Action Create package Edit attributes Global inventory Locate package Lo…" at bounding box center [604, 445] width 1061 height 481
drag, startPoint x: 255, startPoint y: 86, endPoint x: 243, endPoint y: 98, distance: 16.5
click at [247, 87] on div "0066301022384528" at bounding box center [339, 105] width 531 height 53
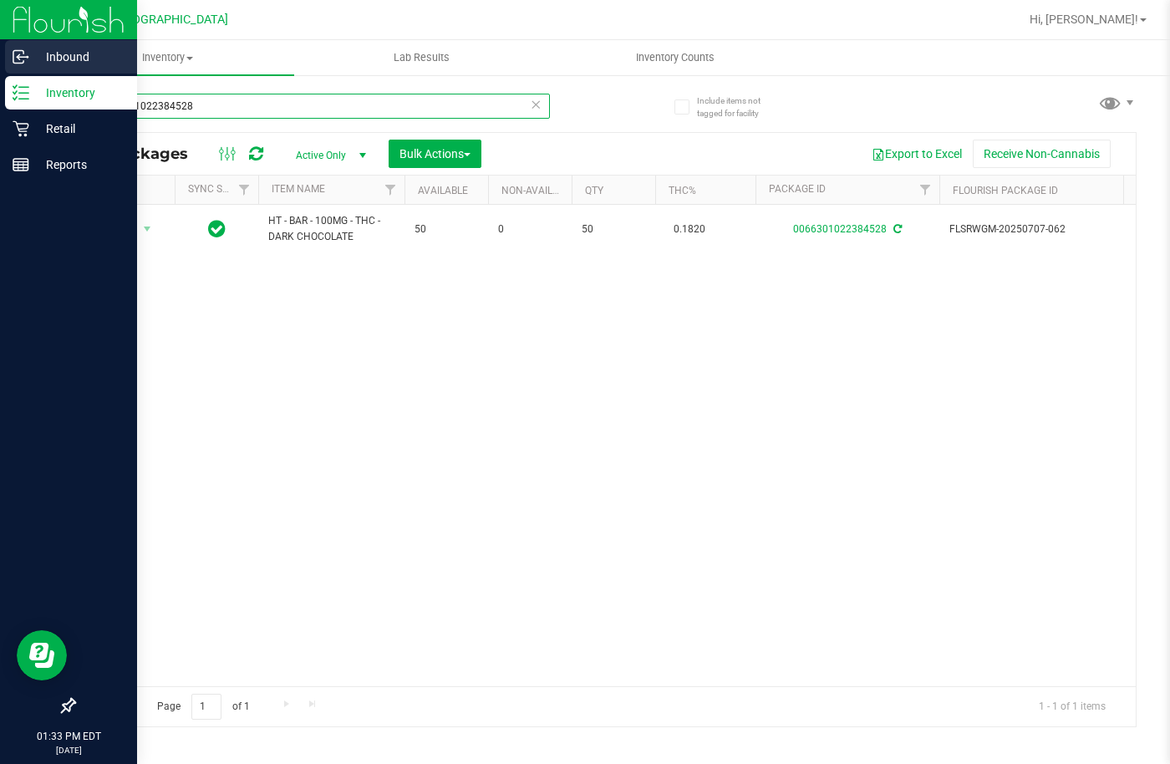
drag, startPoint x: 250, startPoint y: 103, endPoint x: 1, endPoint y: 46, distance: 255.3
click at [1, 46] on div "Inbound Inventory Retail Reports 01:33 PM EDT 08/26/2025 08/26 Lakeland WC Hi, …" at bounding box center [585, 382] width 1170 height 764
